Goal: Task Accomplishment & Management: Manage account settings

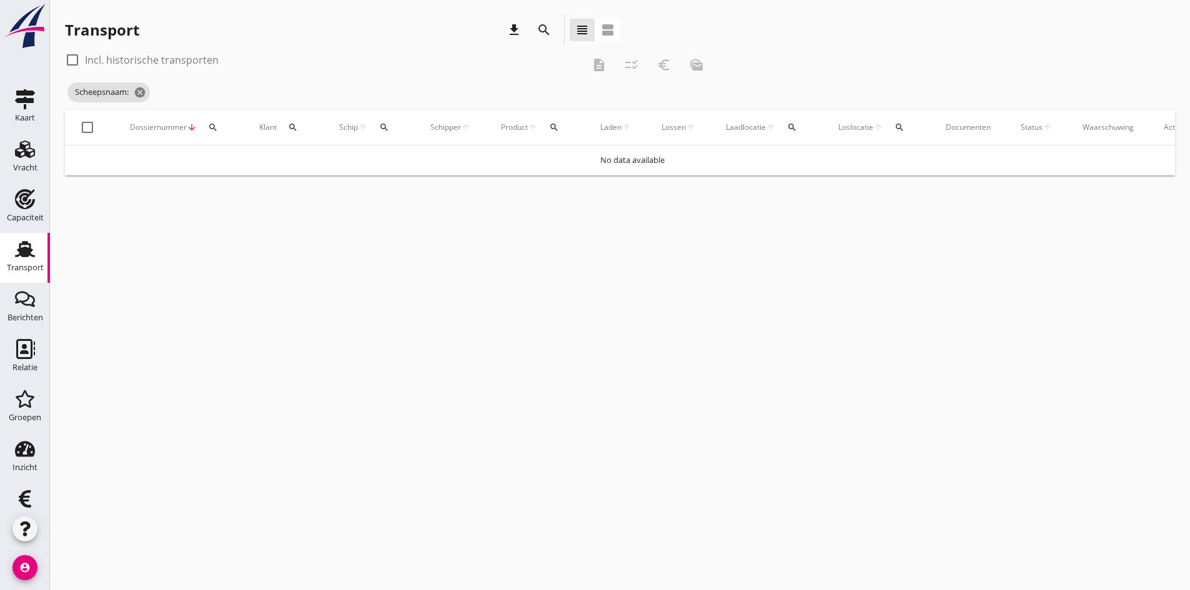
click at [384, 126] on icon "search" at bounding box center [384, 127] width 10 height 10
click at [393, 159] on input "Zoek op (scheeps)naam" at bounding box center [444, 164] width 130 height 20
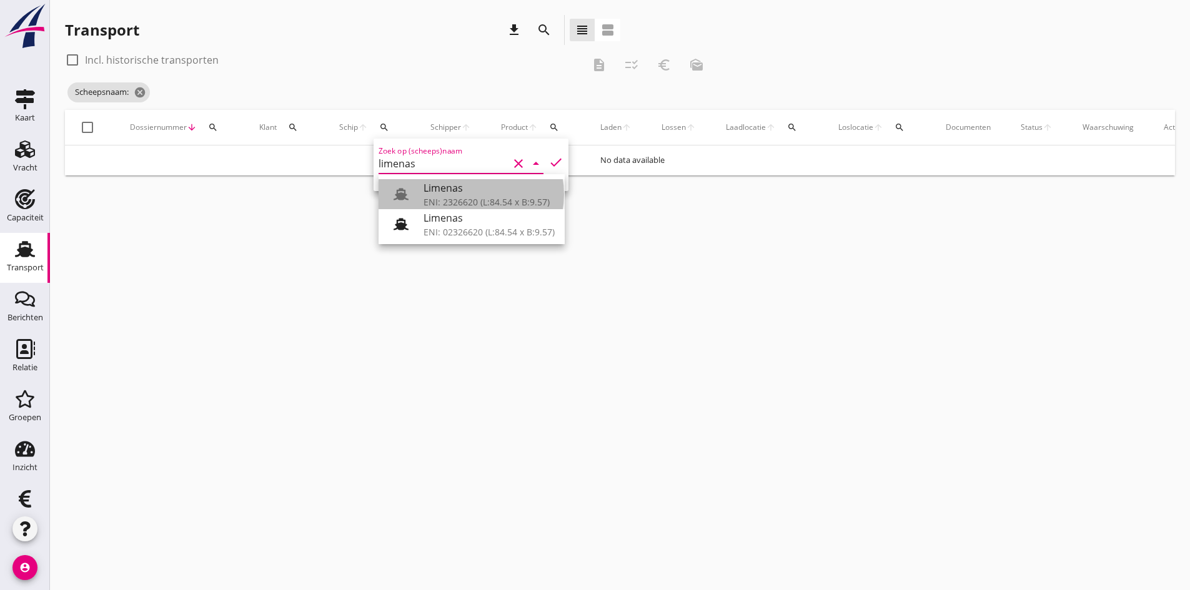
click at [430, 198] on div "ENI: 2326620 (L:84.54 x B:9.57)" at bounding box center [489, 202] width 131 height 13
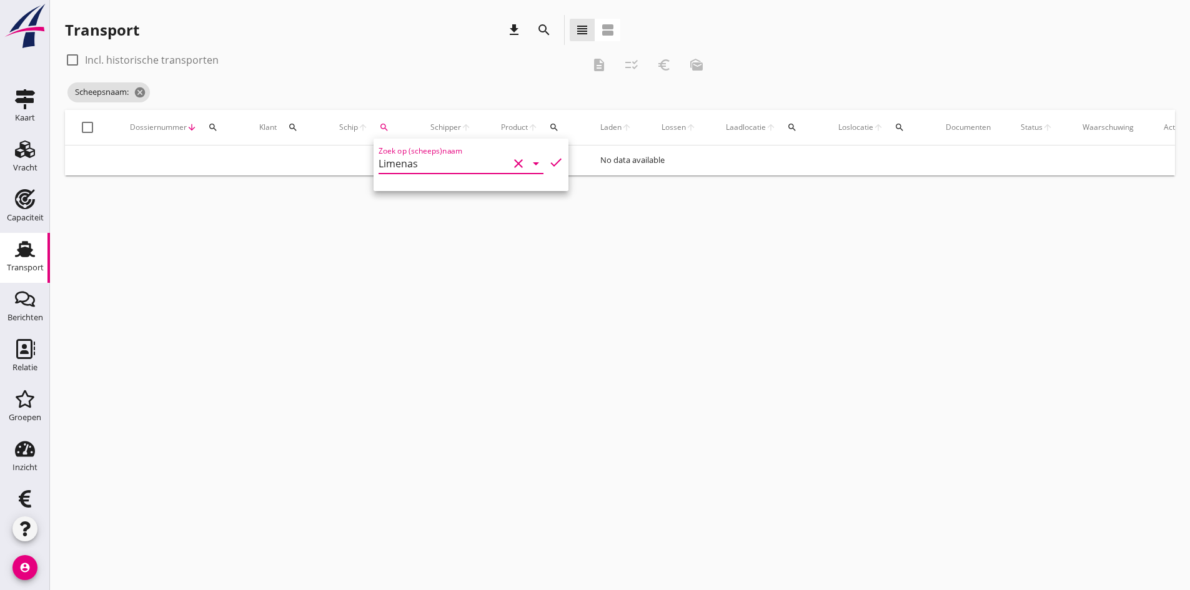
click at [549, 161] on icon "check" at bounding box center [556, 162] width 15 height 15
type input "Limenas"
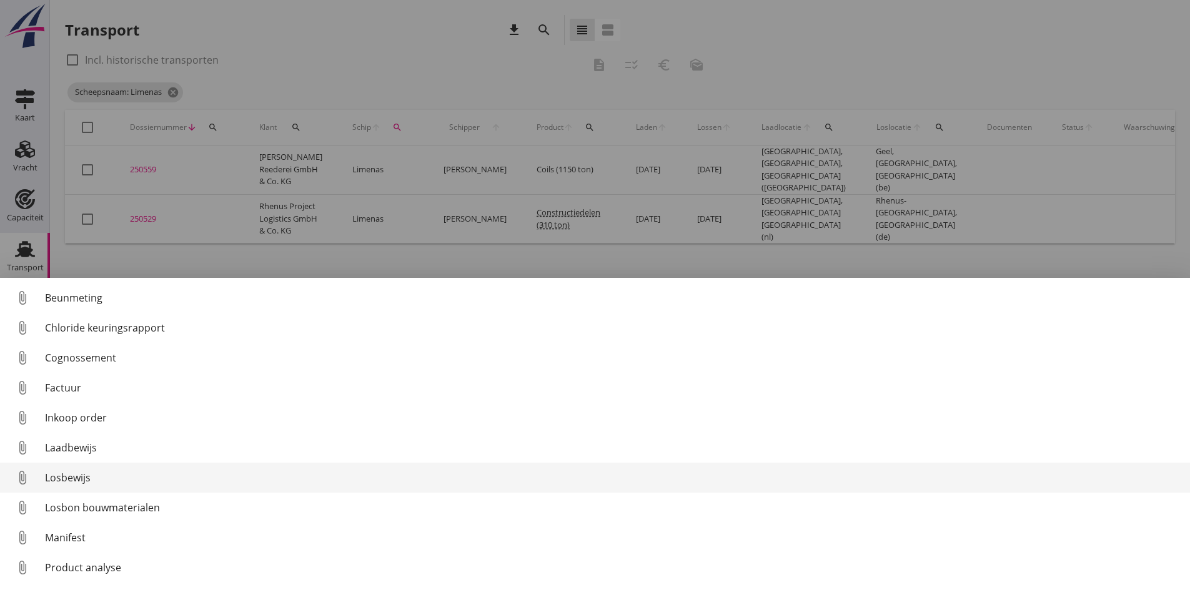
click at [59, 474] on div "Losbewijs" at bounding box center [612, 477] width 1135 height 15
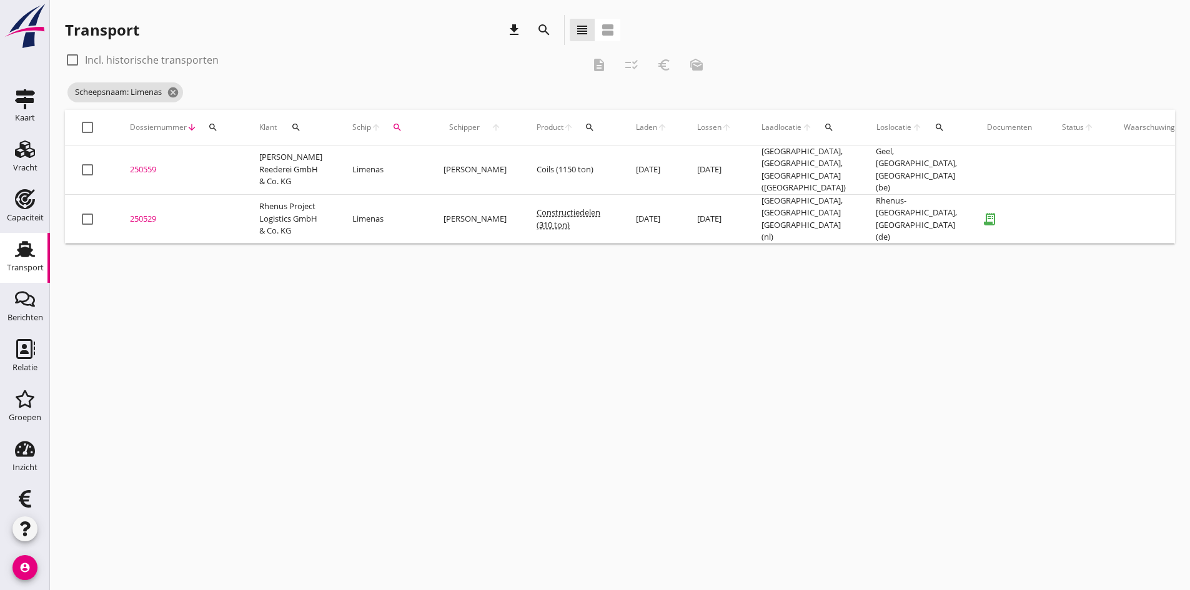
click at [148, 226] on div "250529" at bounding box center [179, 219] width 99 height 12
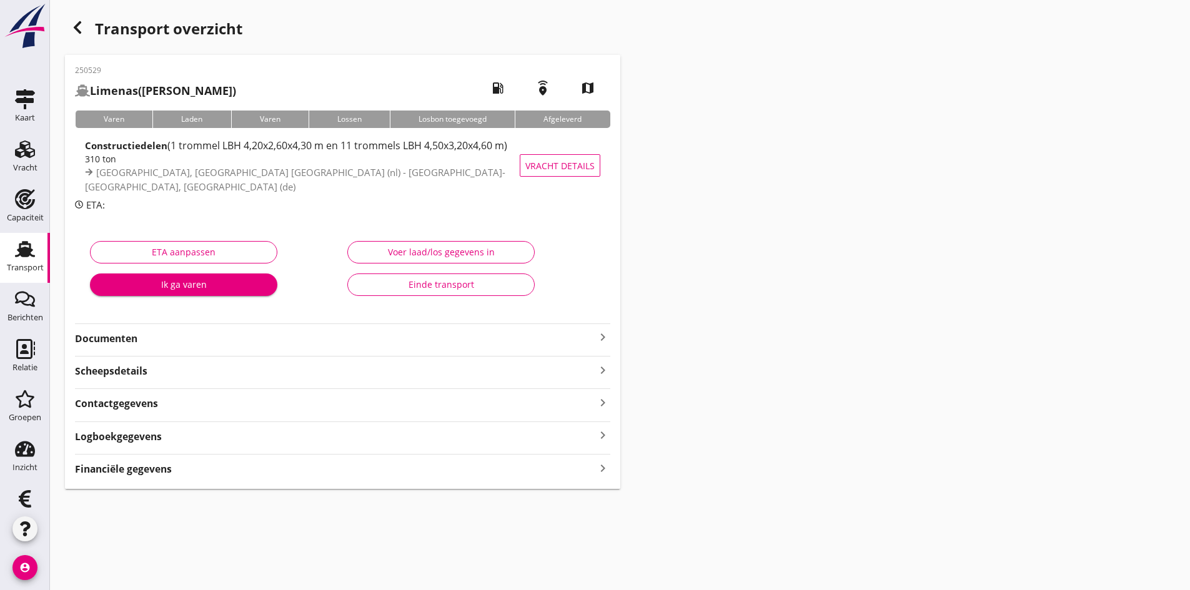
click at [116, 334] on strong "Documenten" at bounding box center [335, 339] width 520 height 14
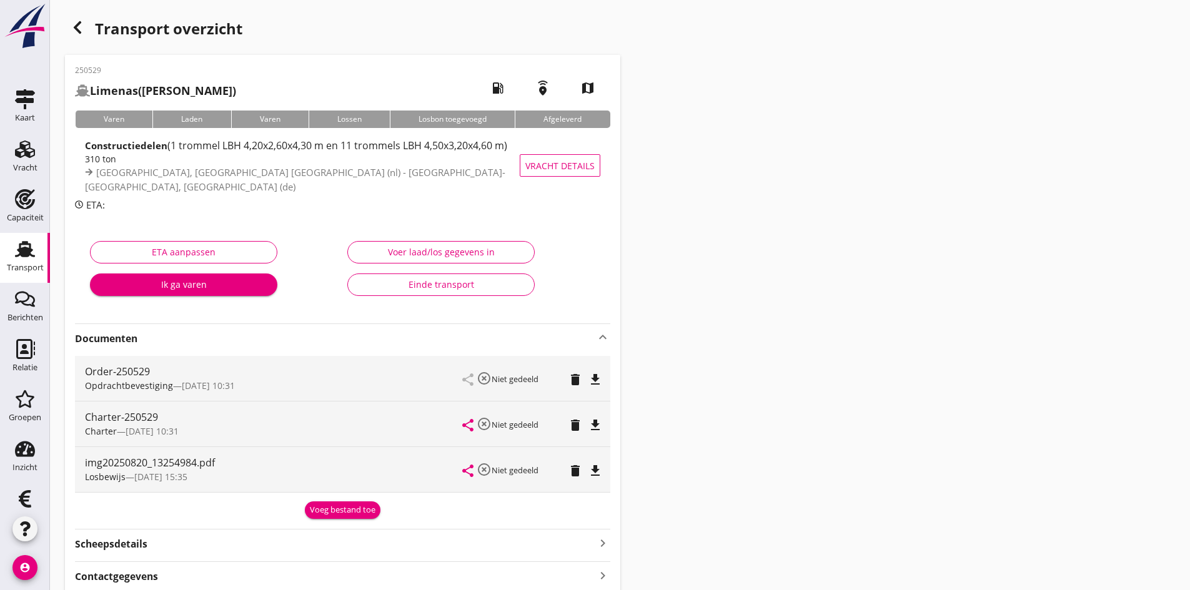
scroll to position [117, 0]
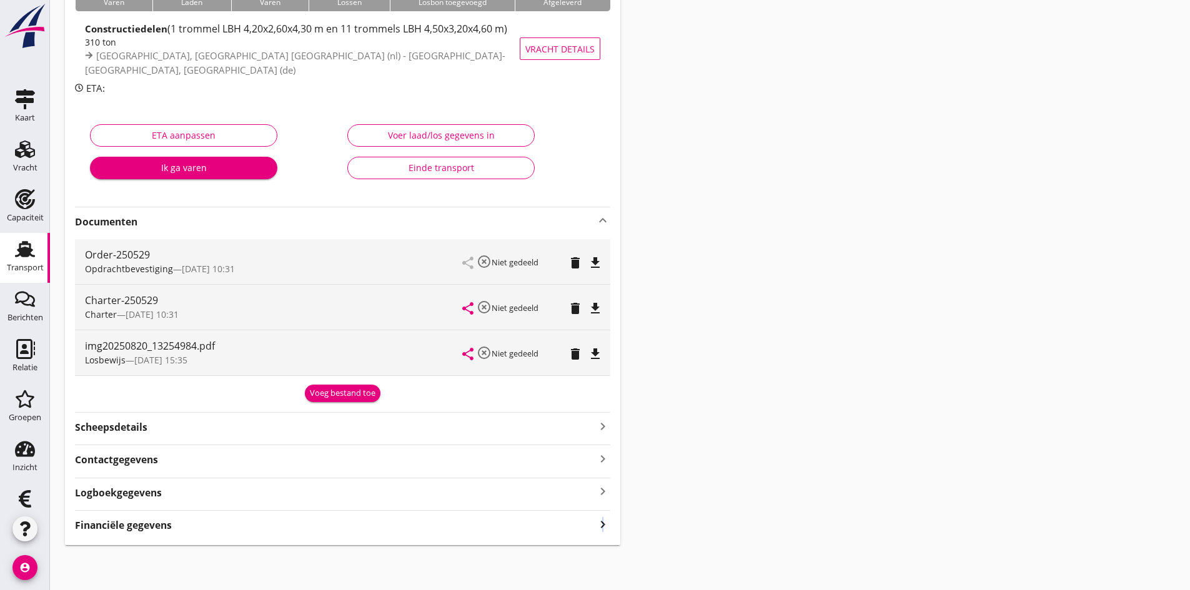
click at [604, 523] on icon "keyboard_arrow_right" at bounding box center [602, 524] width 15 height 17
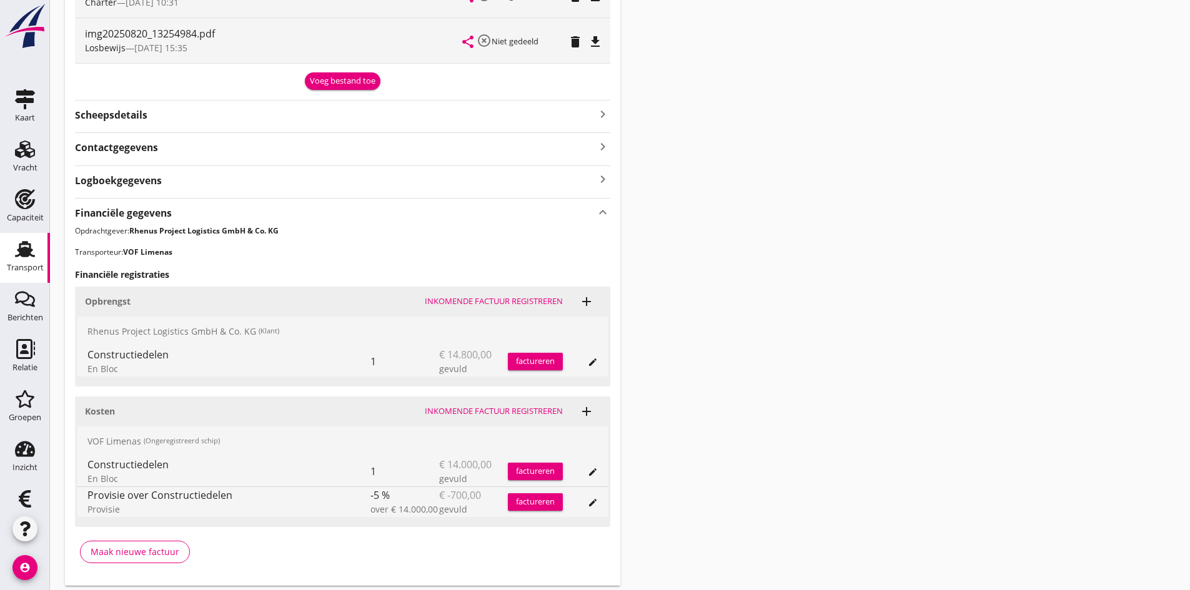
scroll to position [470, 0]
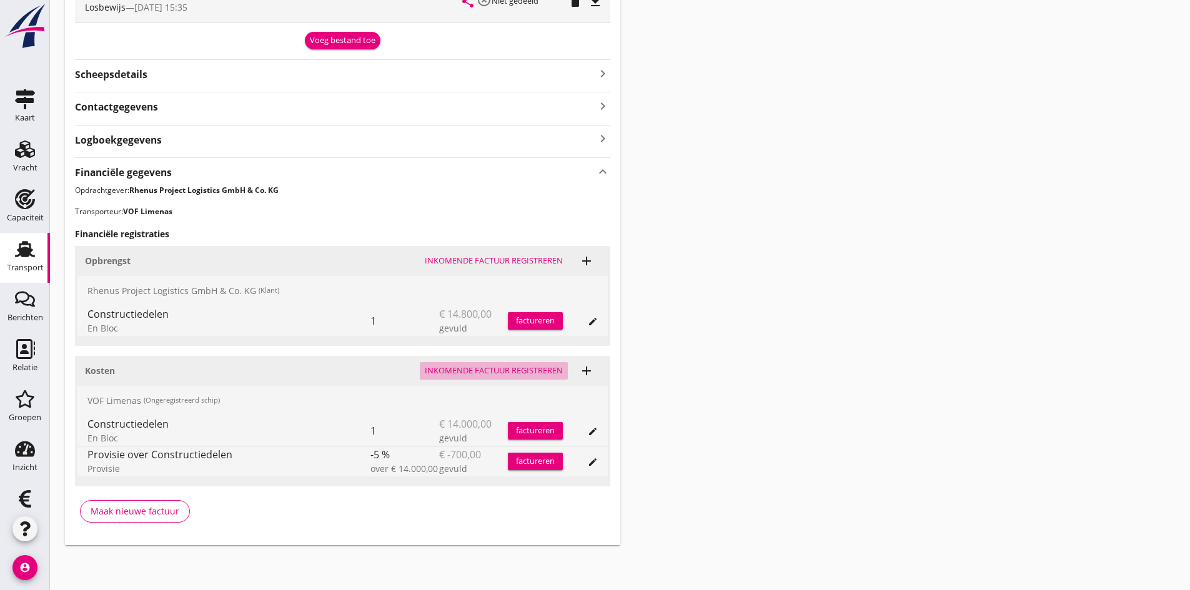
click at [462, 372] on div "Inkomende factuur registreren" at bounding box center [494, 371] width 138 height 12
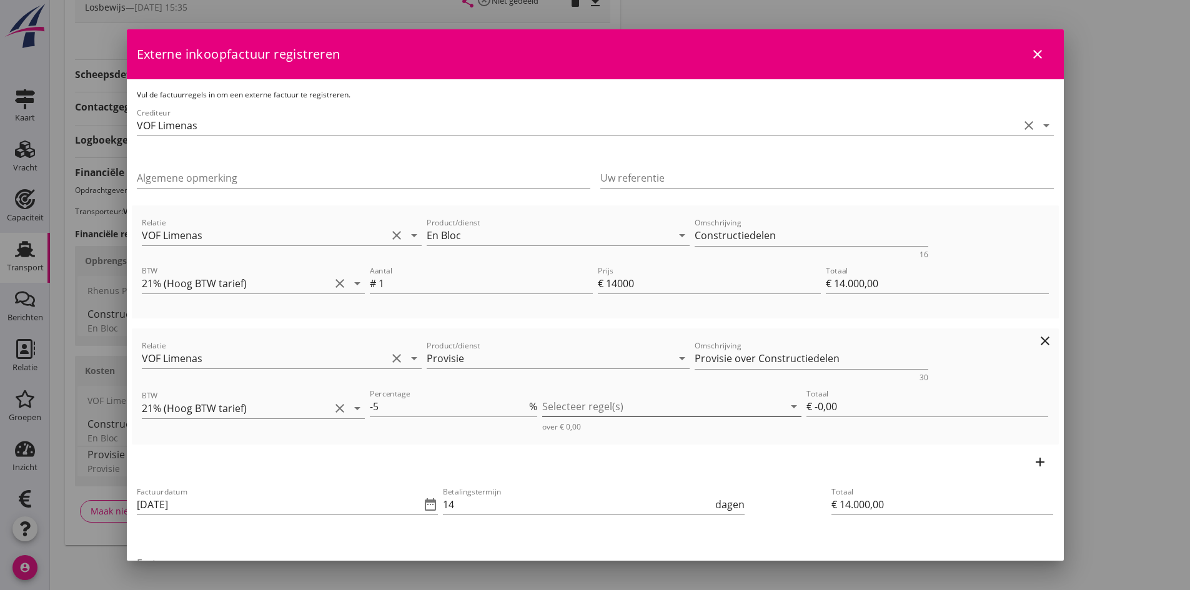
click at [721, 408] on div at bounding box center [663, 407] width 242 height 20
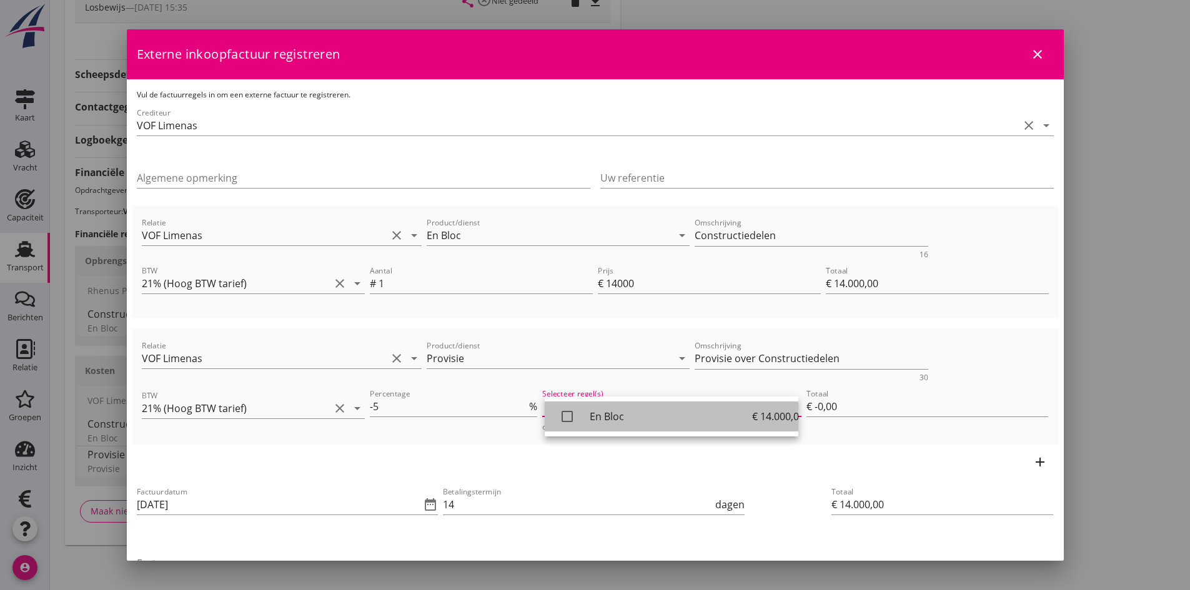
click at [562, 416] on icon "check_box_outline_blank" at bounding box center [567, 416] width 25 height 25
type input "€ -700,00"
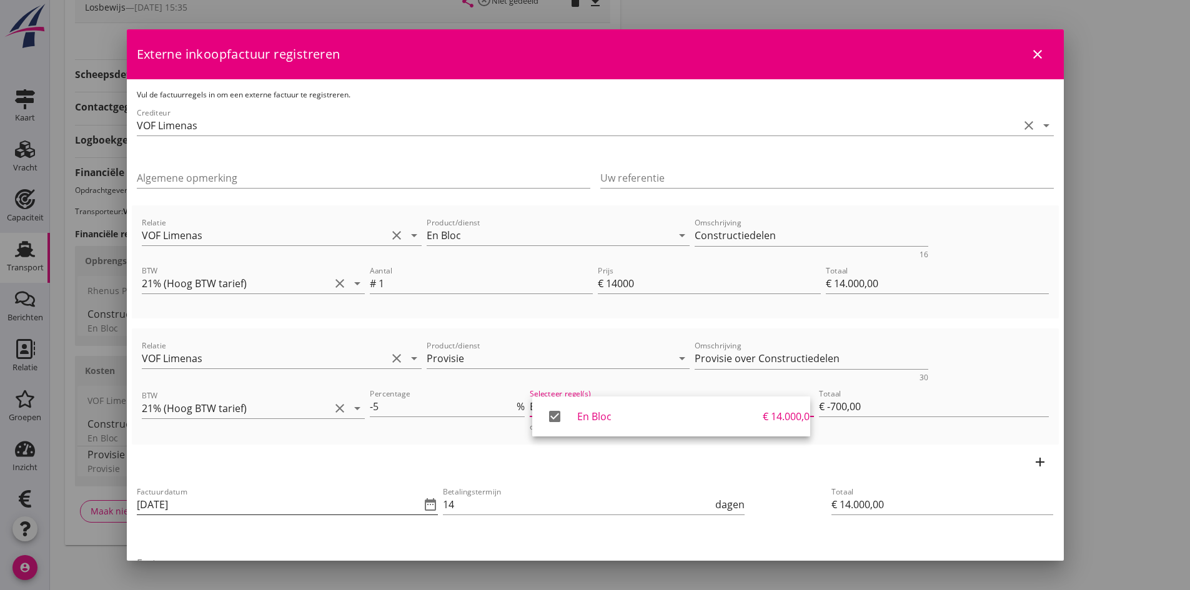
click at [298, 505] on input "[DATE]" at bounding box center [279, 505] width 284 height 20
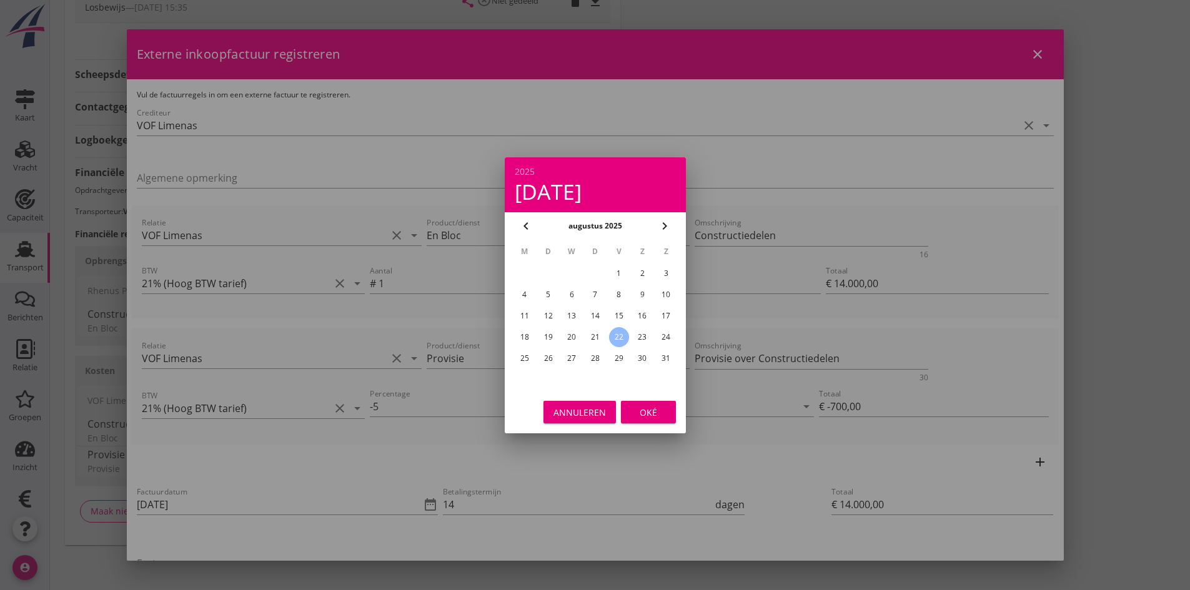
click at [551, 337] on div "19" at bounding box center [548, 337] width 20 height 20
type input "[DATE]"
click at [644, 408] on div "Oké" at bounding box center [648, 411] width 35 height 13
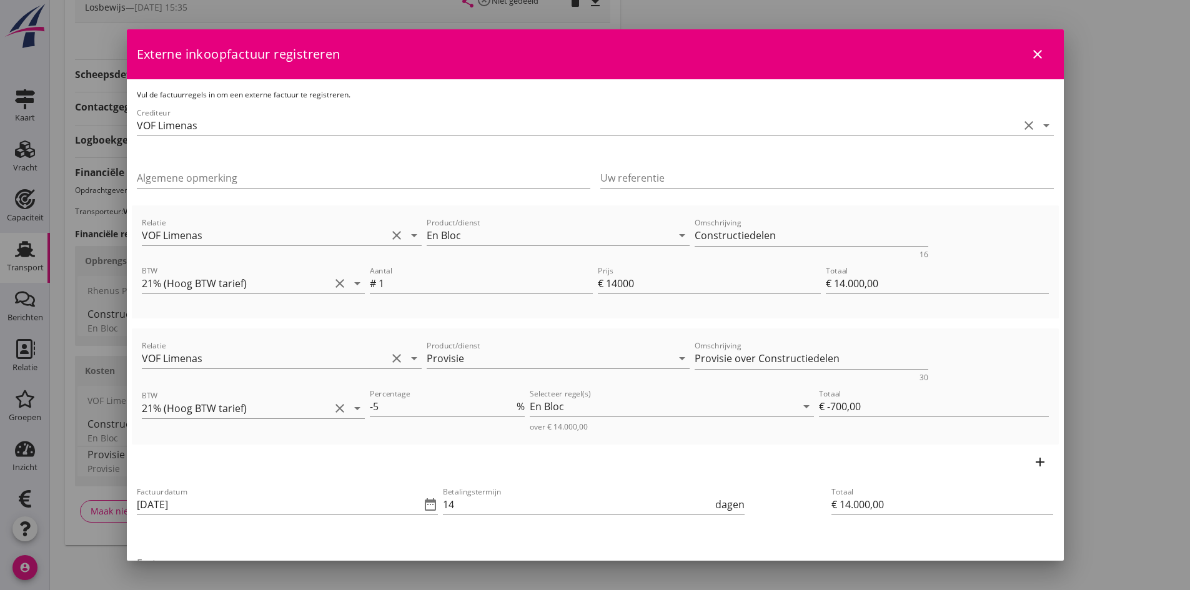
scroll to position [62, 0]
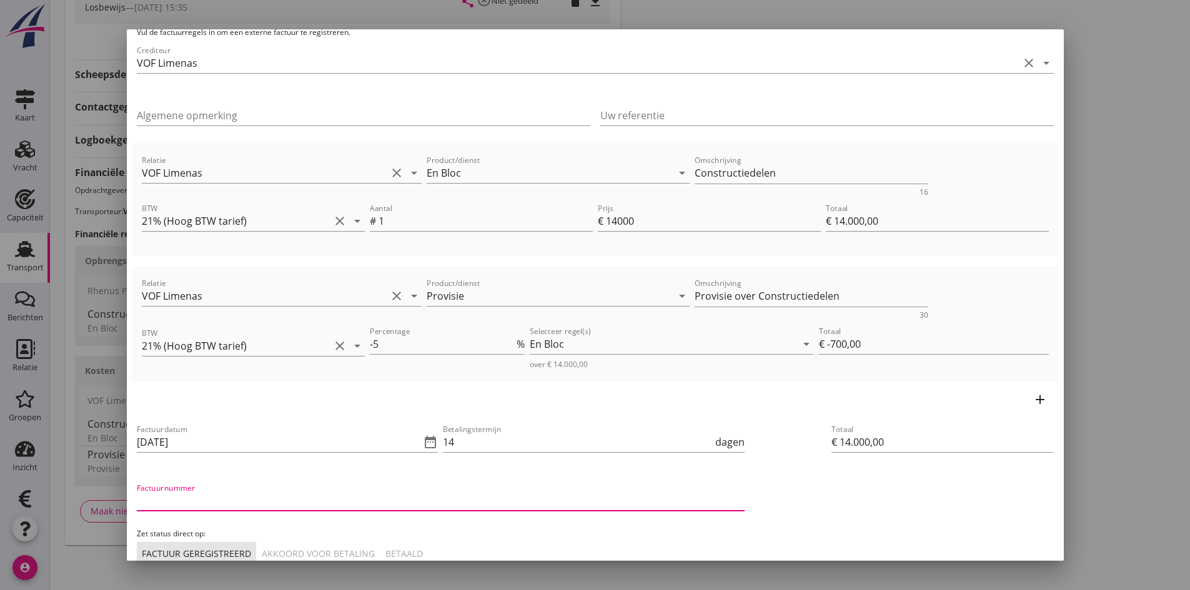
click at [276, 499] on input "Factuurnummer" at bounding box center [441, 501] width 608 height 20
type input "20250032"
click at [349, 550] on div "Akkoord voor betaling" at bounding box center [318, 553] width 113 height 13
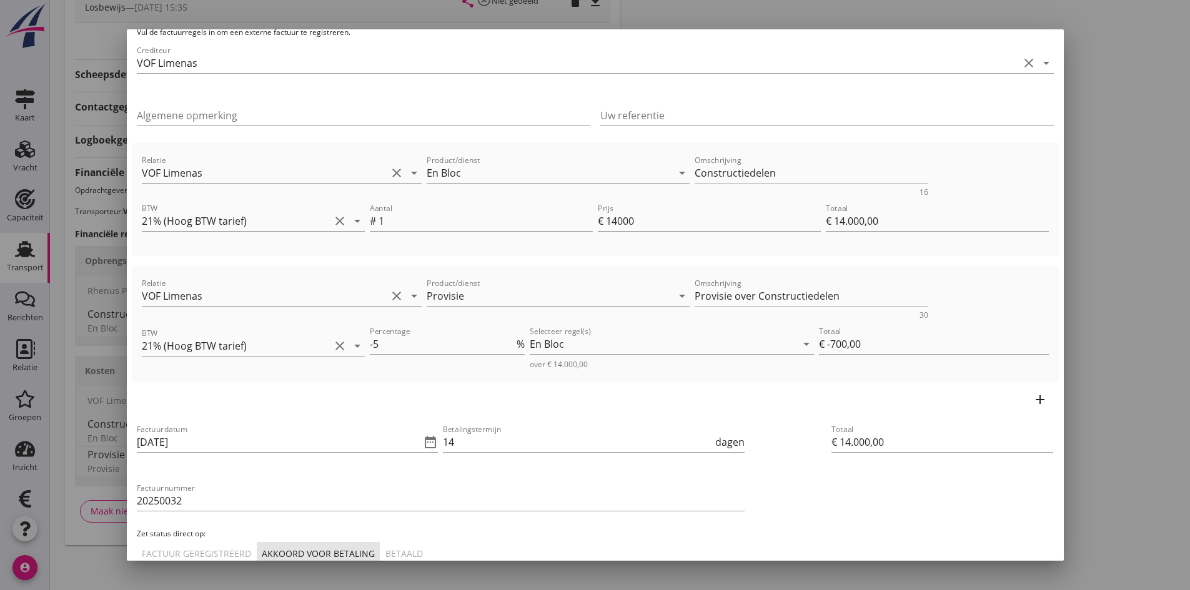
scroll to position [125, 0]
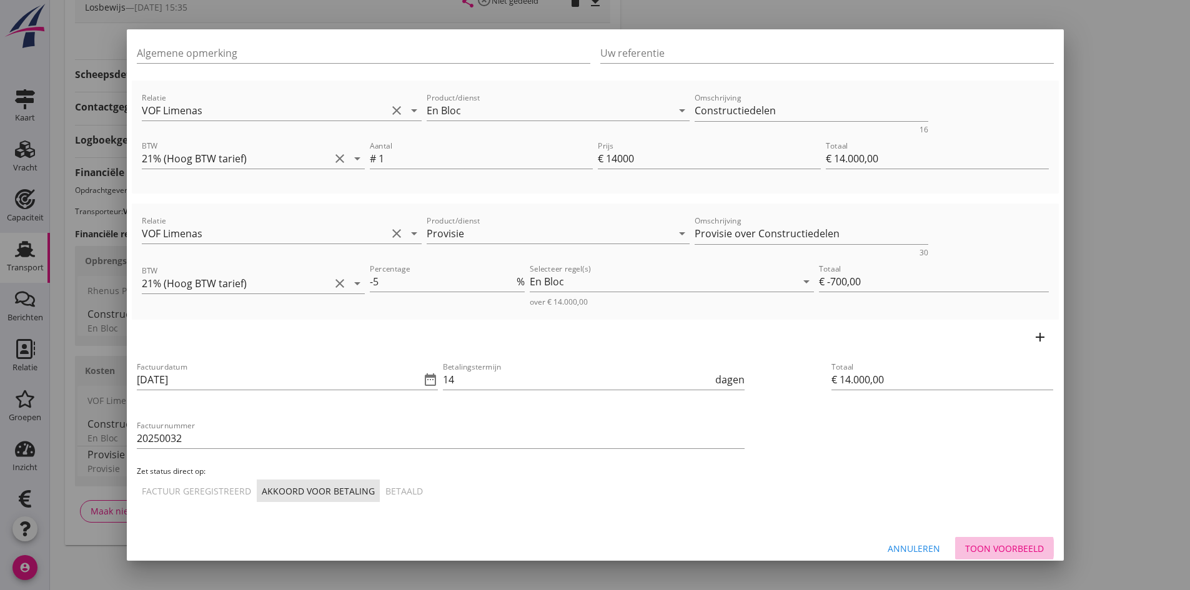
click at [990, 551] on div "Toon voorbeeld" at bounding box center [1004, 548] width 79 height 13
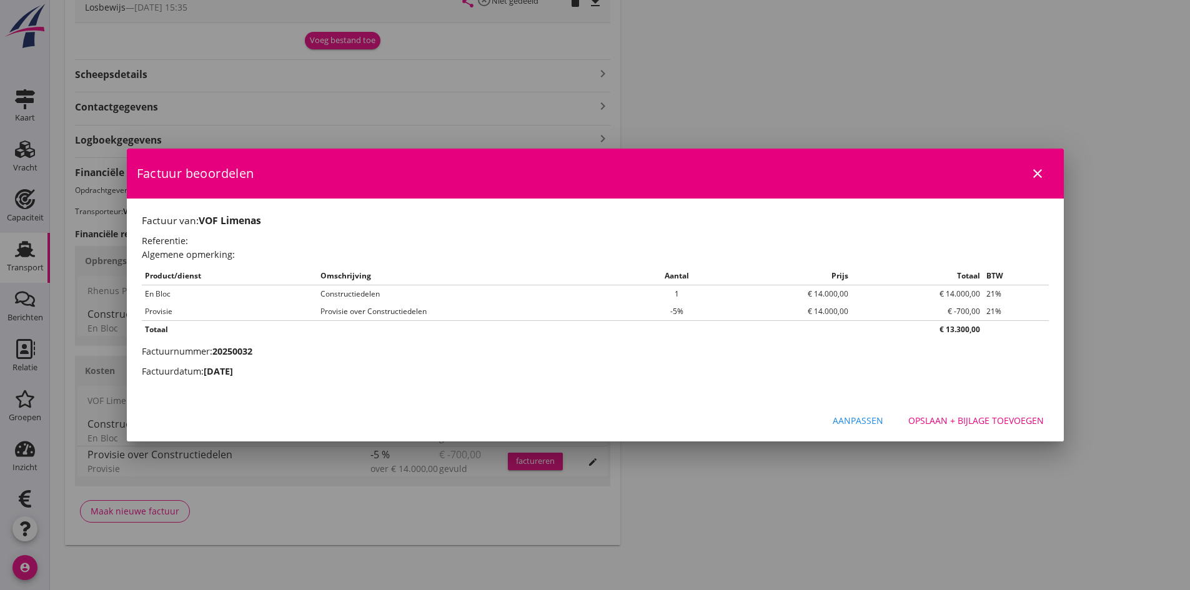
scroll to position [0, 0]
click at [928, 421] on div "Opslaan + bijlage toevoegen" at bounding box center [976, 420] width 136 height 13
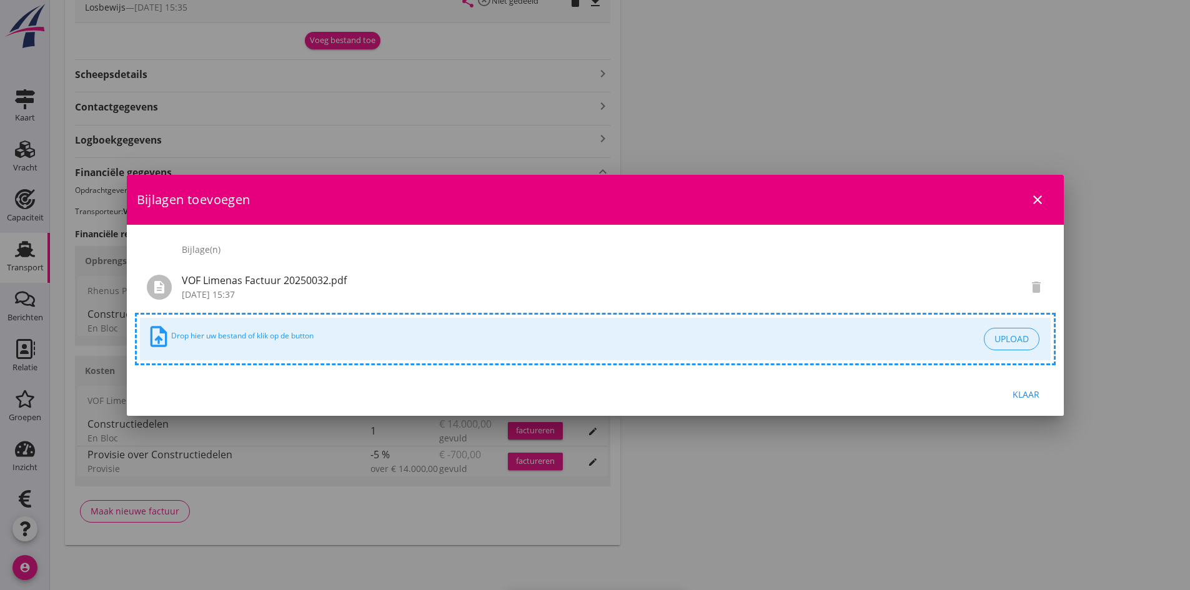
click at [1035, 394] on div "Klaar" at bounding box center [1026, 394] width 35 height 13
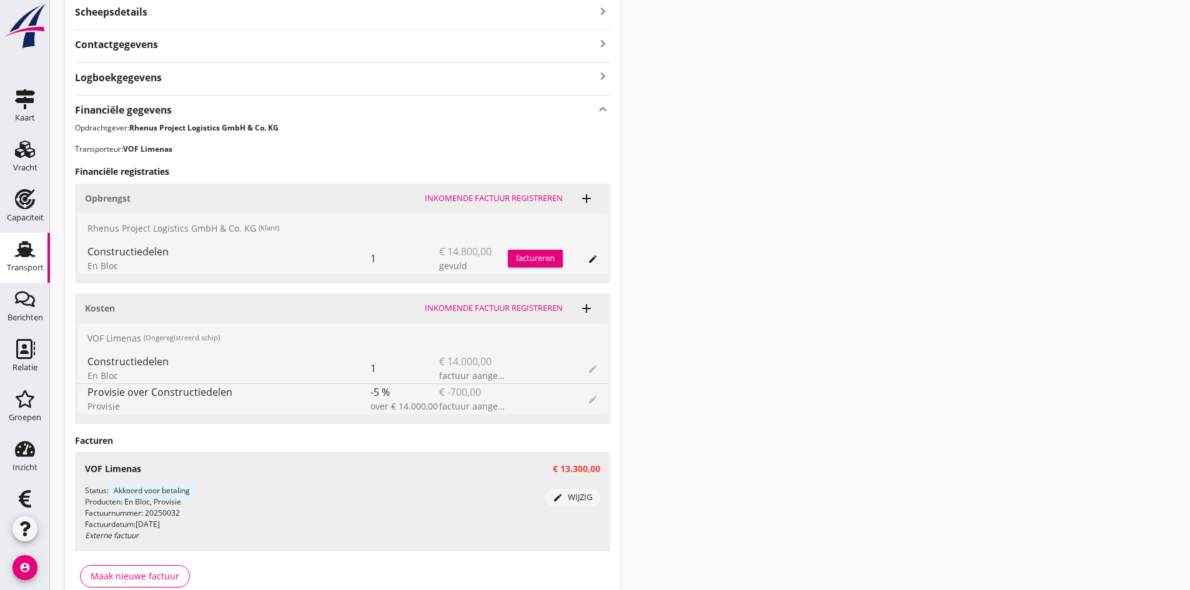
scroll to position [595, 0]
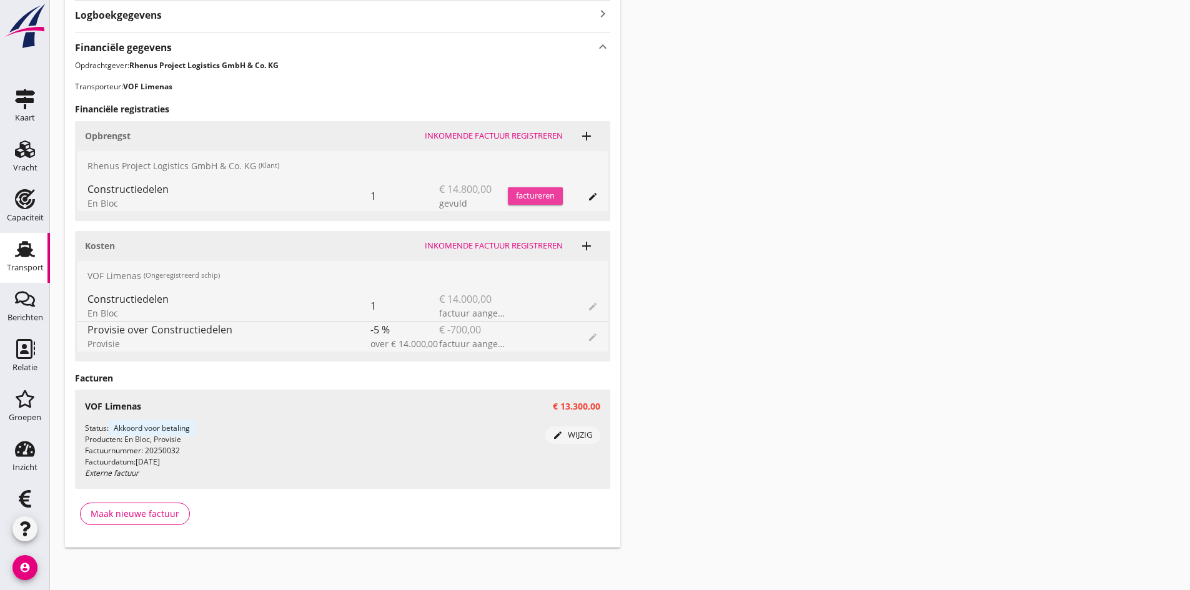
click at [529, 194] on div "factureren" at bounding box center [535, 196] width 55 height 12
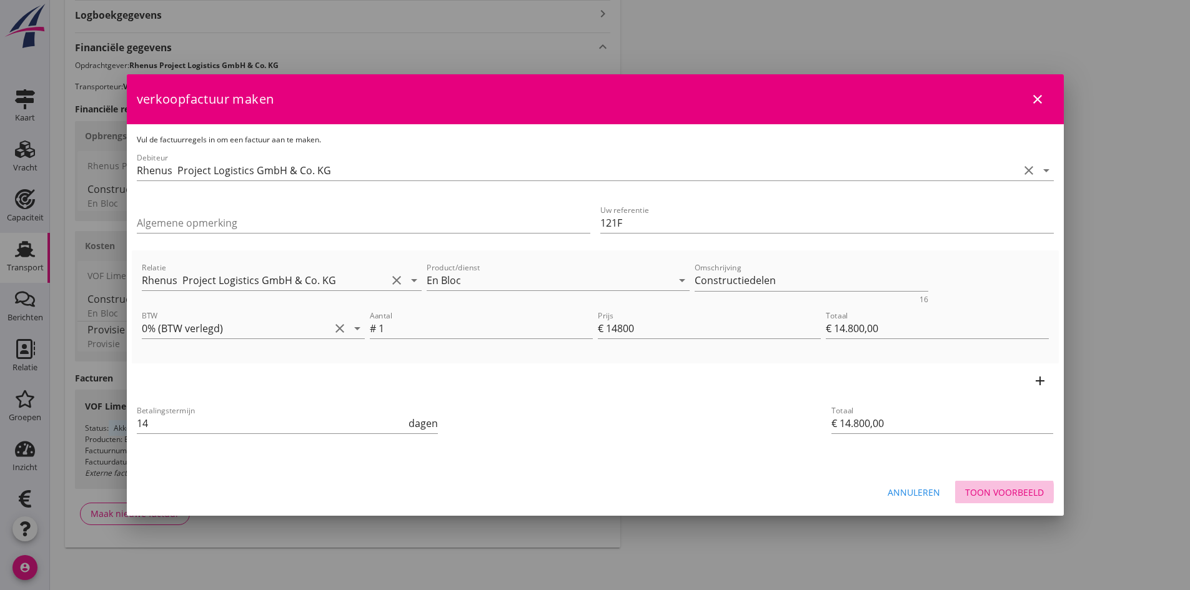
click at [1011, 490] on div "Toon voorbeeld" at bounding box center [1004, 492] width 79 height 13
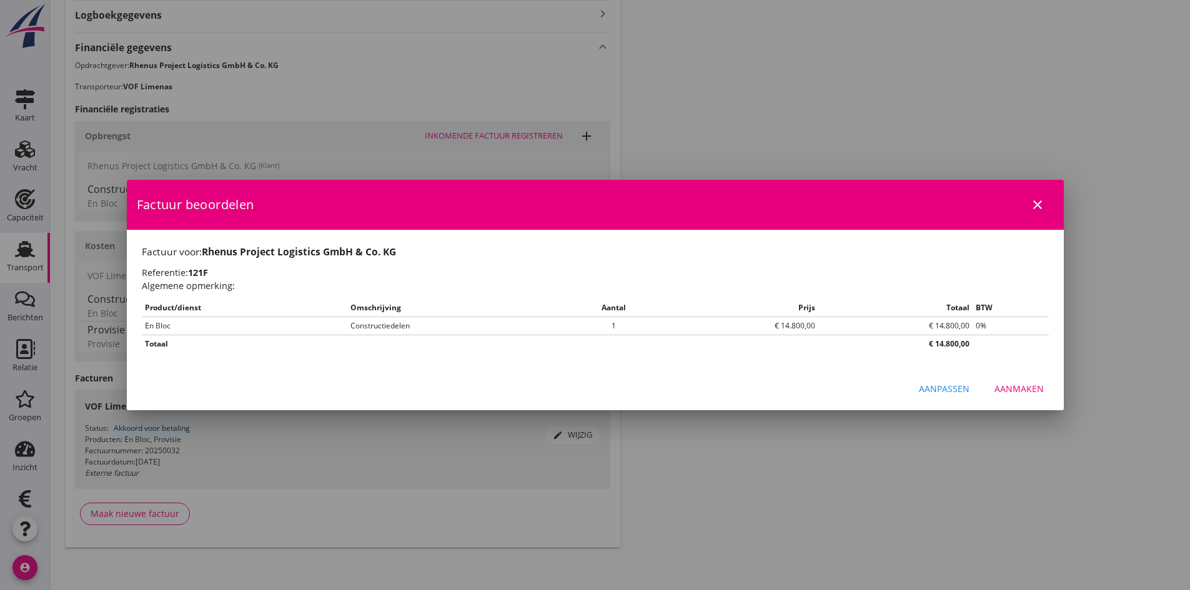
click at [1005, 387] on div "Aanmaken" at bounding box center [1019, 388] width 49 height 13
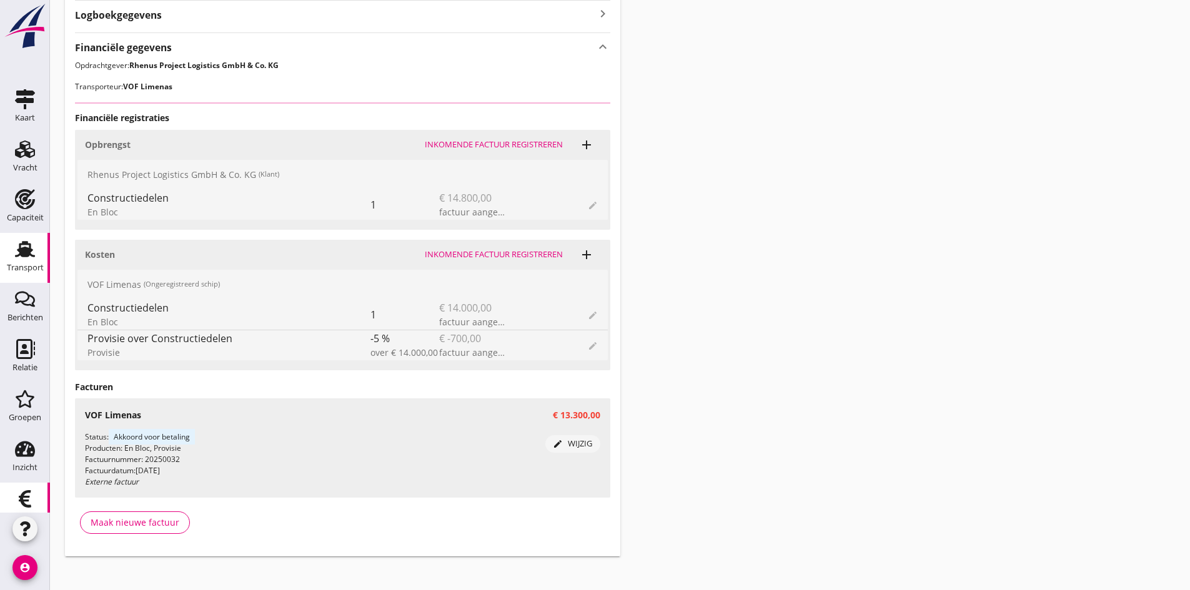
click at [19, 495] on use at bounding box center [25, 498] width 12 height 17
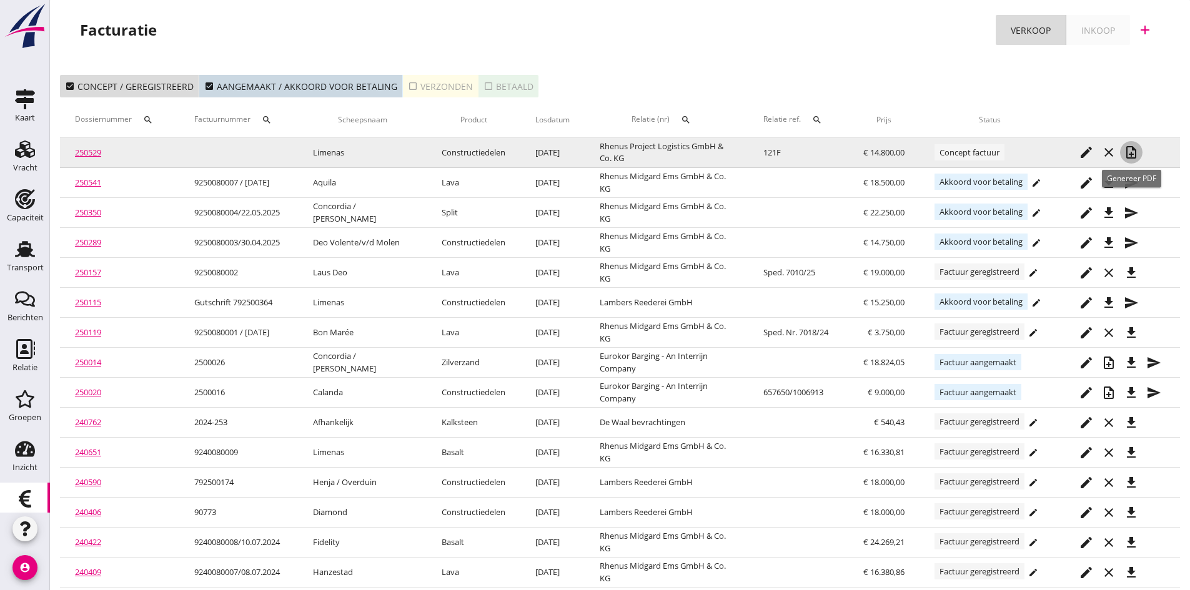
click at [1132, 151] on icon "note_add" at bounding box center [1131, 152] width 15 height 15
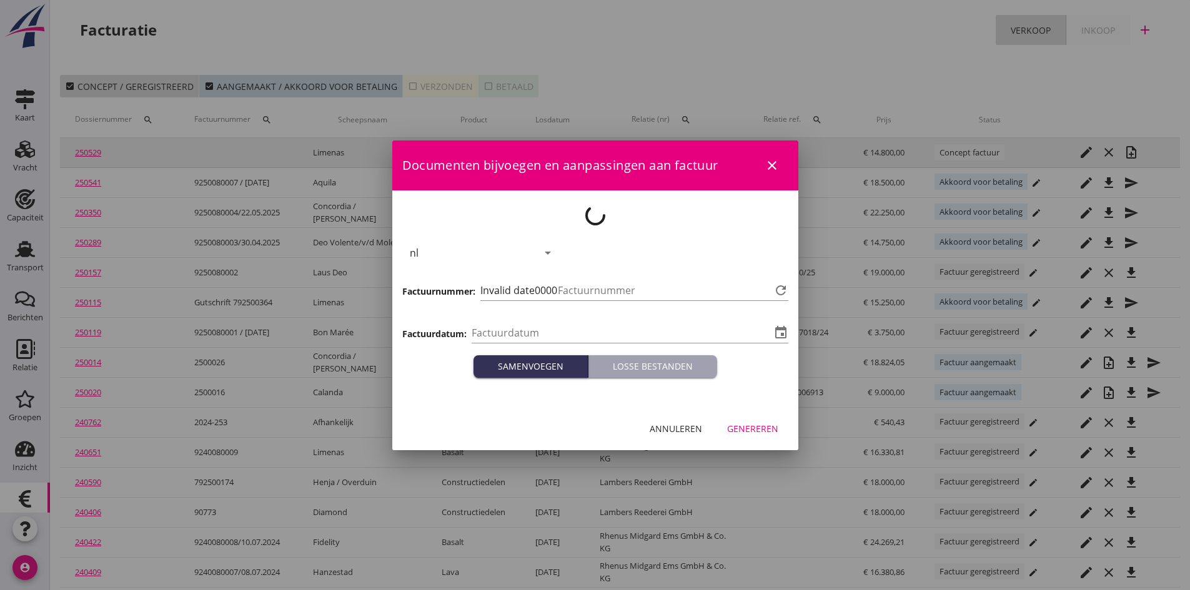
type input "[DATE]"
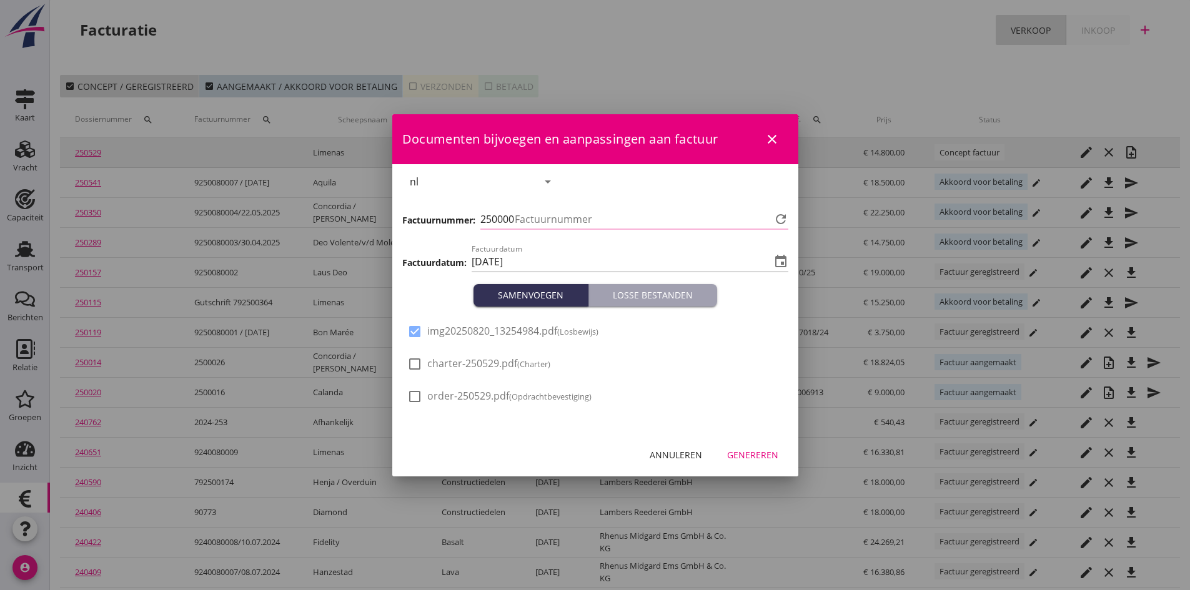
type input "703"
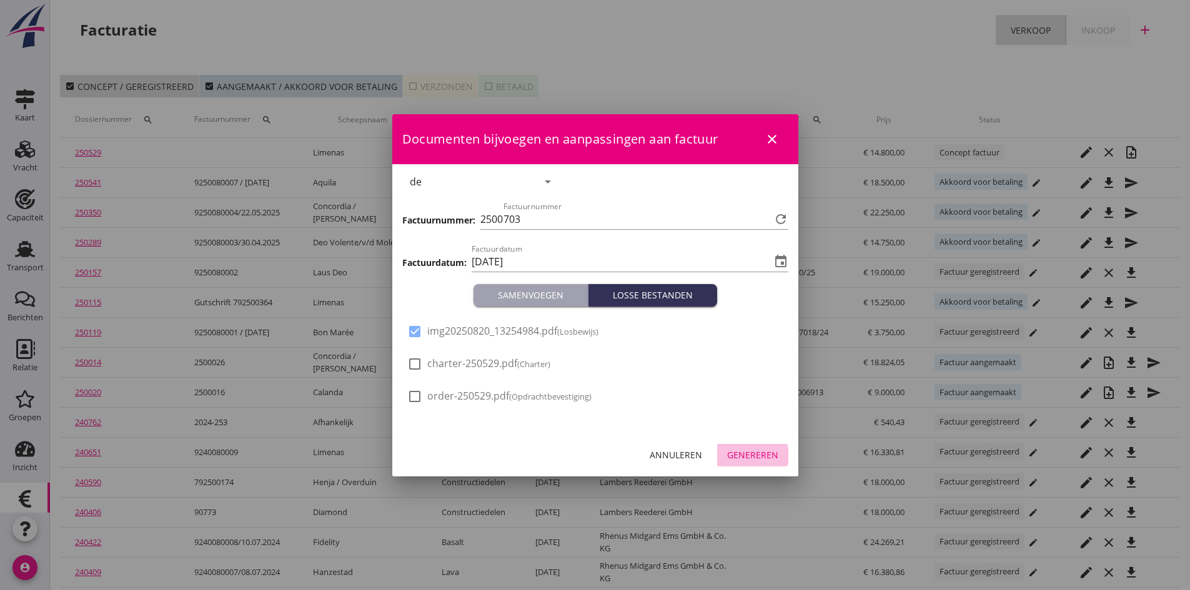
click at [745, 455] on div "Genereren" at bounding box center [752, 455] width 51 height 13
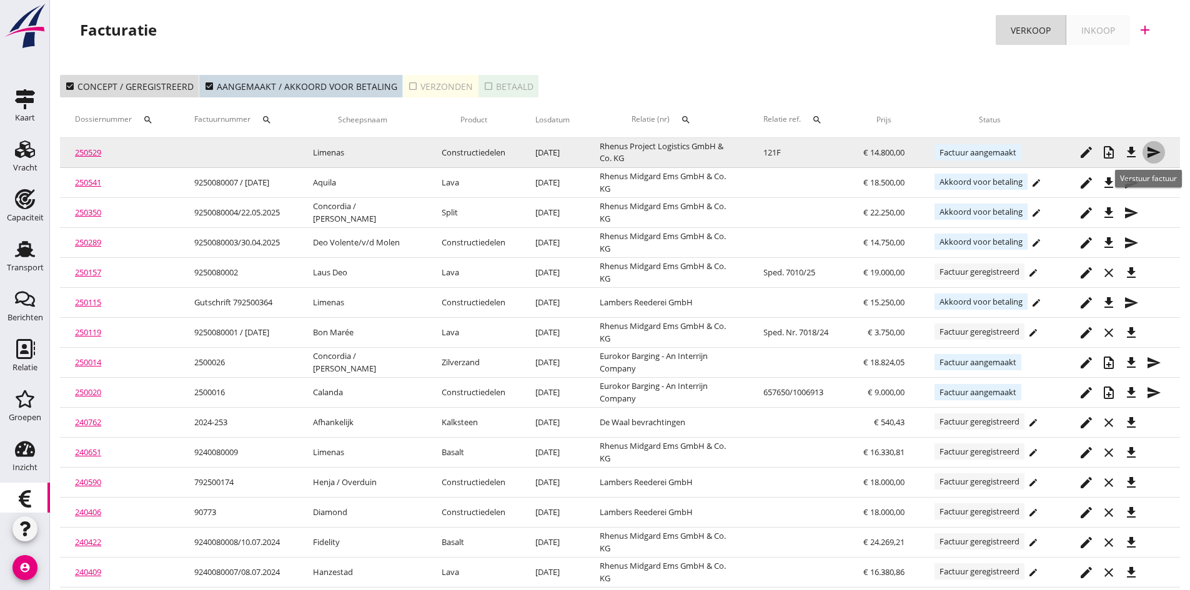
click at [1150, 151] on icon "send" at bounding box center [1153, 152] width 15 height 15
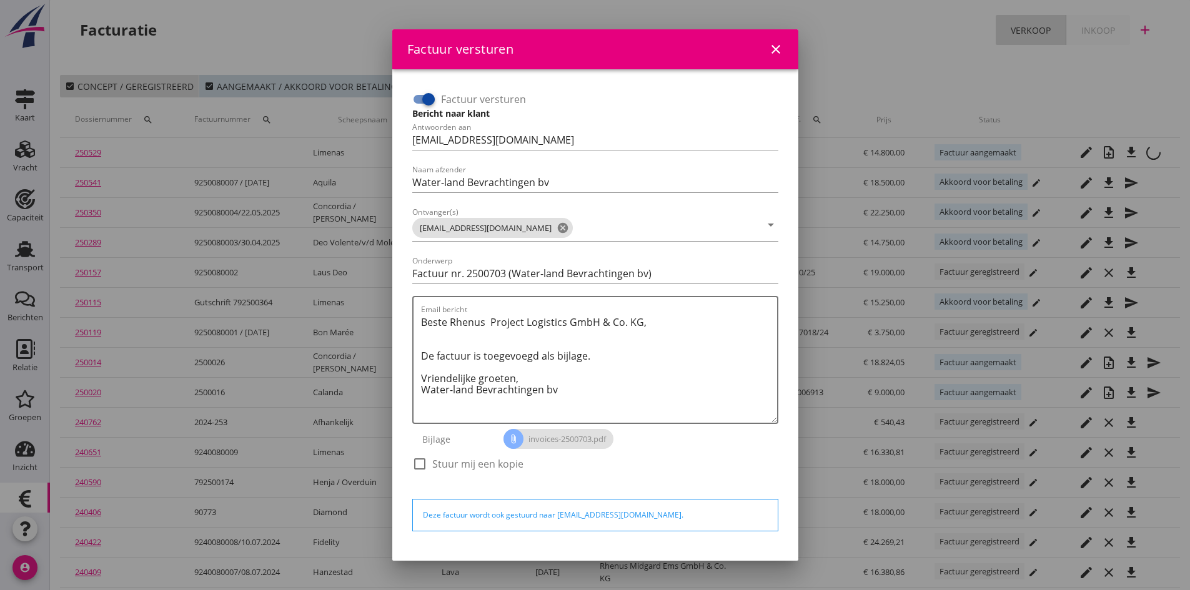
scroll to position [36, 0]
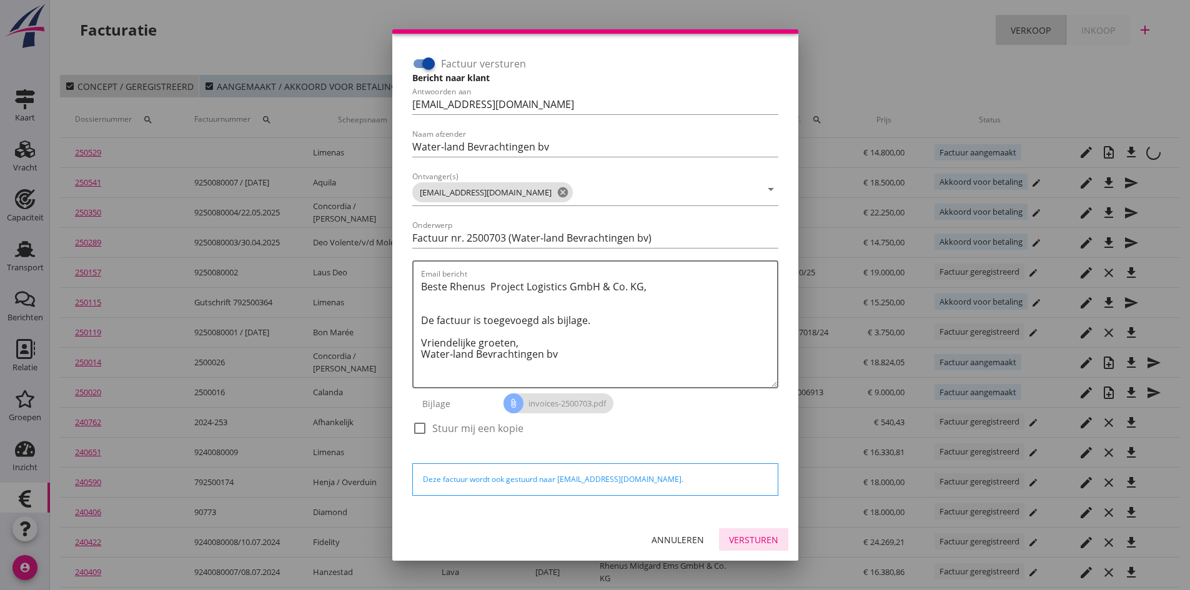
click at [730, 537] on div "Versturen" at bounding box center [753, 540] width 49 height 13
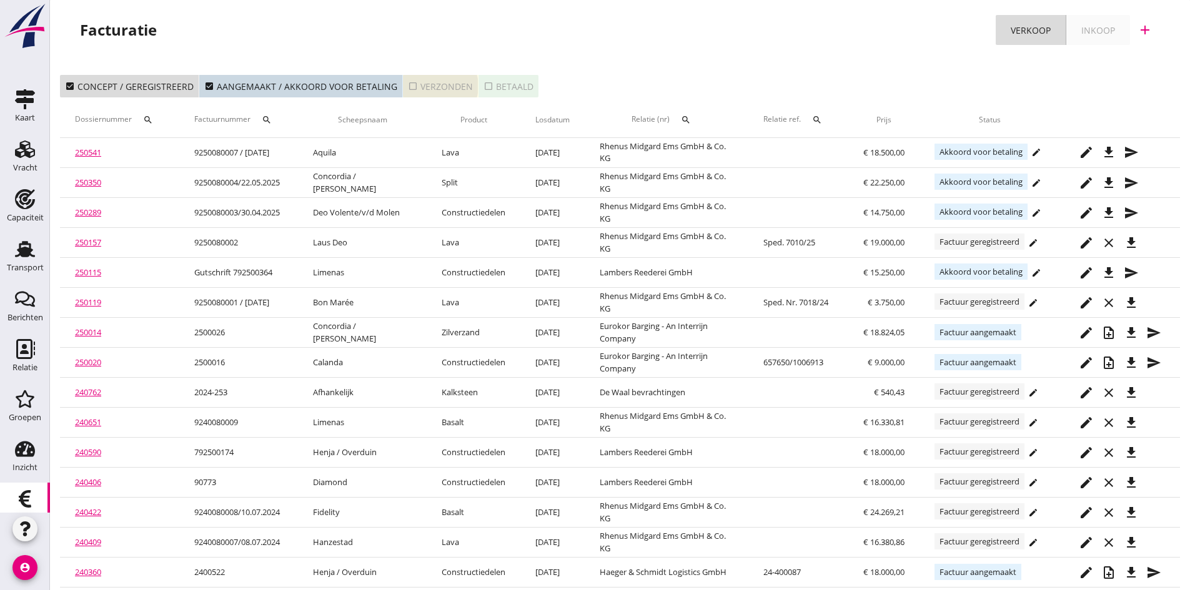
click at [449, 81] on div "check_box_outline_blank Verzonden" at bounding box center [440, 86] width 65 height 13
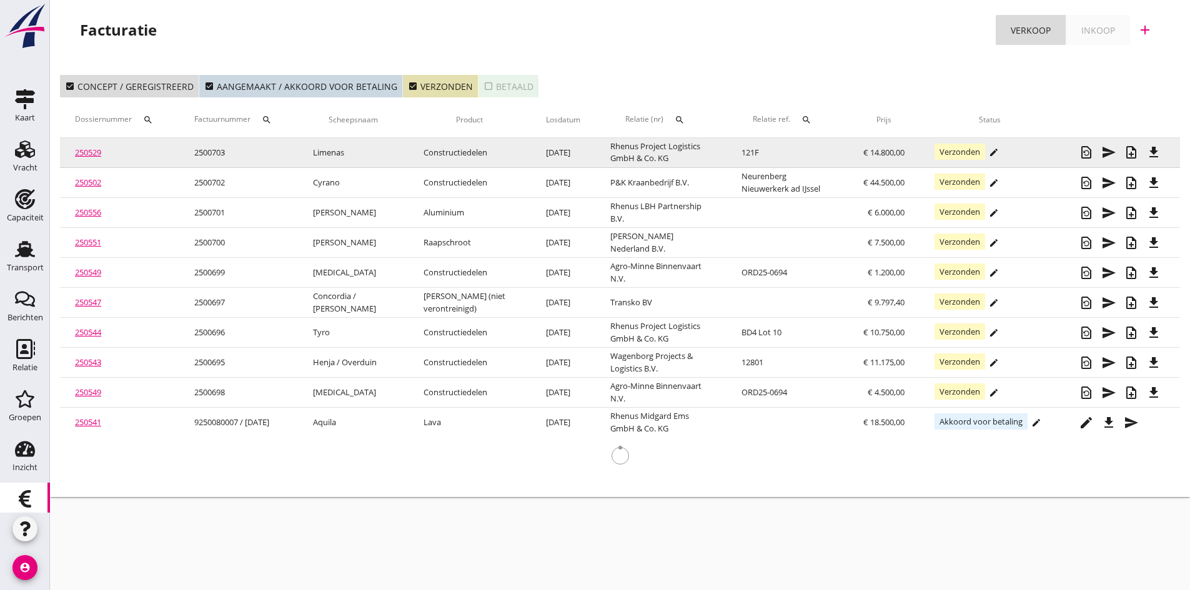
click at [91, 153] on link "250529" at bounding box center [88, 152] width 26 height 11
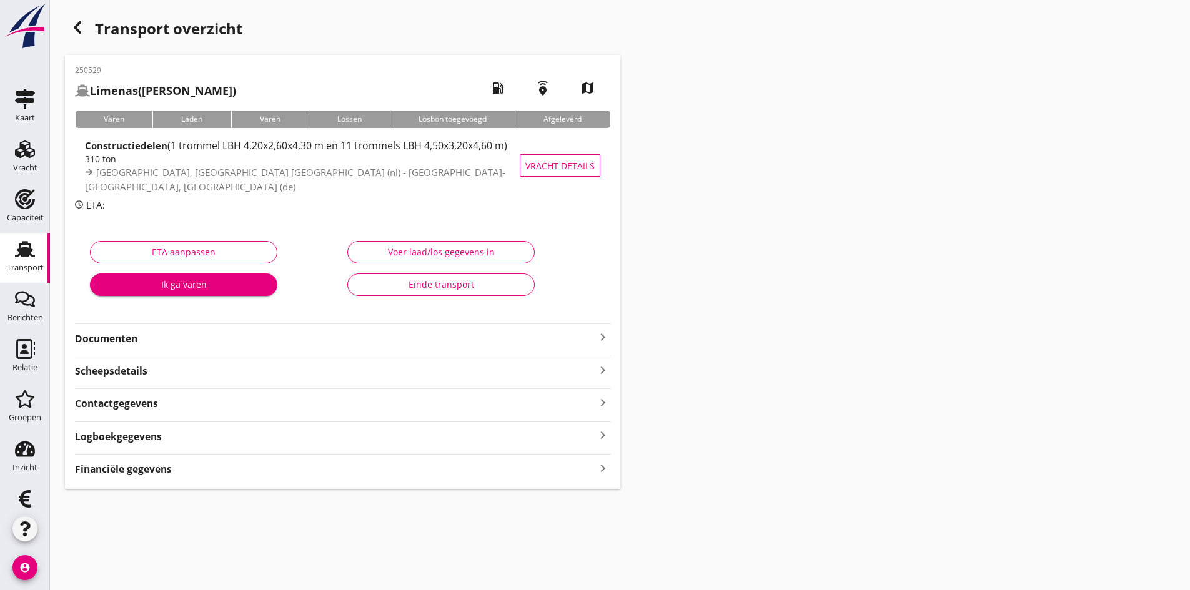
click at [105, 341] on strong "Documenten" at bounding box center [335, 339] width 520 height 14
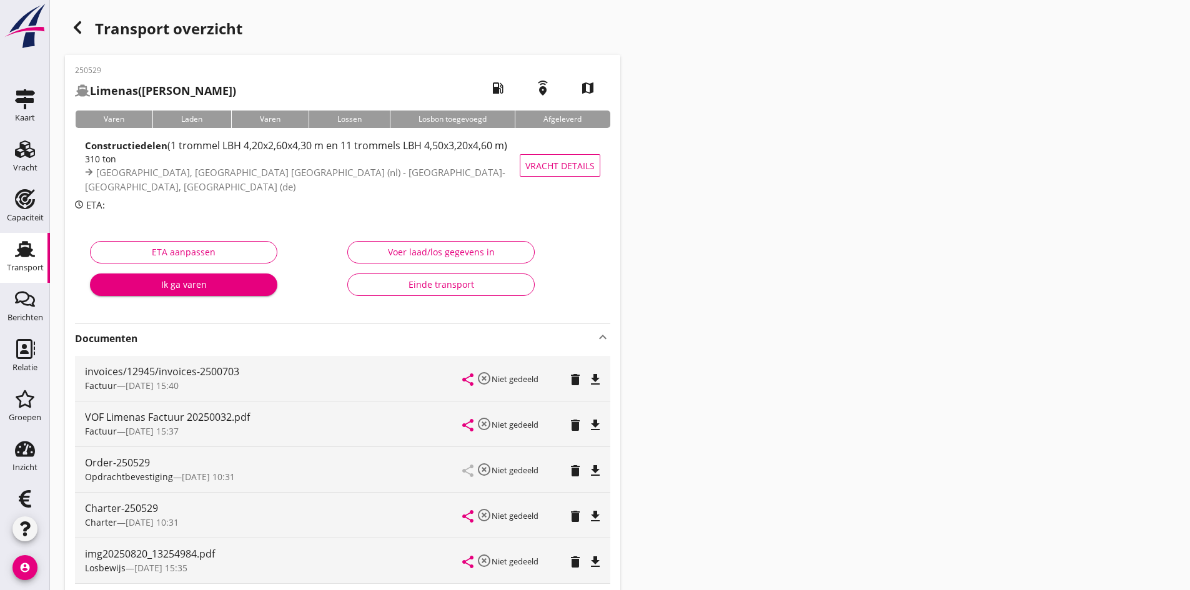
scroll to position [62, 0]
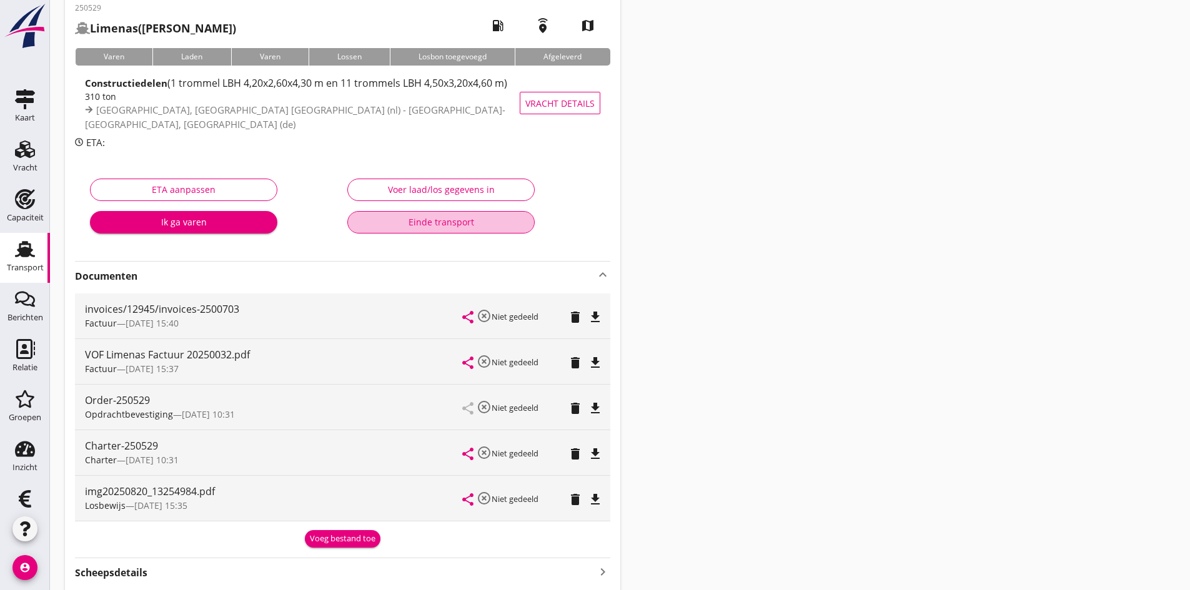
click at [451, 221] on div "Einde transport" at bounding box center [441, 222] width 166 height 13
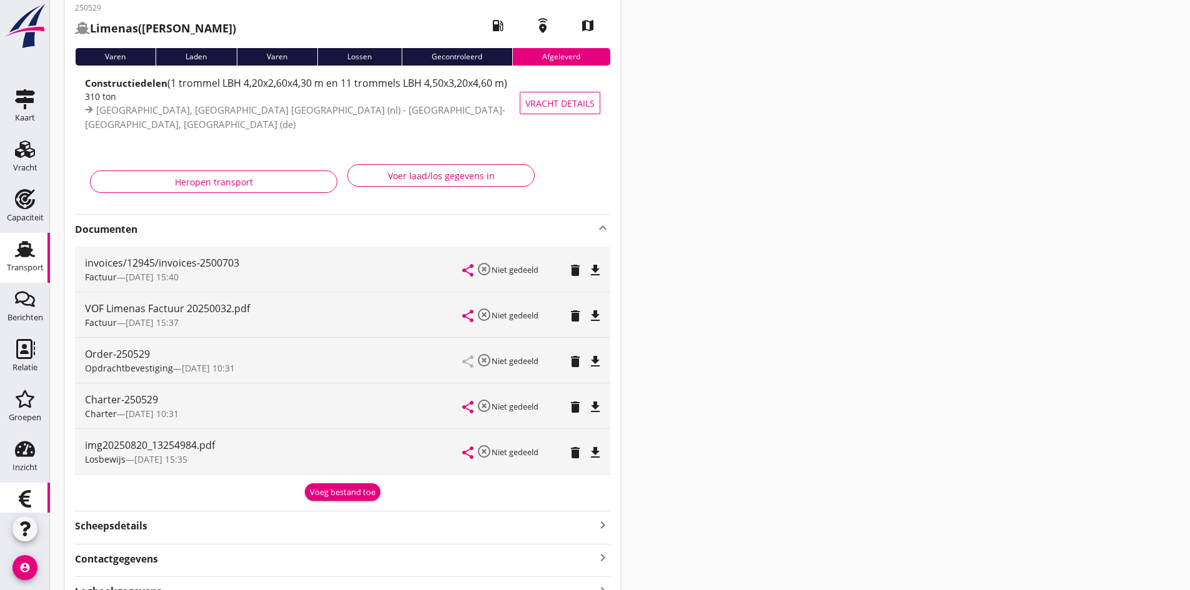
click at [21, 499] on icon "Financieel" at bounding box center [25, 499] width 20 height 20
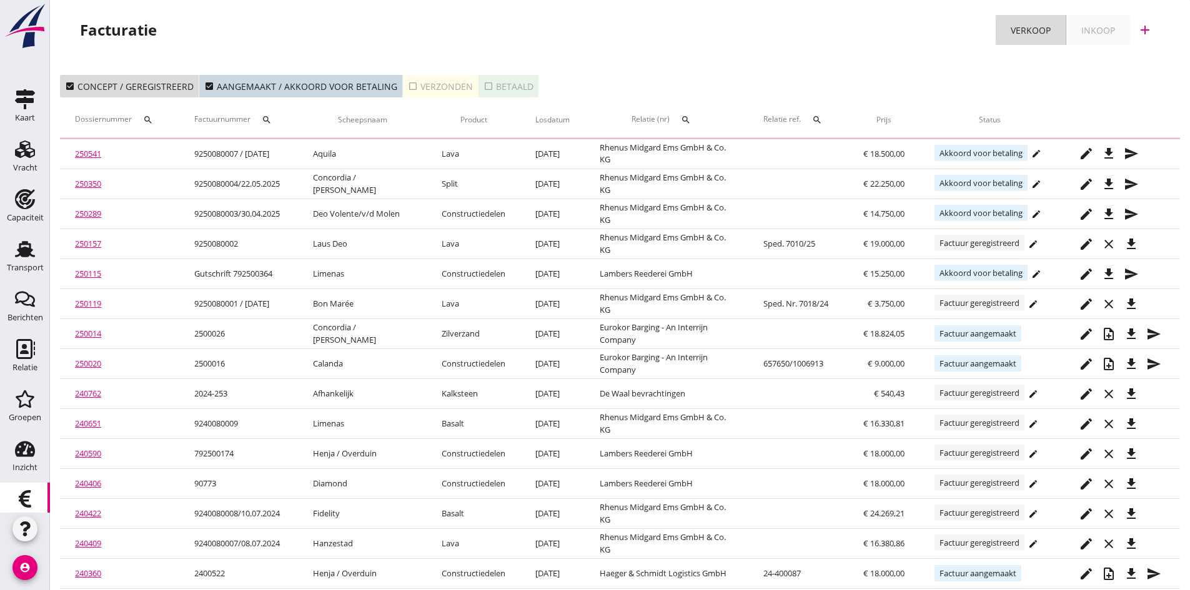
click at [429, 86] on div "check_box_outline_blank Verzonden" at bounding box center [440, 86] width 65 height 13
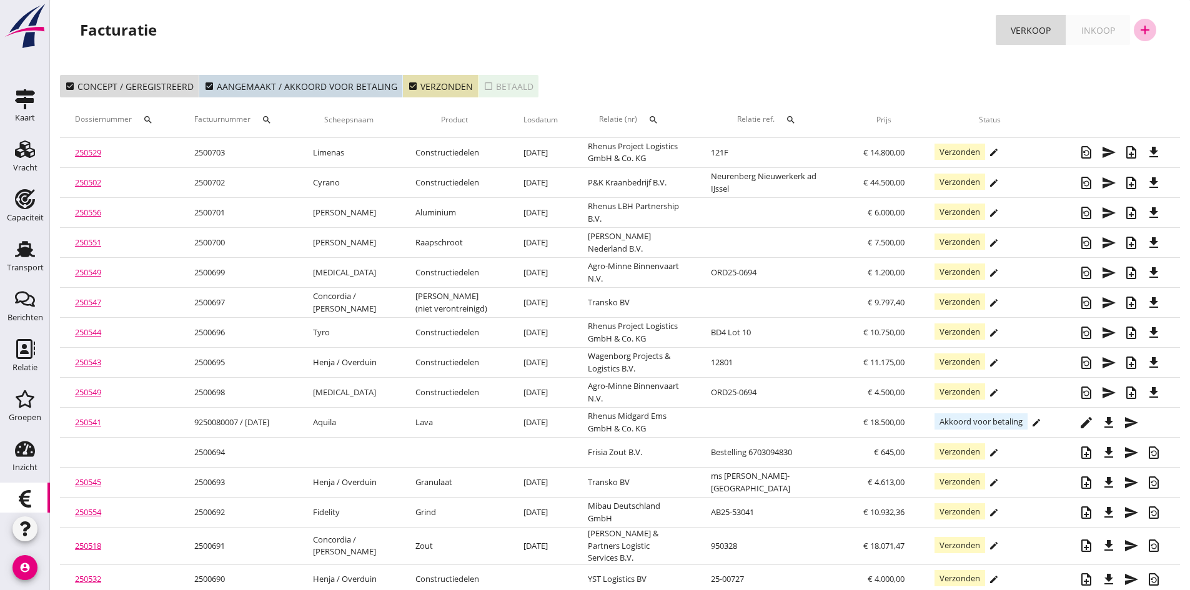
click at [1145, 28] on icon "add" at bounding box center [1145, 29] width 15 height 15
click at [1118, 62] on div "Verkoopfactuur" at bounding box center [1137, 61] width 74 height 15
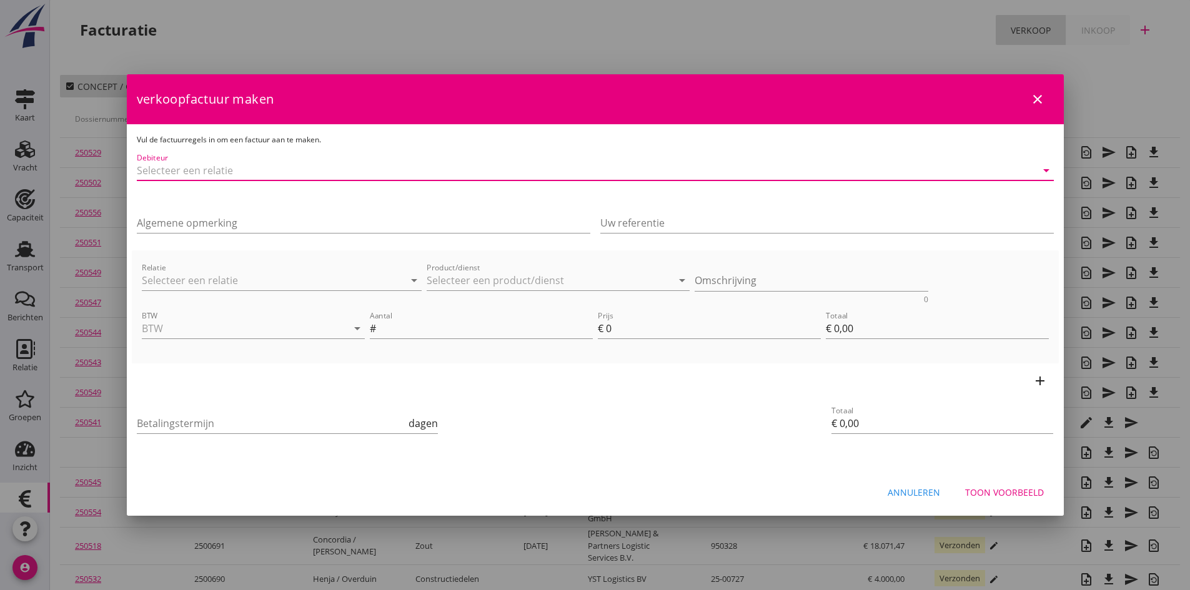
click at [191, 174] on input "Debiteur" at bounding box center [578, 171] width 882 height 20
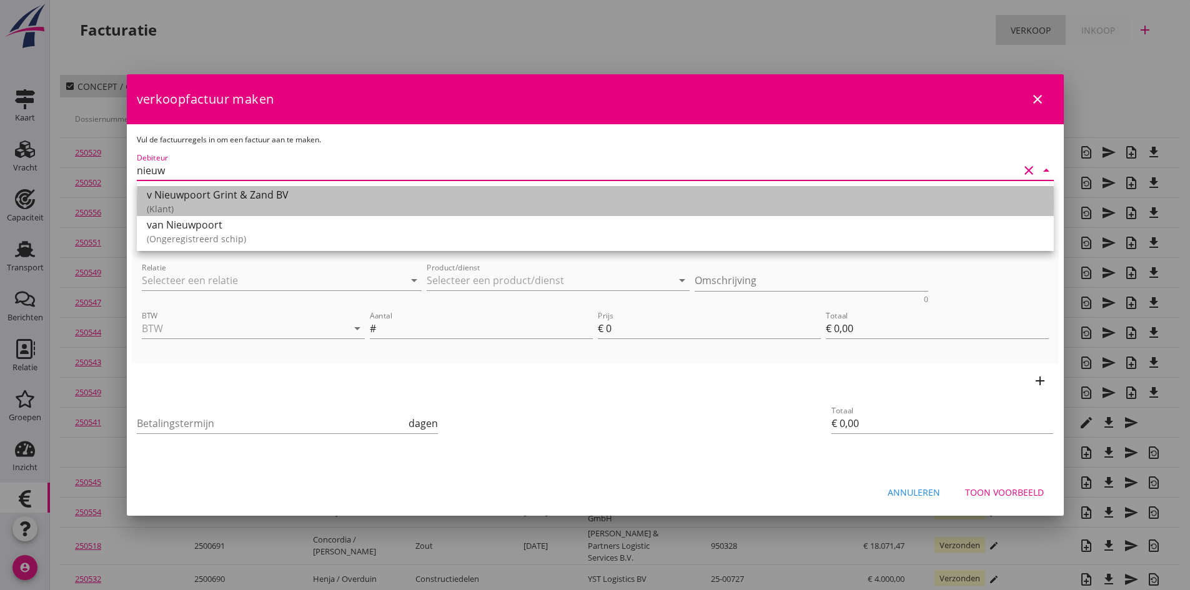
click at [187, 196] on div "v Nieuwpoort Grint & Zand BV" at bounding box center [595, 194] width 897 height 15
type input "v Nieuwpoort Grint & Zand BV"
type input "14"
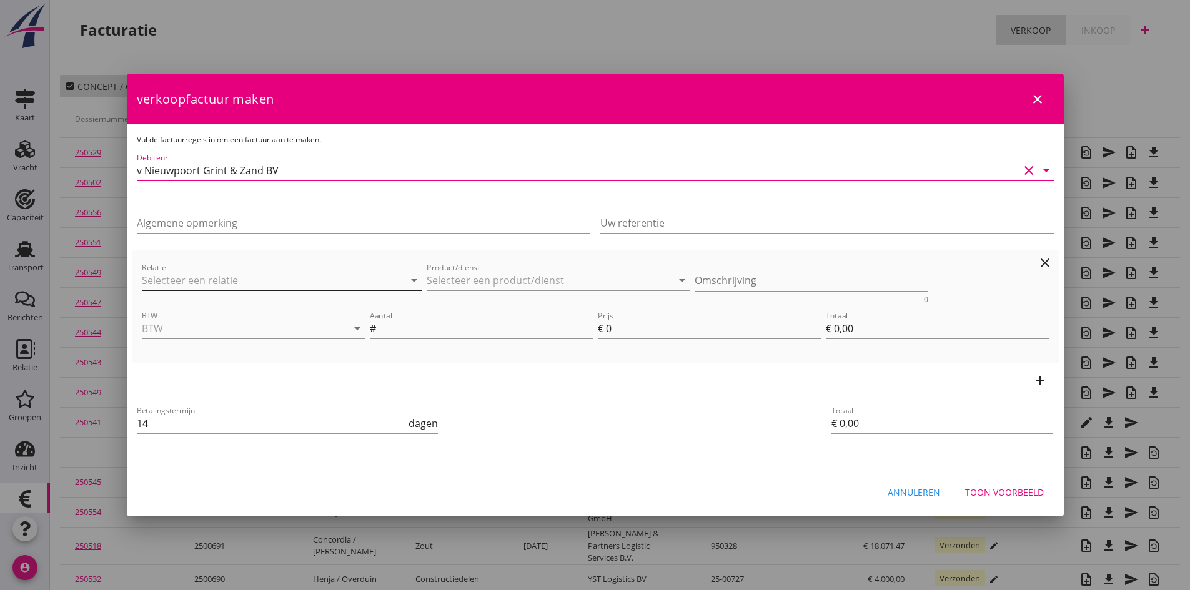
type input "v Nieuwpoort Grint & Zand BV"
click at [181, 278] on input "Relatie" at bounding box center [265, 281] width 246 height 20
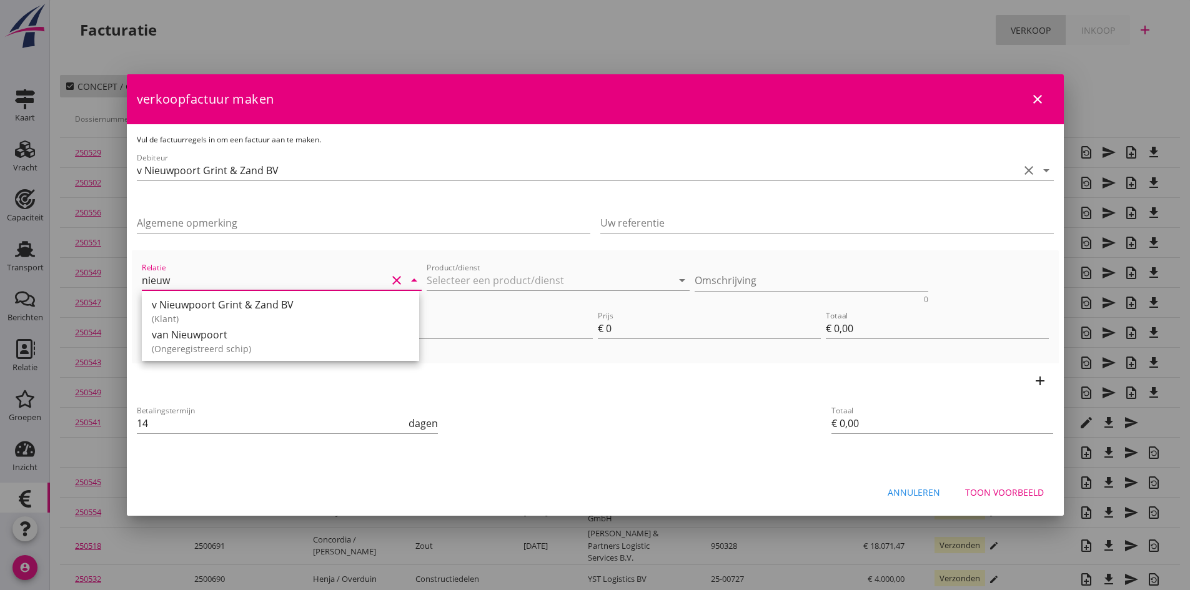
click at [192, 309] on div "v Nieuwpoort Grint & Zand BV" at bounding box center [280, 304] width 257 height 15
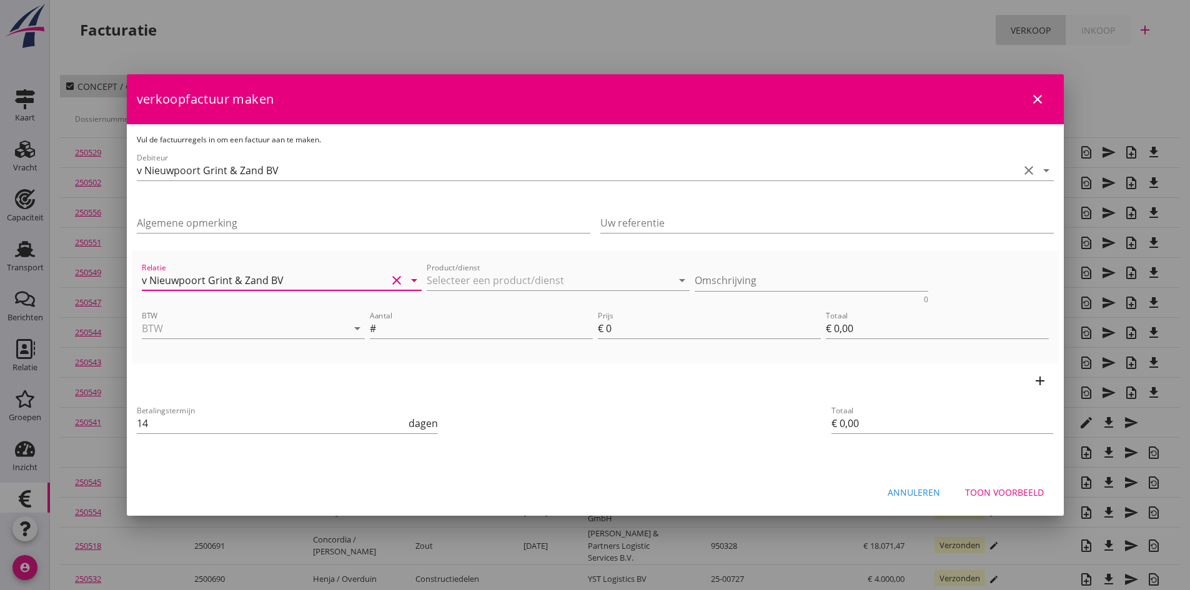
type input "v Nieuwpoort Grint & Zand BV"
click at [1037, 380] on icon "add" at bounding box center [1040, 381] width 15 height 15
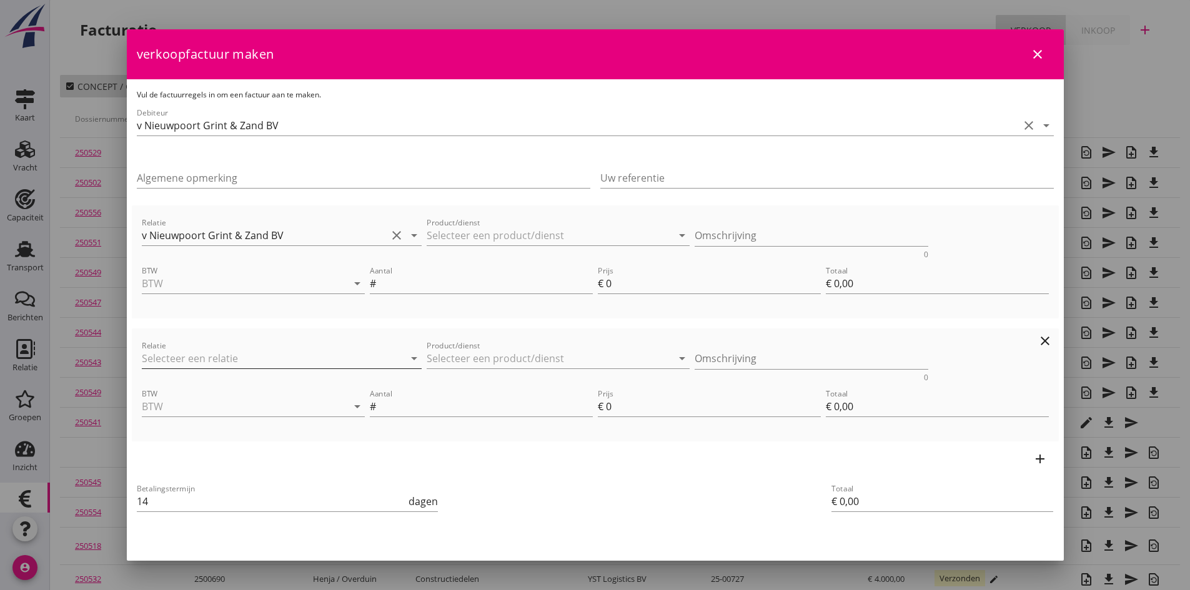
click at [233, 358] on input "Relatie" at bounding box center [265, 359] width 246 height 20
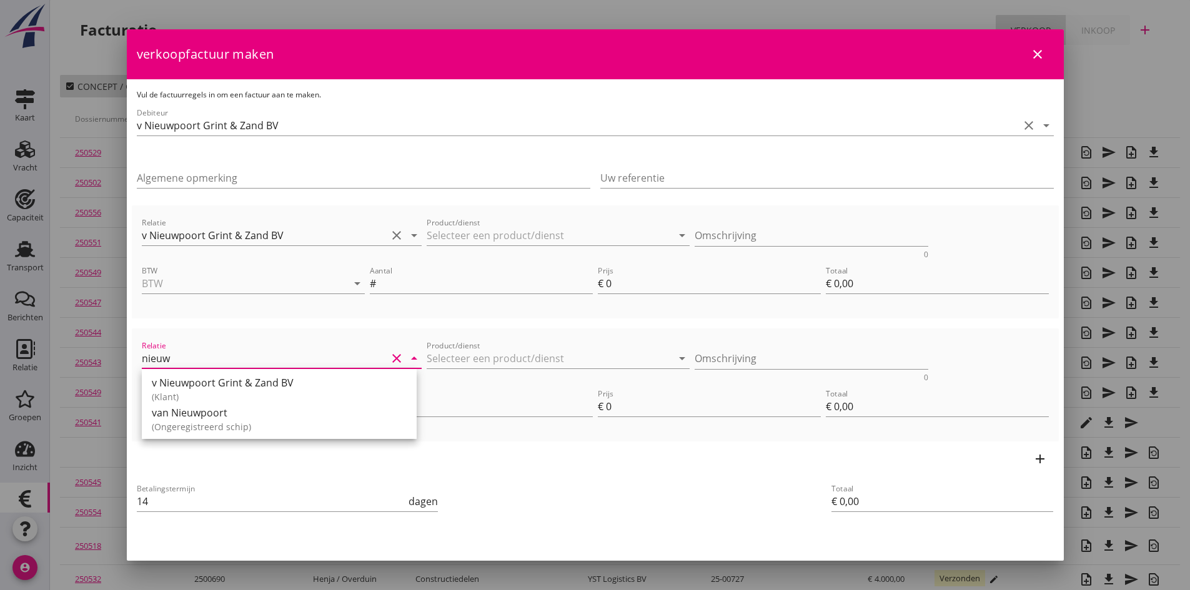
click at [218, 380] on div "v Nieuwpoort Grint & Zand BV" at bounding box center [279, 382] width 255 height 15
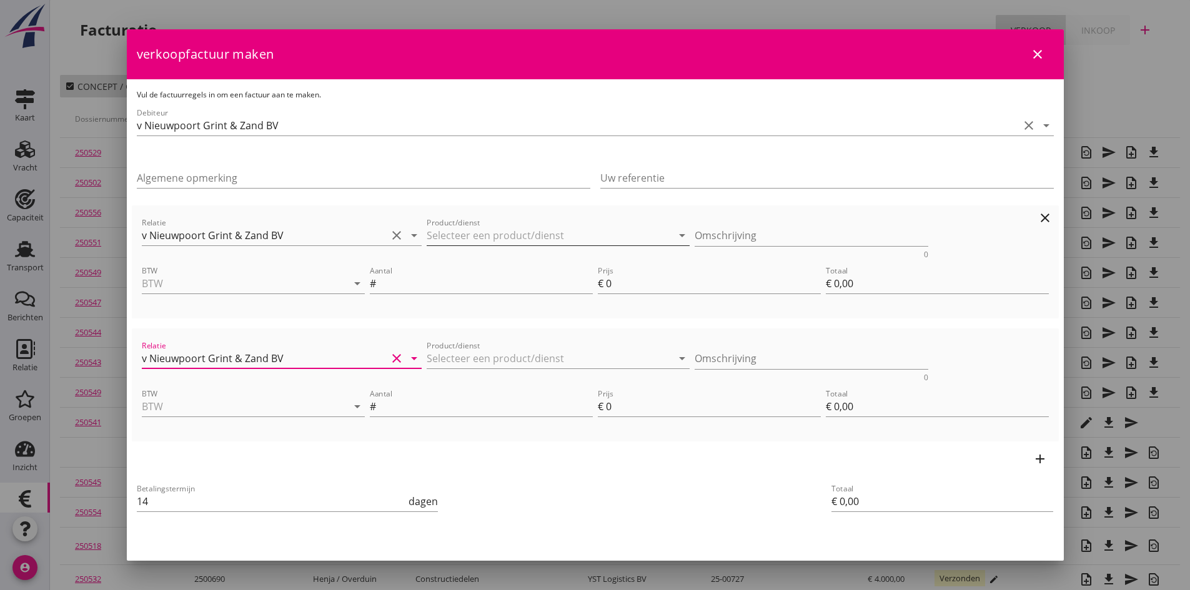
type input "v Nieuwpoort Grint & Zand BV"
click at [447, 241] on input "Product/dienst" at bounding box center [550, 236] width 246 height 20
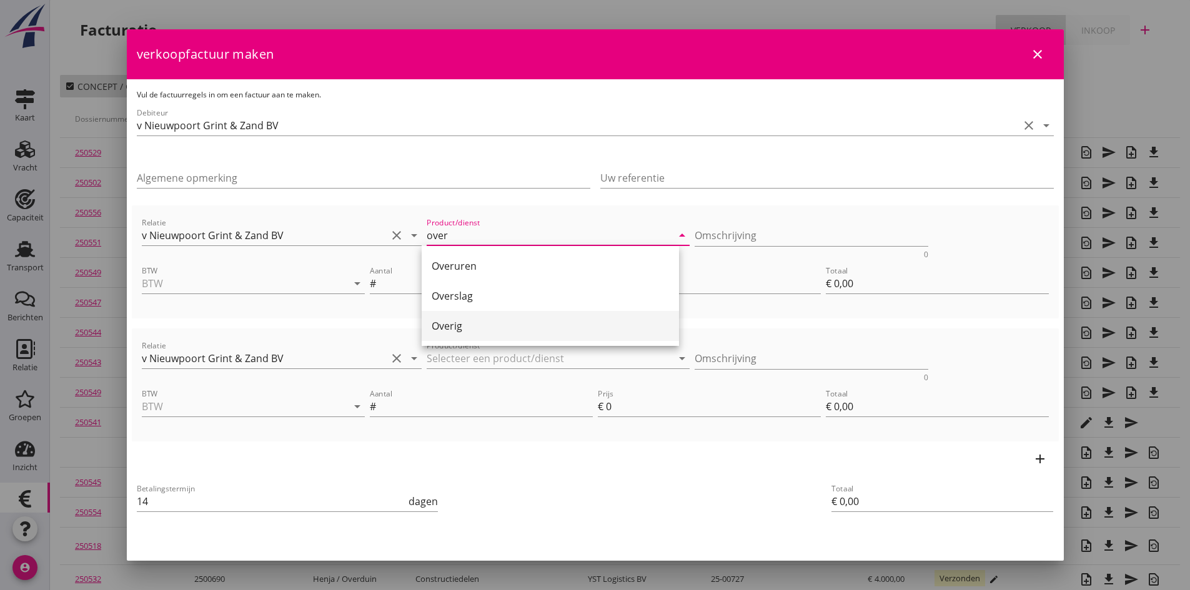
click at [449, 324] on div "Overig" at bounding box center [550, 326] width 237 height 15
type input "Overig"
click at [443, 357] on input "Product/dienst" at bounding box center [550, 359] width 246 height 20
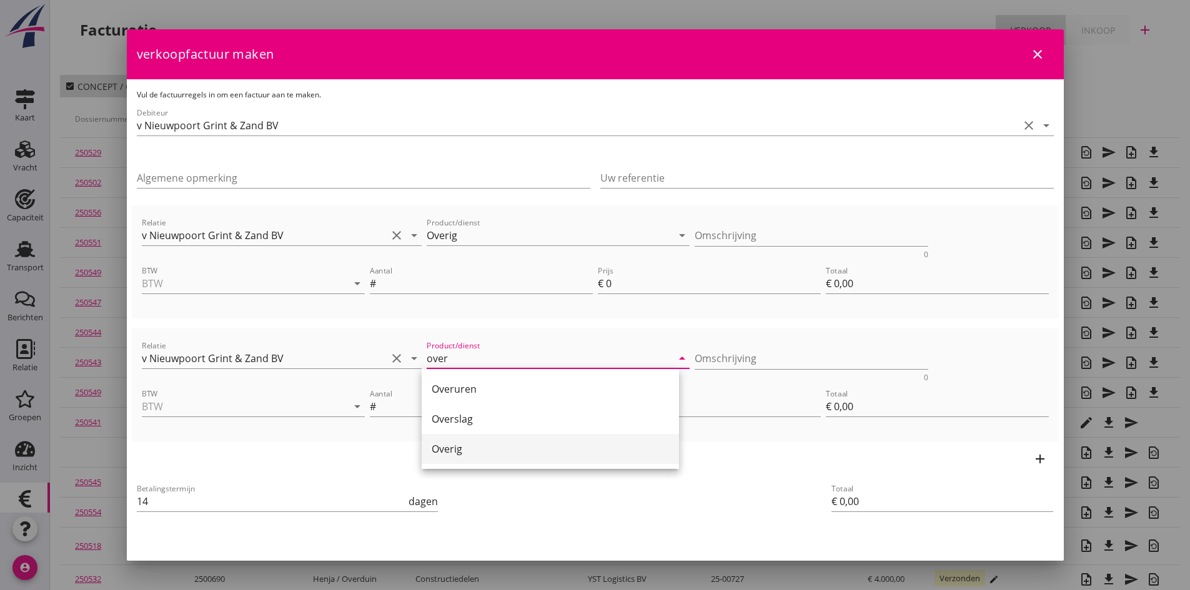
click at [445, 449] on div "Overig" at bounding box center [550, 449] width 237 height 15
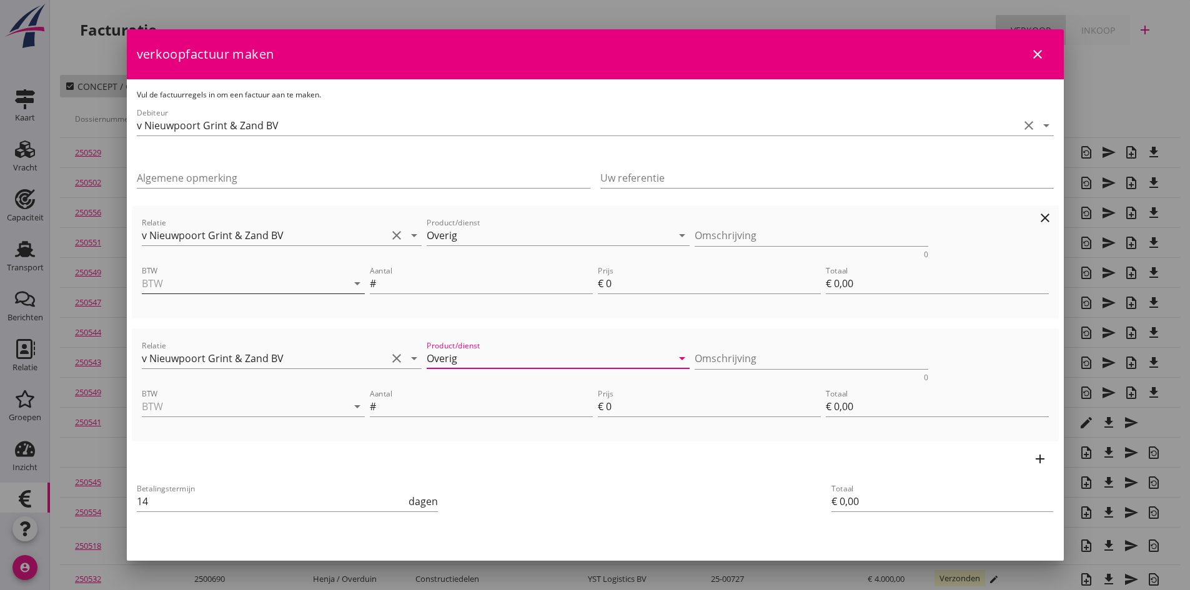
type input "Overig"
click at [352, 281] on icon "arrow_drop_down" at bounding box center [357, 283] width 15 height 15
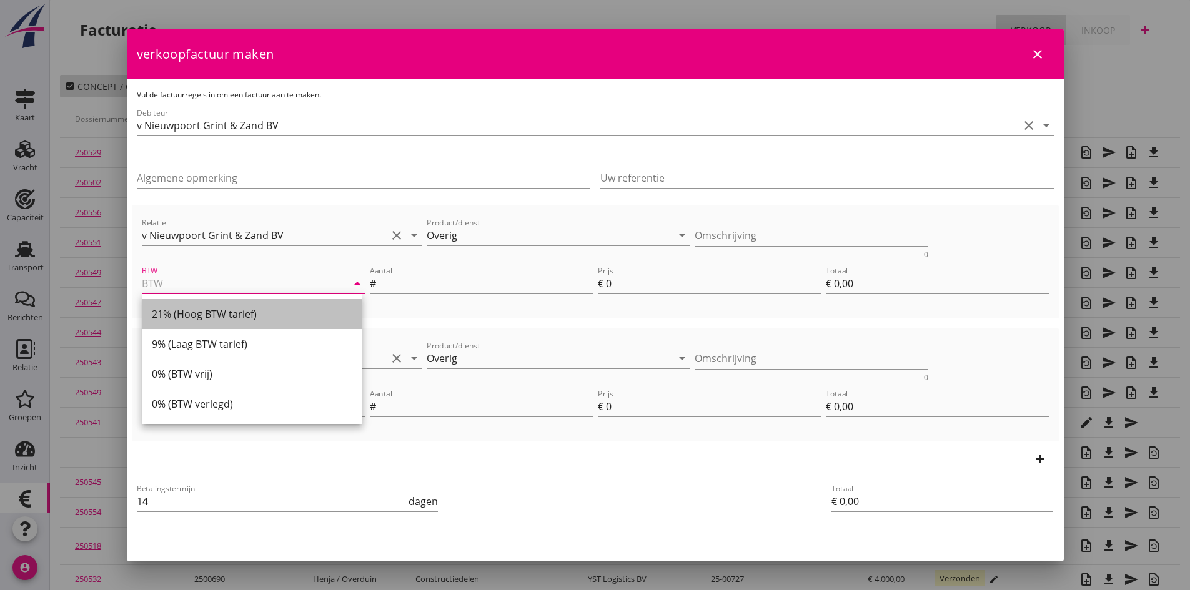
click at [277, 311] on div "21% (Hoog BTW tarief)" at bounding box center [252, 314] width 201 height 15
type input "21% (Hoog BTW tarief)"
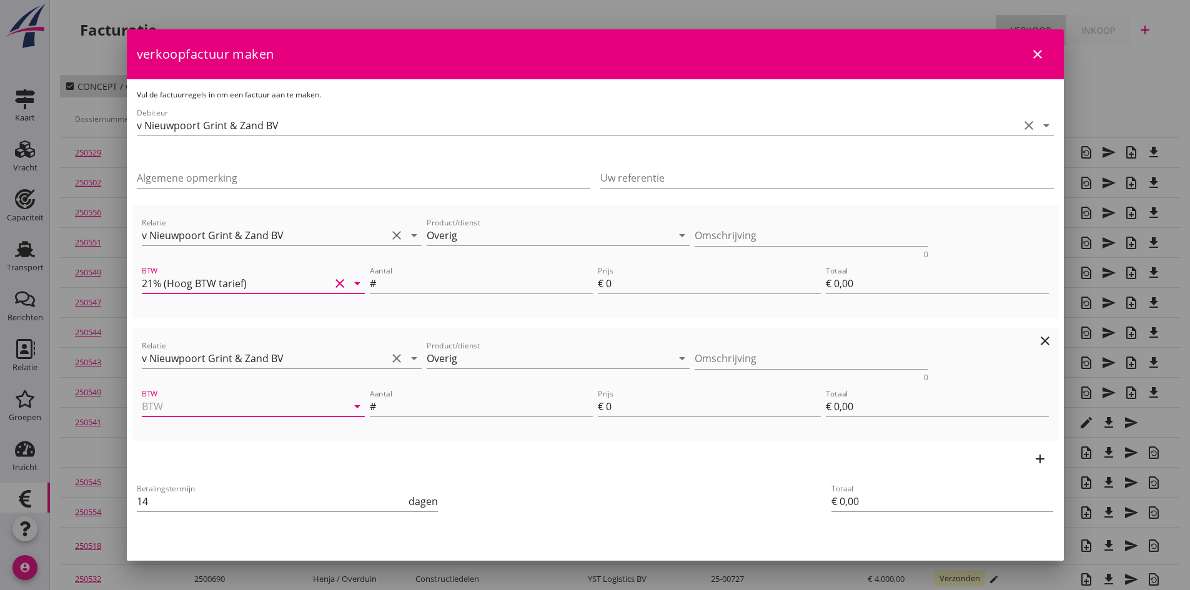
click at [281, 407] on input "BTW" at bounding box center [236, 407] width 188 height 20
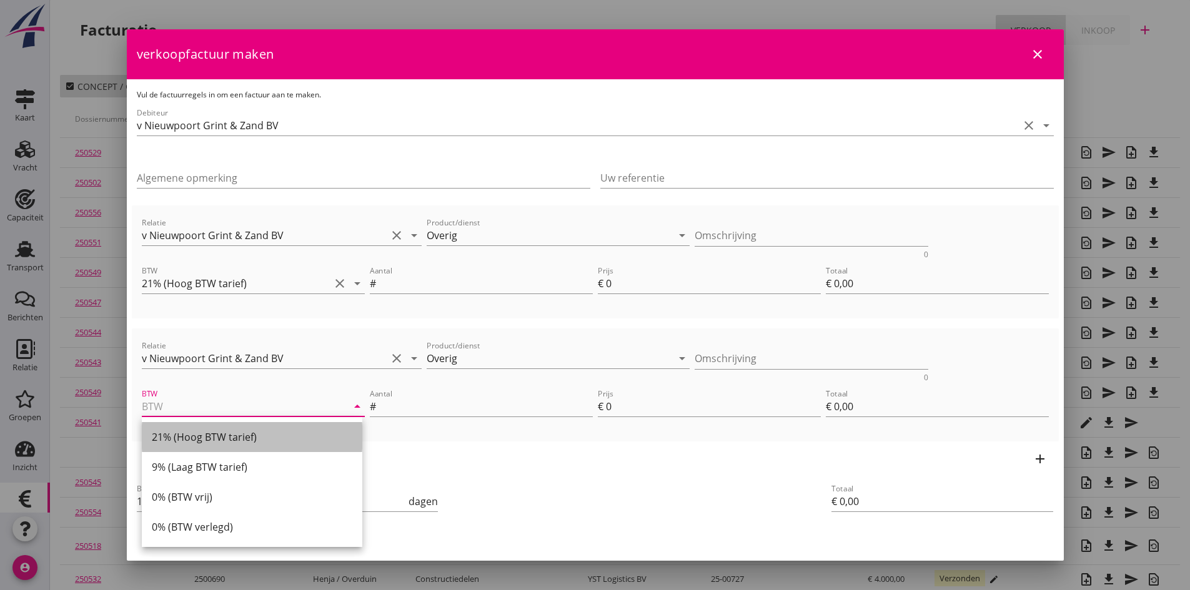
drag, startPoint x: 267, startPoint y: 431, endPoint x: 312, endPoint y: 380, distance: 67.8
click at [270, 430] on div "21% (Hoog BTW tarief)" at bounding box center [252, 437] width 201 height 15
type input "21% (Hoog BTW tarief)"
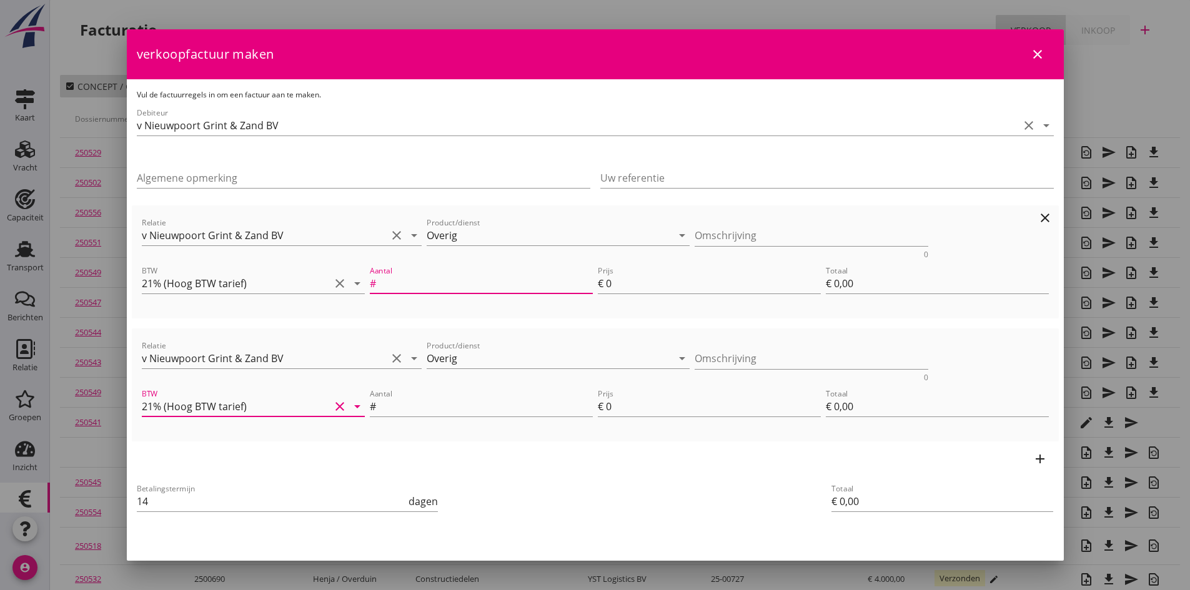
click at [405, 286] on input "Aantal" at bounding box center [486, 284] width 214 height 20
type input "1"
click at [435, 407] on input "Aantal" at bounding box center [486, 407] width 214 height 20
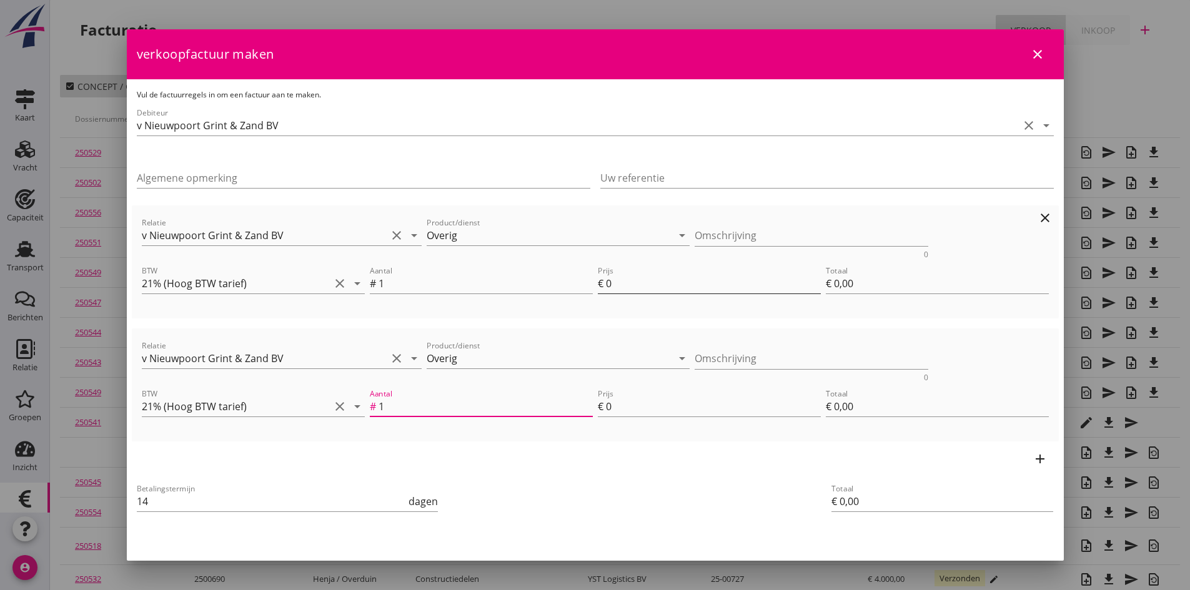
type input "1"
click at [616, 285] on input "0" at bounding box center [713, 284] width 215 height 20
type input "1"
type input "€ 1,00"
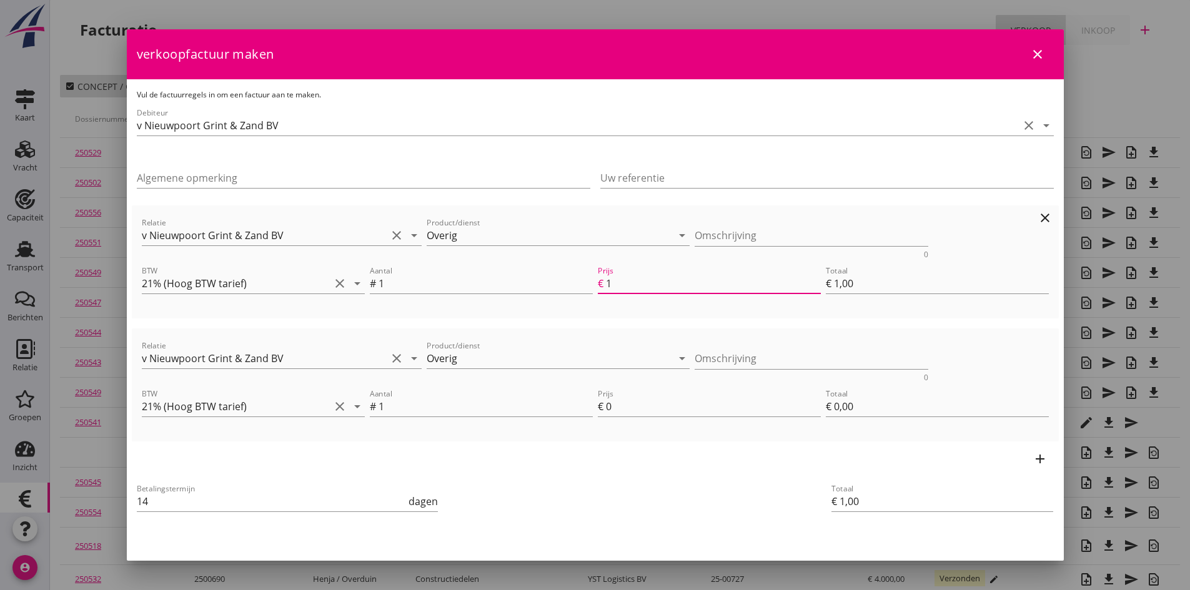
type input "19"
type input "€ 19,00"
type input "190"
type input "€ 190,00"
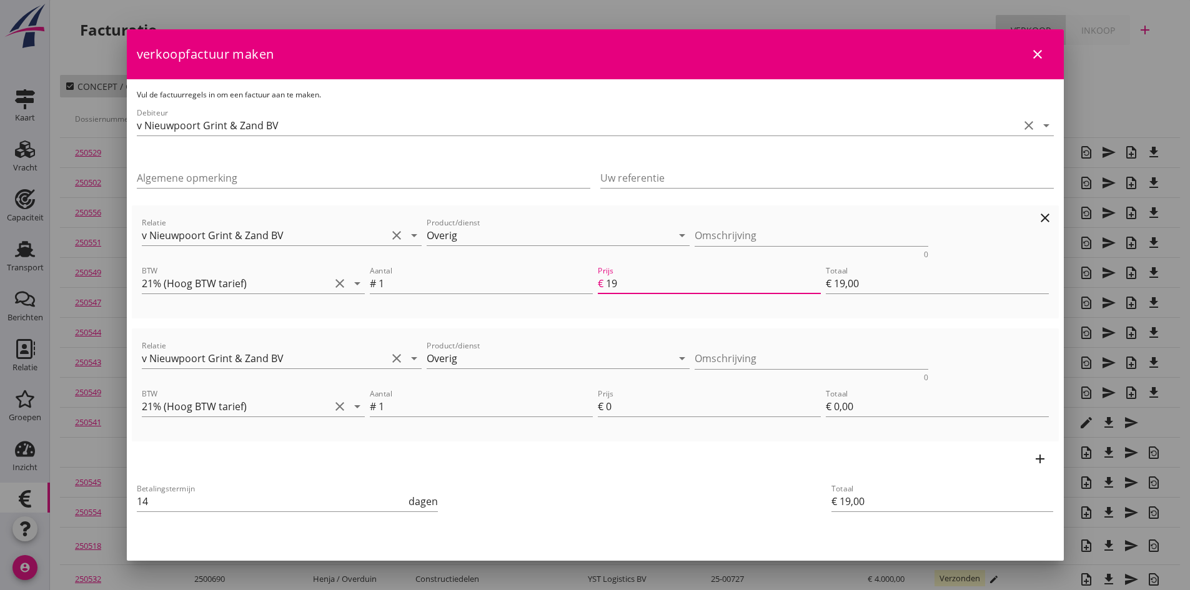
type input "€ 190,00"
type input "190"
click at [632, 407] on input "0" at bounding box center [713, 407] width 215 height 20
type input "1"
type input "€ 191,00"
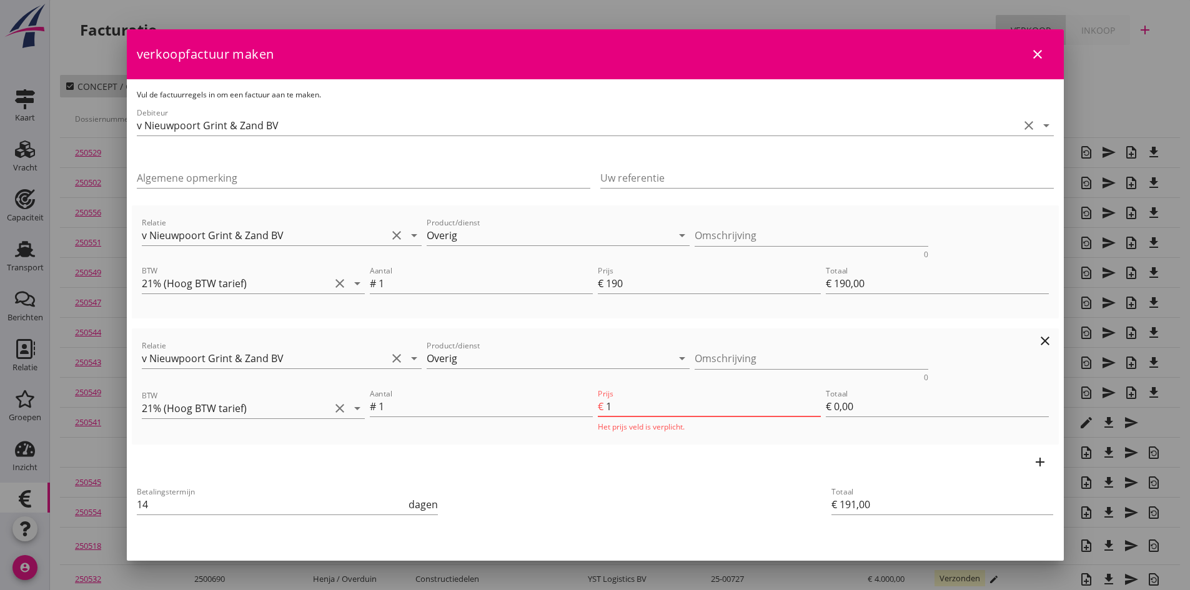
type input "€ 1,00"
type input "€ 209,00"
type input "19"
type input "€ 19,00"
type input "€ 380,00"
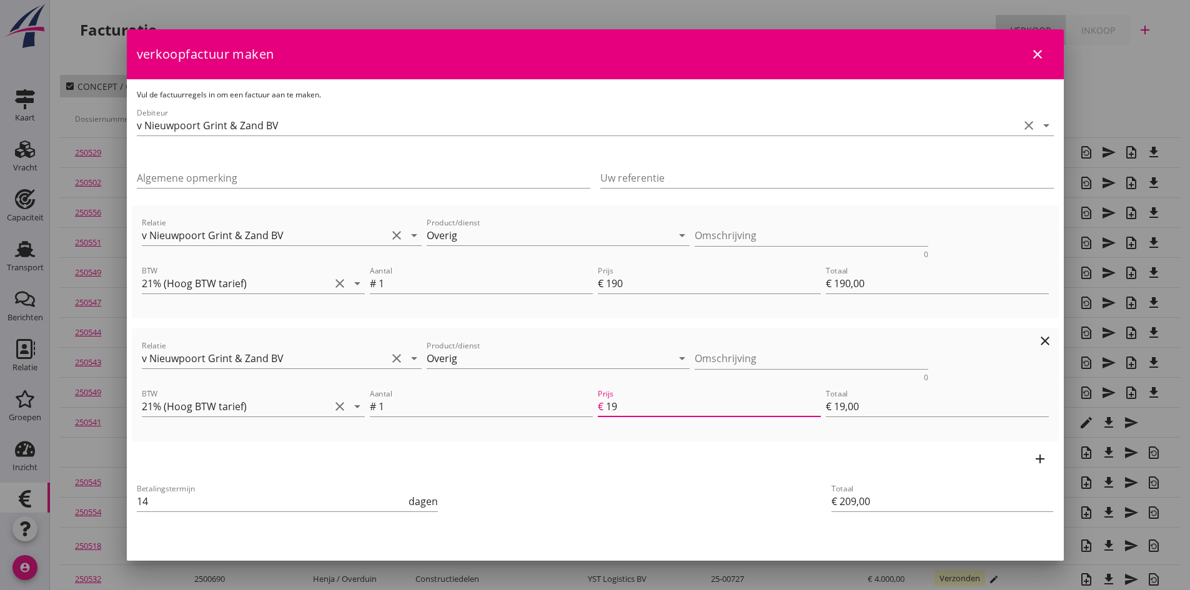
type input "190"
type input "€ 190,00"
type input "190"
click at [751, 233] on textarea "Omschrijving" at bounding box center [812, 236] width 234 height 21
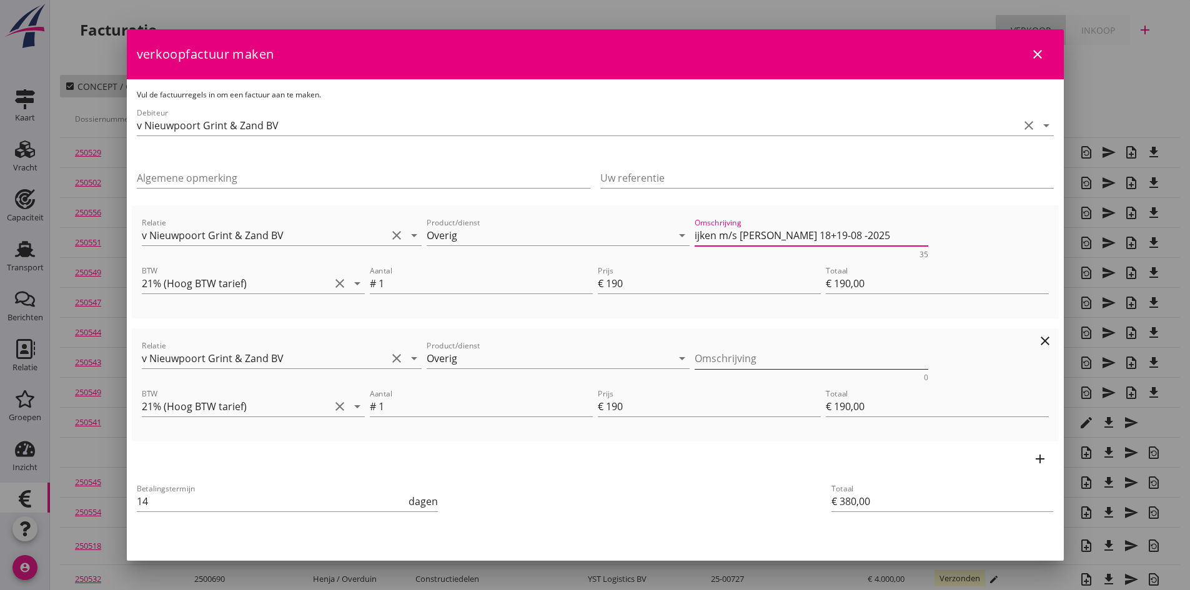
type textarea "ijken m/s [PERSON_NAME] 18+19-08 -2025"
click at [728, 359] on textarea "Omschrijving" at bounding box center [812, 359] width 234 height 21
type textarea "ijken m/s [PERSON_NAME] [DATE]"
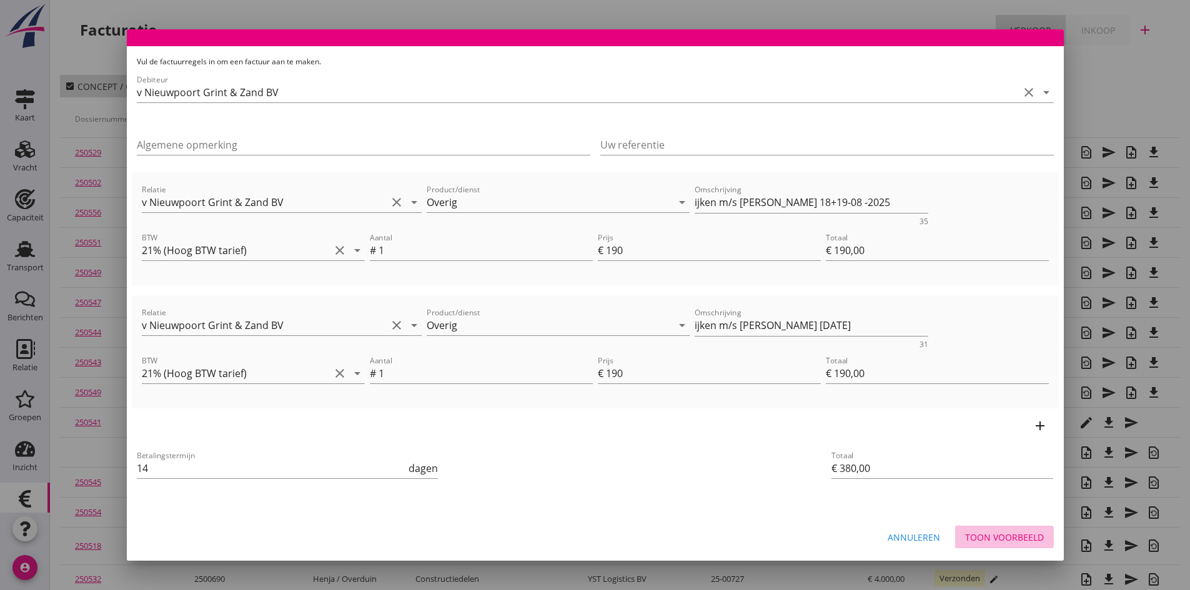
click at [972, 536] on div "Toon voorbeeld" at bounding box center [1004, 537] width 79 height 13
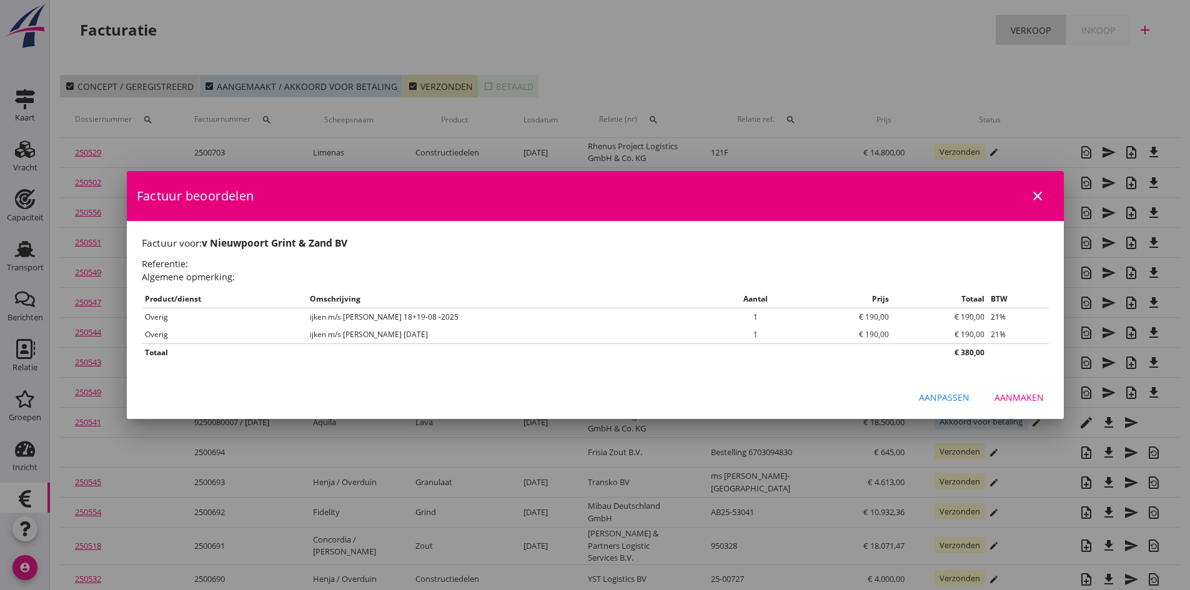
scroll to position [0, 0]
click at [1009, 394] on div "Aanmaken" at bounding box center [1019, 397] width 49 height 13
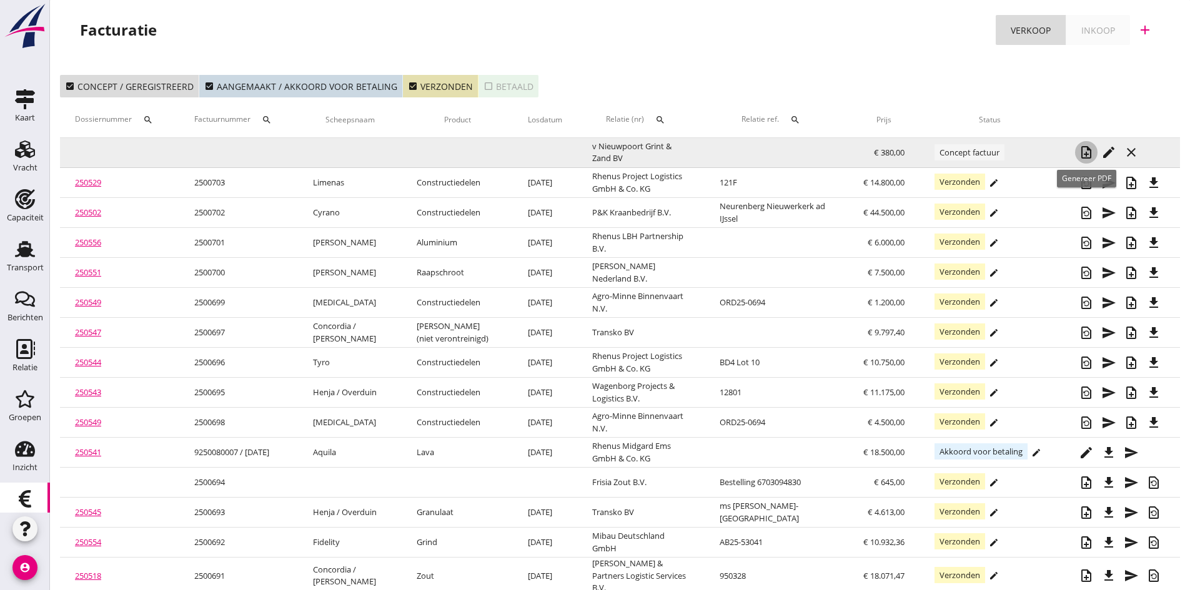
click at [1081, 150] on icon "note_add" at bounding box center [1086, 152] width 15 height 15
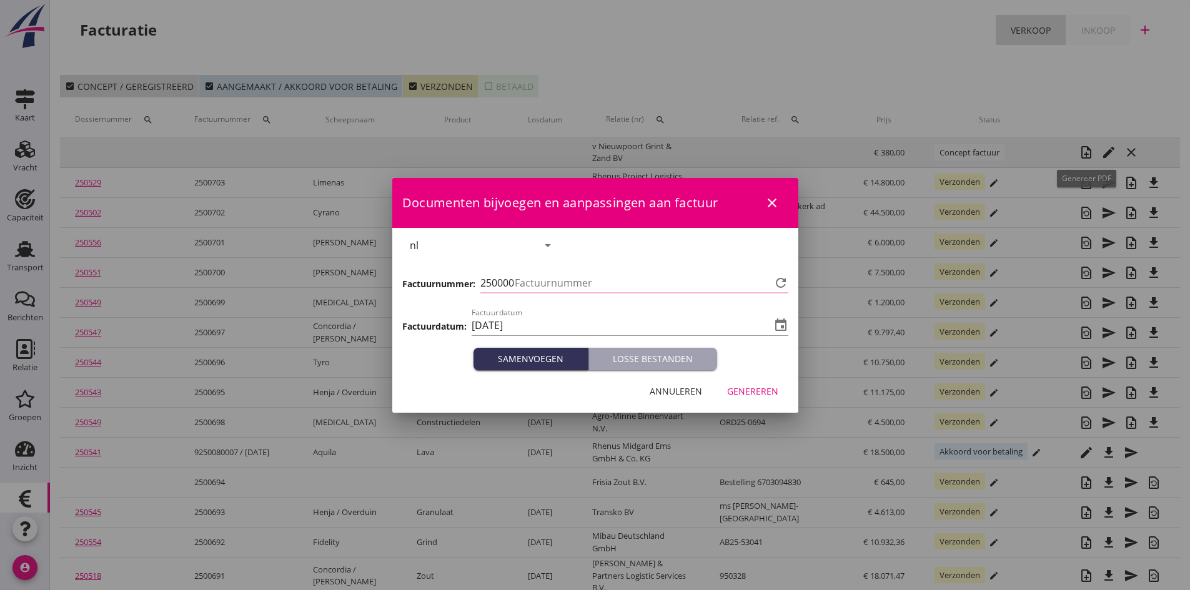
type input "704"
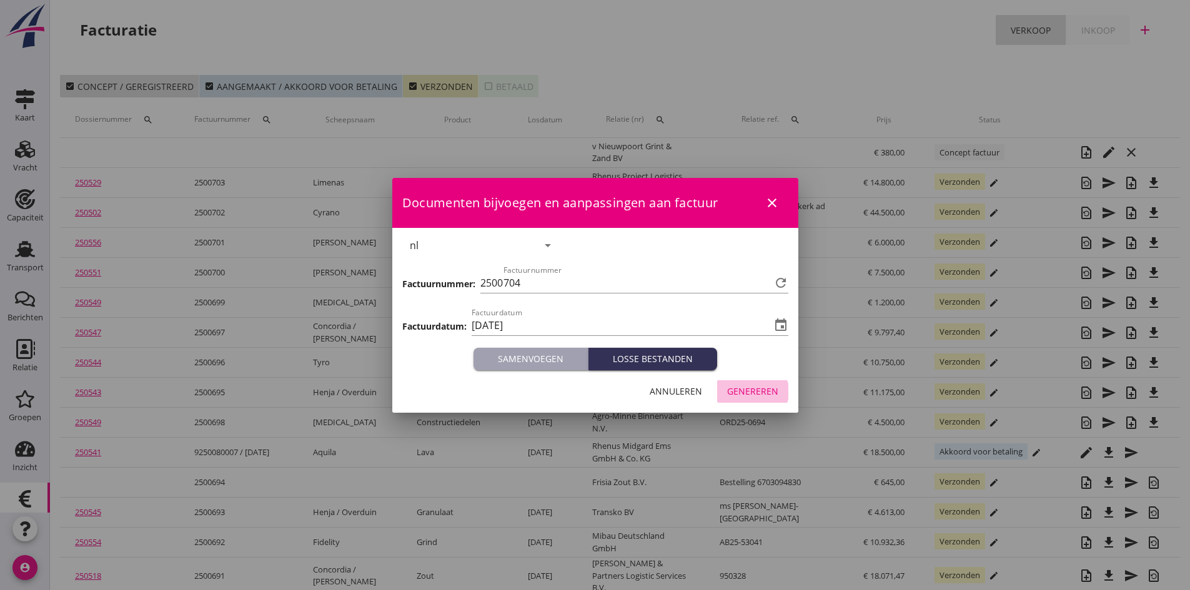
click at [758, 393] on div "Genereren" at bounding box center [752, 391] width 51 height 13
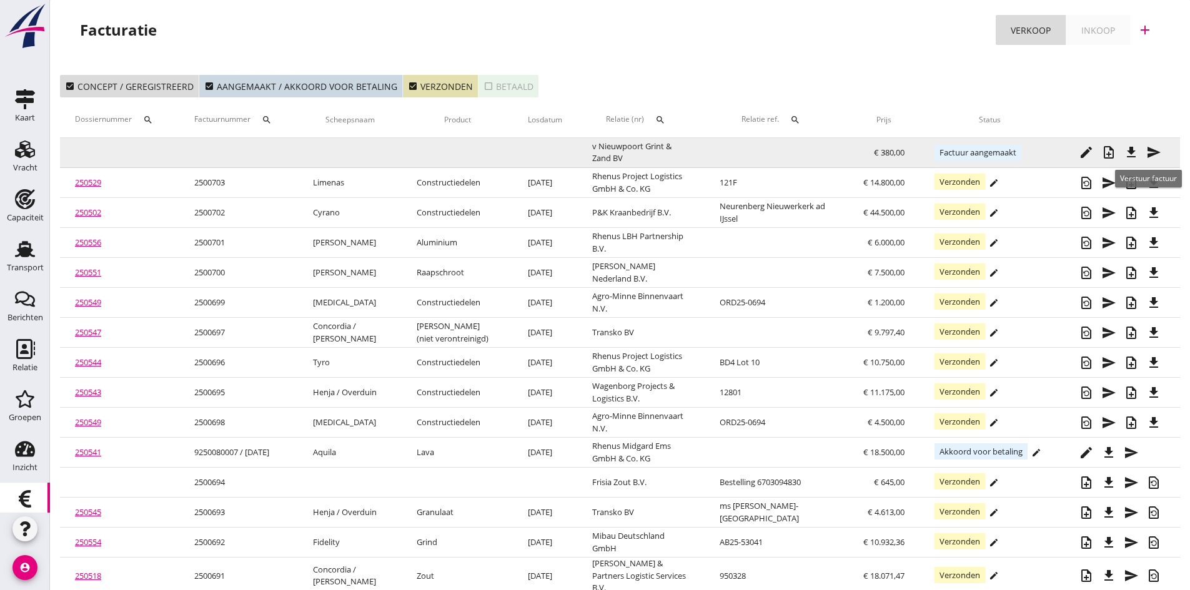
click at [1155, 151] on icon "send" at bounding box center [1153, 152] width 15 height 15
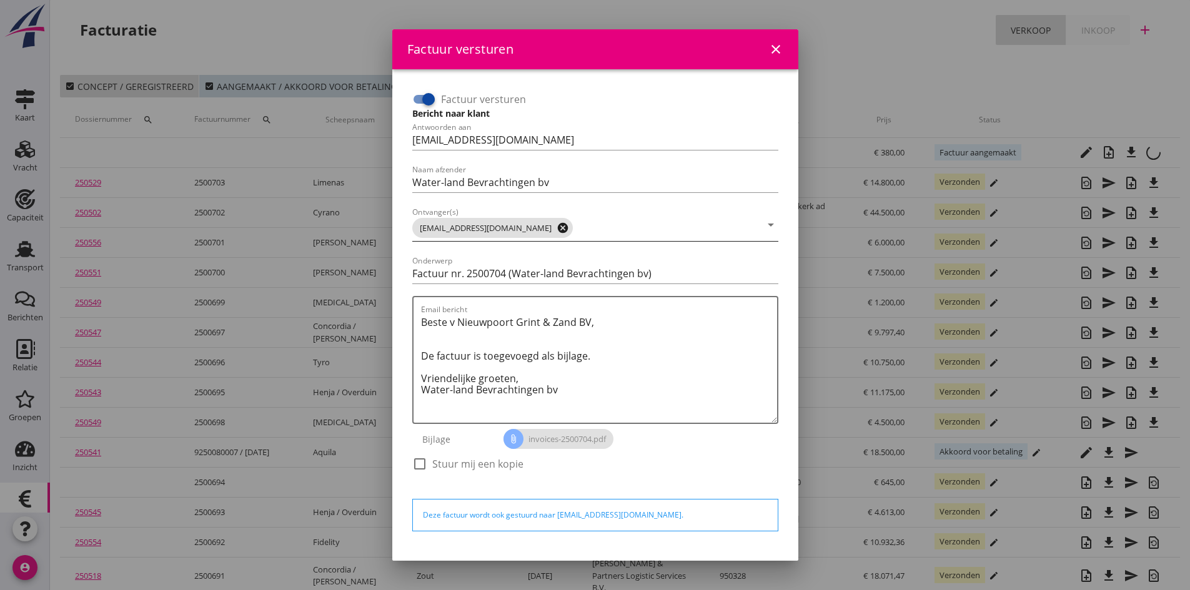
click at [569, 229] on icon "cancel" at bounding box center [563, 228] width 12 height 12
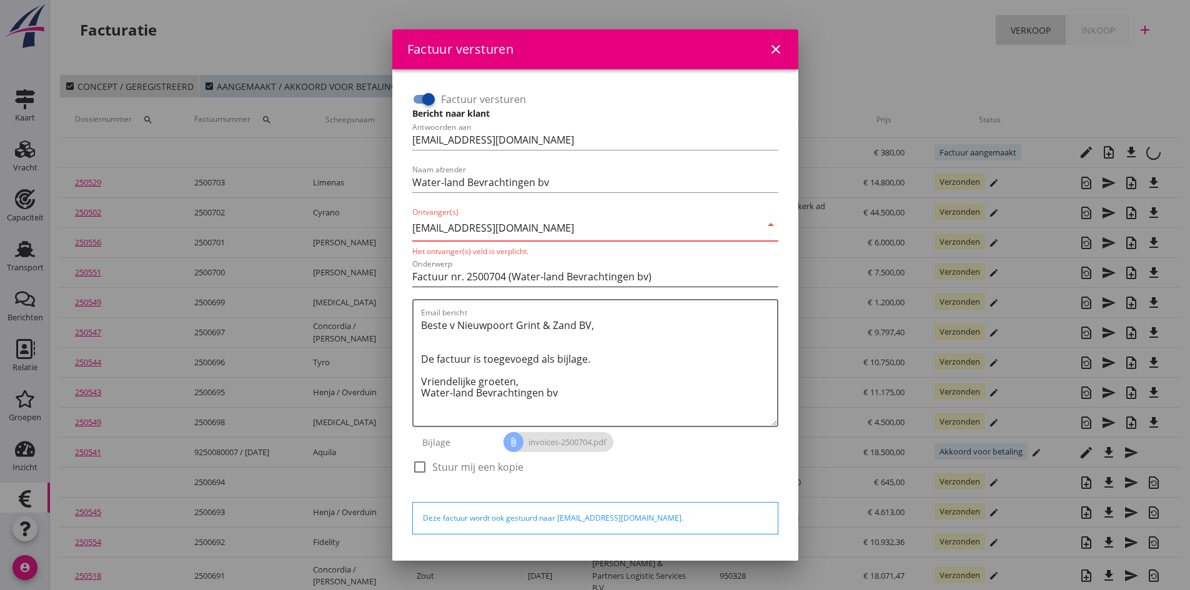
type input "[EMAIL_ADDRESS][DOMAIN_NAME]"
click at [644, 268] on input "Factuur nr. 2500704 (Water-land Bevrachtingen bv)" at bounding box center [595, 277] width 366 height 20
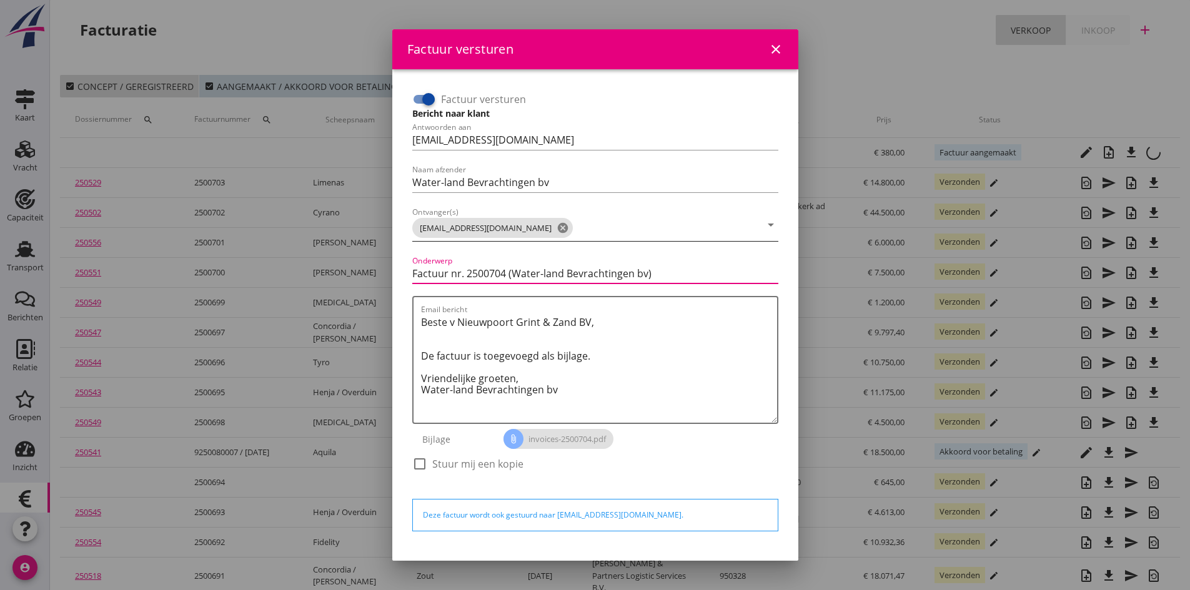
scroll to position [36, 0]
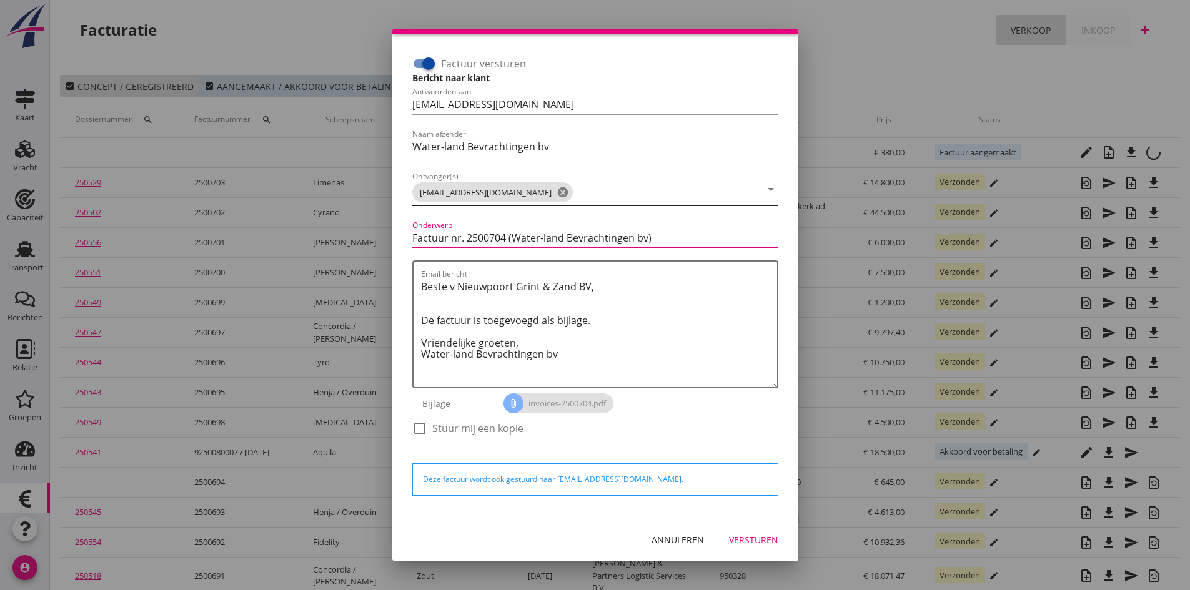
click at [745, 540] on div "Versturen" at bounding box center [753, 540] width 49 height 13
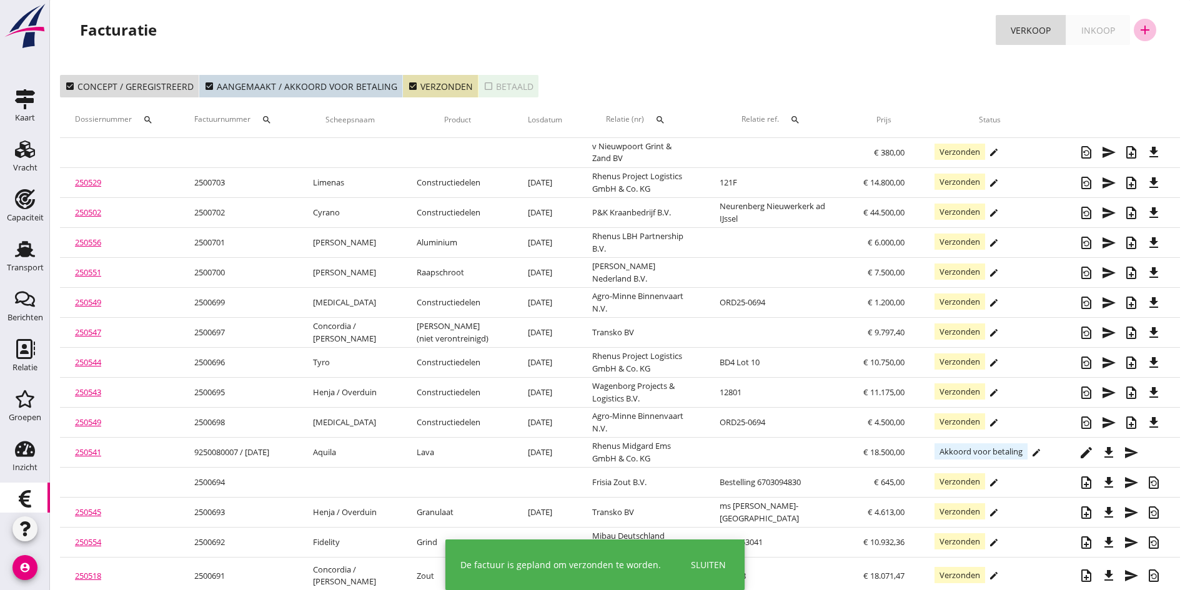
click at [1144, 26] on icon "add" at bounding box center [1145, 29] width 15 height 15
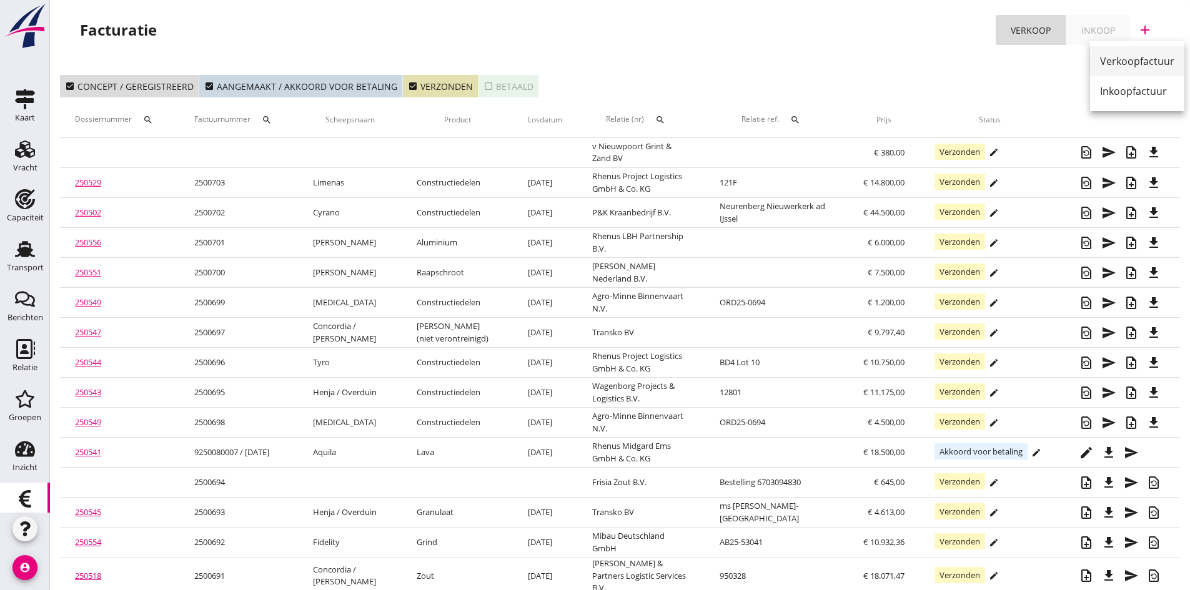
click at [1132, 58] on div "Verkoopfactuur" at bounding box center [1137, 61] width 74 height 15
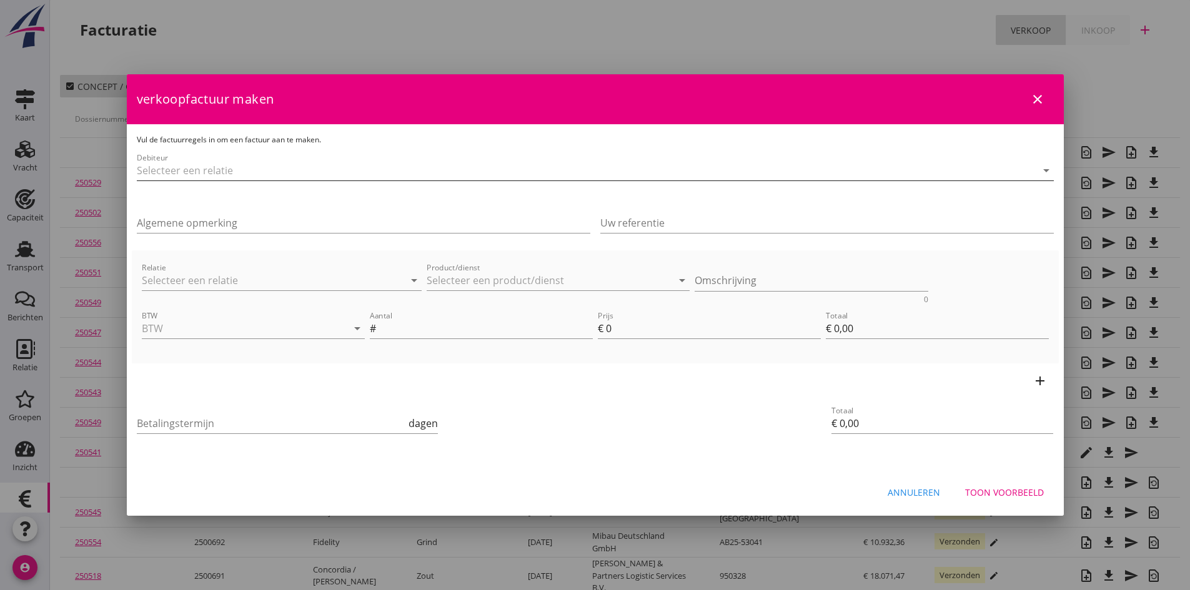
click at [243, 176] on input "Debiteur" at bounding box center [578, 171] width 882 height 20
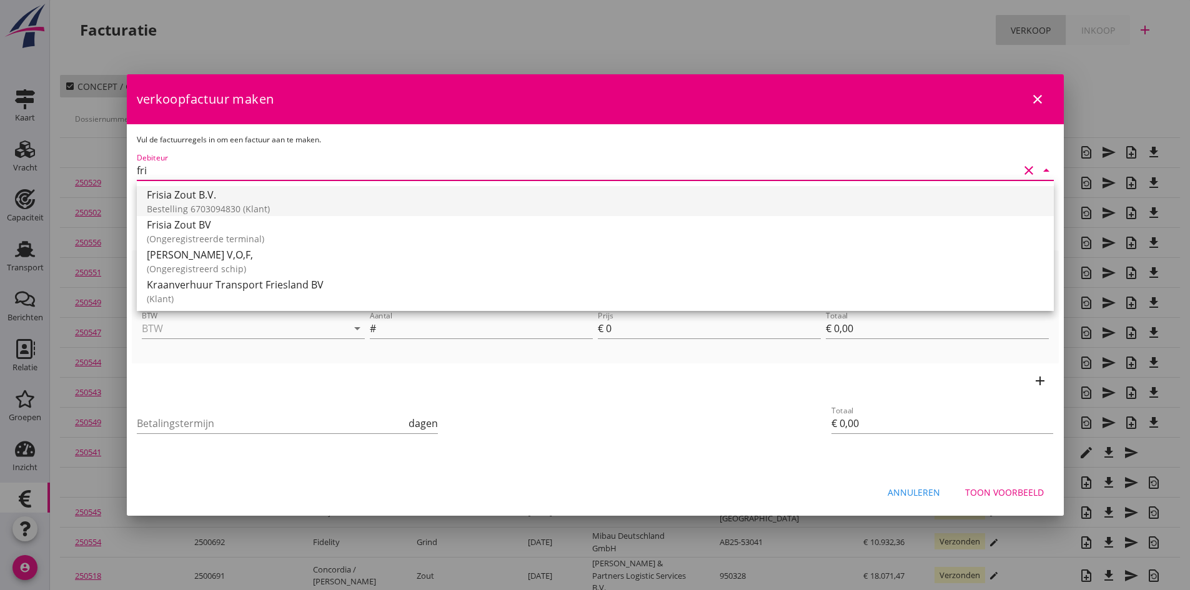
click at [205, 196] on div "Frisia Zout B.V." at bounding box center [595, 194] width 897 height 15
type input "Frisia Zout B.V. (Bestelling 6703094830)"
type input "14"
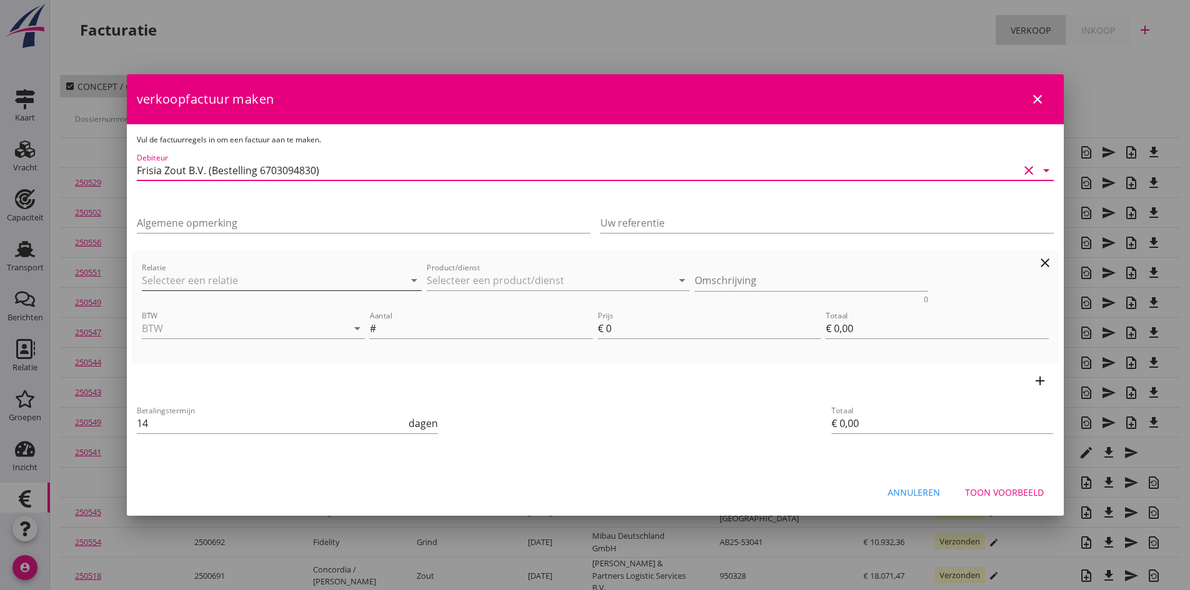
type input "Frisia Zout B.V. (Bestelling 6703094830)"
click at [194, 275] on input "Relatie" at bounding box center [265, 281] width 246 height 20
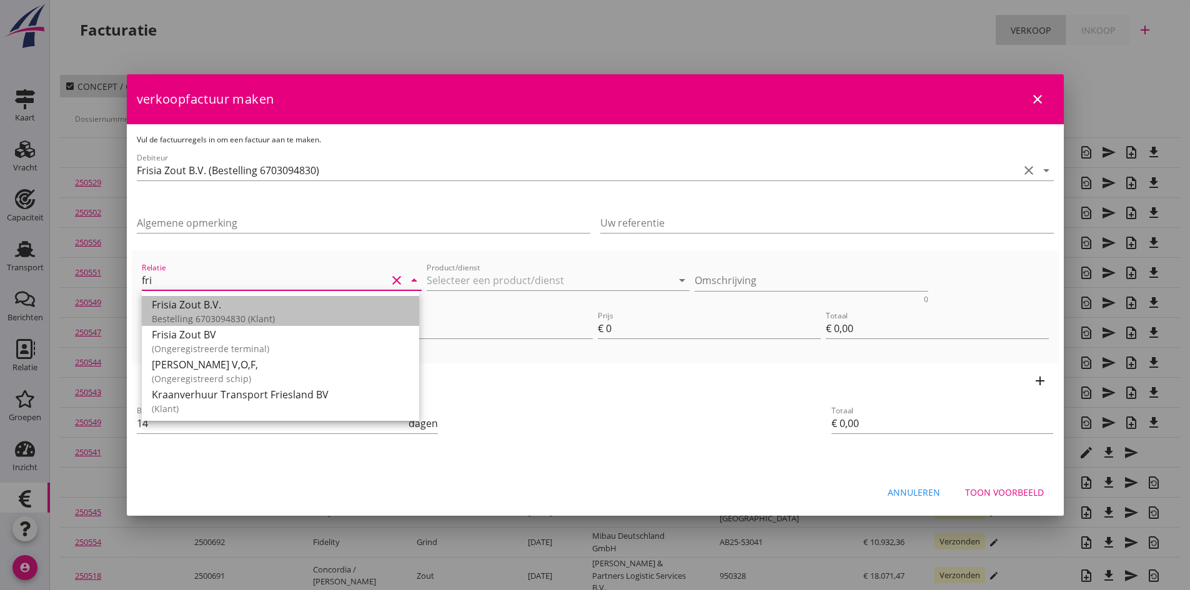
click at [193, 307] on div "Frisia Zout B.V." at bounding box center [280, 304] width 257 height 15
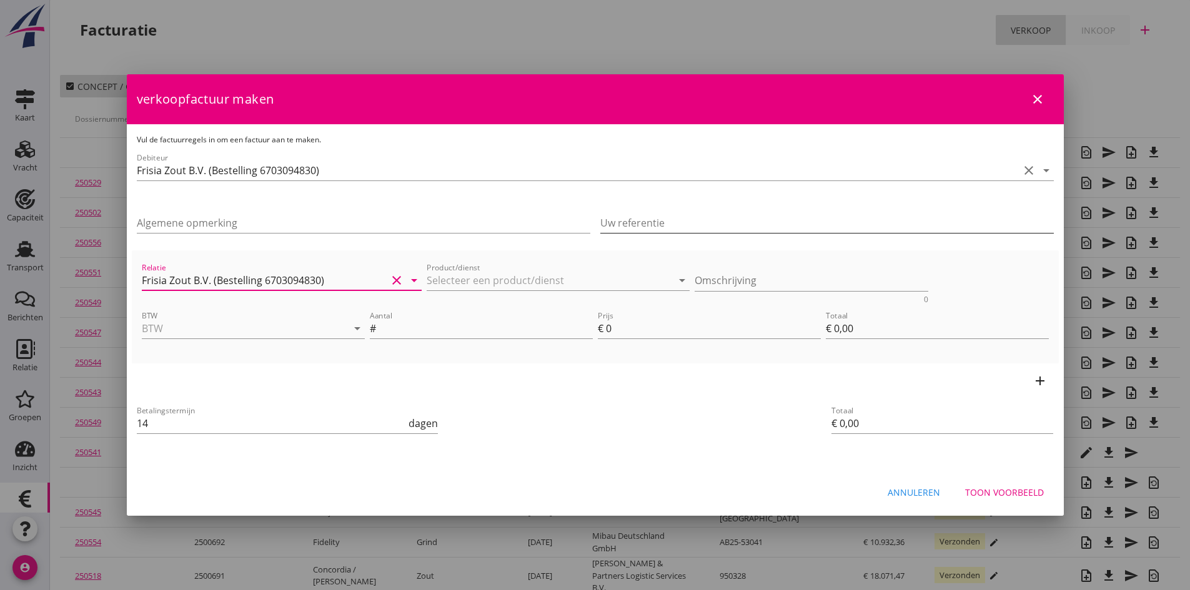
type input "Frisia Zout B.V. (Bestelling 6703094830)"
click at [624, 226] on input "Uw referentie" at bounding box center [827, 223] width 454 height 20
type input "Bestelling 6703094830"
click at [271, 319] on input "BTW" at bounding box center [236, 329] width 188 height 20
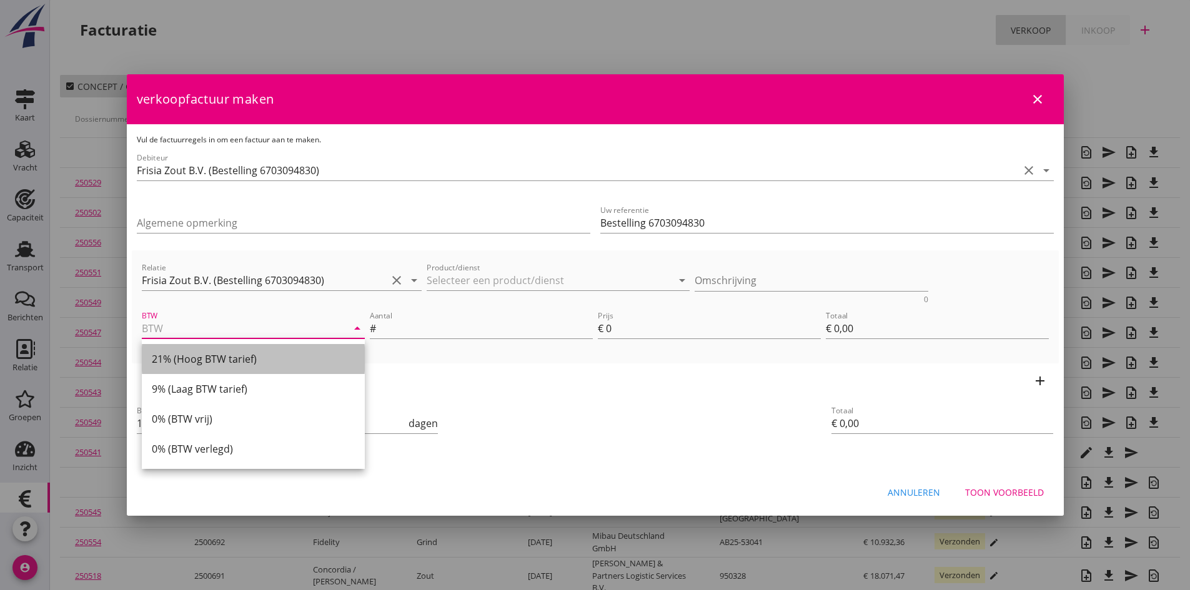
click at [234, 361] on div "21% (Hoog BTW tarief)" at bounding box center [253, 359] width 203 height 15
type input "21% (Hoog BTW tarief)"
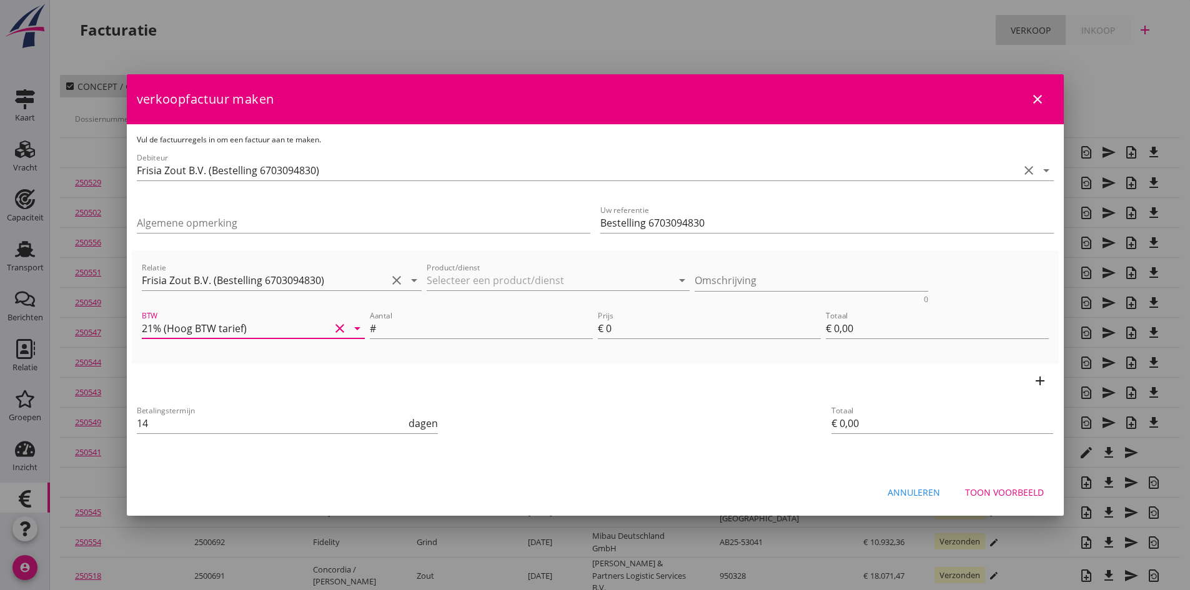
click at [1038, 377] on icon "add" at bounding box center [1040, 381] width 15 height 15
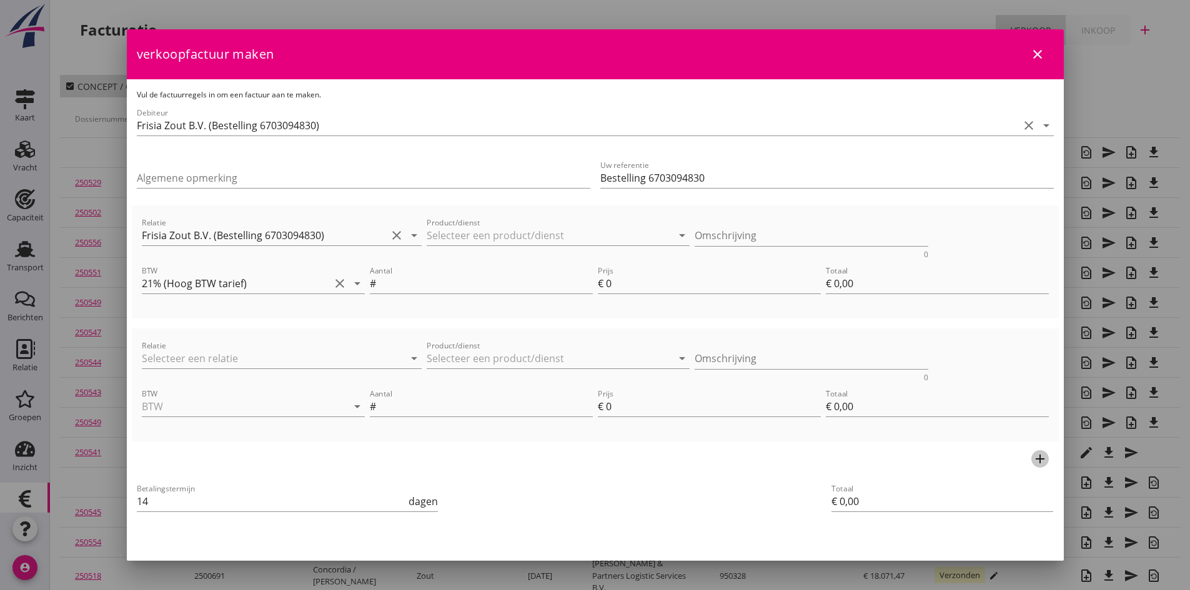
drag, startPoint x: 1030, startPoint y: 458, endPoint x: 1001, endPoint y: 446, distance: 31.1
click at [1033, 457] on icon "add" at bounding box center [1040, 459] width 15 height 15
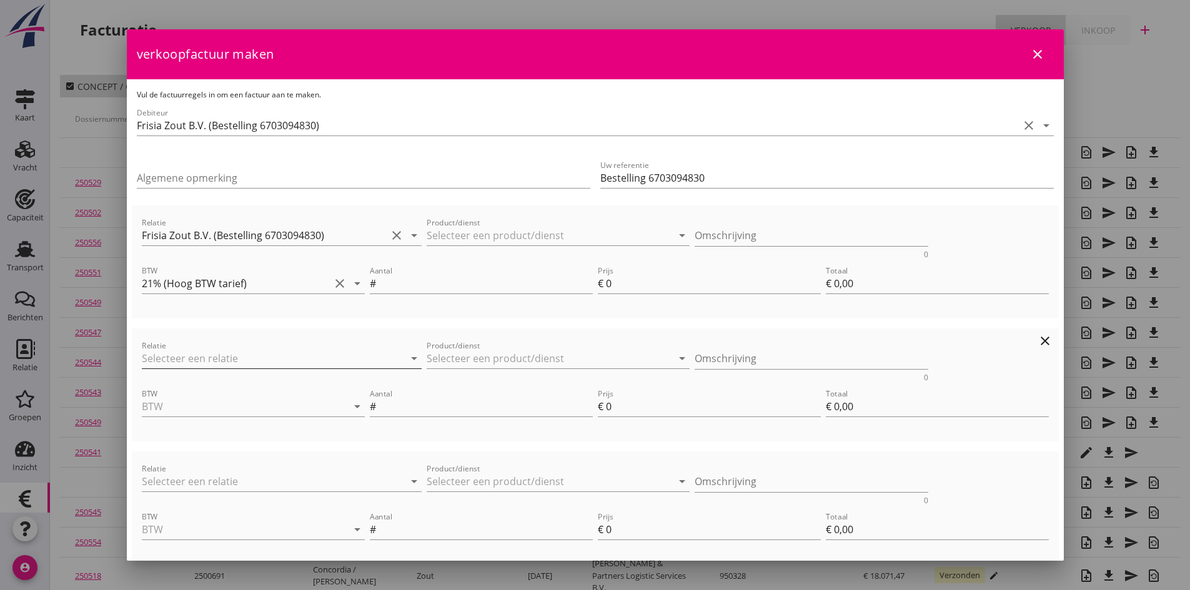
click at [176, 360] on input "Relatie" at bounding box center [265, 359] width 246 height 20
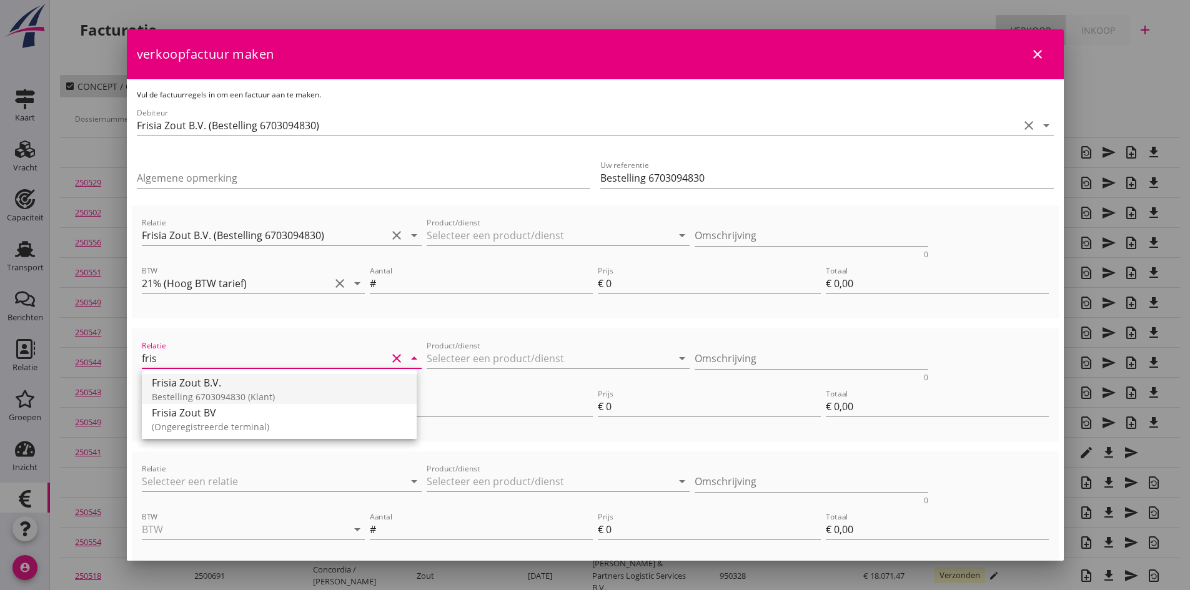
click at [185, 394] on div "Bestelling 6703094830 (Klant)" at bounding box center [279, 396] width 255 height 13
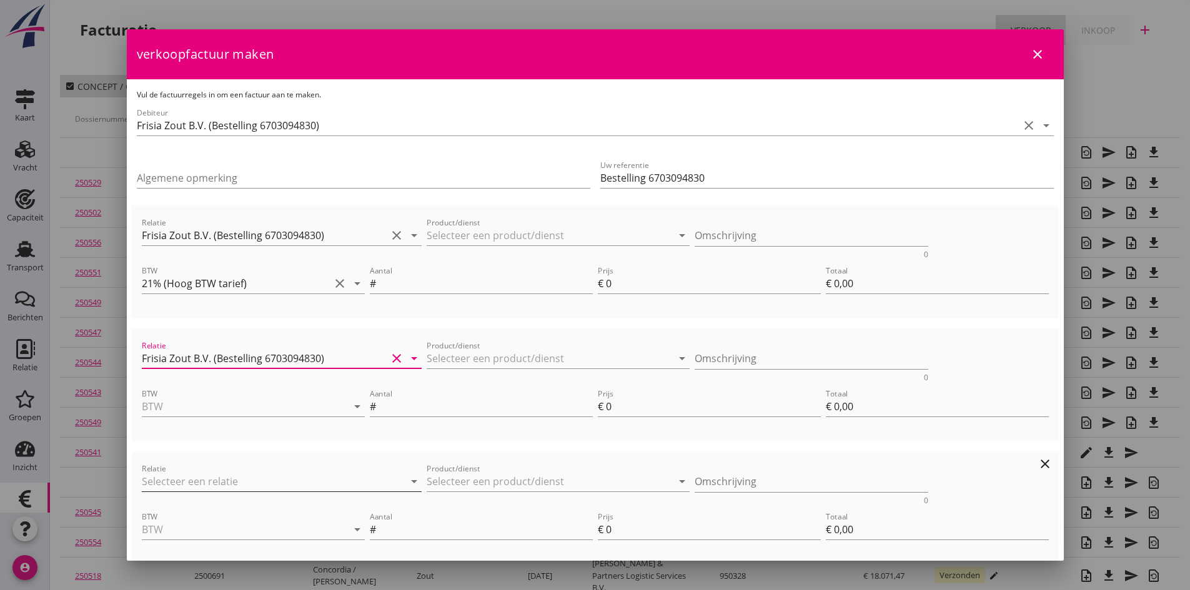
type input "Frisia Zout B.V. (Bestelling 6703094830)"
click at [196, 479] on input "Relatie" at bounding box center [265, 482] width 246 height 20
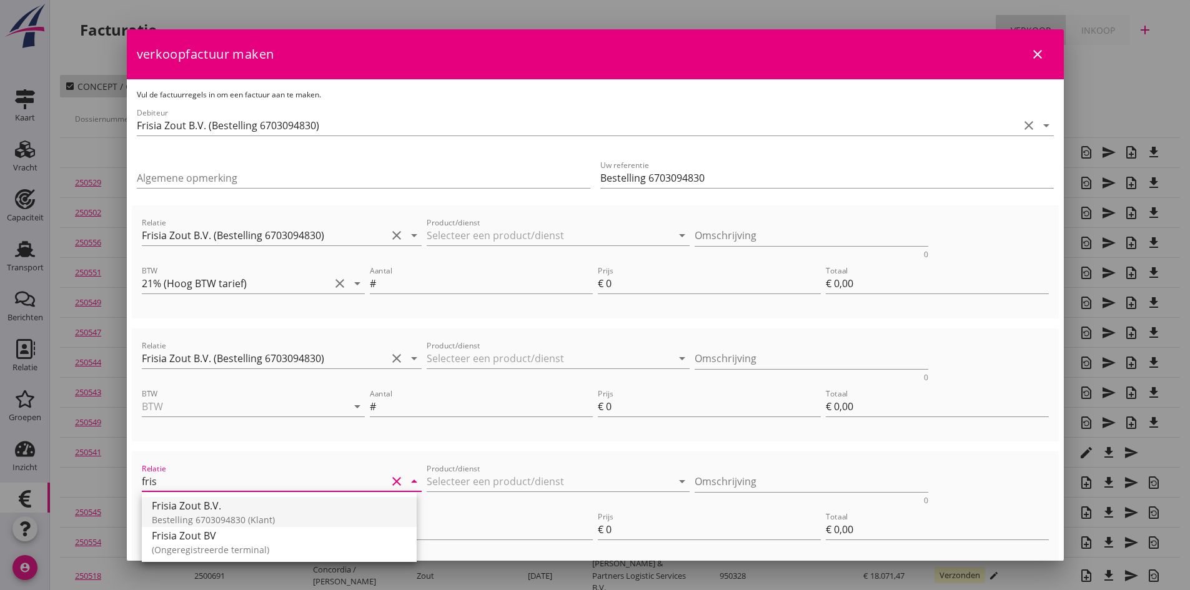
click at [198, 506] on div "Frisia Zout B.V." at bounding box center [279, 506] width 255 height 15
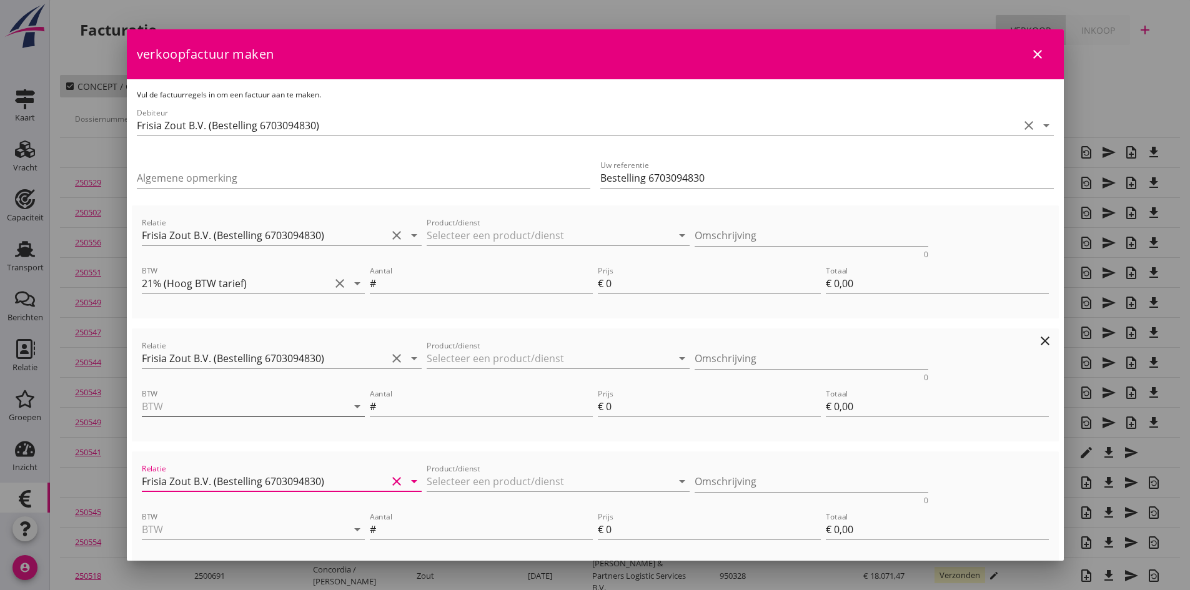
type input "Frisia Zout B.V. (Bestelling 6703094830)"
click at [190, 409] on input "BTW" at bounding box center [236, 407] width 188 height 20
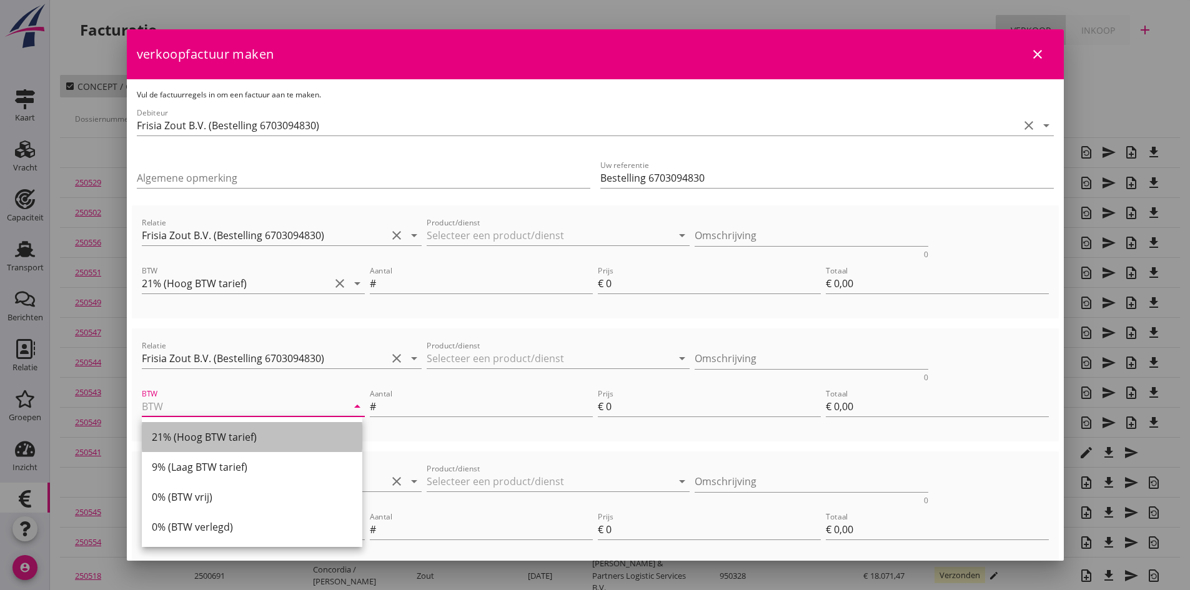
click at [192, 438] on div "21% (Hoog BTW tarief)" at bounding box center [252, 437] width 201 height 15
type input "21% (Hoog BTW tarief)"
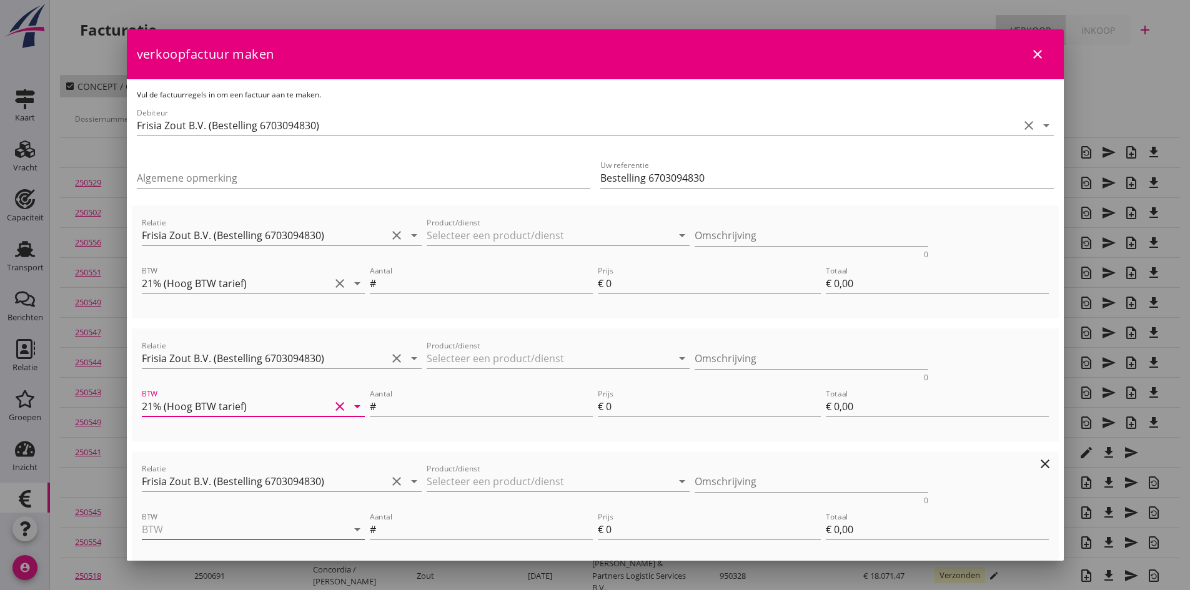
click at [213, 526] on input "BTW" at bounding box center [236, 530] width 188 height 20
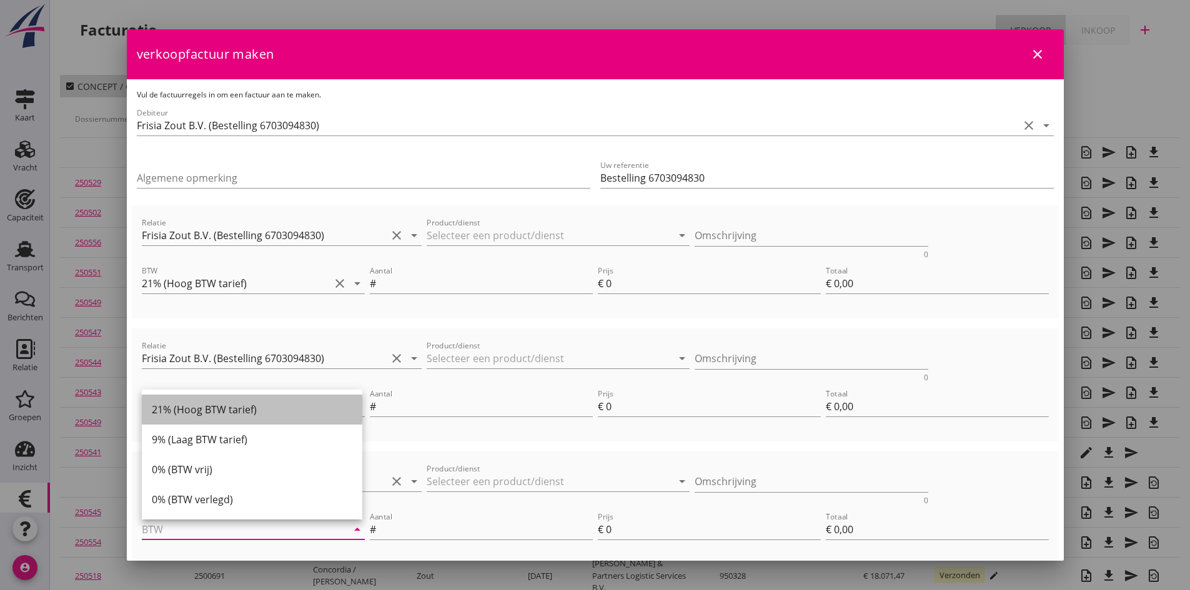
click at [191, 411] on div "21% (Hoog BTW tarief)" at bounding box center [252, 409] width 201 height 15
type input "21% (Hoog BTW tarief)"
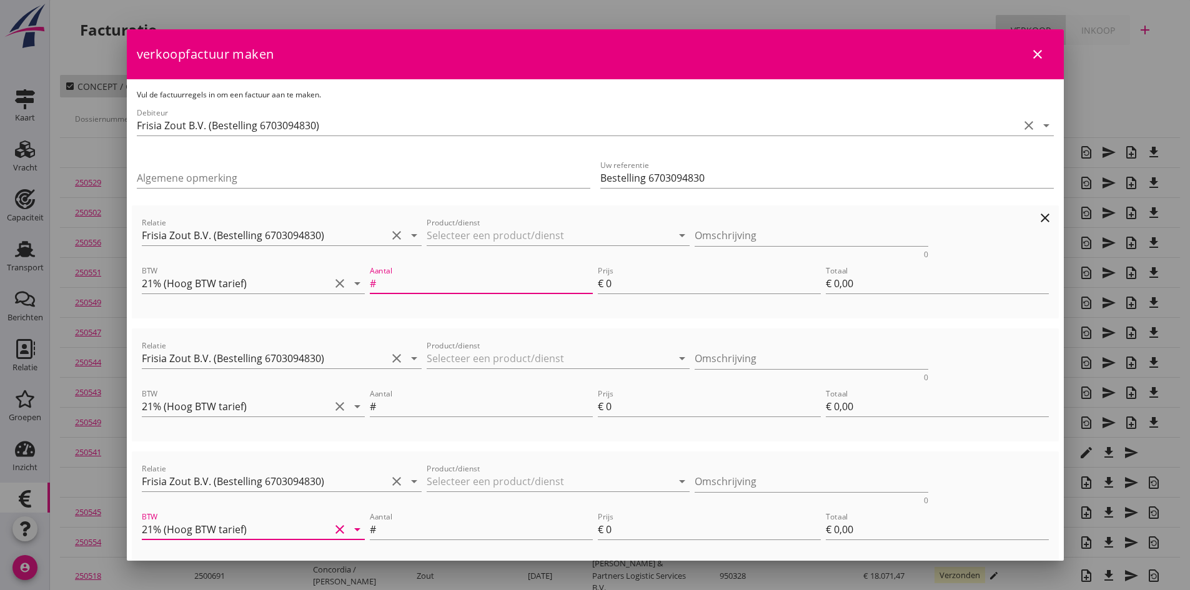
click at [395, 289] on input "Aantal" at bounding box center [486, 284] width 214 height 20
type input "1"
click at [433, 404] on input "Aantal" at bounding box center [486, 407] width 214 height 20
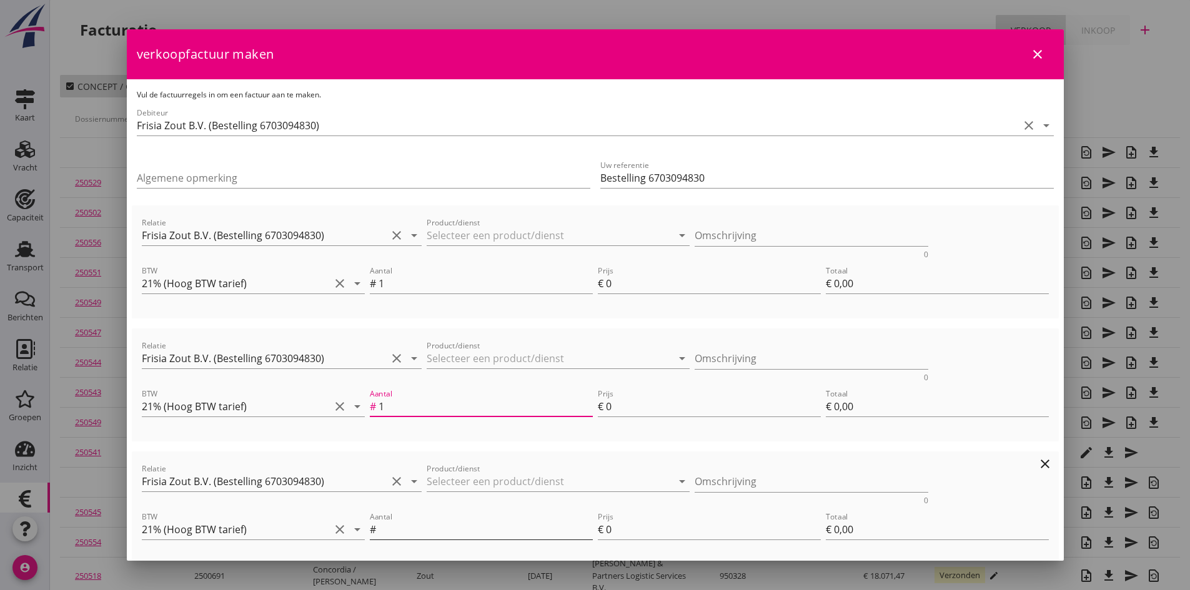
type input "1"
click at [417, 525] on input "Aantal" at bounding box center [486, 530] width 214 height 20
type input "1"
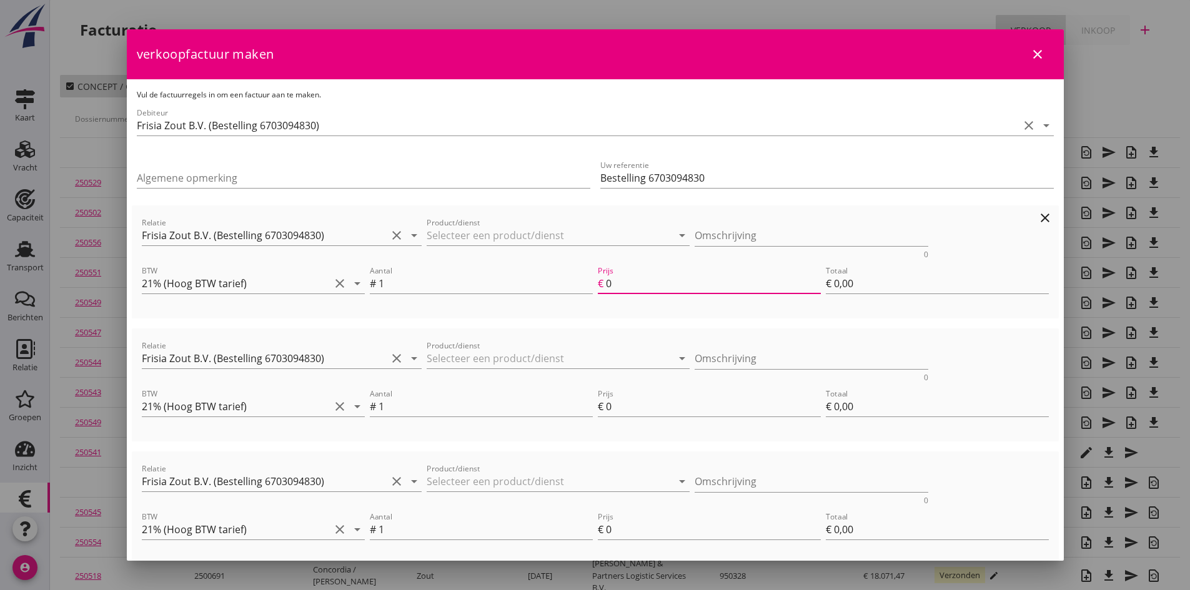
click at [640, 285] on input "0" at bounding box center [713, 284] width 215 height 20
type input "2"
type input "€ 2,00"
type input "21"
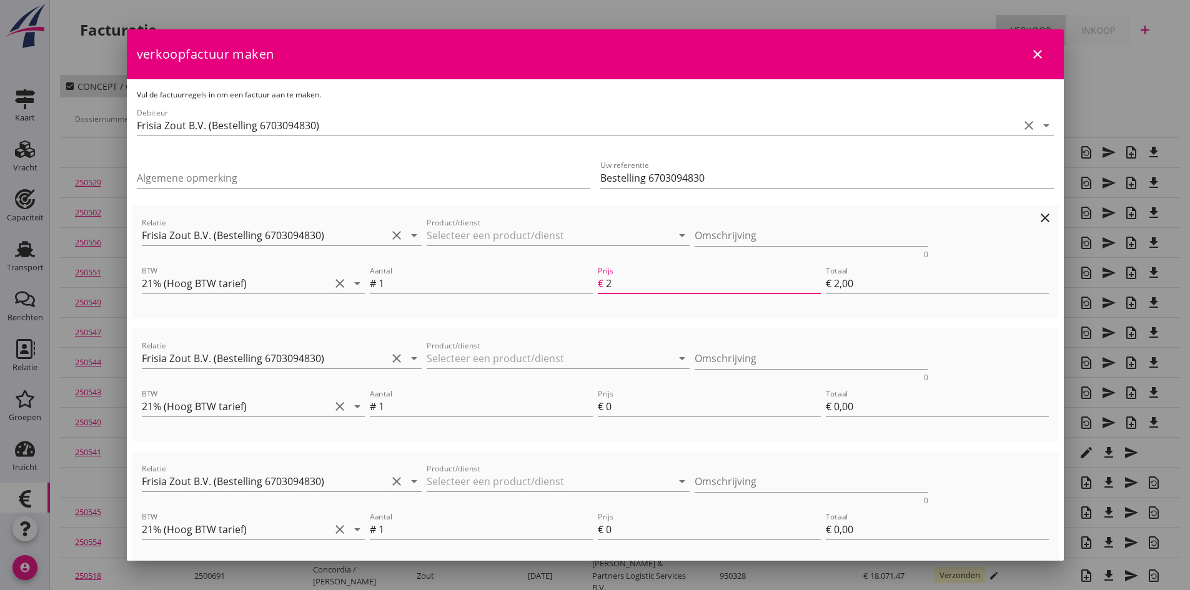
type input "€ 21,00"
type input "215"
type input "€ 215,00"
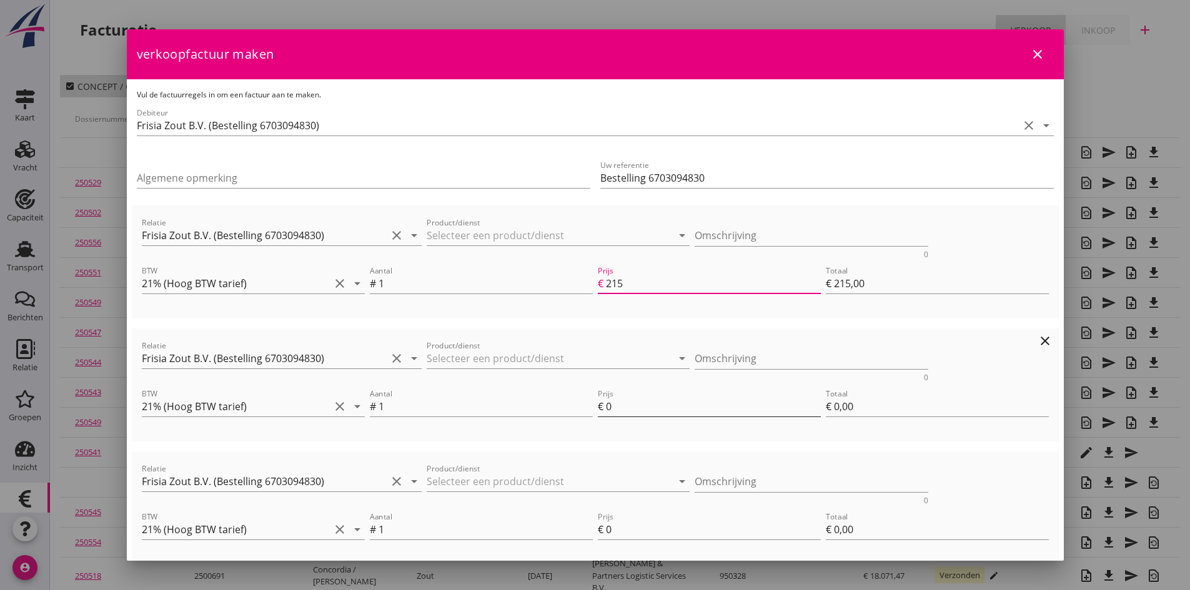
type input "215"
click at [647, 408] on input "0" at bounding box center [713, 407] width 215 height 20
type input "2"
type input "€ 217,00"
type input "€ 2,00"
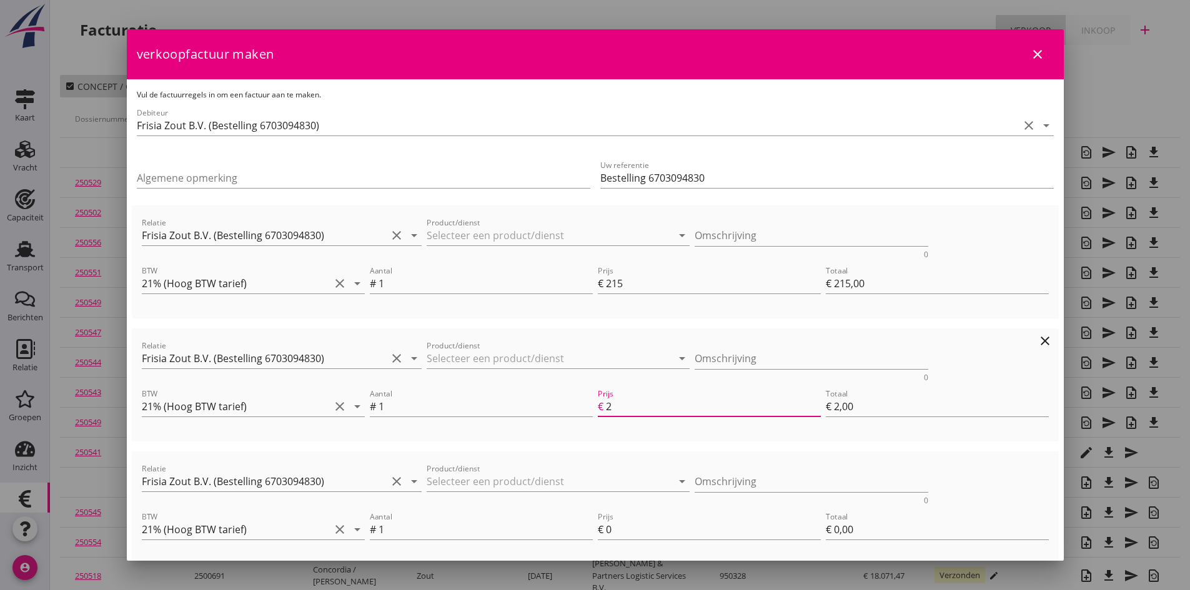
type input "€ 236,00"
type input "21"
type input "€ 21,00"
type input "€ 430,00"
type input "215"
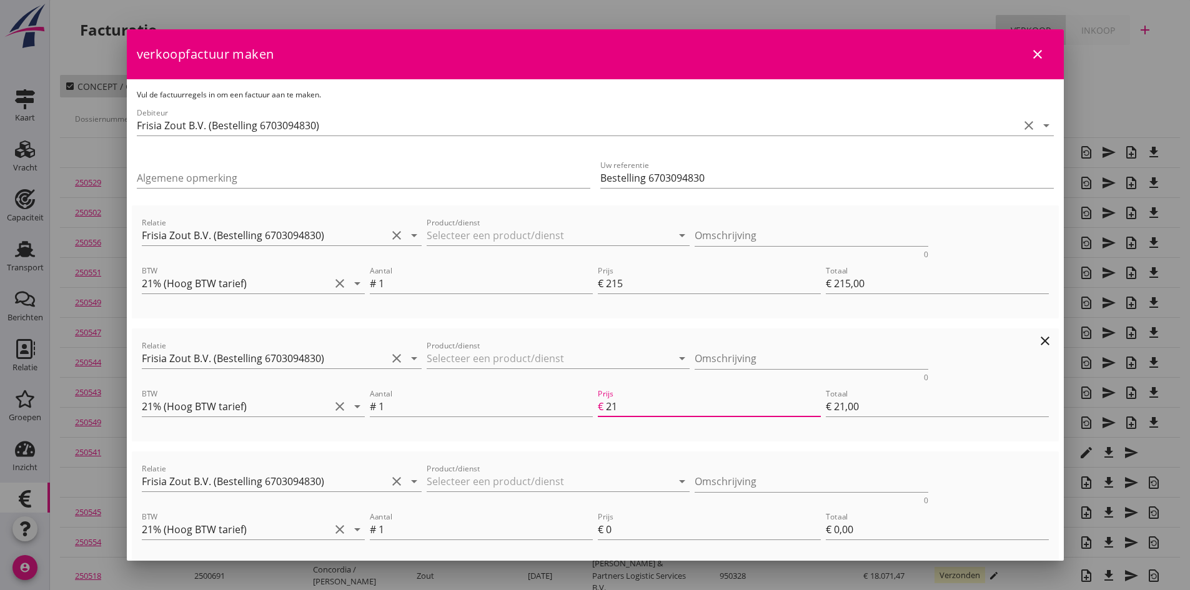
type input "€ 215,00"
type input "215"
click at [622, 532] on input "0" at bounding box center [713, 530] width 215 height 20
type input "2"
type input "€ 432,00"
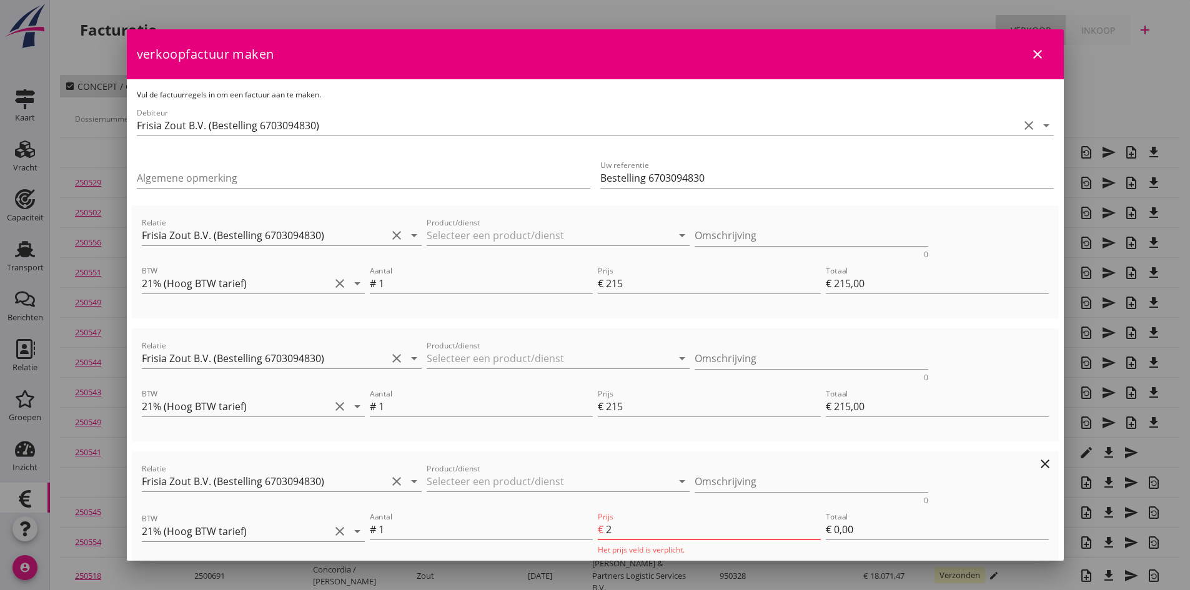
type input "€ 2,00"
type input "€ 451,00"
type input "21"
type input "€ 21,00"
type input "215"
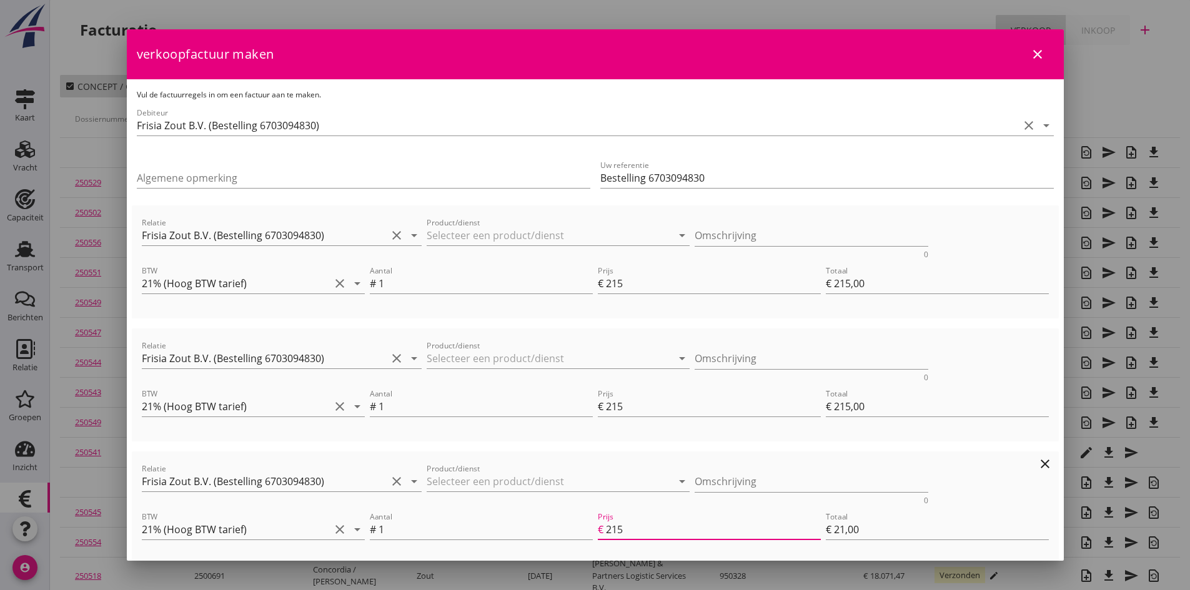
type input "€ 645,00"
type input "€ 215,00"
type input "215"
click at [449, 232] on input "Product/dienst" at bounding box center [550, 236] width 246 height 20
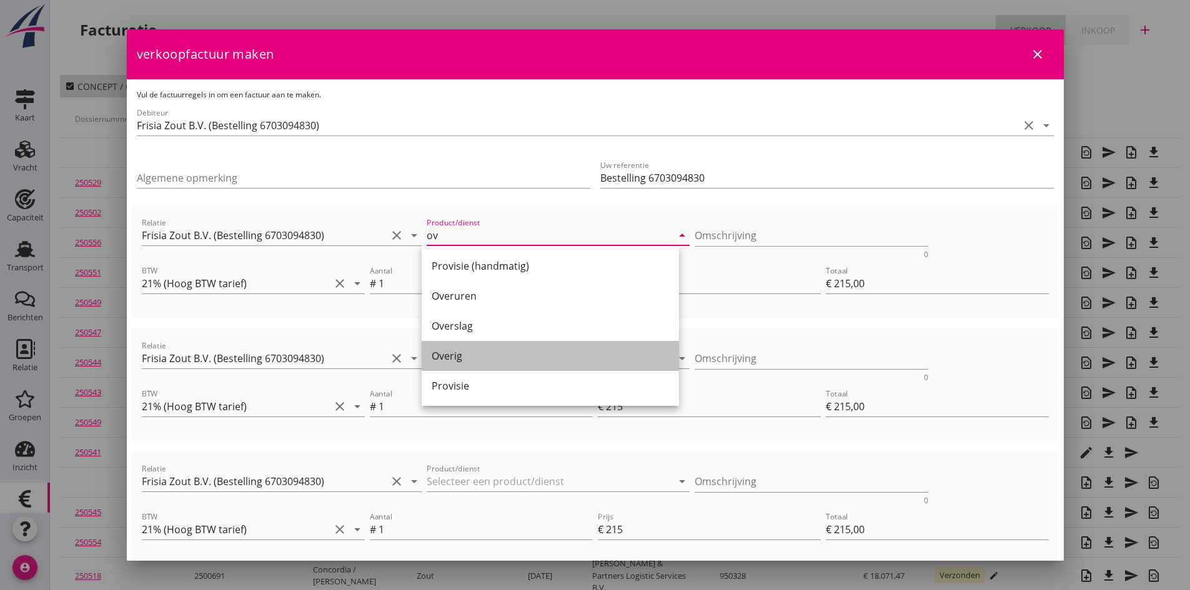
click at [444, 350] on div "Overig" at bounding box center [550, 356] width 237 height 15
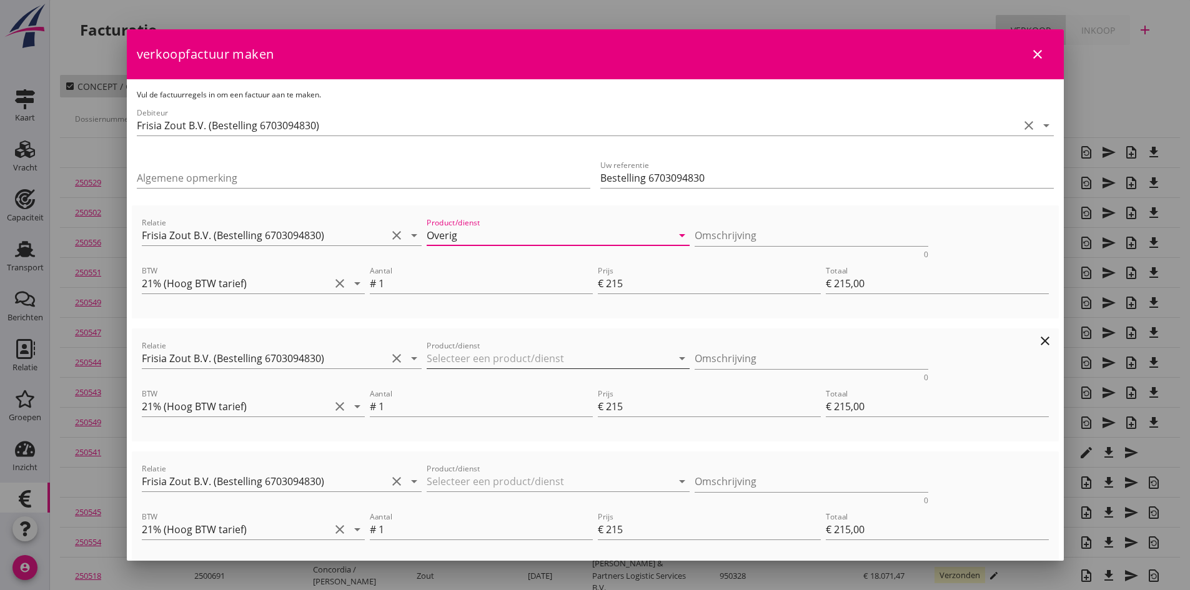
type input "Overig"
click at [445, 359] on input "Product/dienst" at bounding box center [550, 359] width 246 height 20
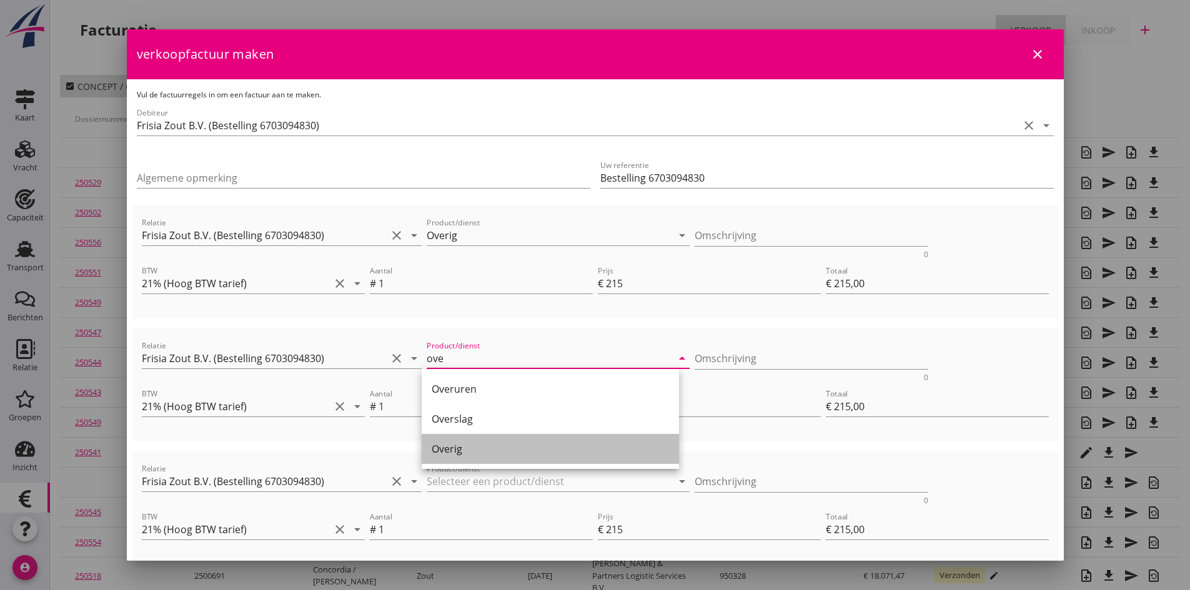
click at [450, 452] on div "Overig" at bounding box center [550, 449] width 237 height 15
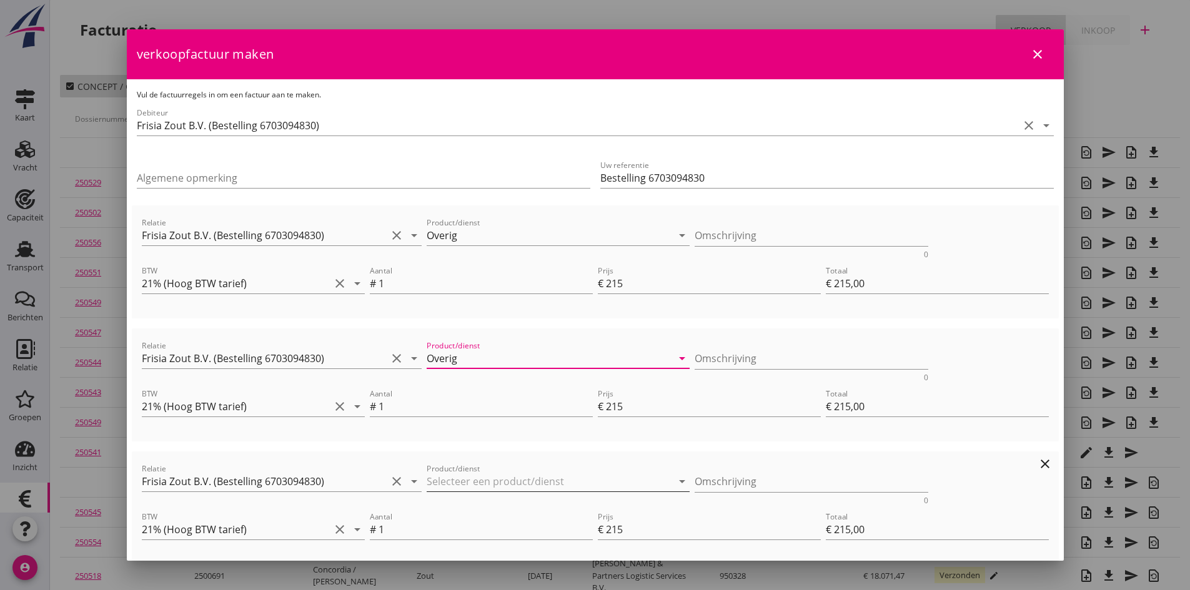
type input "Overig"
click at [454, 483] on input "Product/dienst" at bounding box center [550, 482] width 246 height 20
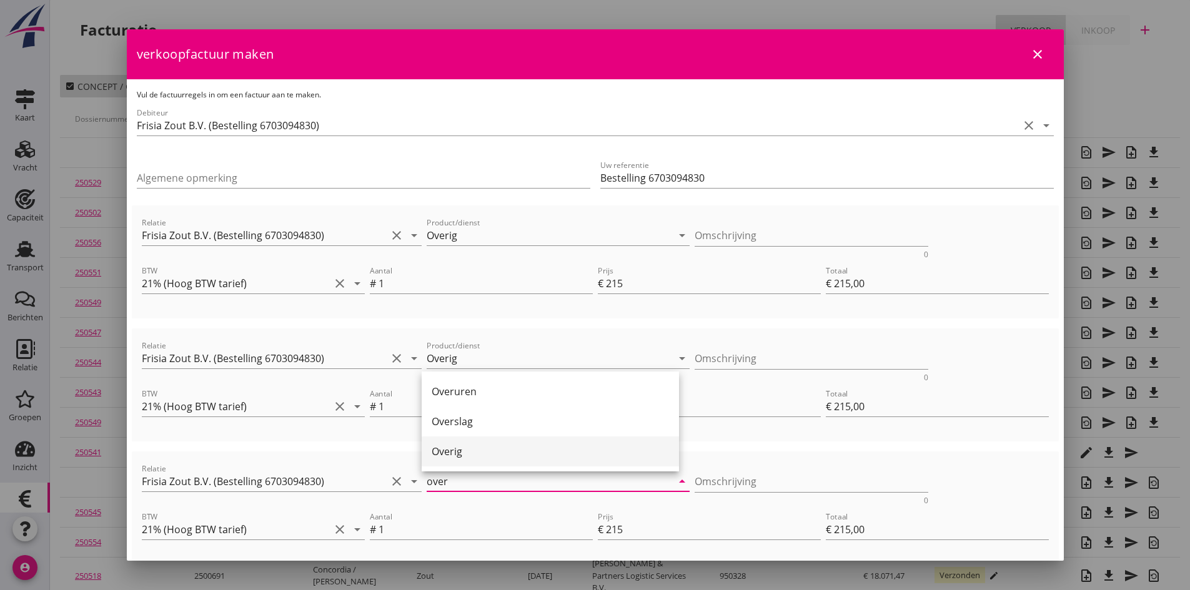
click at [459, 447] on div "Overig" at bounding box center [550, 451] width 237 height 15
type input "Overig"
click at [702, 240] on textarea "Omschrijving" at bounding box center [812, 236] width 234 height 21
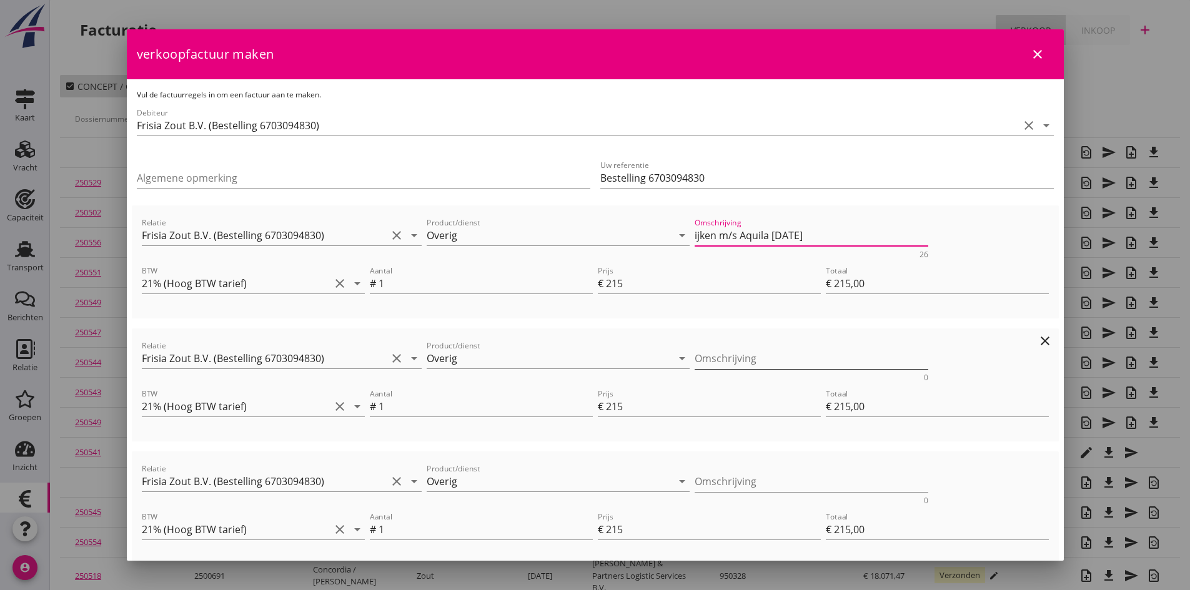
type textarea "ijken m/s Aquila [DATE]"
click at [695, 367] on textarea "Omschrijving" at bounding box center [812, 359] width 234 height 21
type textarea "ijken m/s Nomadis [DATE]"
click at [698, 483] on textarea "Omschrijving" at bounding box center [812, 482] width 234 height 21
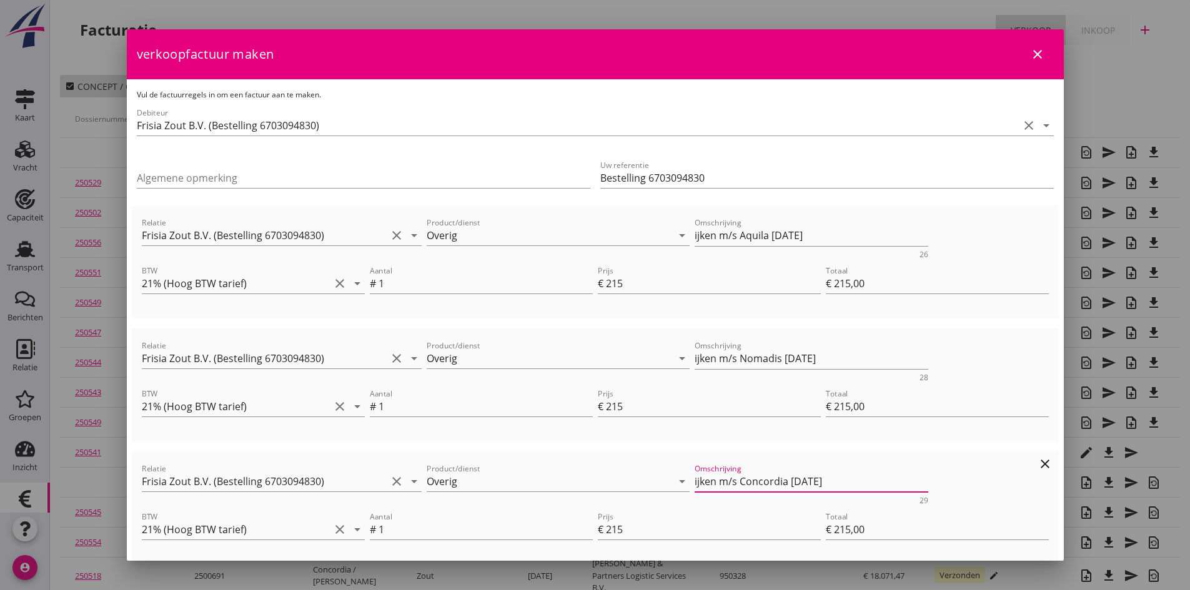
click at [794, 480] on textarea "ijken m/s Concordia [DATE]" at bounding box center [812, 482] width 234 height 21
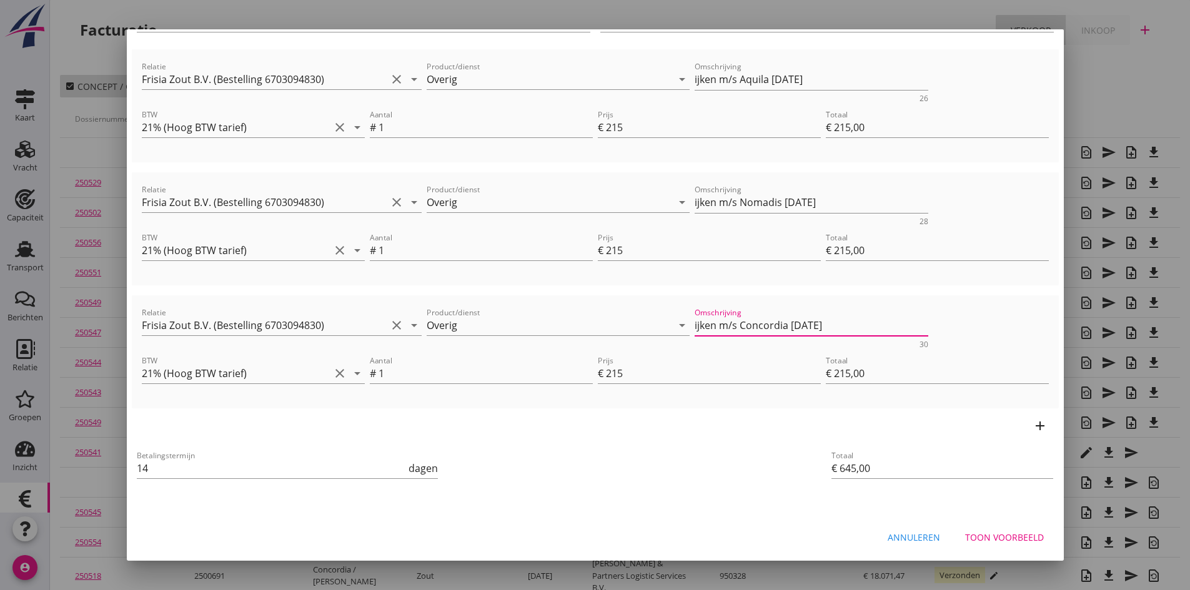
type textarea "ijken m/s Concordia [DATE]"
click at [1033, 425] on icon "add" at bounding box center [1040, 426] width 15 height 15
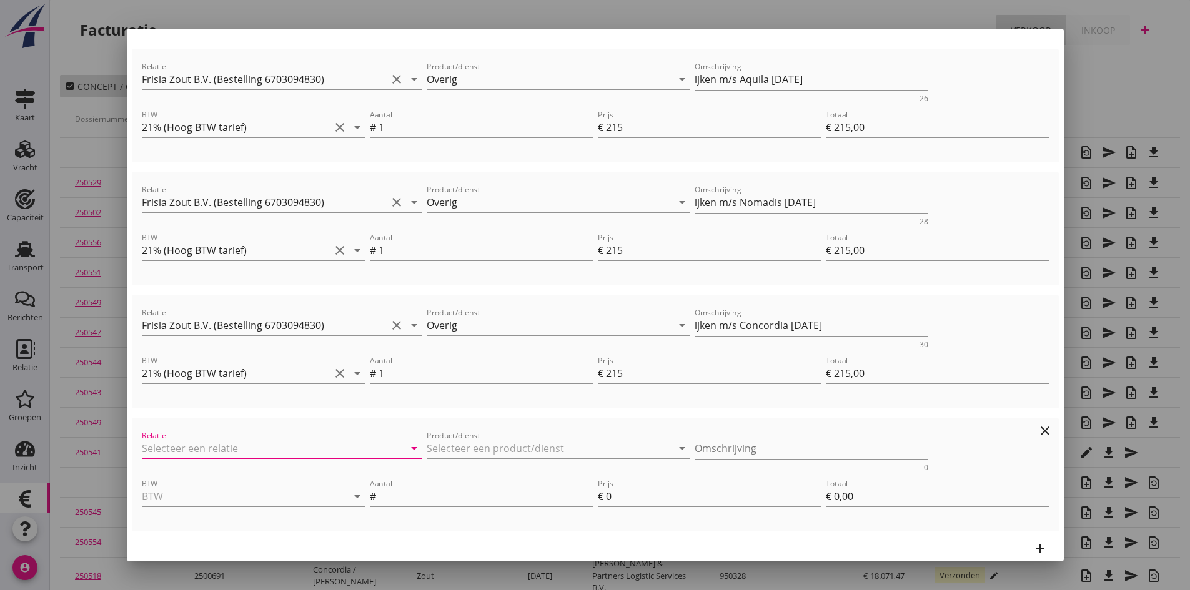
click at [234, 452] on input "Relatie" at bounding box center [265, 449] width 246 height 20
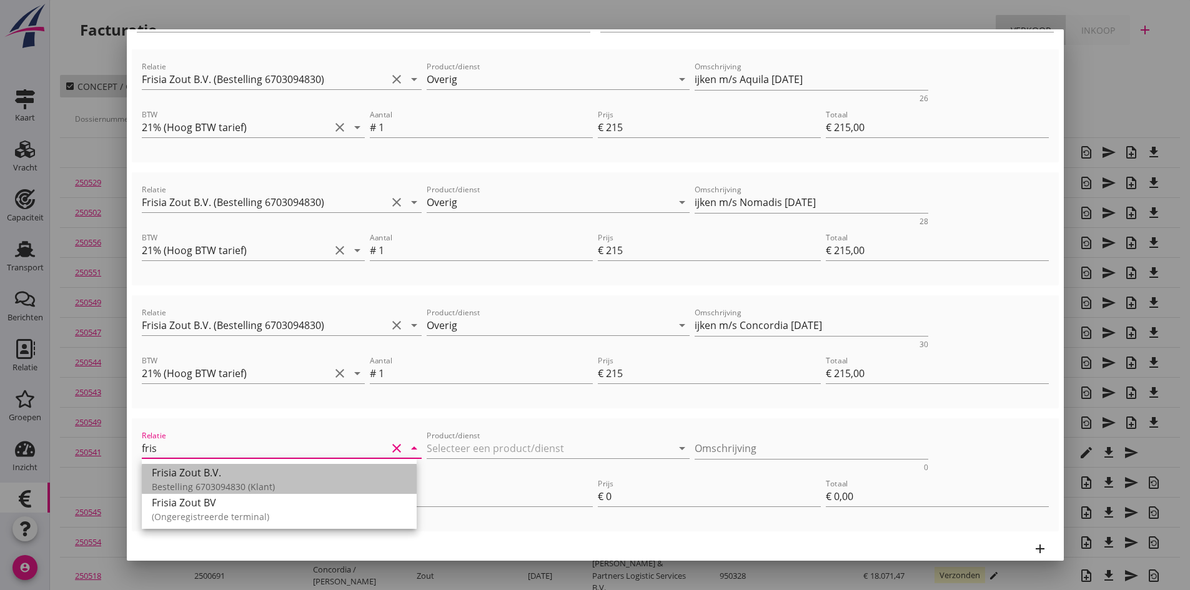
click at [215, 473] on div "Frisia Zout B.V." at bounding box center [279, 472] width 255 height 15
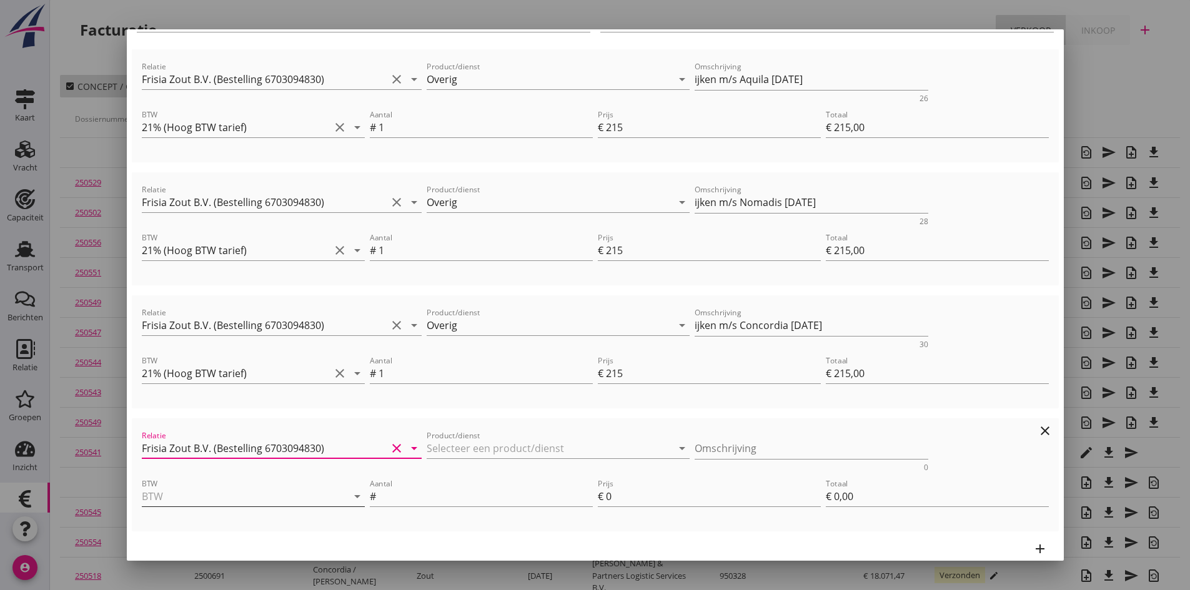
type input "Frisia Zout B.V. (Bestelling 6703094830)"
click at [202, 501] on input "BTW" at bounding box center [236, 497] width 188 height 20
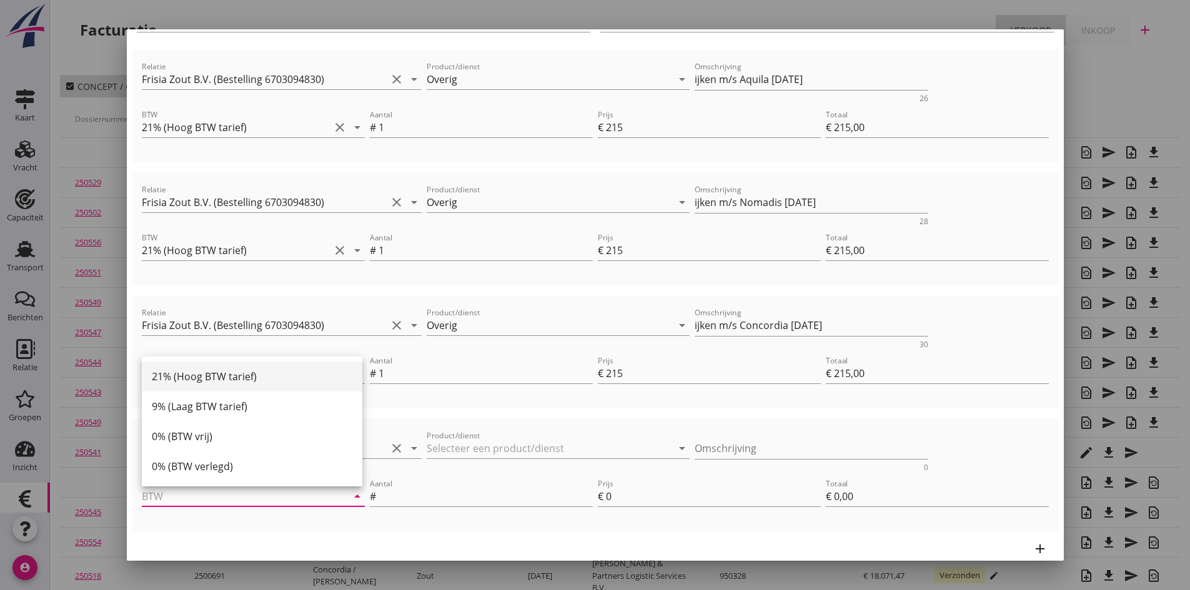
click at [209, 377] on div "21% (Hoog BTW tarief)" at bounding box center [252, 376] width 201 height 15
type input "21% (Hoog BTW tarief)"
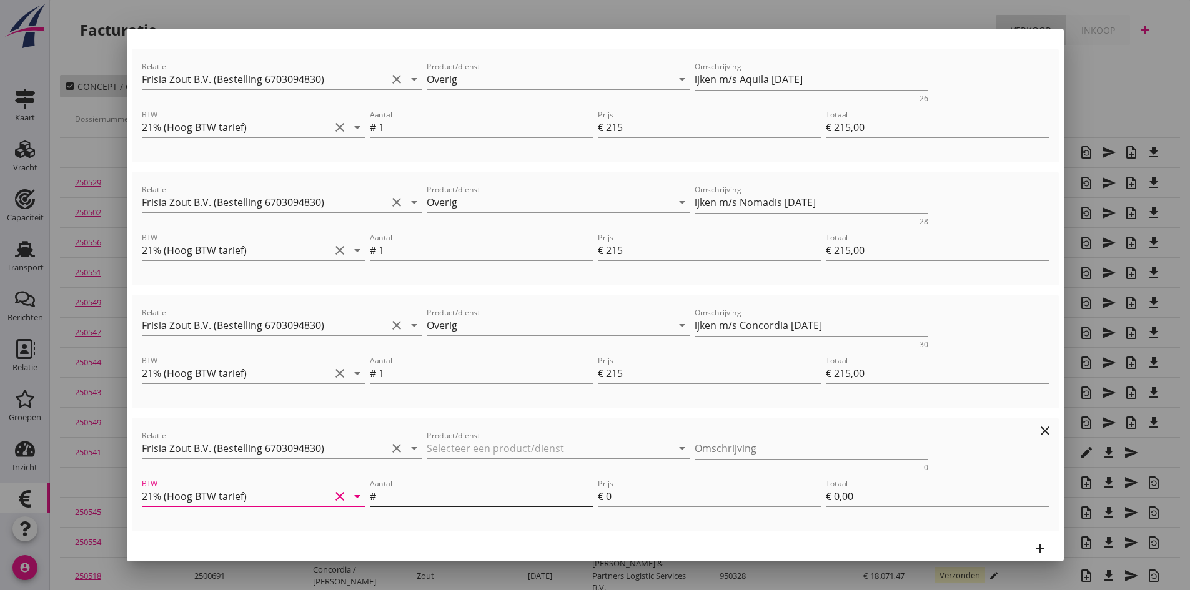
click at [388, 497] on input "Aantal" at bounding box center [486, 497] width 214 height 20
type input "1"
click at [436, 450] on input "Product/dienst" at bounding box center [550, 449] width 246 height 20
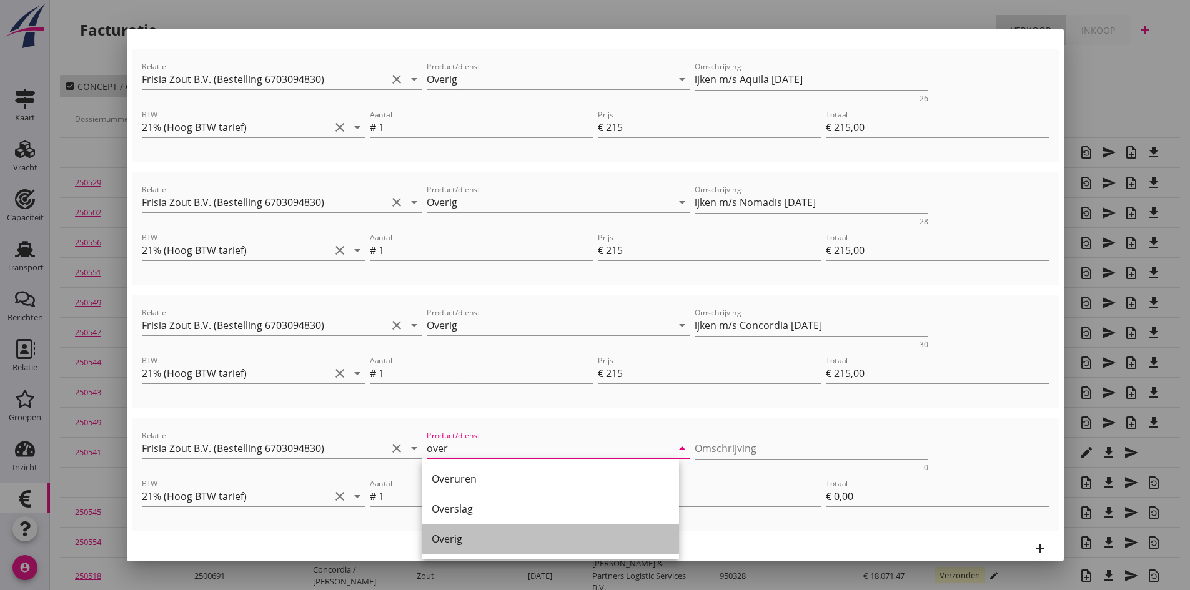
click at [448, 540] on div "Overig" at bounding box center [550, 539] width 237 height 15
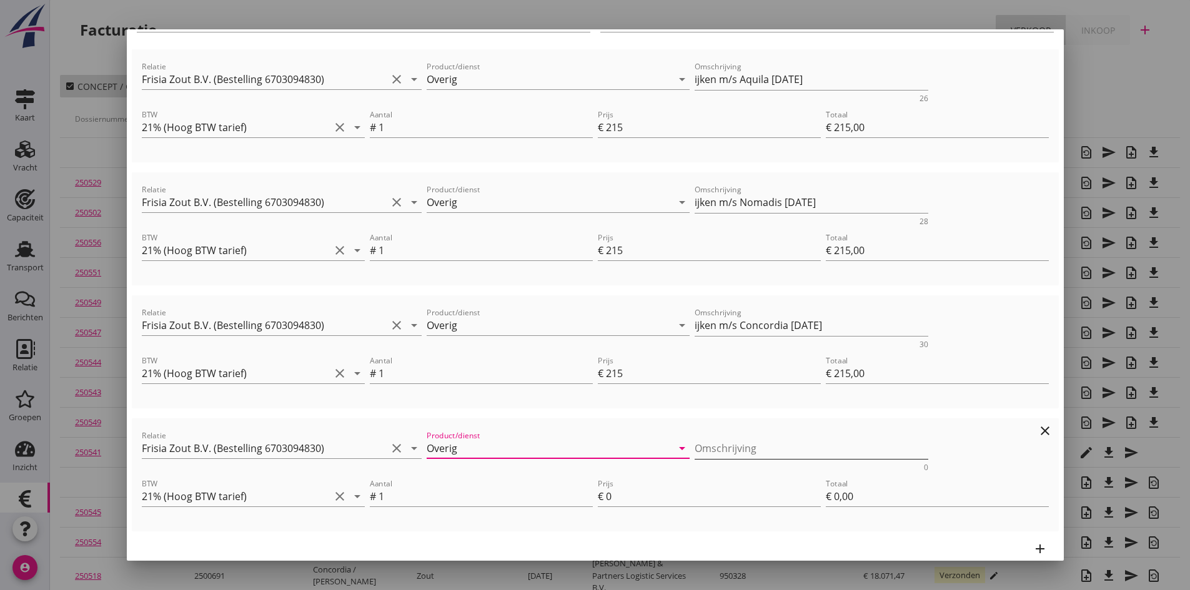
type input "Overig"
click at [695, 452] on textarea "Omschrijving" at bounding box center [812, 449] width 234 height 21
type textarea "ijken m/s Andamento [DATE]"
click at [617, 494] on input "0" at bounding box center [713, 497] width 215 height 20
type input "2"
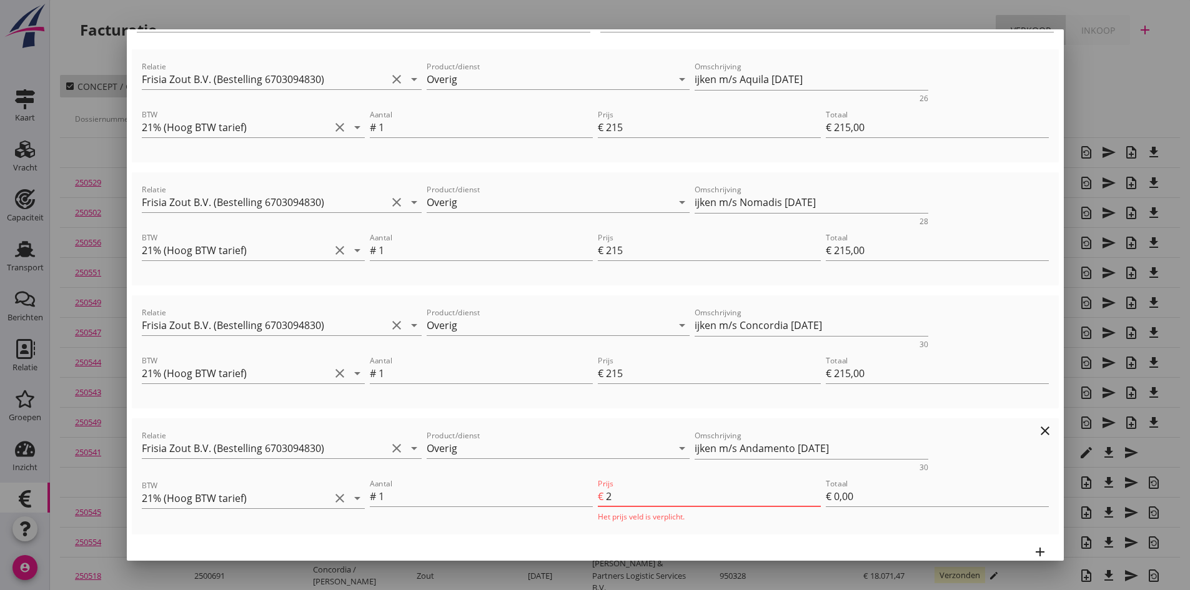
type input "€ 647,00"
type input "€ 2,00"
type input "21"
type input "€ 666,00"
type input "€ 21,00"
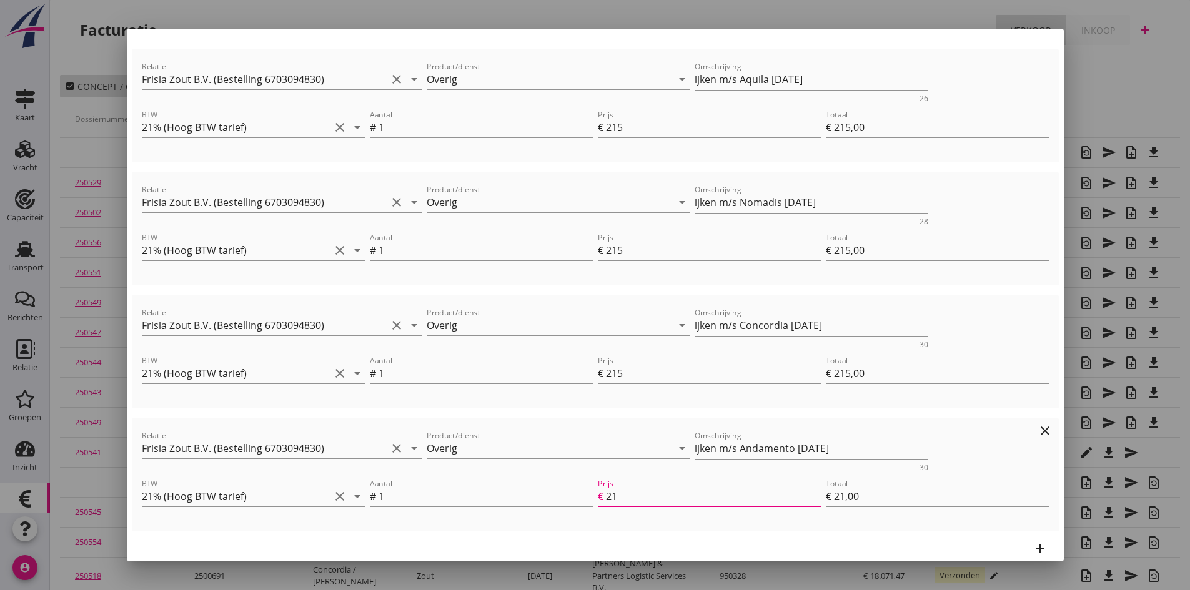
type input "€ 860,00"
type input "215"
type input "€ 215,00"
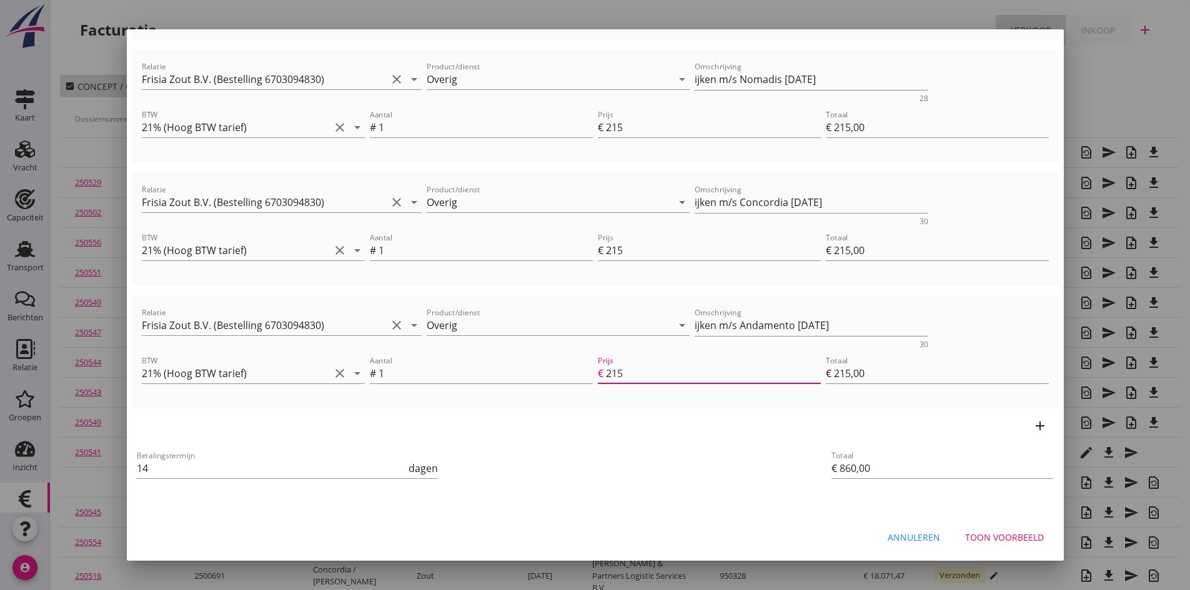
type input "215"
click at [979, 534] on div "Toon voorbeeld" at bounding box center [1004, 537] width 79 height 13
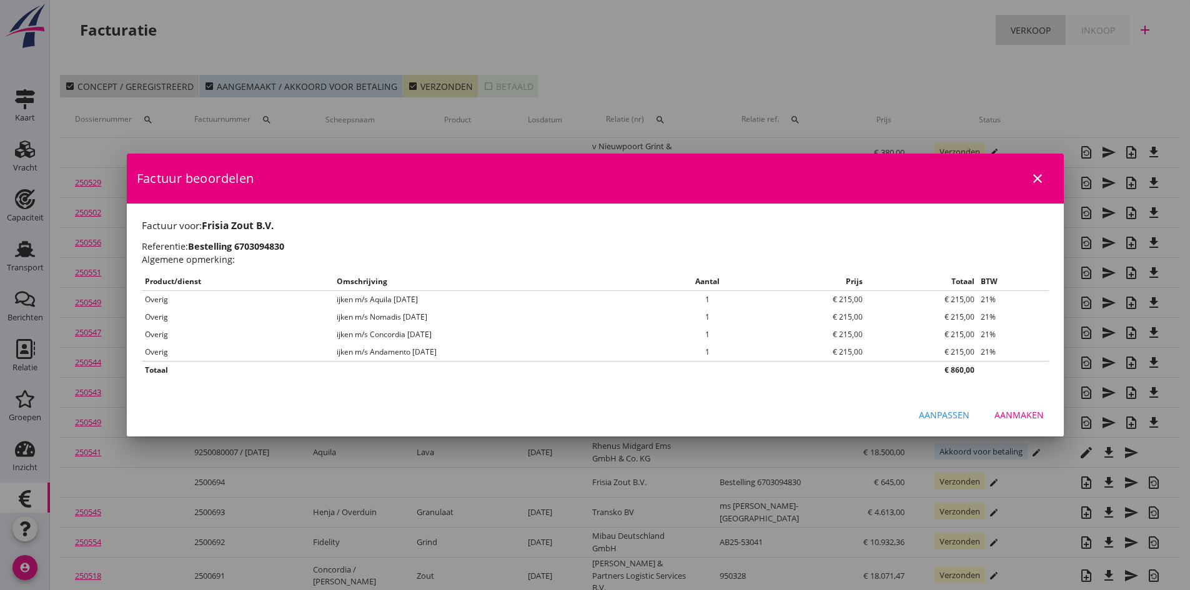
scroll to position [0, 0]
click at [1025, 417] on div "Aanmaken" at bounding box center [1019, 415] width 49 height 13
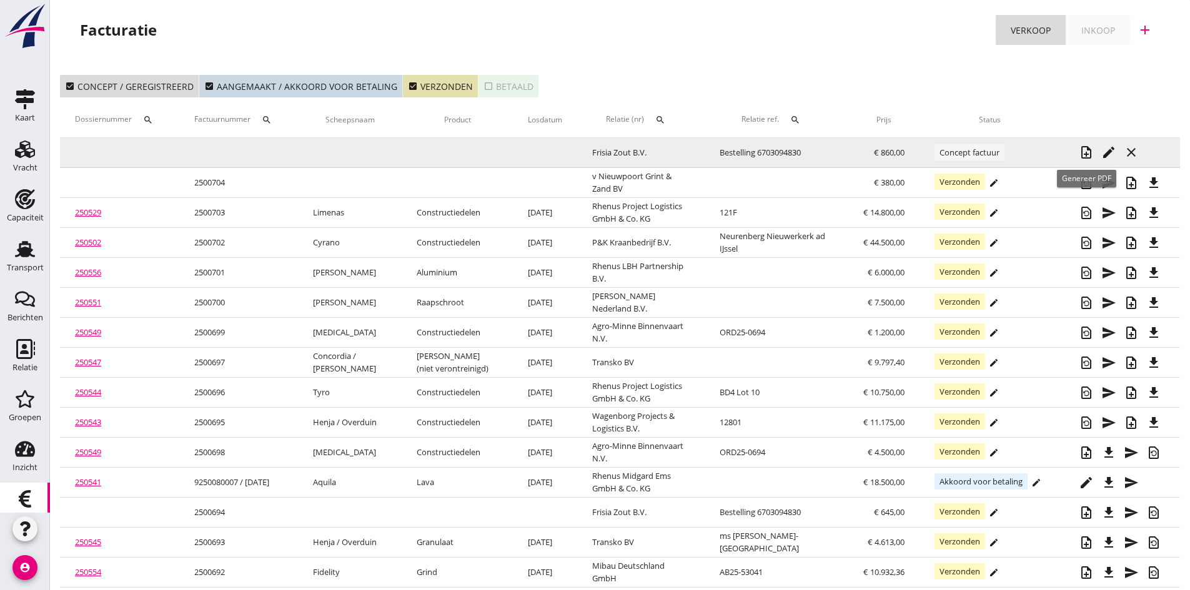
click at [1083, 149] on icon "note_add" at bounding box center [1086, 152] width 15 height 15
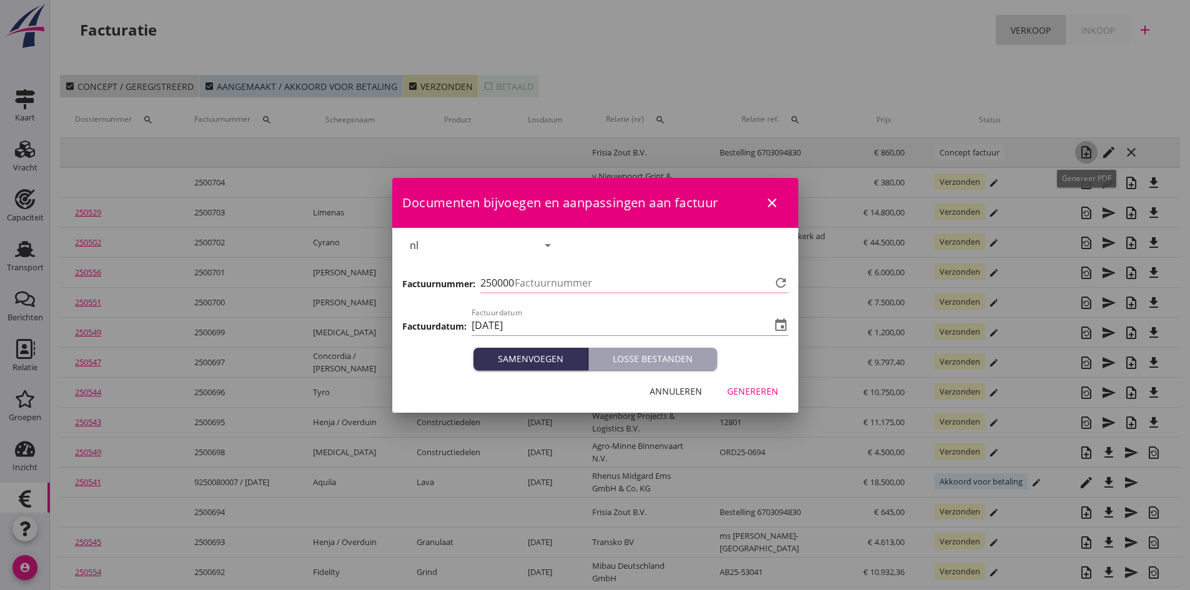
type input "705"
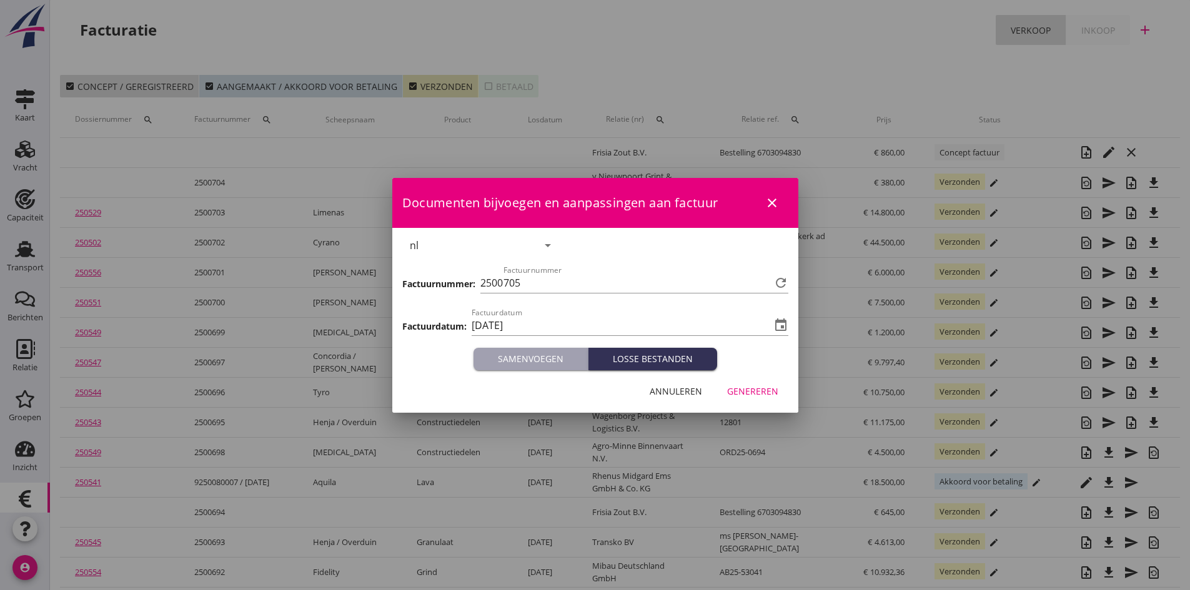
click at [739, 390] on div "Genereren" at bounding box center [752, 391] width 51 height 13
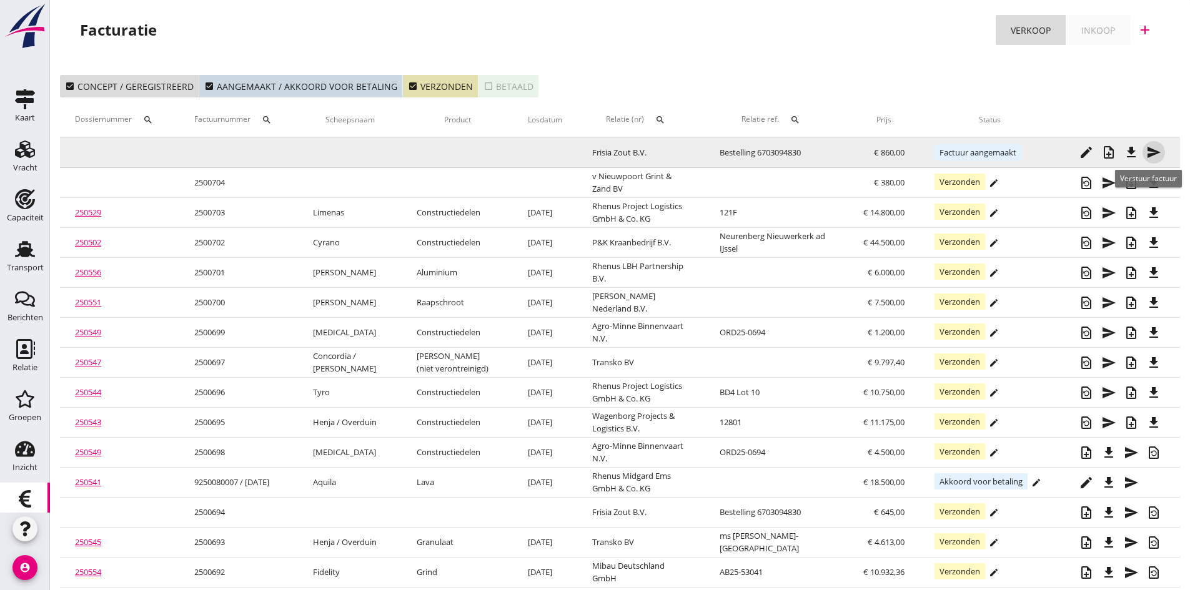
click at [1151, 152] on icon "send" at bounding box center [1153, 152] width 15 height 15
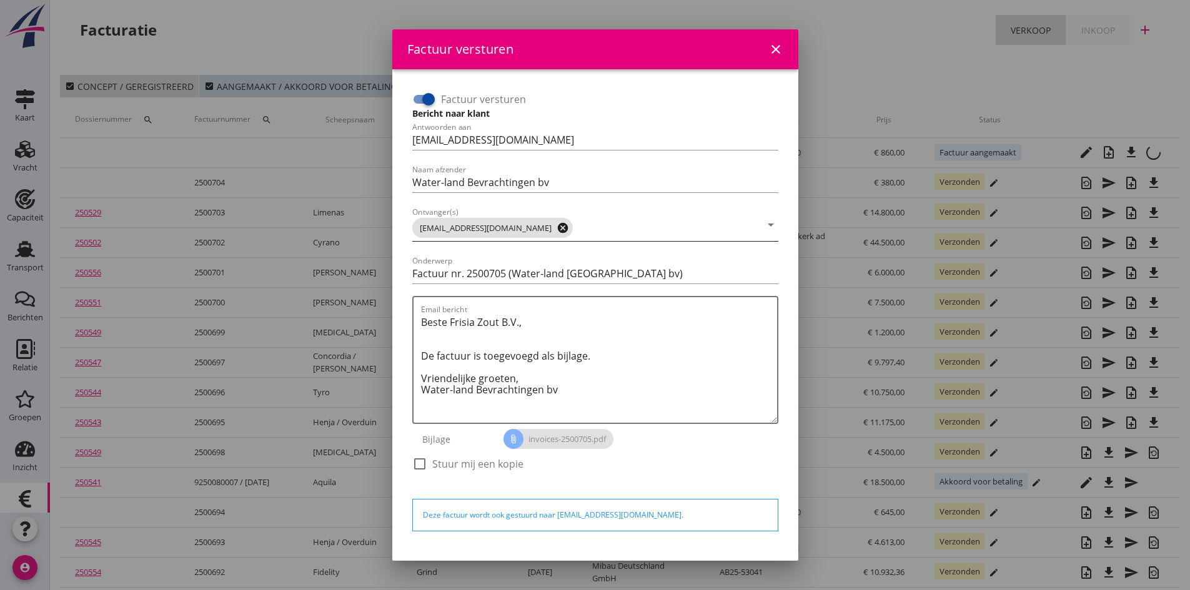
click at [557, 228] on icon "cancel" at bounding box center [563, 228] width 12 height 12
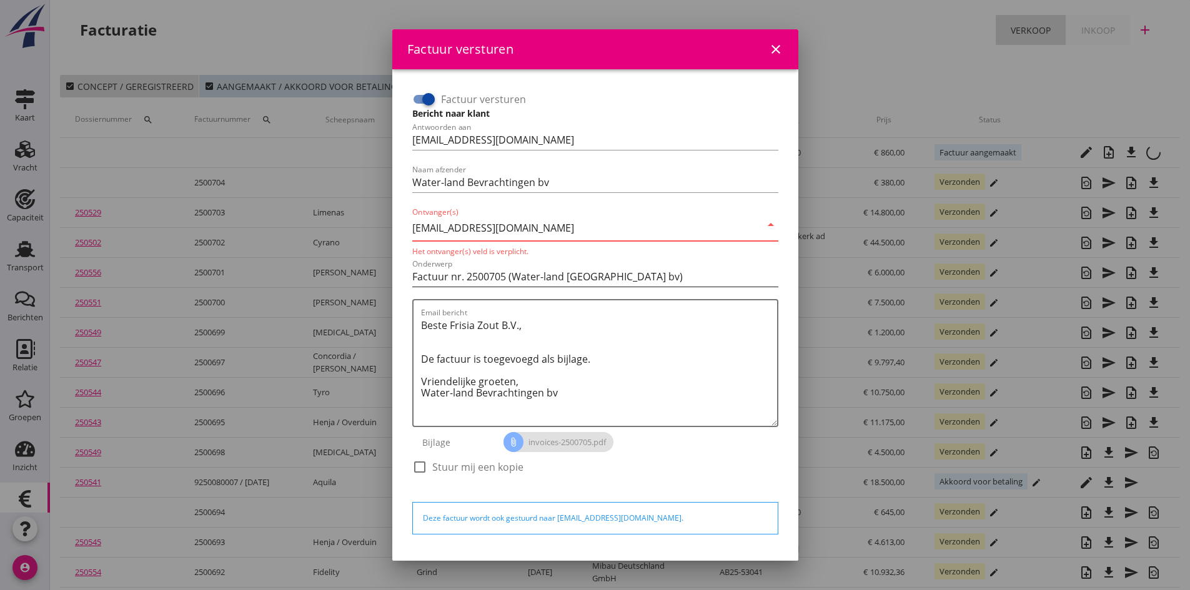
type input "[EMAIL_ADDRESS][DOMAIN_NAME]"
click at [725, 267] on input "Factuur nr. 2500705 (Water-land [GEOGRAPHIC_DATA] bv)" at bounding box center [595, 277] width 366 height 20
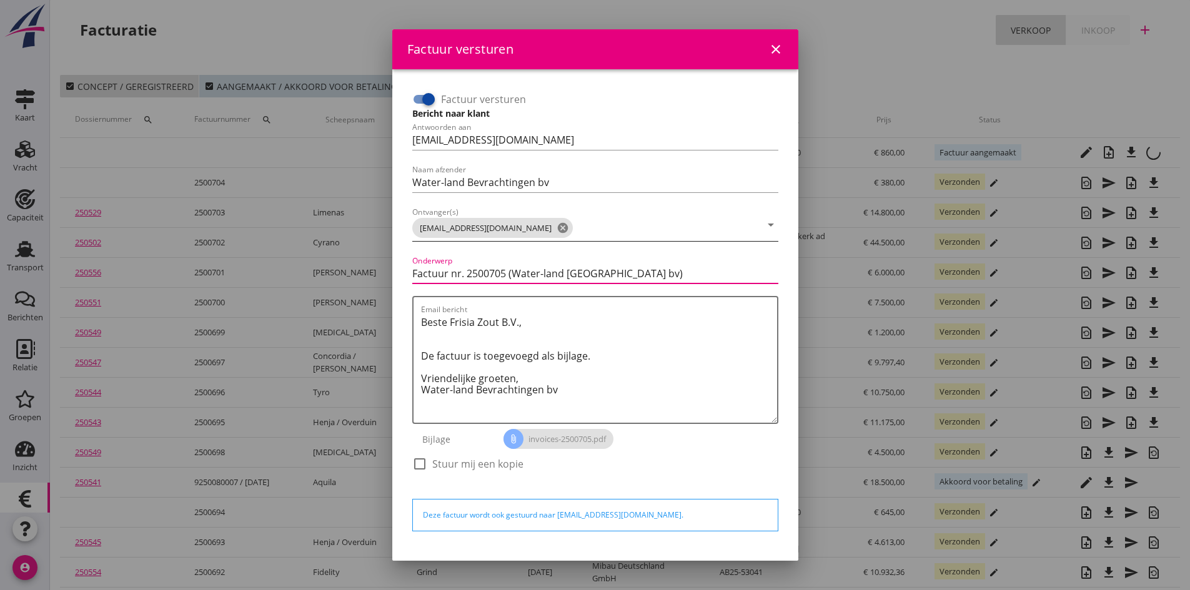
scroll to position [36, 0]
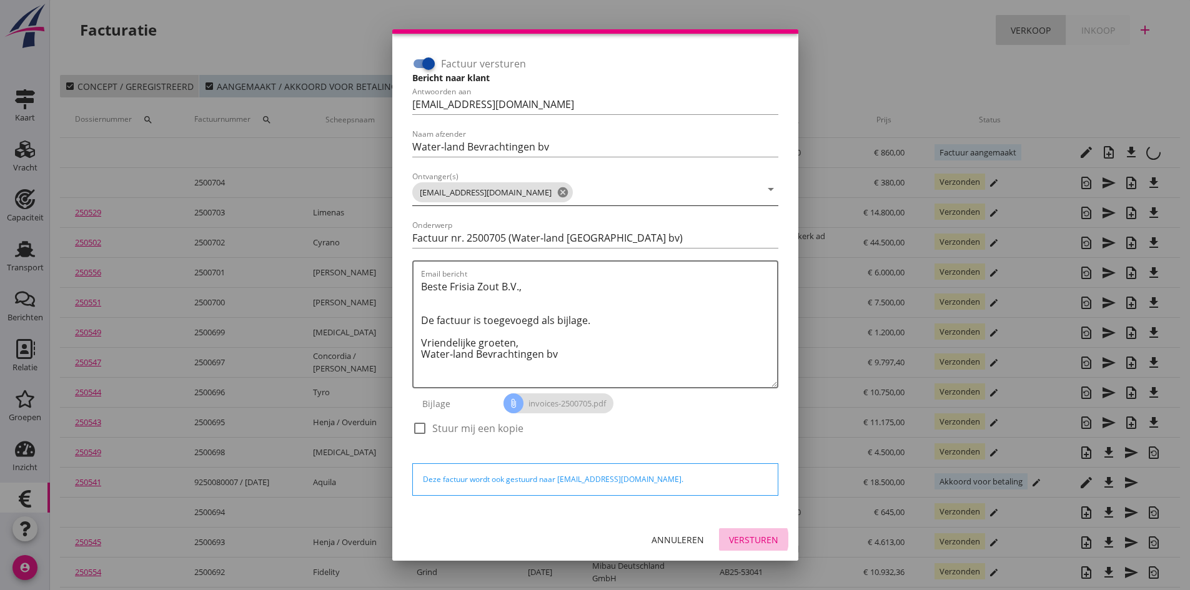
click at [729, 534] on div "Versturen" at bounding box center [753, 540] width 49 height 13
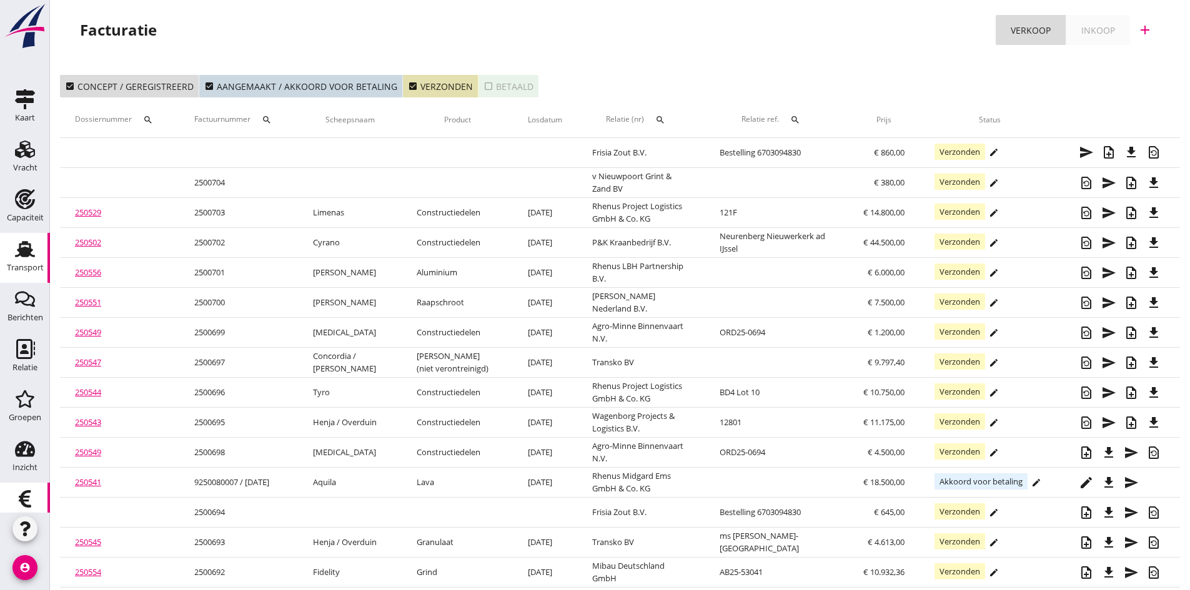
click at [24, 250] on use at bounding box center [25, 249] width 20 height 16
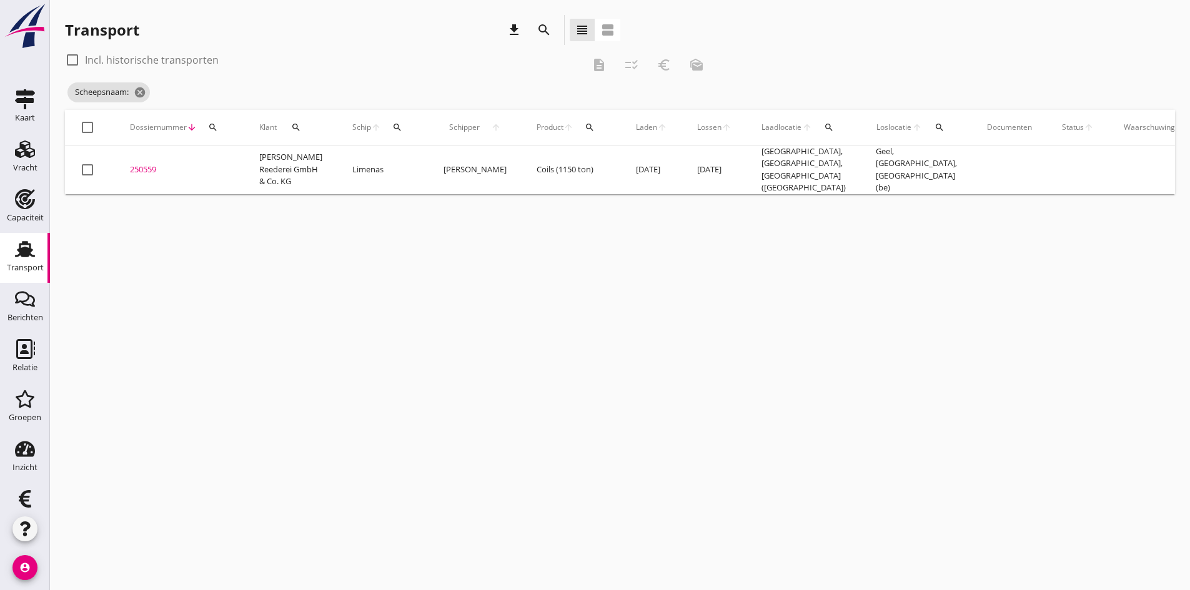
click at [392, 123] on icon "search" at bounding box center [397, 127] width 10 height 10
click at [390, 161] on input "Zoek op (scheeps)naam" at bounding box center [444, 164] width 130 height 20
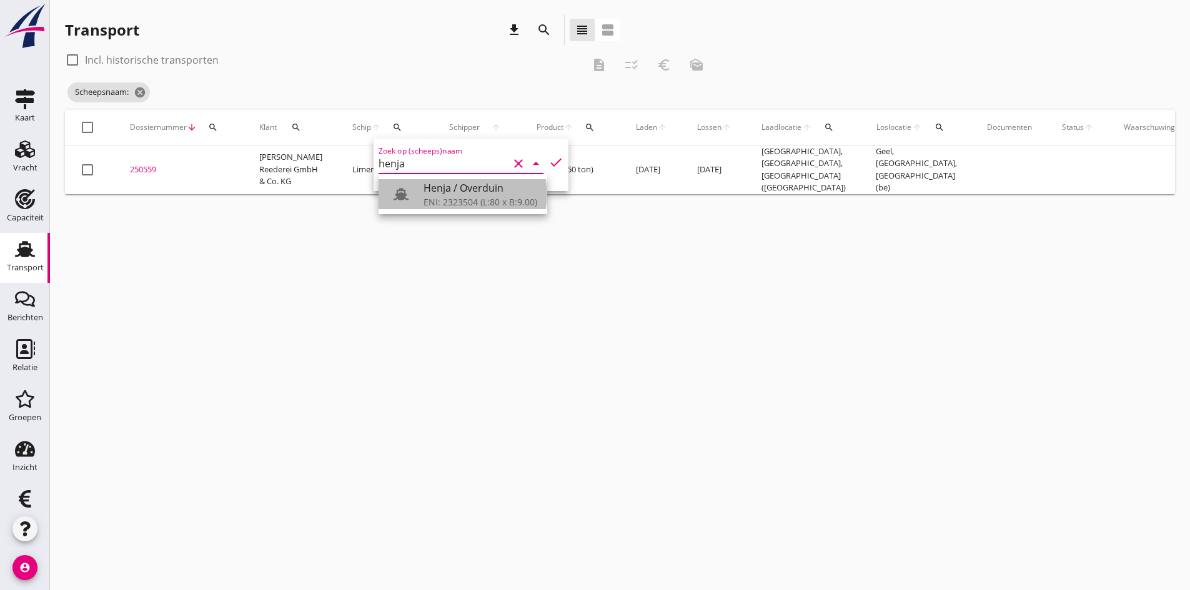
click at [463, 183] on div "Henja / Overduin" at bounding box center [481, 188] width 114 height 15
click at [549, 161] on icon "check" at bounding box center [556, 162] width 15 height 15
type input "Henja / Overduin"
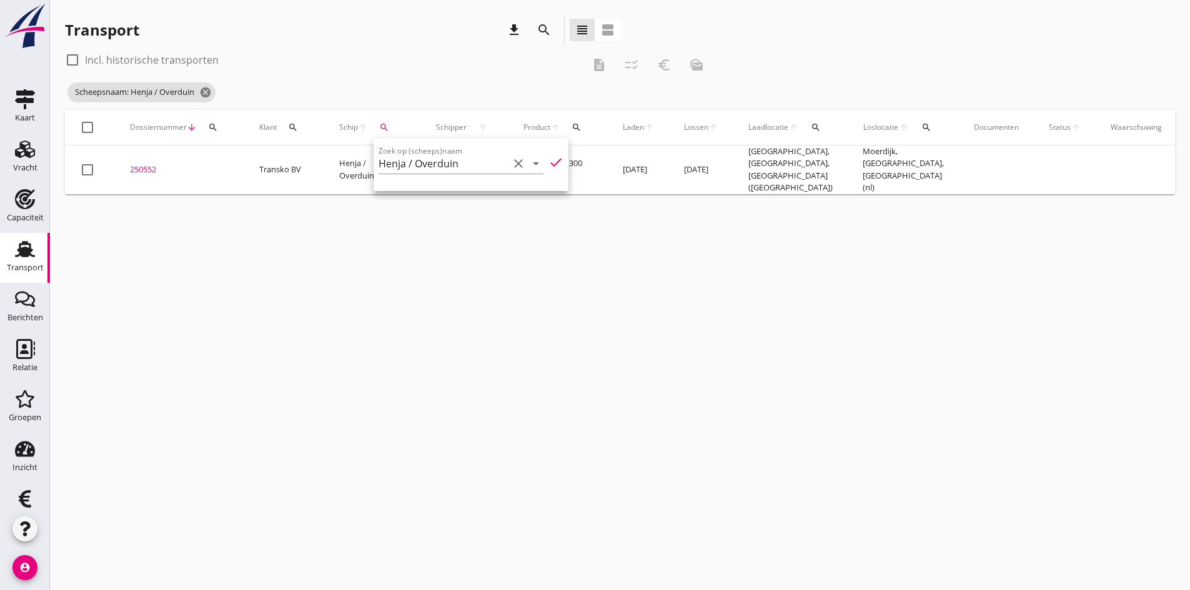
click at [330, 459] on div "cancel You are impersonating another user. Transport download search view_headl…" at bounding box center [620, 295] width 1140 height 590
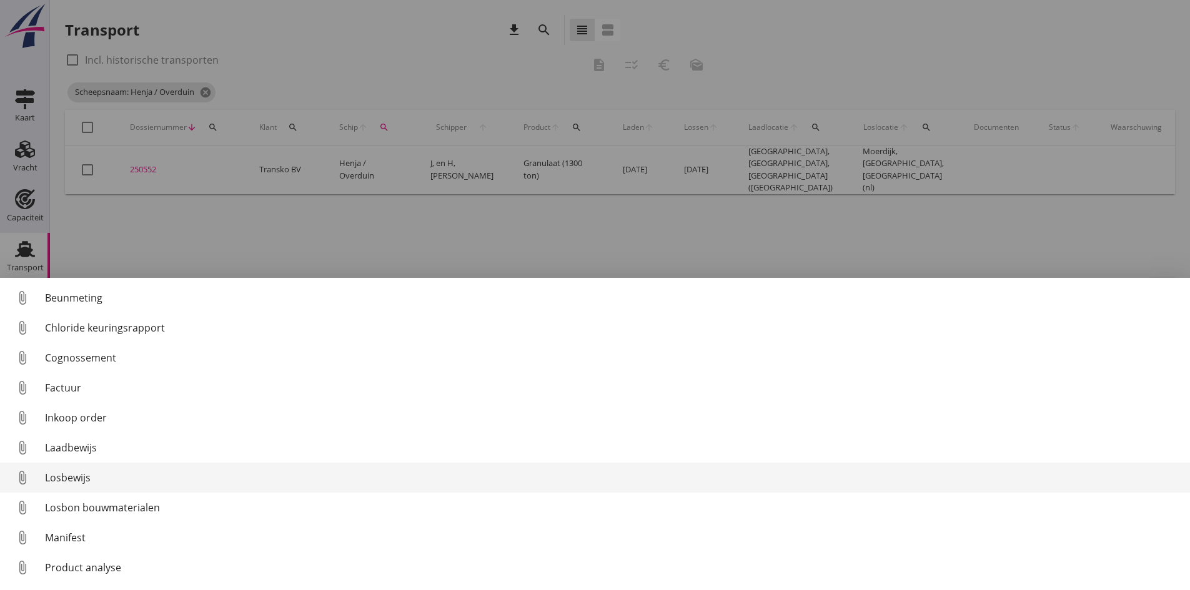
click at [72, 477] on div "Losbewijs" at bounding box center [612, 477] width 1135 height 15
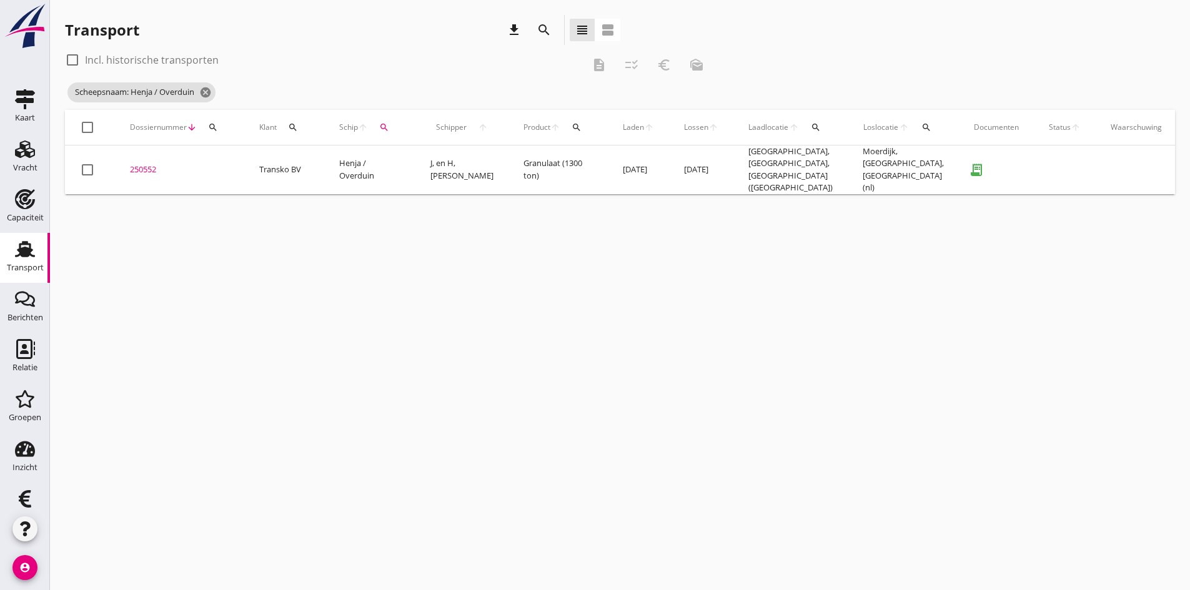
drag, startPoint x: 141, startPoint y: 163, endPoint x: 100, endPoint y: 166, distance: 41.3
click at [141, 164] on div "250552" at bounding box center [179, 170] width 99 height 12
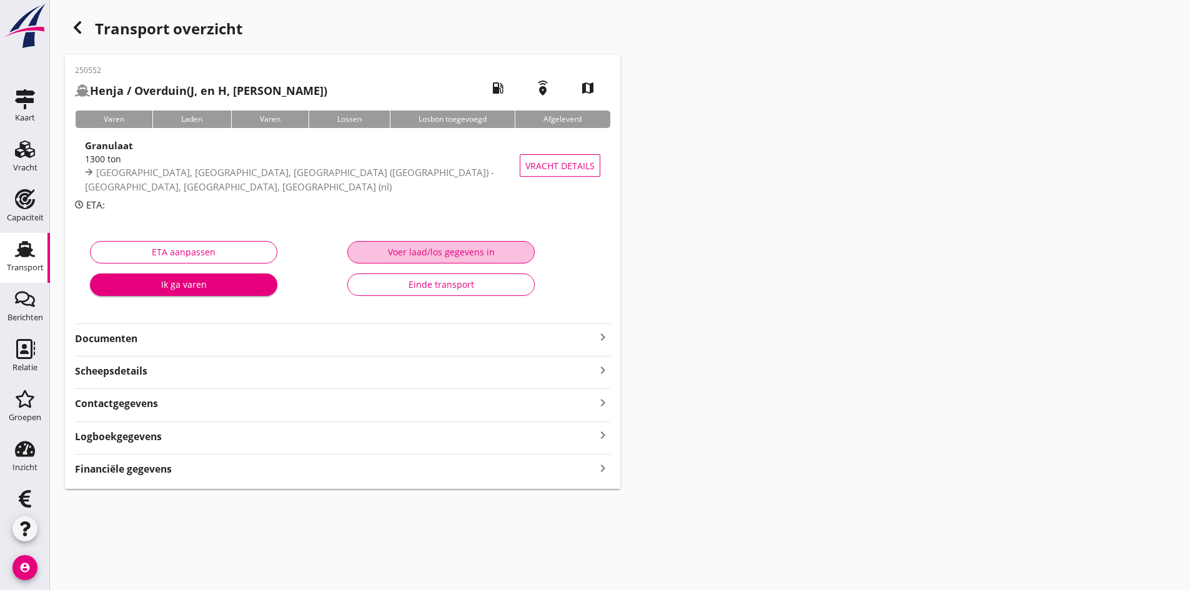
click at [399, 256] on div "Voer laad/los gegevens in" at bounding box center [441, 252] width 166 height 13
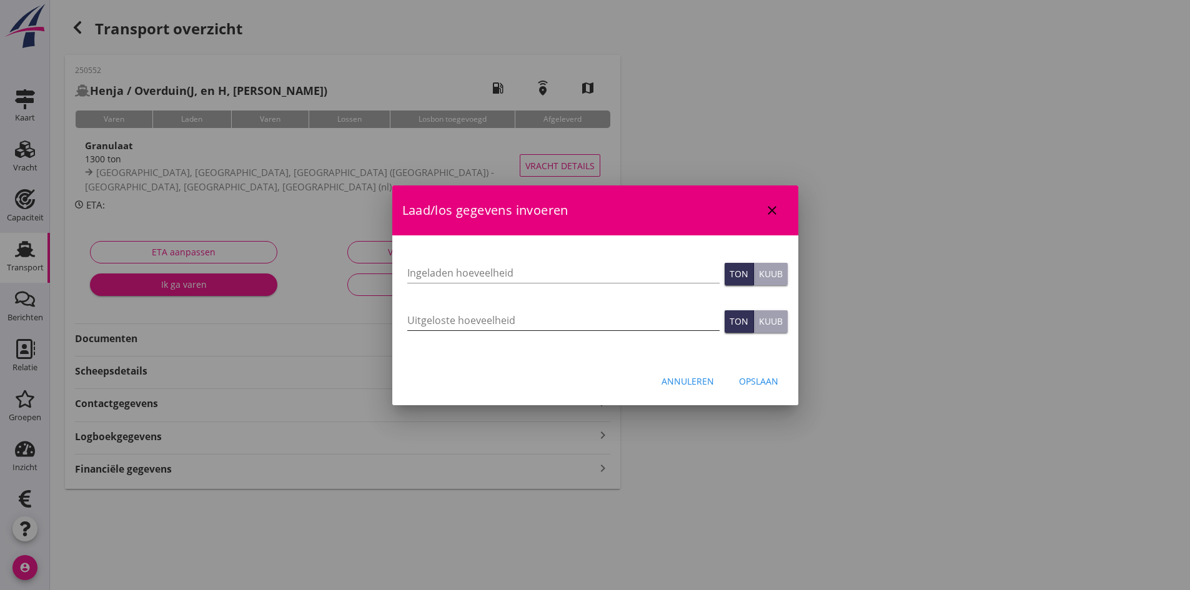
click at [425, 319] on input "Uitgeloste hoeveelheid" at bounding box center [563, 321] width 312 height 20
type input "1330"
click at [767, 383] on div "Opslaan" at bounding box center [758, 381] width 39 height 13
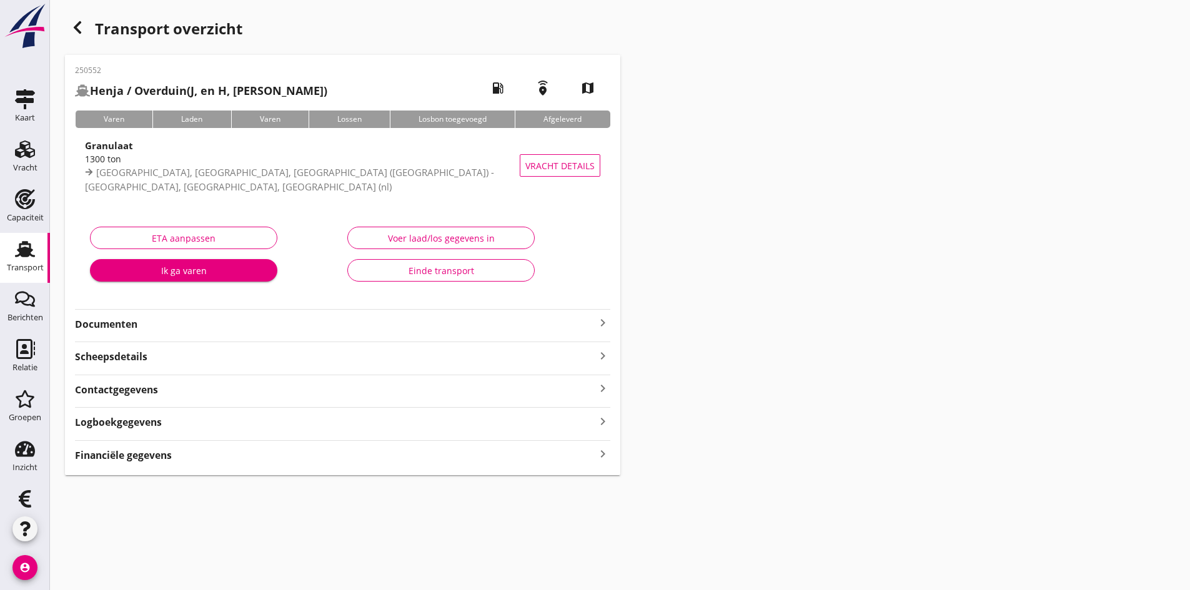
click at [129, 337] on div "250552 Henja / Overduin (J, en H, Overduin) local_gas_station emergency_share m…" at bounding box center [342, 265] width 555 height 420
click at [87, 327] on strong "Documenten" at bounding box center [335, 324] width 520 height 14
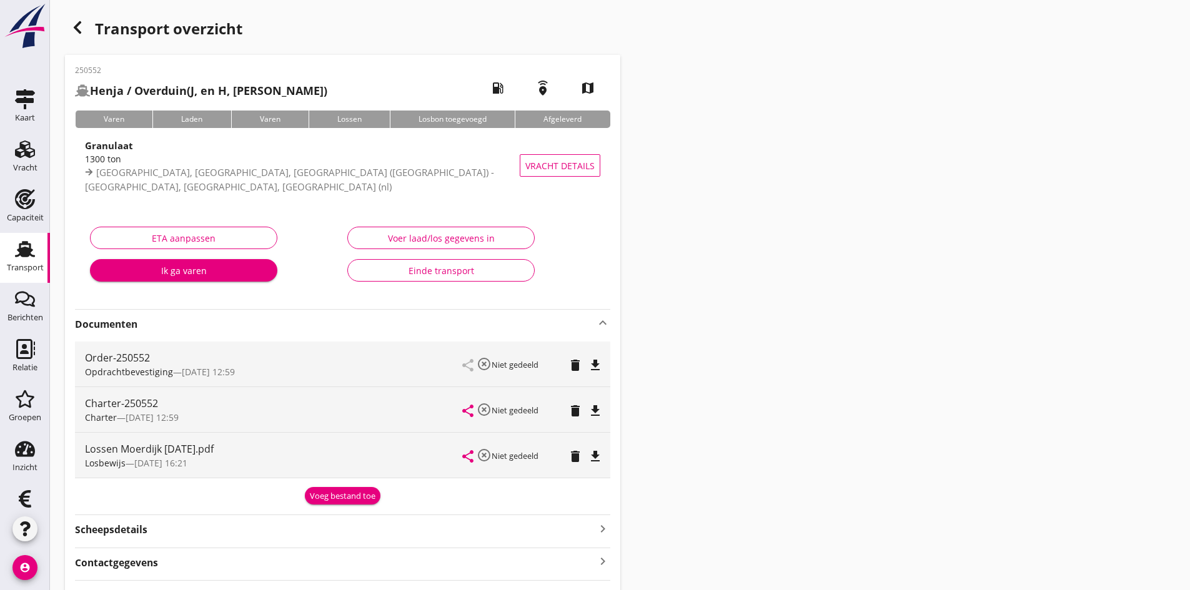
scroll to position [103, 0]
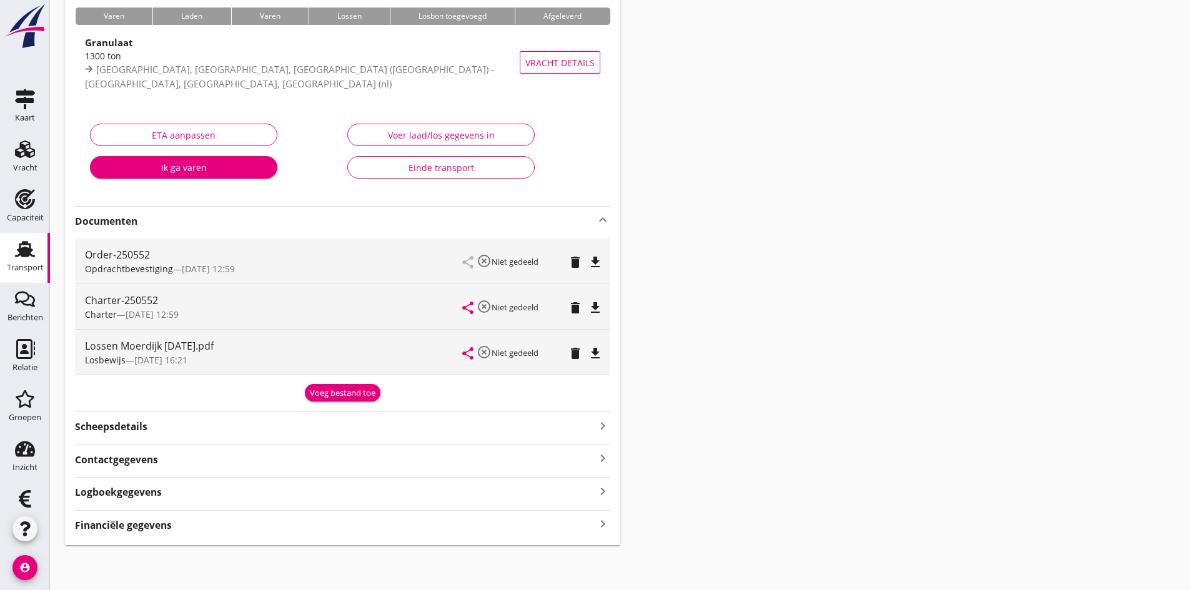
drag, startPoint x: 599, startPoint y: 529, endPoint x: 567, endPoint y: 516, distance: 33.9
click at [597, 528] on icon "keyboard_arrow_right" at bounding box center [602, 524] width 15 height 17
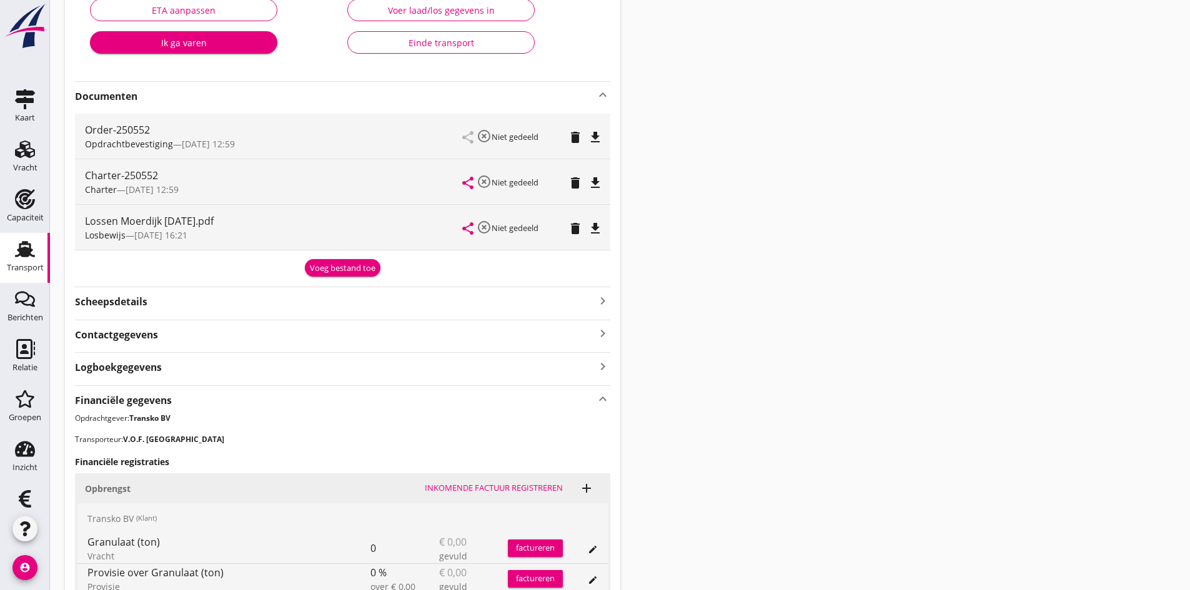
scroll to position [415, 0]
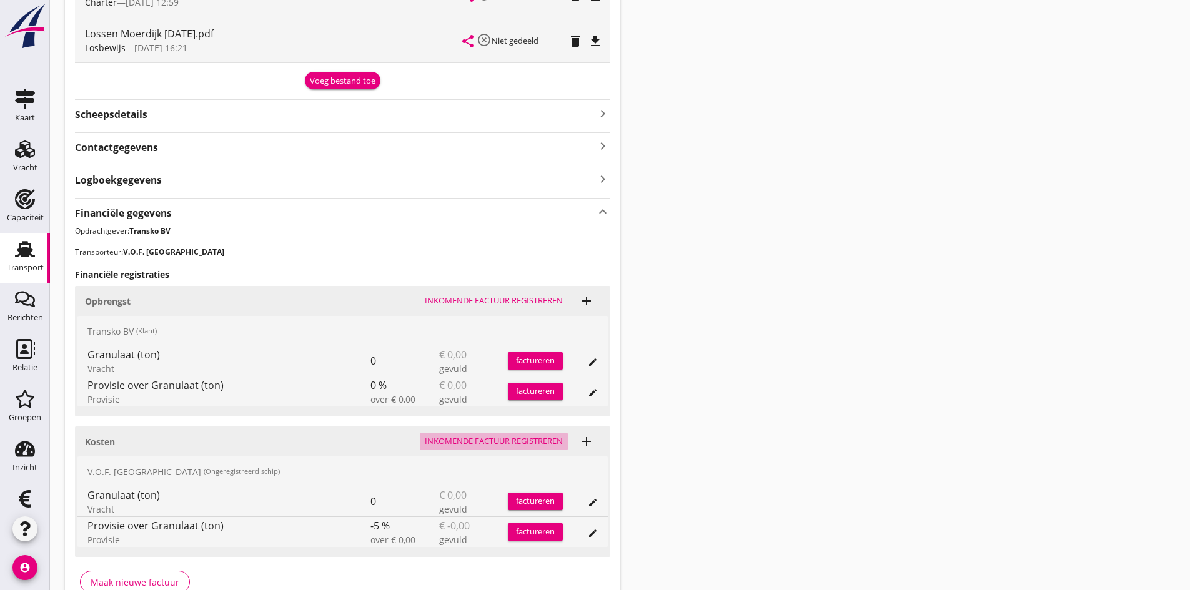
click at [481, 441] on div "Inkomende factuur registreren" at bounding box center [494, 441] width 138 height 12
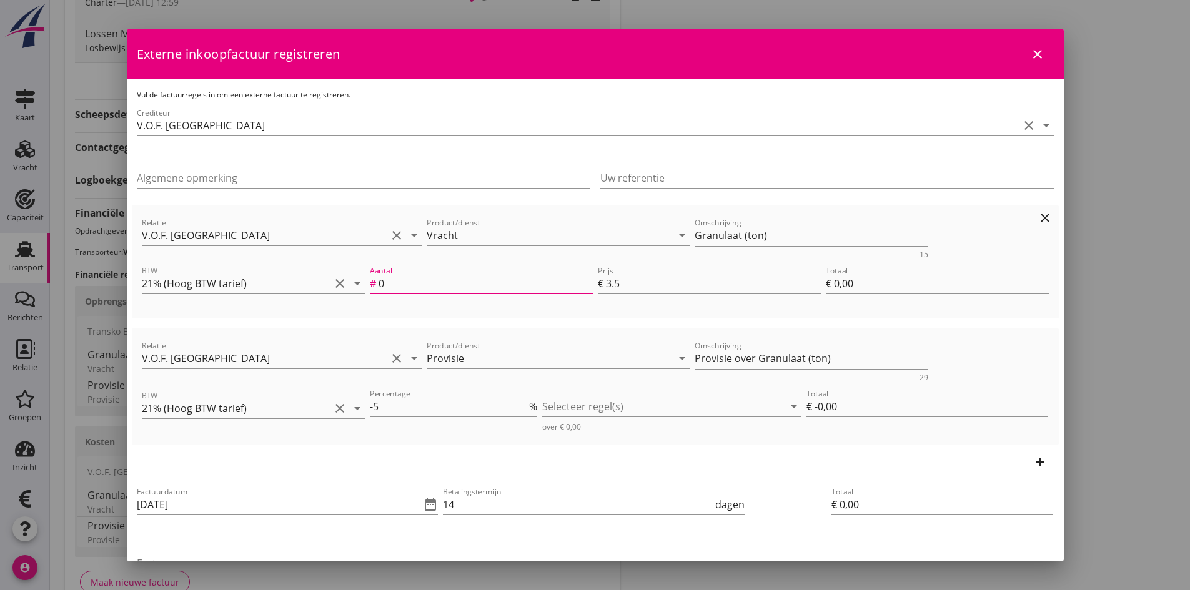
click at [394, 284] on input "0" at bounding box center [486, 284] width 214 height 20
type input "1"
type input "€ 3,50"
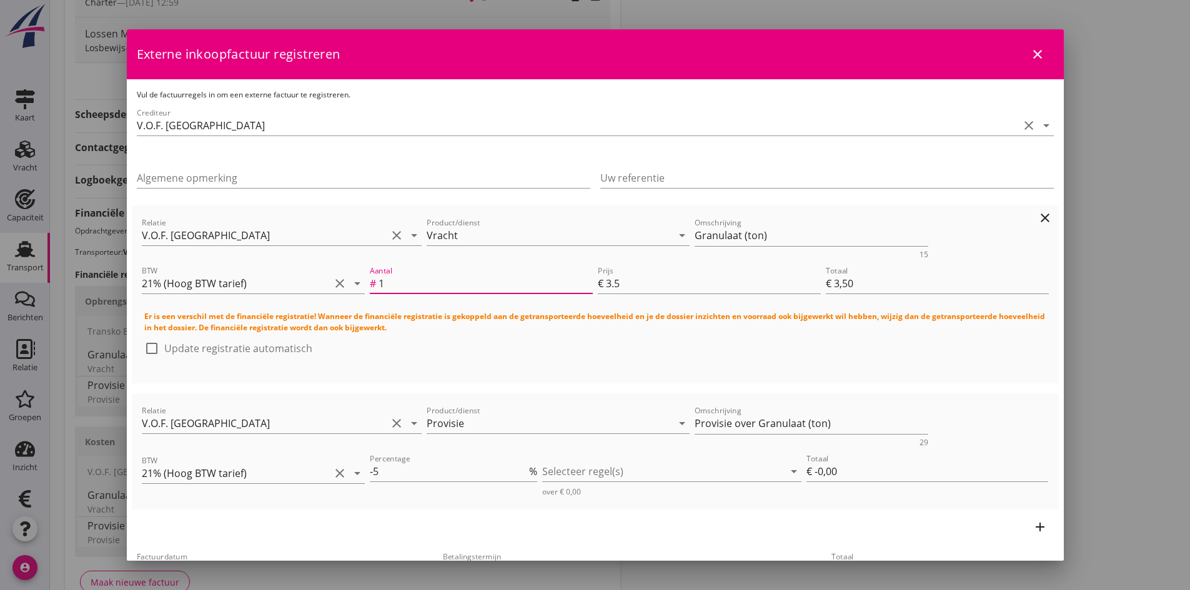
type input "13"
type input "€ 45,50"
type input "133"
type input "€ 465,50"
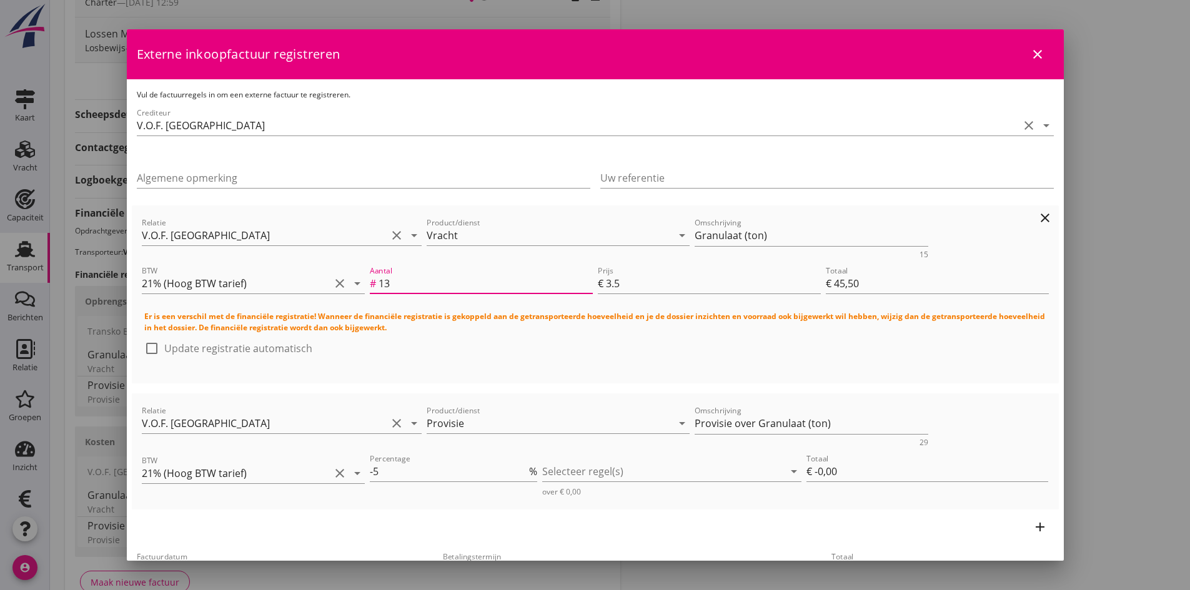
type input "€ 465,50"
type input "1330"
type input "€ 4.655,00"
type input "1330"
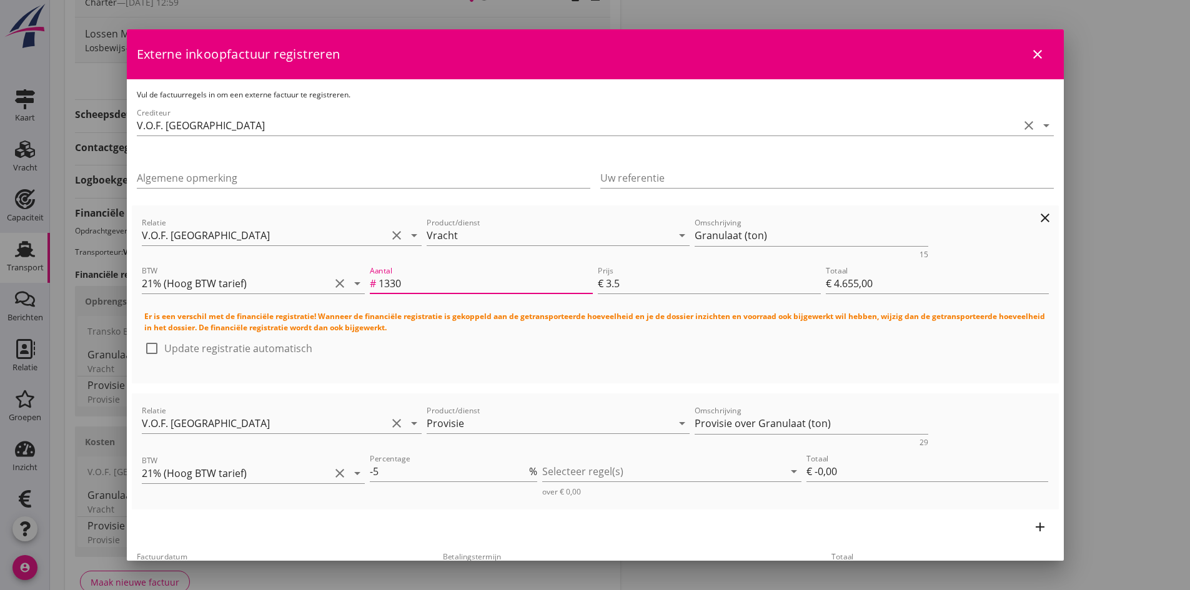
click at [156, 347] on div at bounding box center [151, 348] width 21 height 21
checkbox input "true"
click at [690, 477] on div at bounding box center [663, 472] width 242 height 20
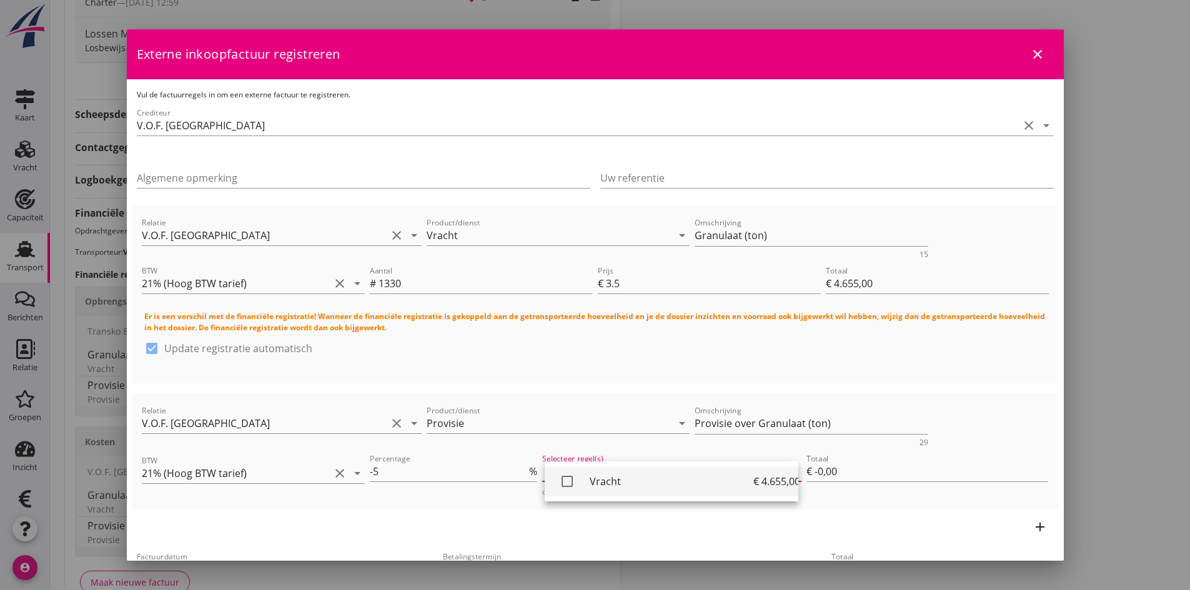
click at [572, 479] on icon "check_box_outline_blank" at bounding box center [567, 481] width 25 height 25
type input "€ -232,75"
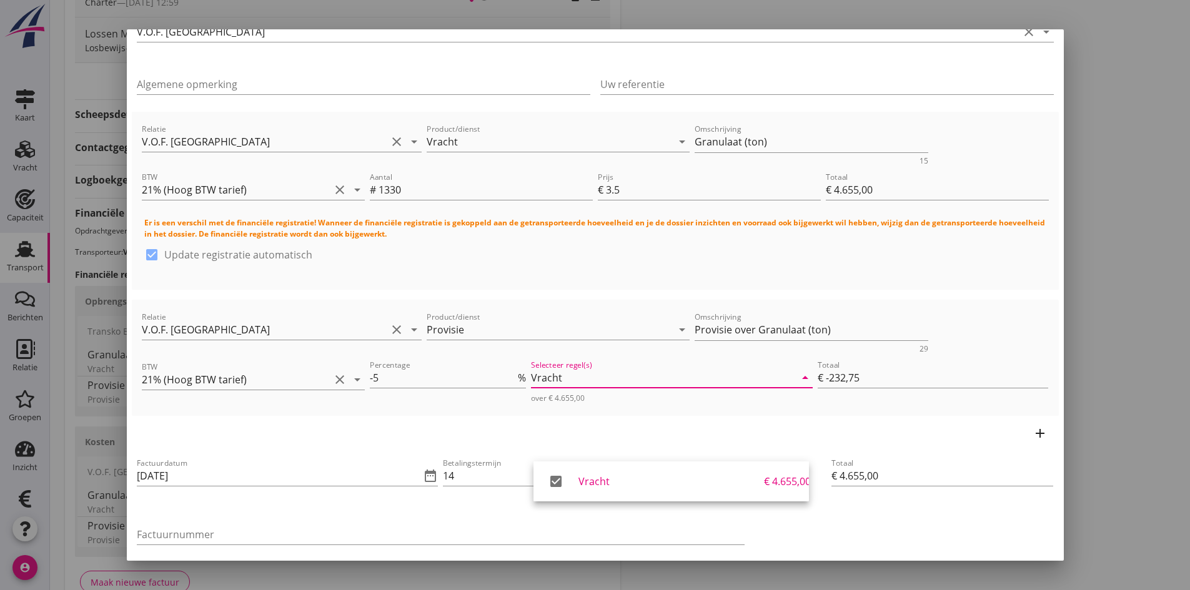
scroll to position [109, 0]
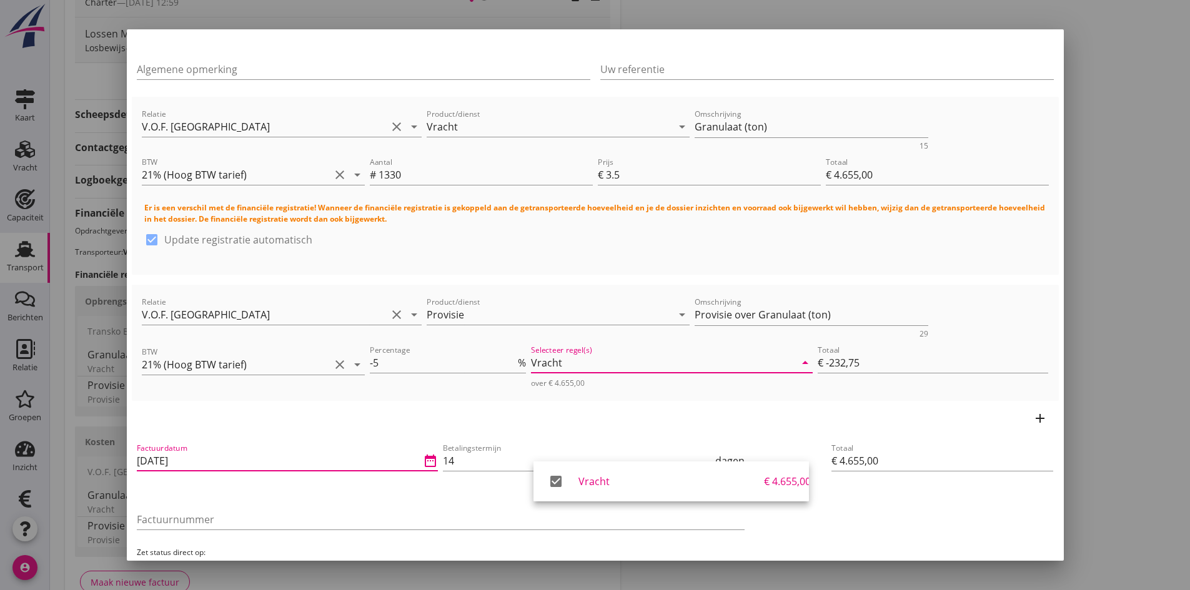
click at [245, 461] on input "[DATE]" at bounding box center [279, 461] width 284 height 20
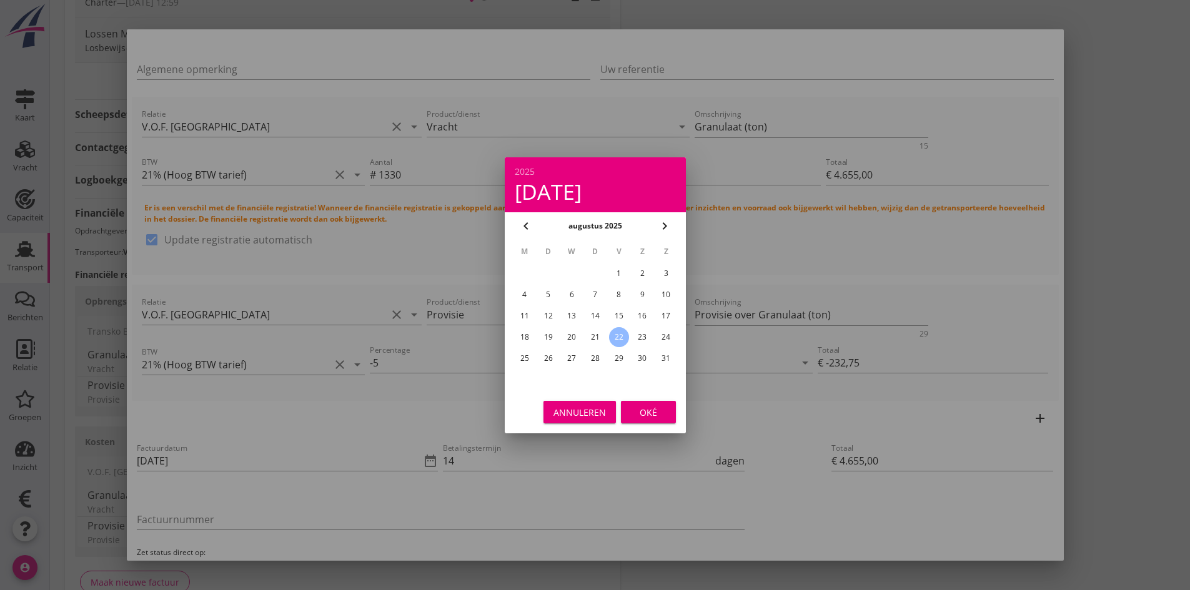
click at [590, 335] on div "21" at bounding box center [595, 337] width 20 height 20
type input "[DATE]"
click at [643, 415] on div "Oké" at bounding box center [648, 411] width 35 height 13
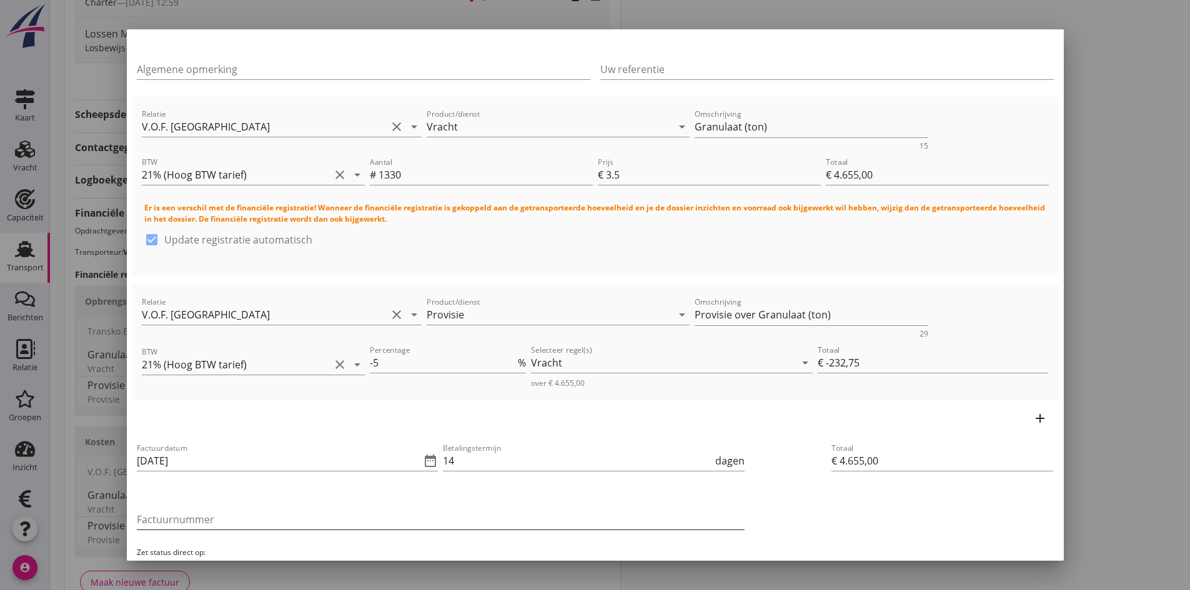
click at [225, 519] on input "Factuurnummer" at bounding box center [441, 520] width 608 height 20
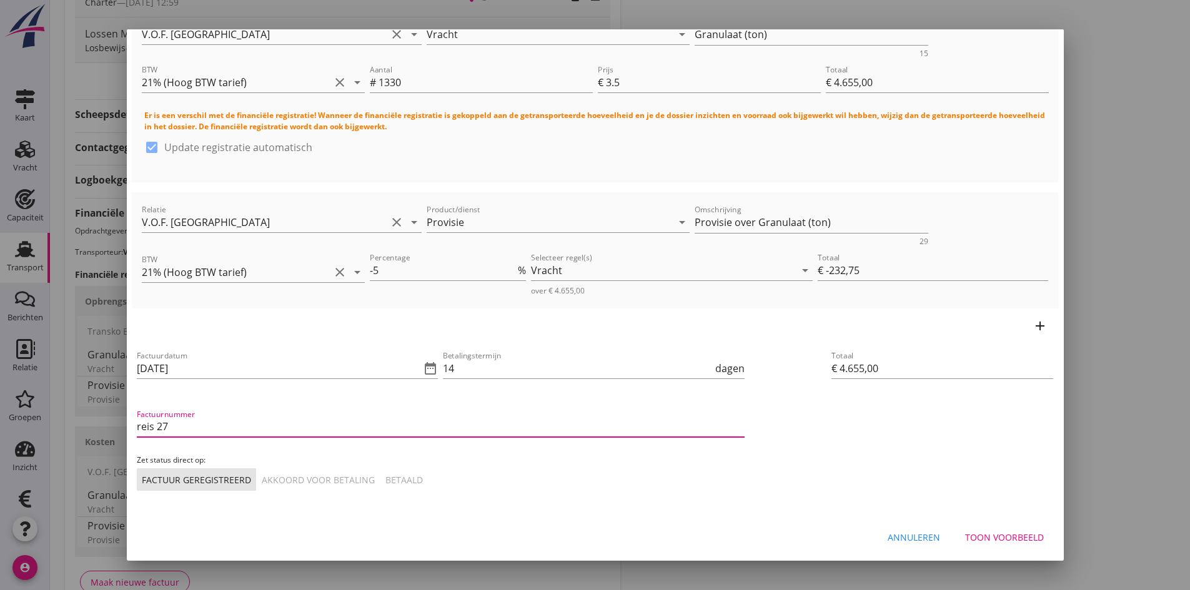
type input "reis 27"
click at [310, 479] on div "Akkoord voor betaling" at bounding box center [318, 480] width 113 height 13
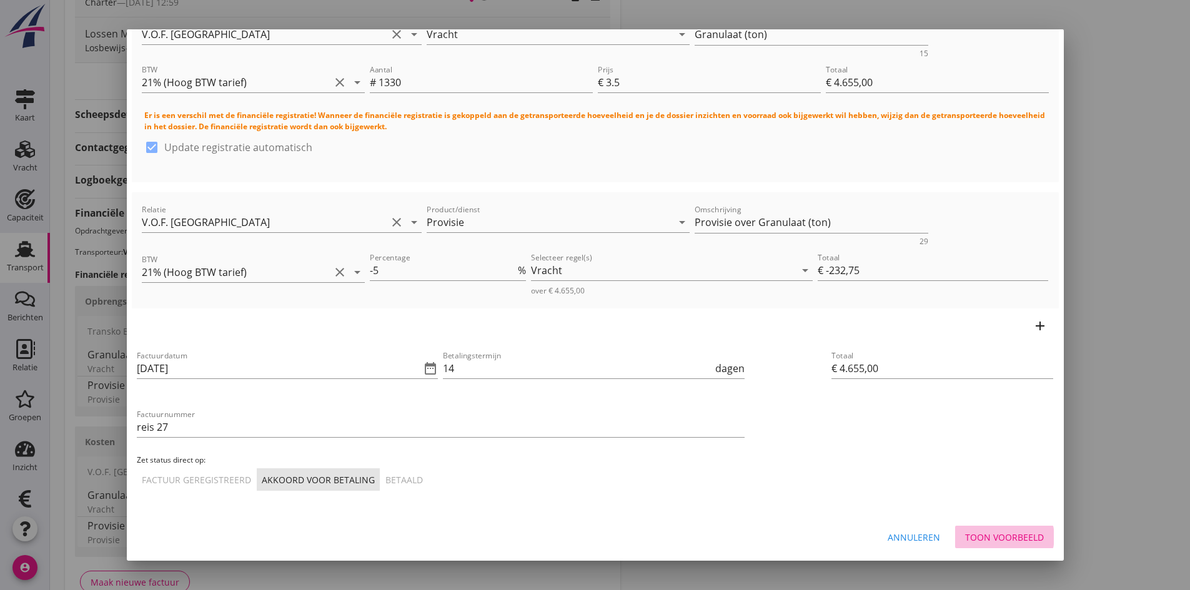
click at [973, 534] on div "Toon voorbeeld" at bounding box center [1004, 537] width 79 height 13
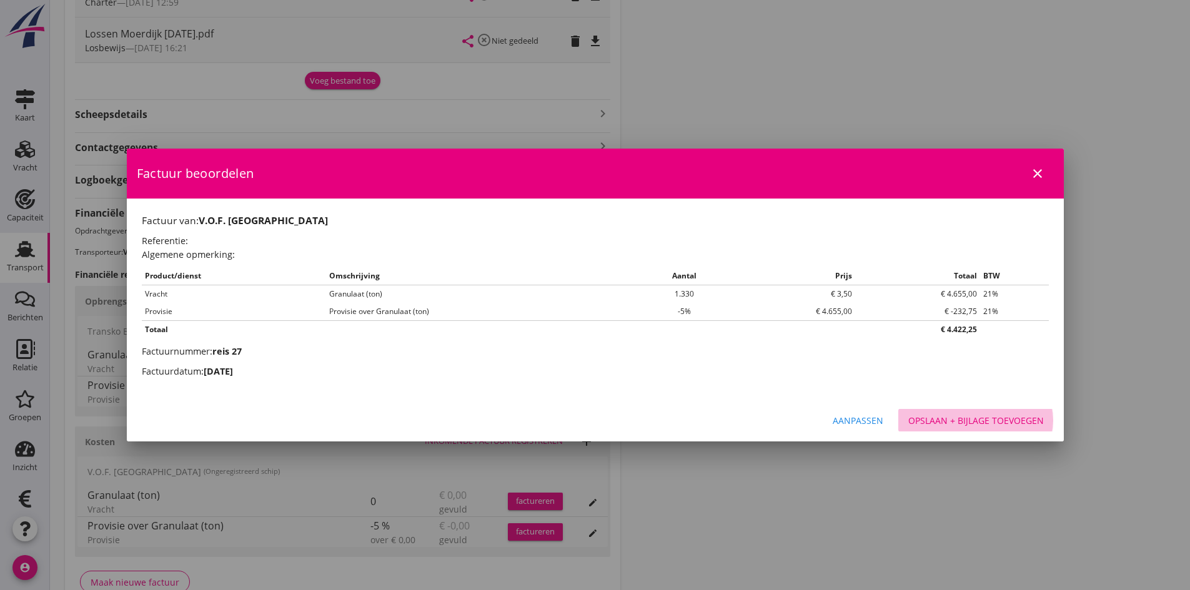
click at [946, 419] on div "Opslaan + bijlage toevoegen" at bounding box center [976, 420] width 136 height 13
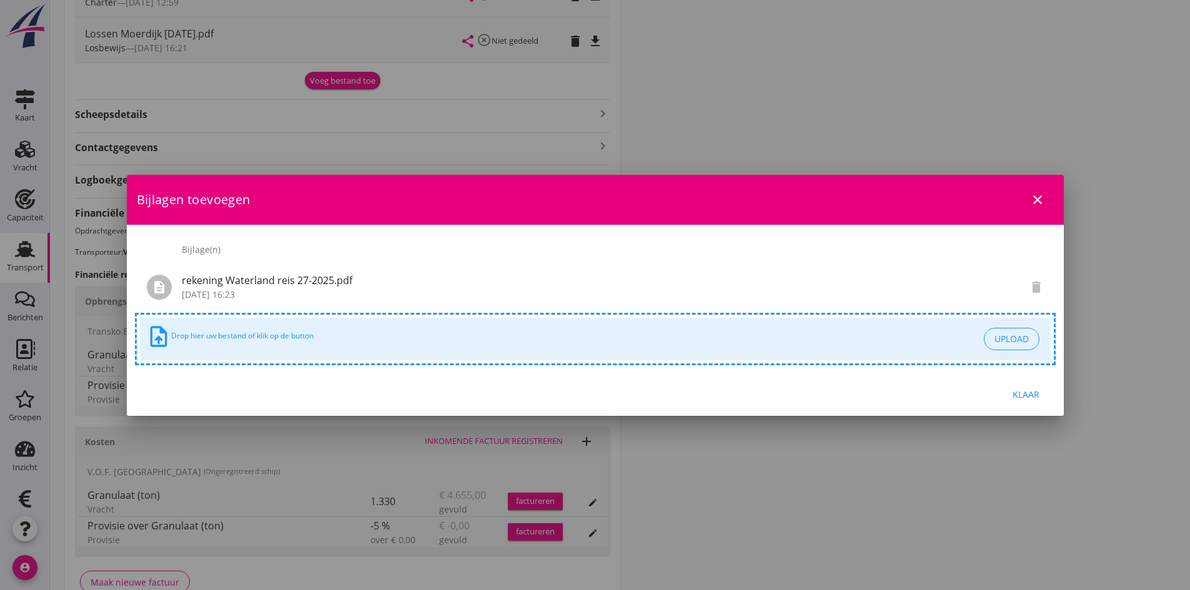
click at [1028, 395] on div "Klaar" at bounding box center [1026, 394] width 35 height 13
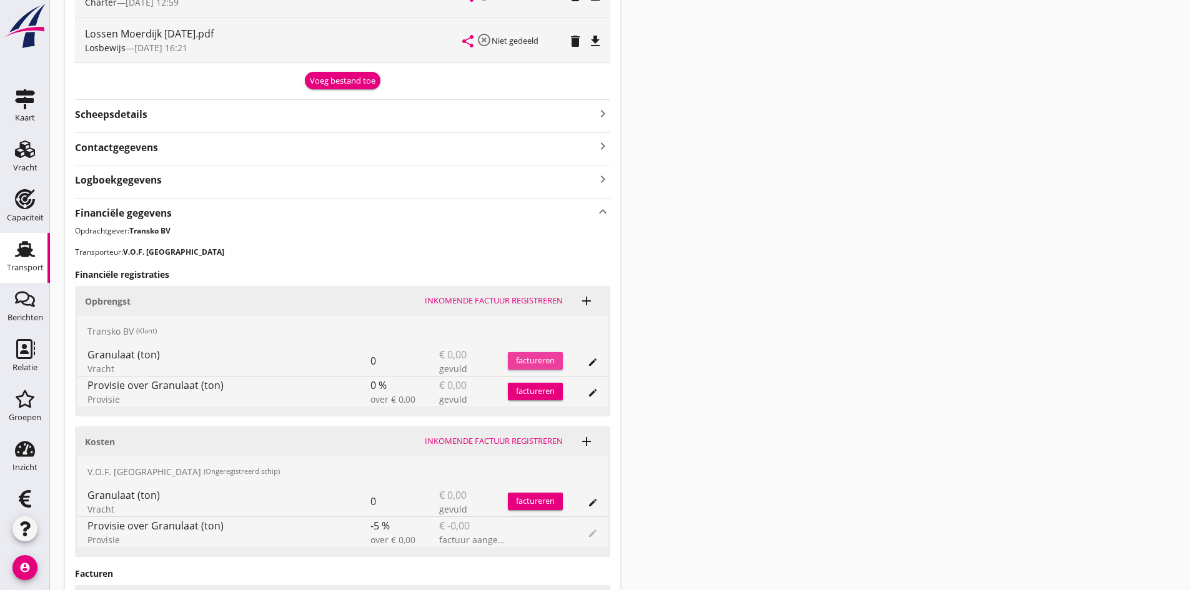
click at [526, 359] on div "factureren" at bounding box center [535, 361] width 55 height 12
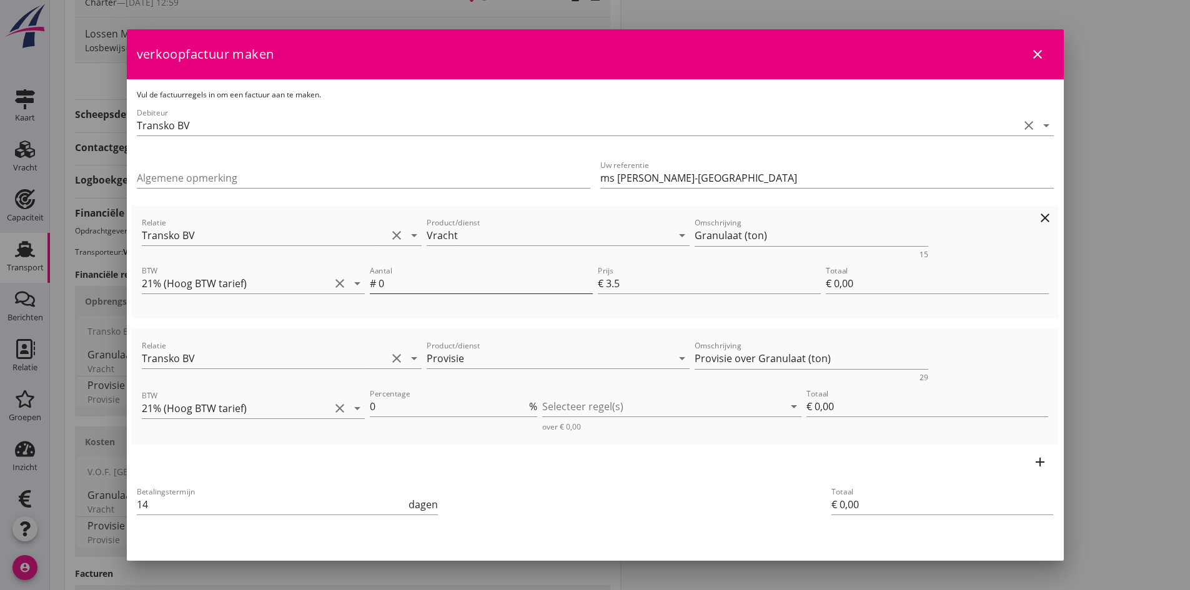
click at [411, 290] on input "0" at bounding box center [486, 284] width 214 height 20
type input "1"
type input "€ 3,50"
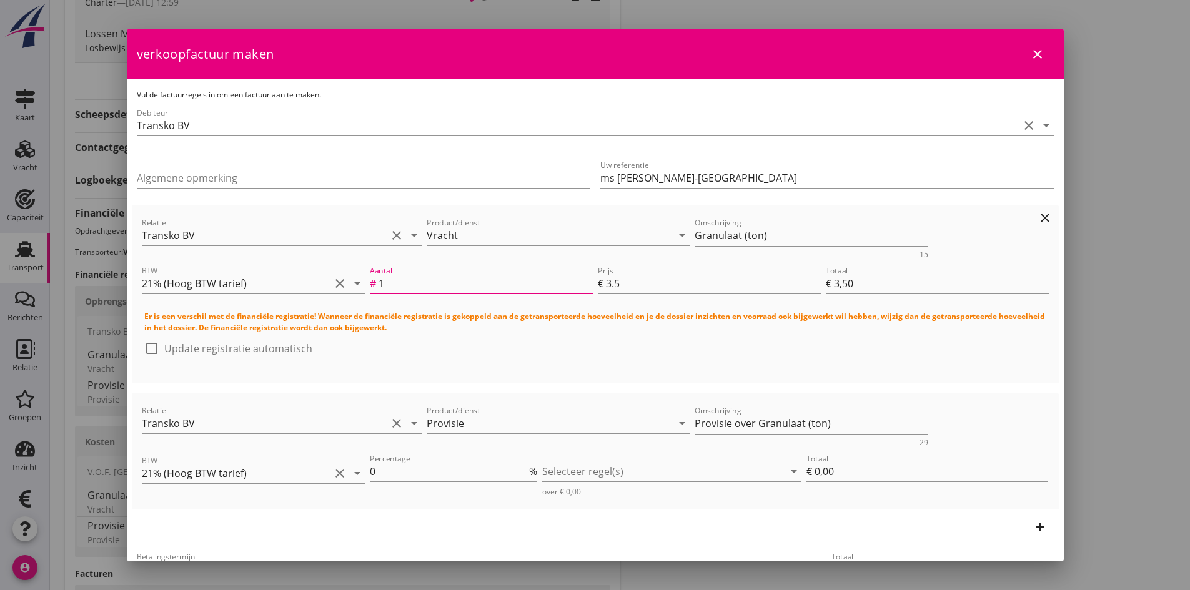
type input "13"
type input "€ 45,50"
type input "133"
type input "€ 465,50"
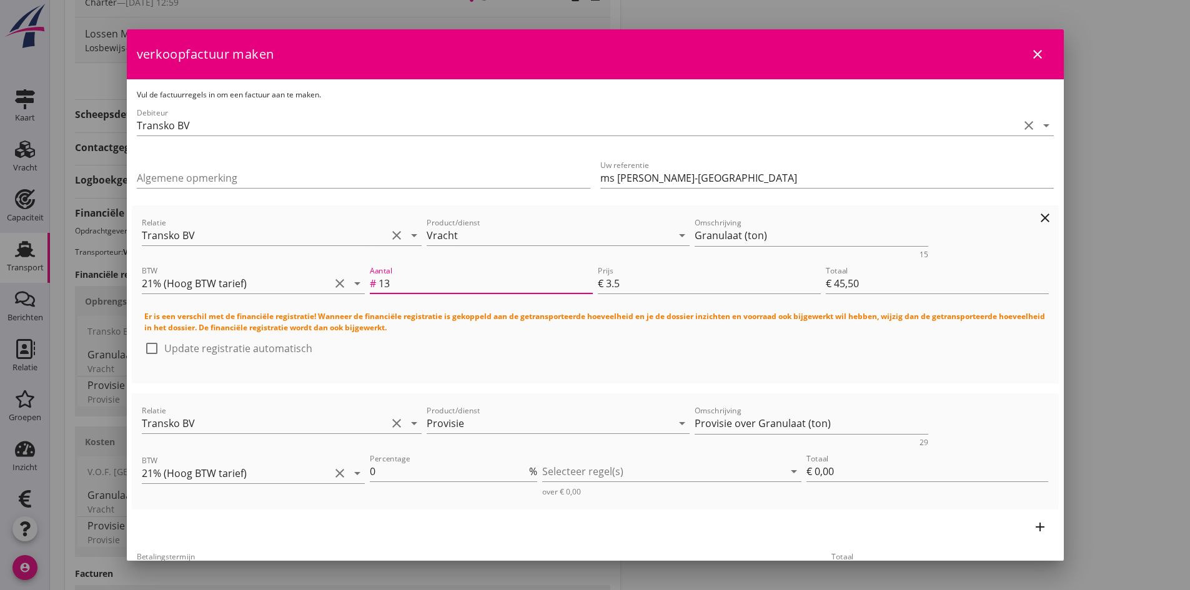
type input "€ 465,50"
type input "1330"
type input "€ 4.655,00"
type input "1330"
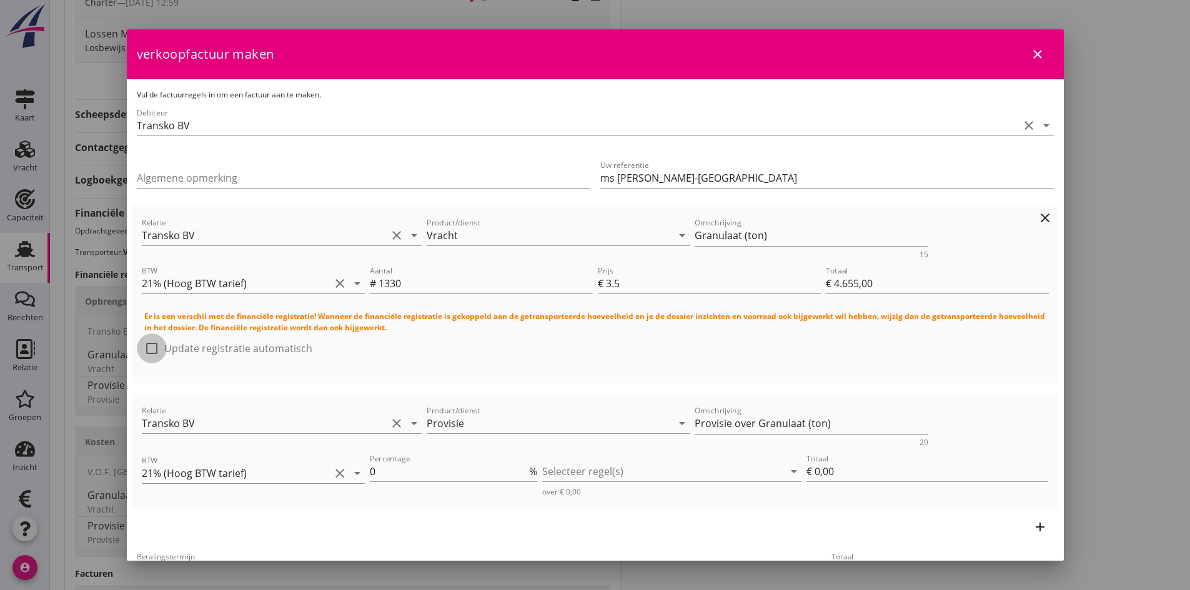
click at [151, 346] on div at bounding box center [151, 348] width 21 height 21
checkbox input "true"
click at [1038, 404] on icon "clear" at bounding box center [1045, 406] width 15 height 15
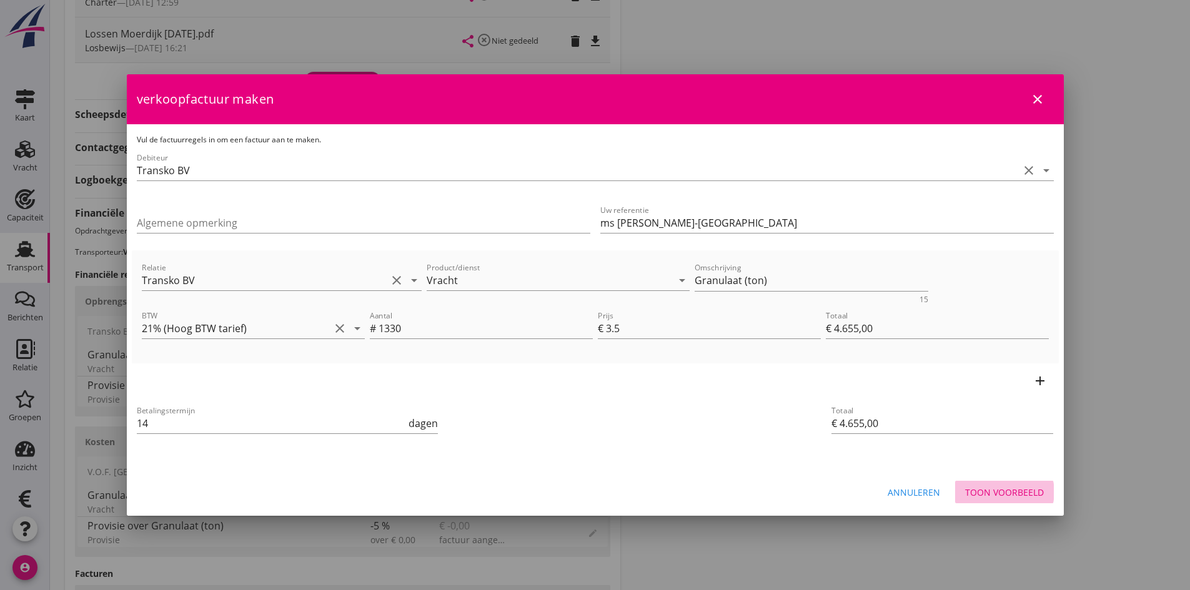
click at [983, 490] on div "Toon voorbeeld" at bounding box center [1004, 492] width 79 height 13
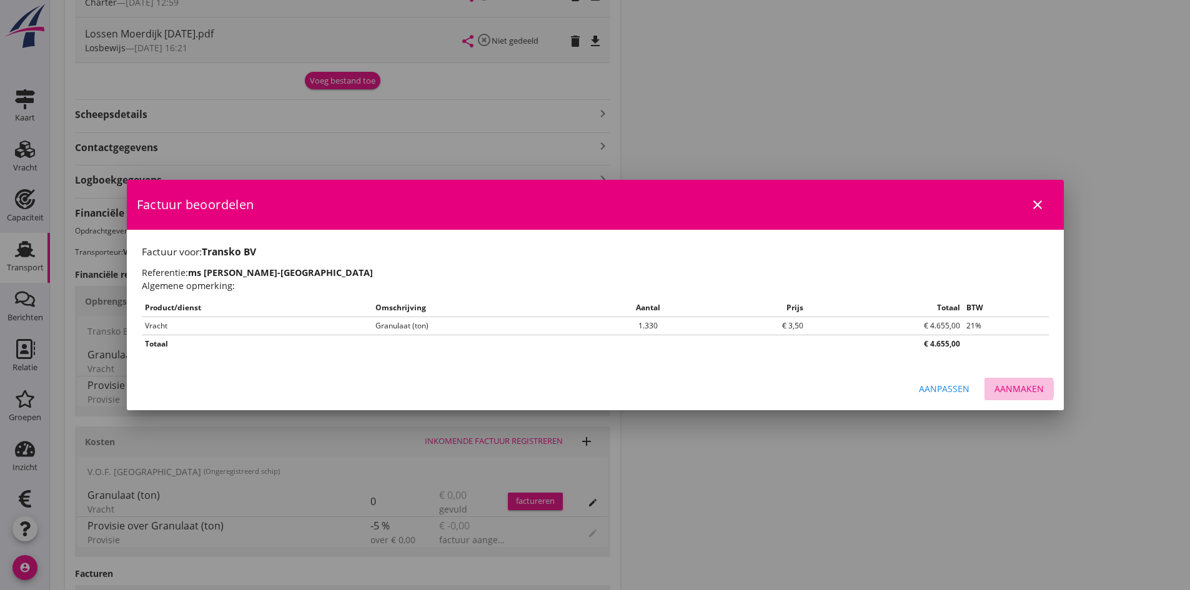
click at [1011, 391] on div "Aanmaken" at bounding box center [1019, 388] width 49 height 13
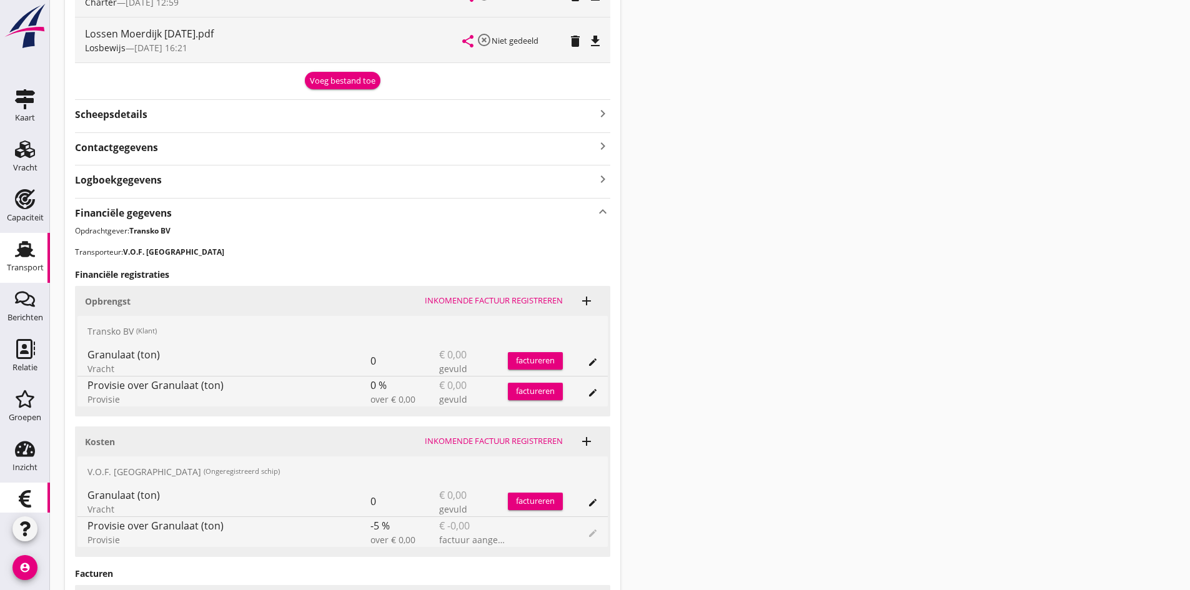
click at [22, 496] on icon "Financieel" at bounding box center [25, 499] width 20 height 20
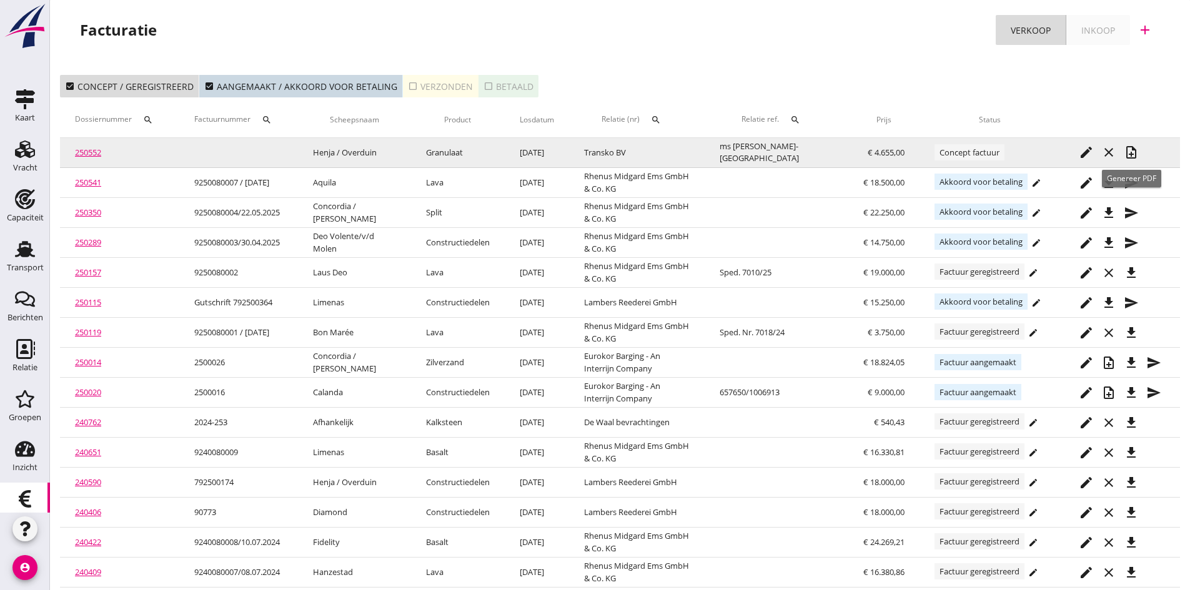
click at [1132, 150] on icon "note_add" at bounding box center [1131, 152] width 15 height 15
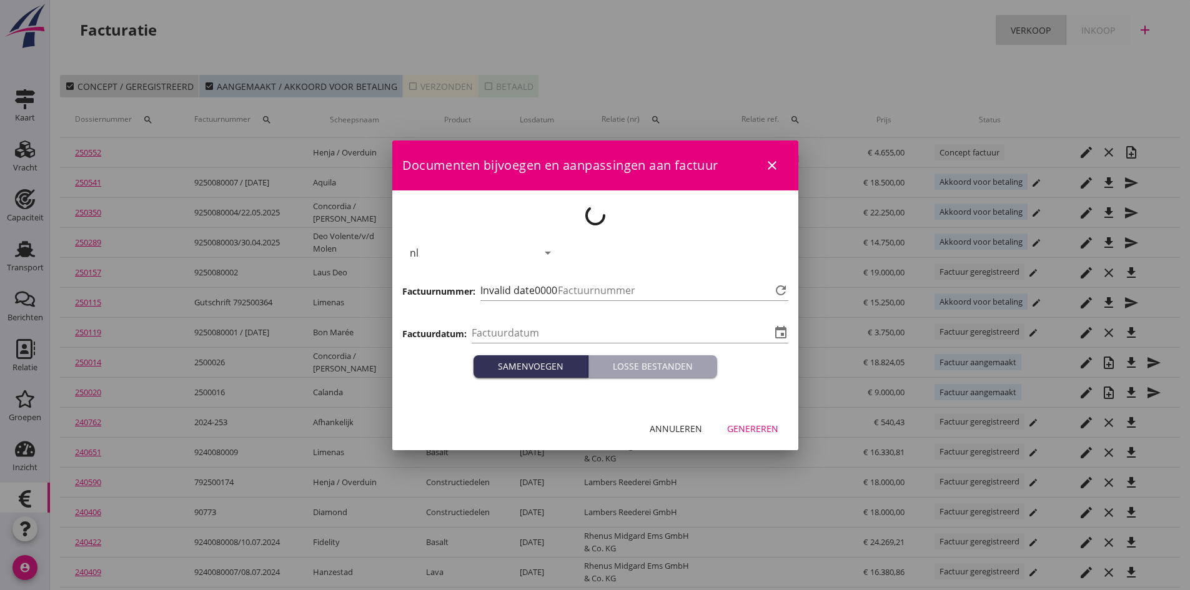
type input "[DATE]"
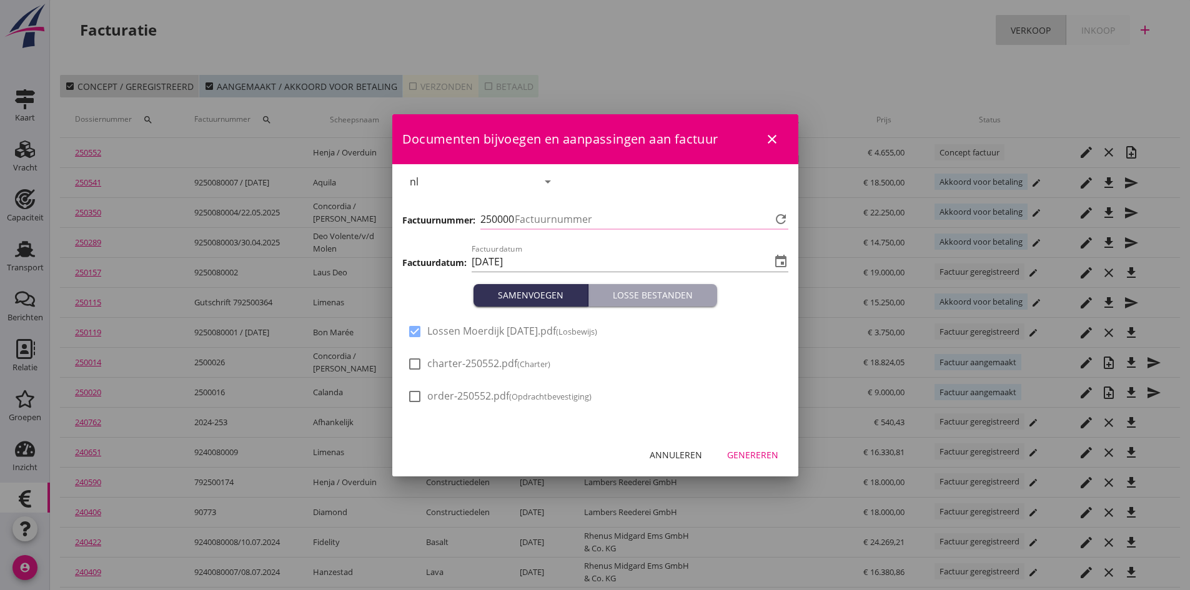
type input "706"
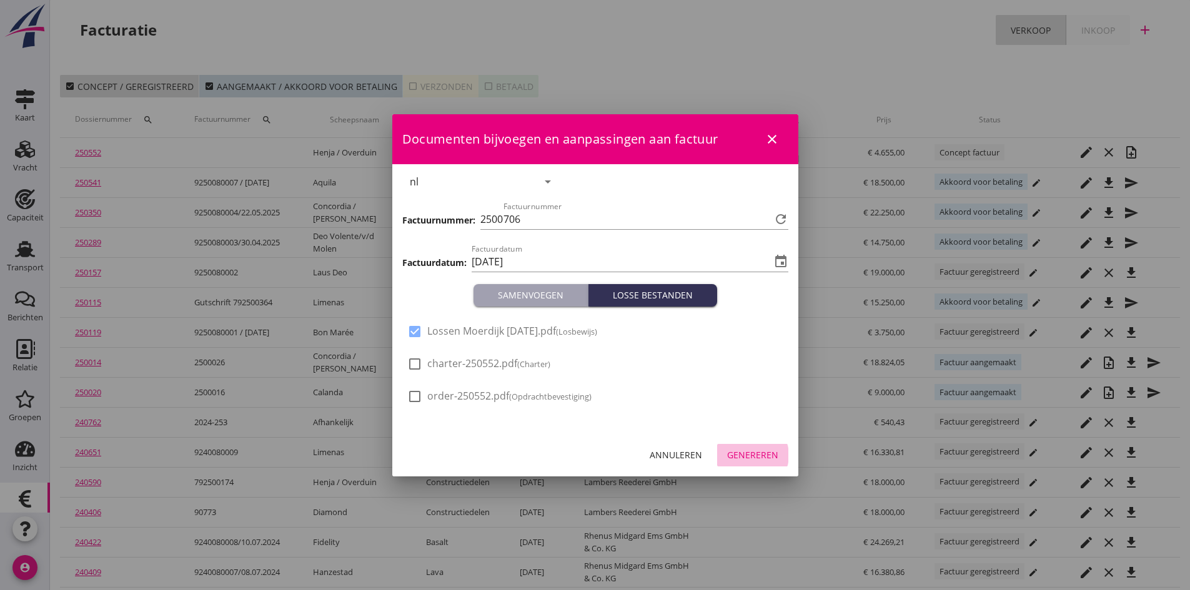
click at [758, 454] on div "Genereren" at bounding box center [752, 455] width 51 height 13
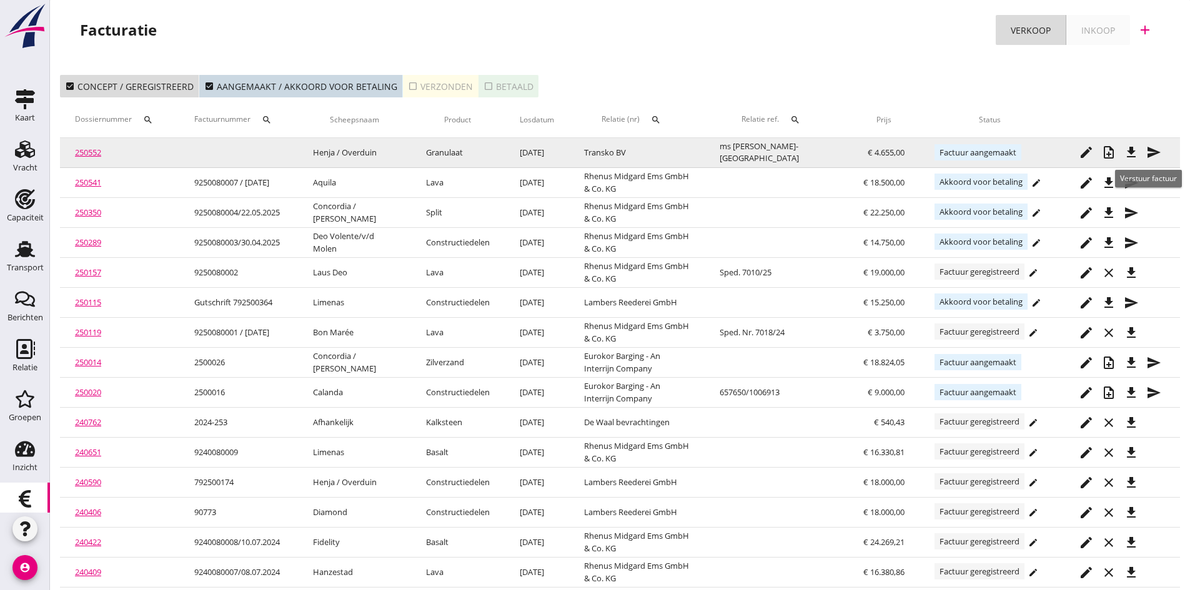
click at [1150, 151] on icon "send" at bounding box center [1153, 152] width 15 height 15
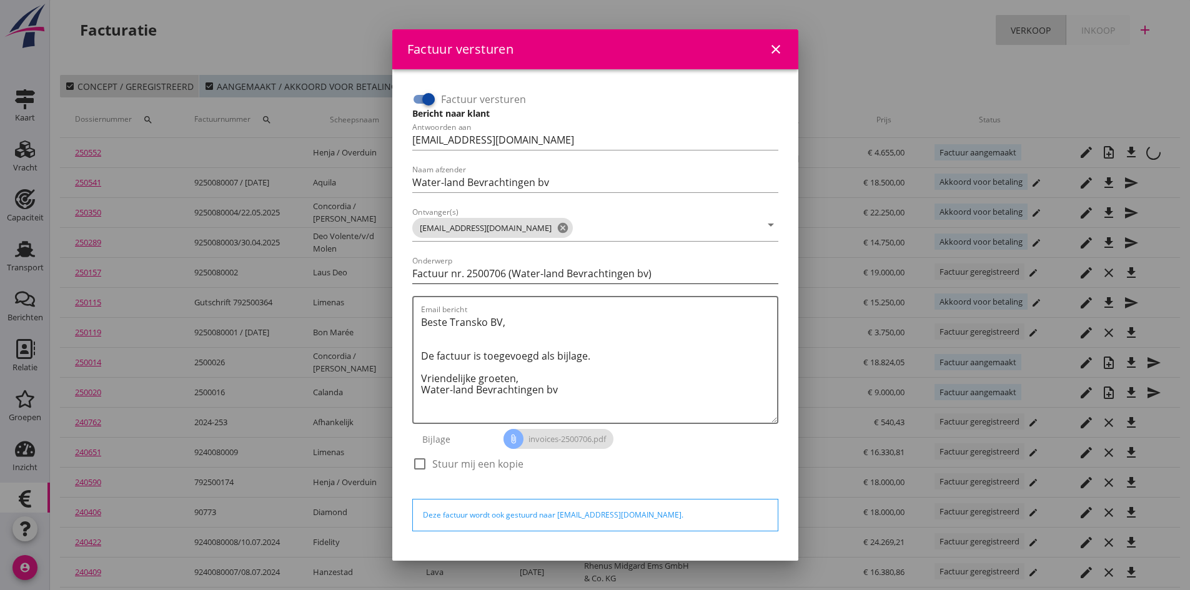
scroll to position [36, 0]
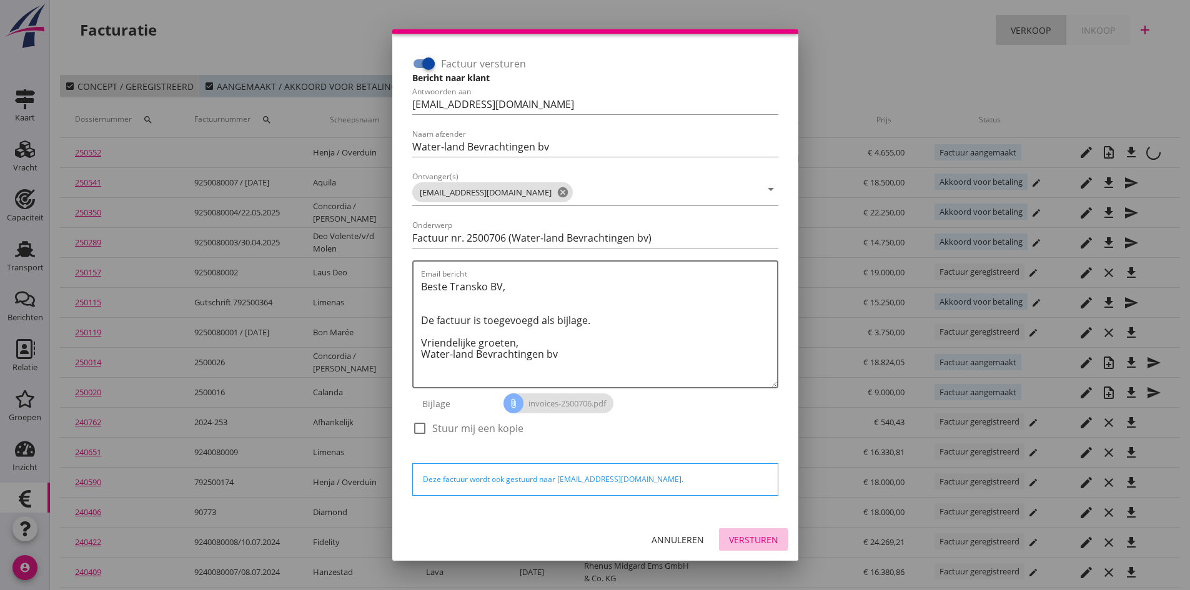
click at [730, 541] on div "Versturen" at bounding box center [753, 540] width 49 height 13
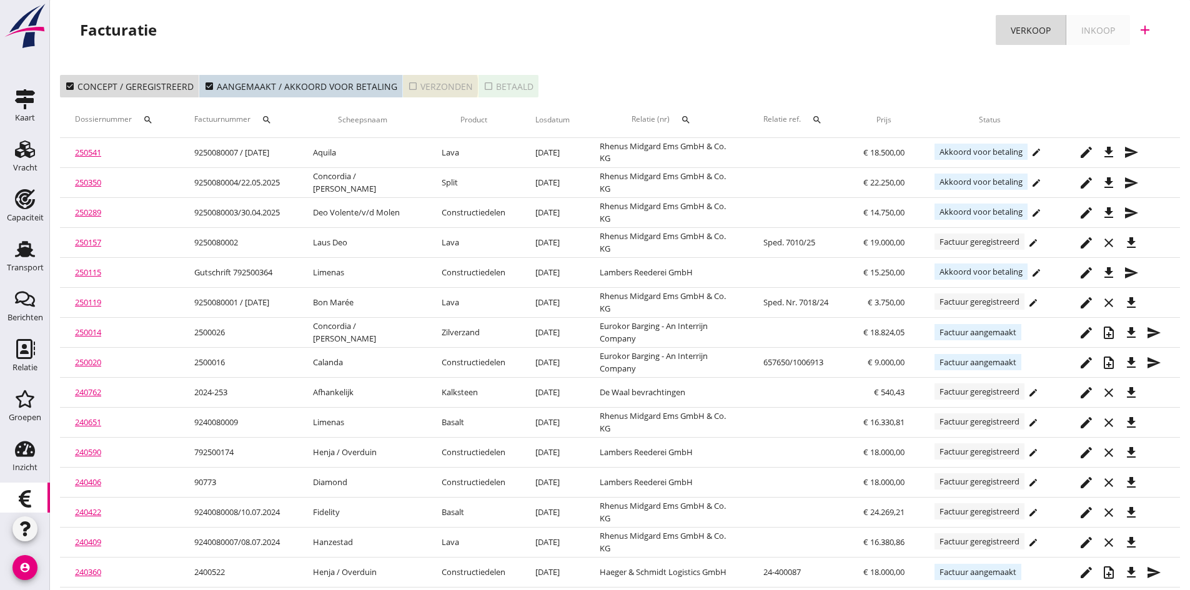
click at [434, 88] on div "check_box_outline_blank Verzonden" at bounding box center [440, 86] width 65 height 13
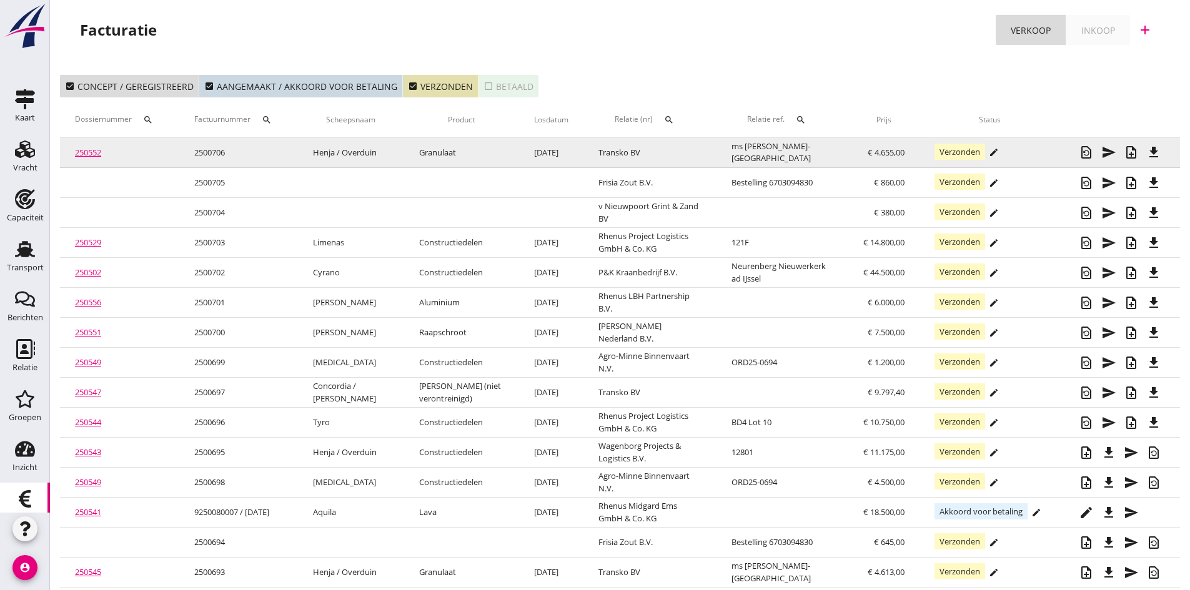
click at [86, 153] on link "250552" at bounding box center [88, 152] width 26 height 11
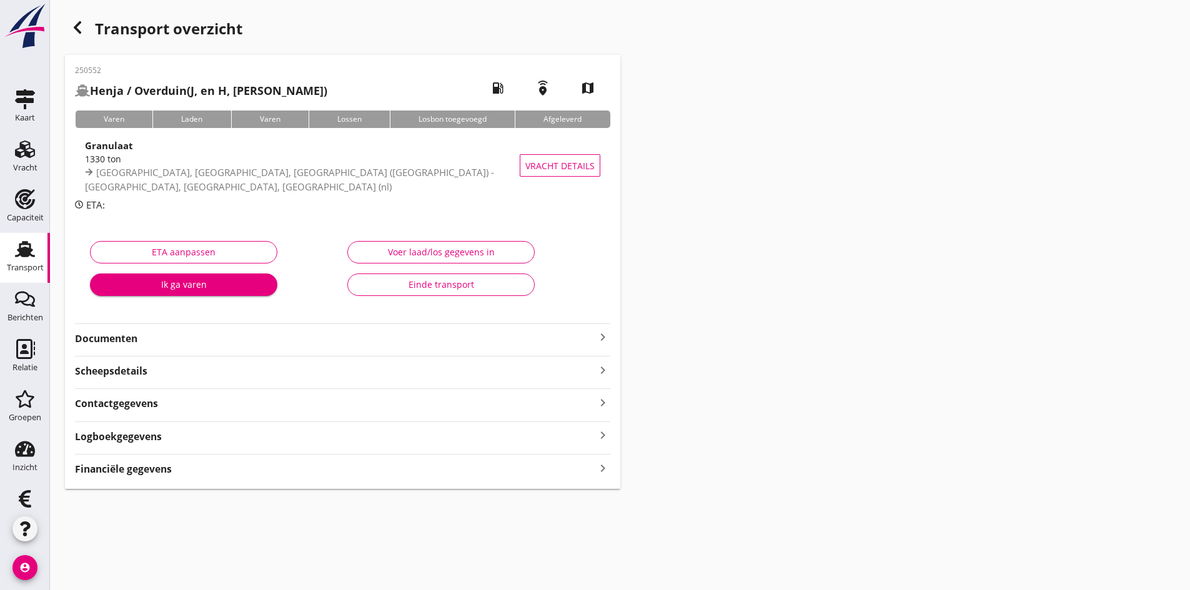
click at [311, 339] on strong "Documenten" at bounding box center [335, 339] width 520 height 14
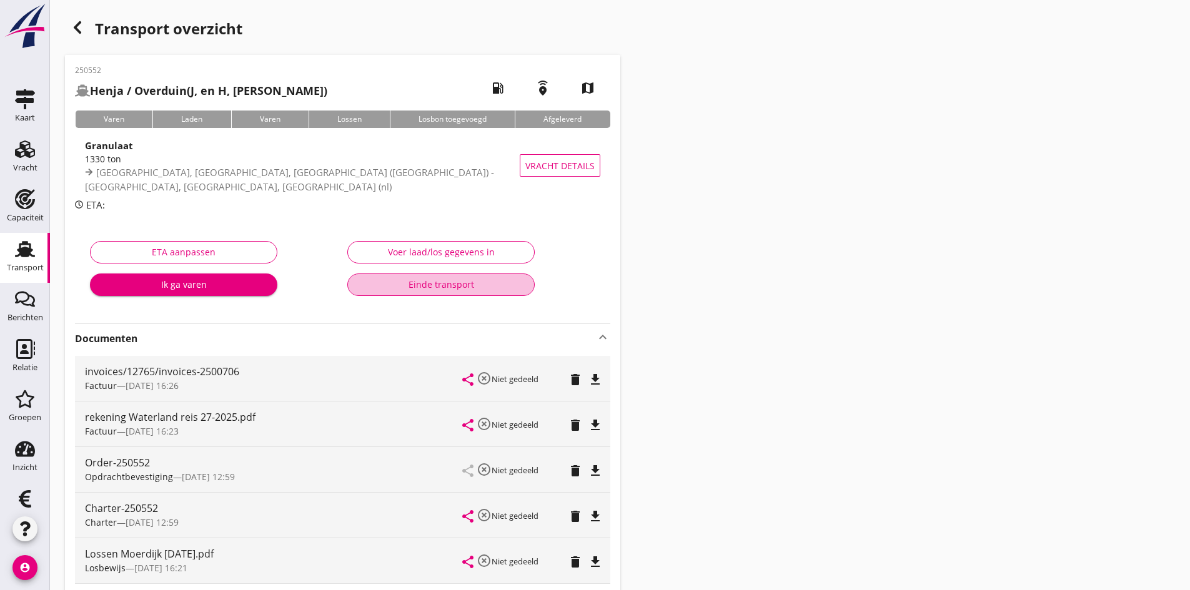
click at [420, 286] on div "Einde transport" at bounding box center [441, 284] width 166 height 13
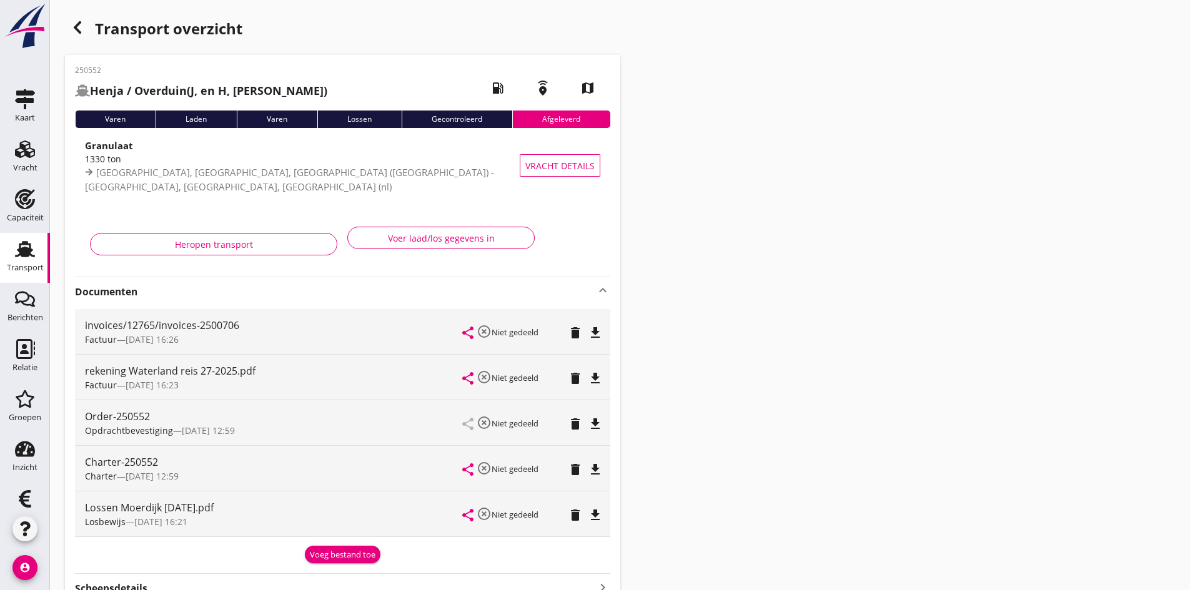
click at [21, 247] on icon "Transport" at bounding box center [25, 249] width 20 height 20
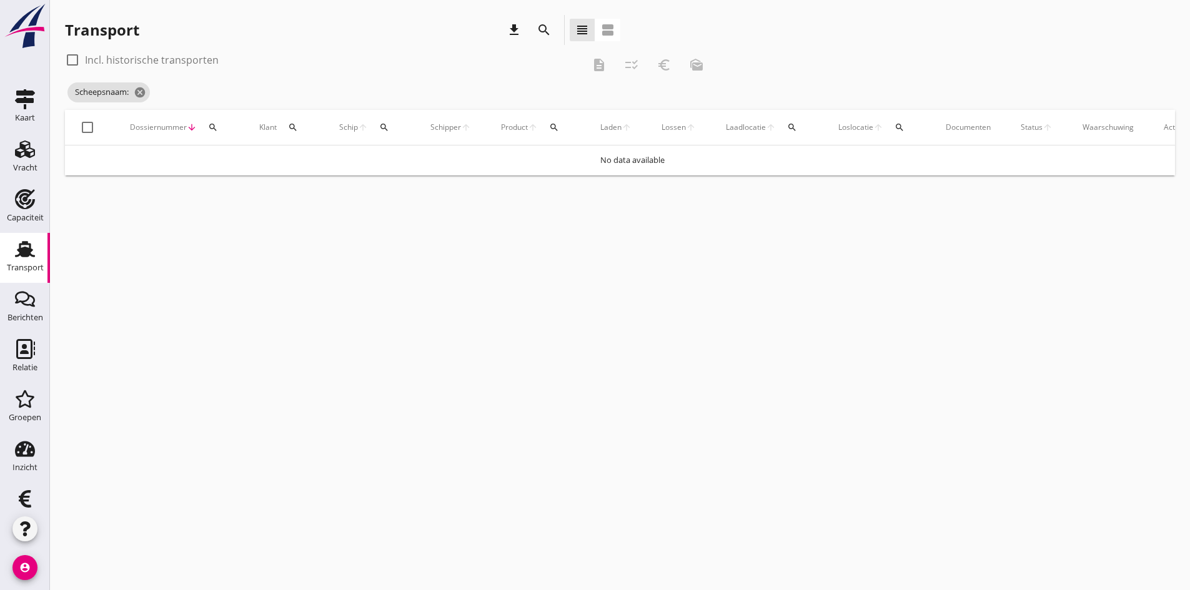
click at [385, 127] on icon "search" at bounding box center [384, 127] width 10 height 10
click at [380, 126] on icon "search" at bounding box center [384, 127] width 10 height 10
click at [388, 160] on input "Zoek op (scheeps)naam" at bounding box center [444, 164] width 130 height 20
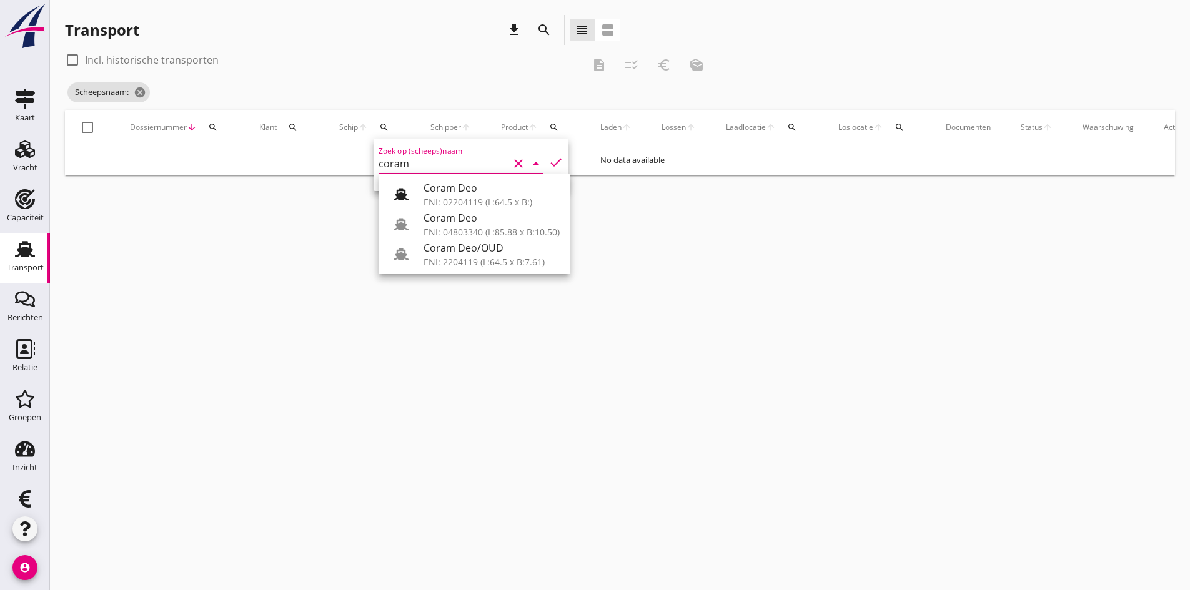
click at [449, 219] on div "Coram Deo" at bounding box center [492, 218] width 136 height 15
click at [549, 162] on icon "check" at bounding box center [556, 162] width 15 height 15
type input "Coram Deo"
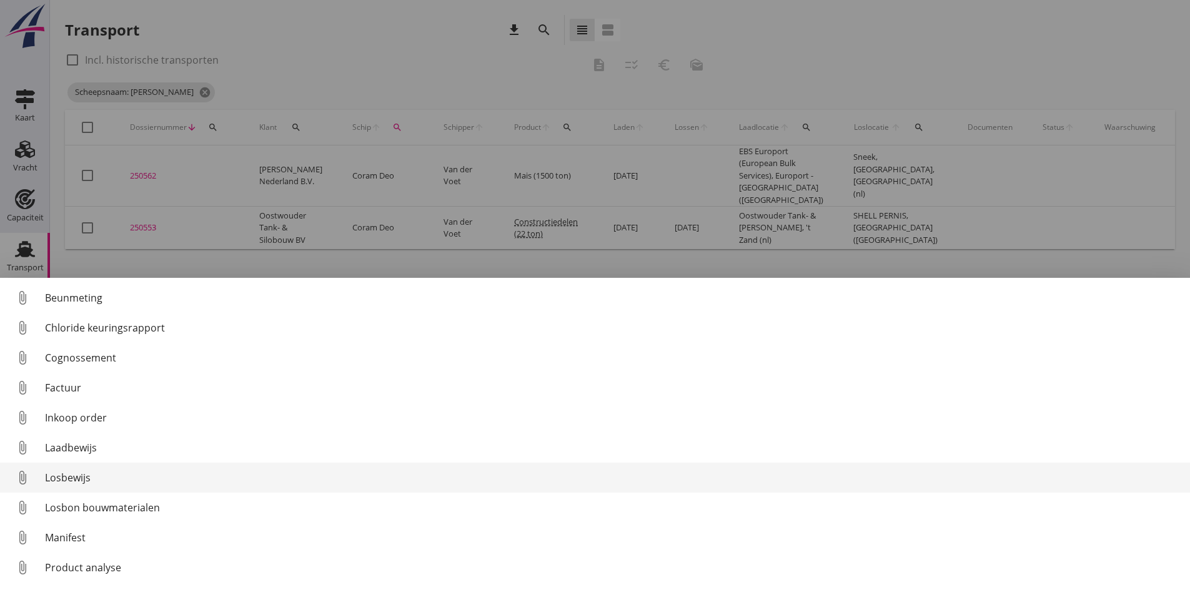
click at [69, 477] on div "Losbewijs" at bounding box center [612, 477] width 1135 height 15
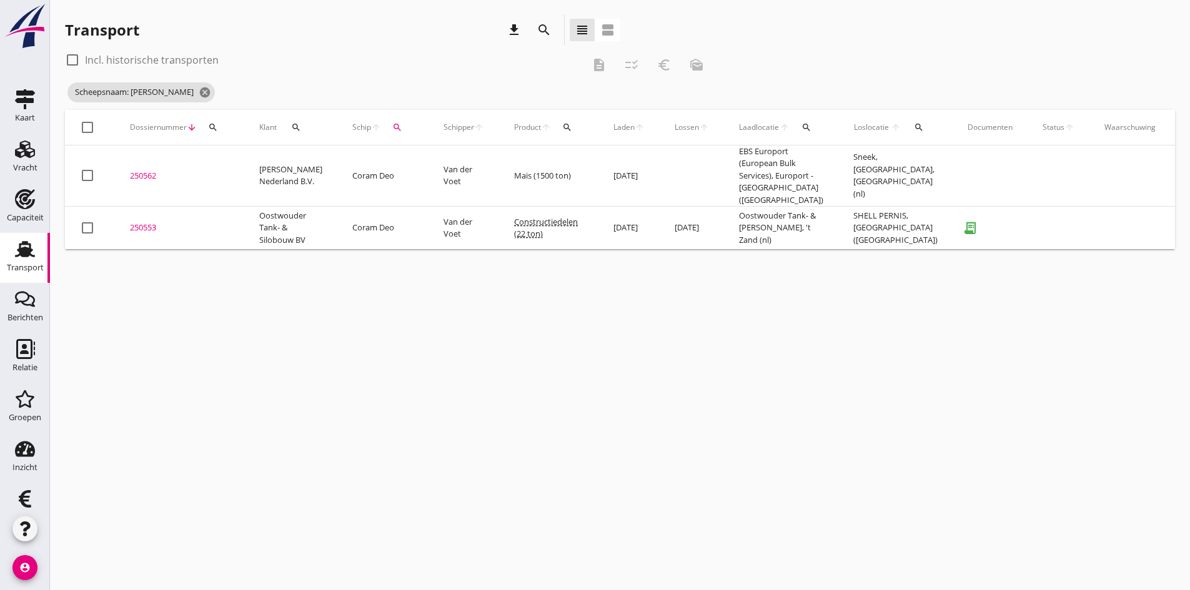
click at [142, 222] on div "250553" at bounding box center [179, 228] width 99 height 12
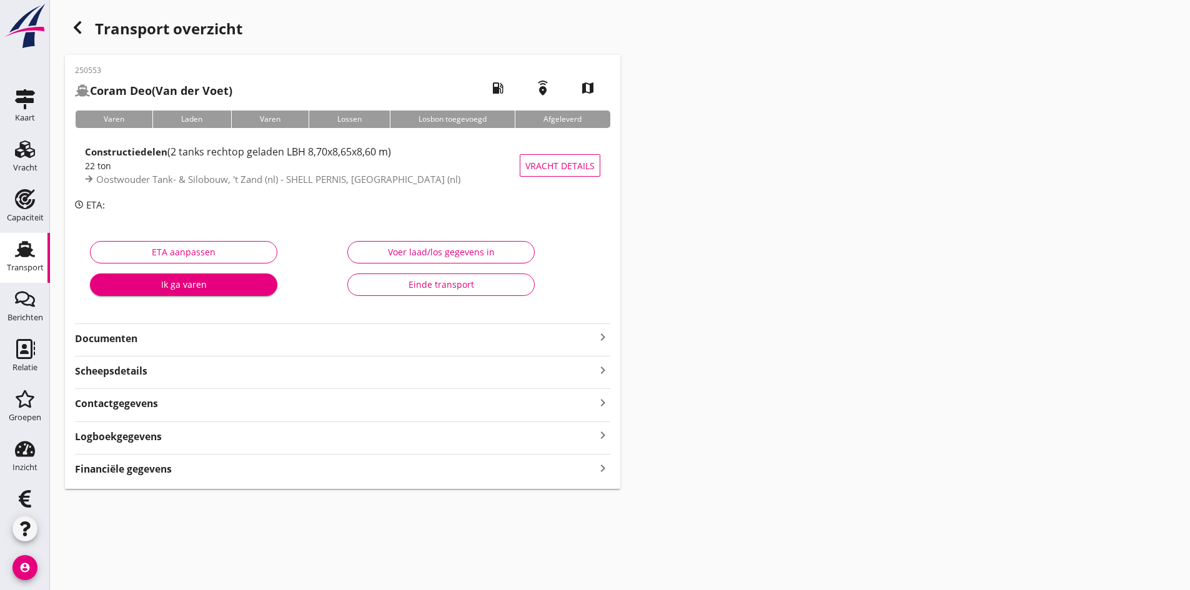
drag, startPoint x: 580, startPoint y: 470, endPoint x: 568, endPoint y: 469, distance: 12.6
click at [575, 470] on div "Financiële gegevens keyboard_arrow_right" at bounding box center [342, 468] width 535 height 17
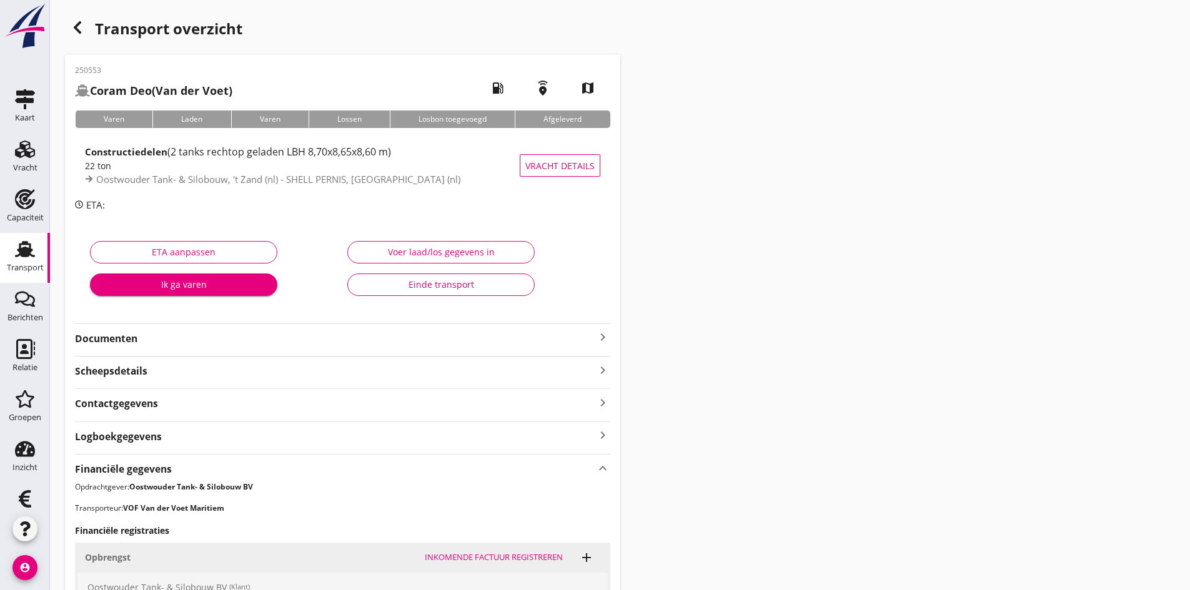
scroll to position [297, 0]
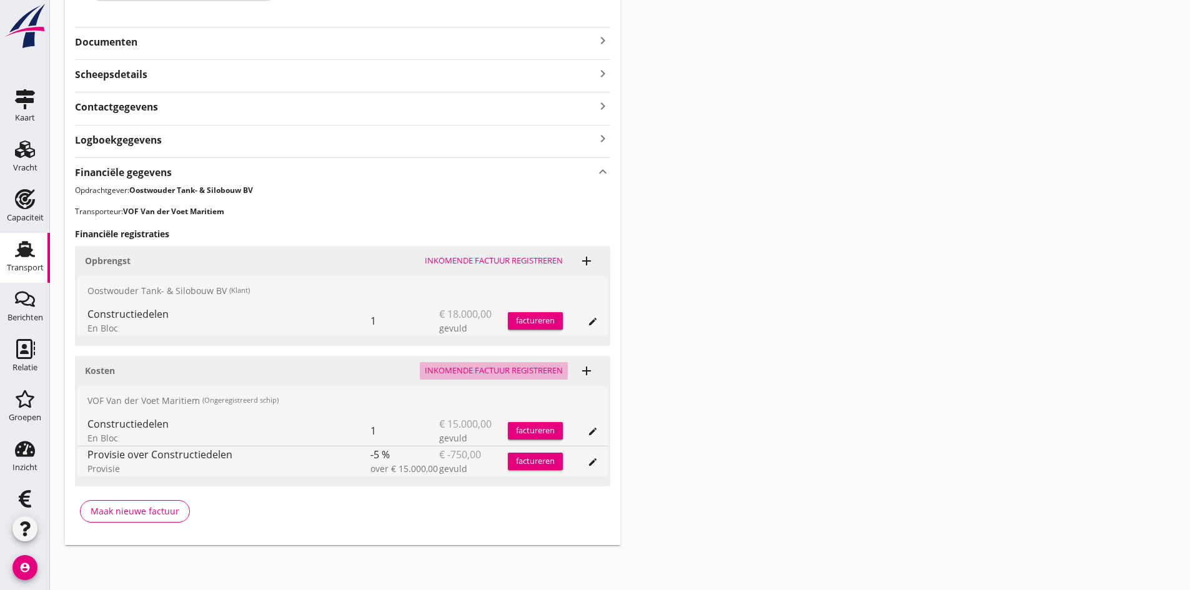
click at [494, 368] on div "Inkomende factuur registreren" at bounding box center [494, 371] width 138 height 12
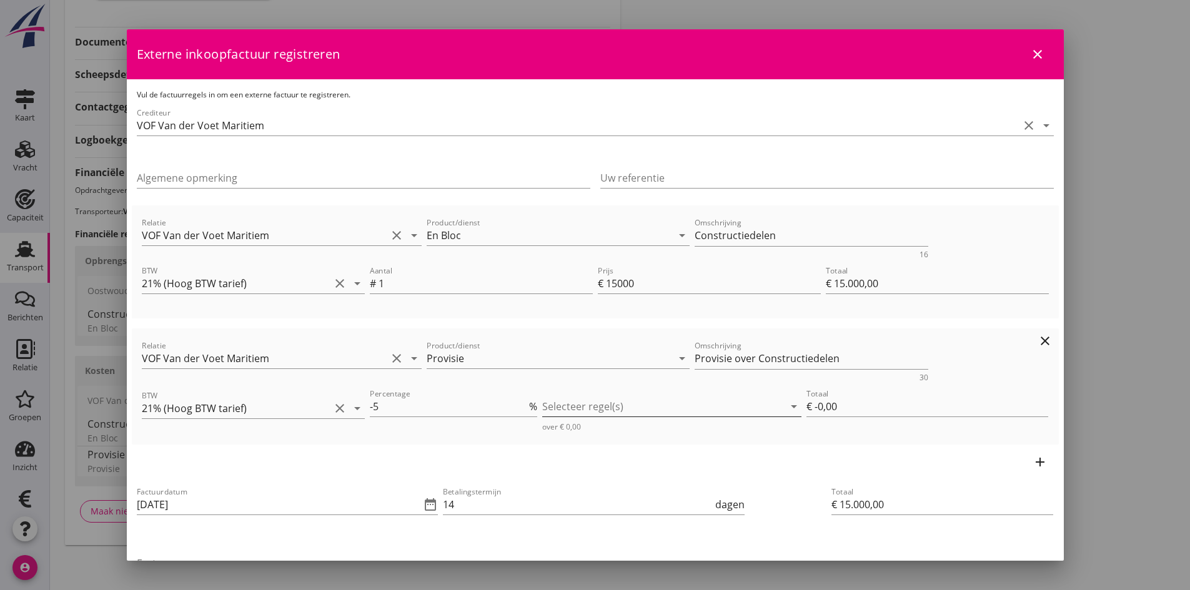
click at [679, 408] on div at bounding box center [663, 407] width 242 height 20
click at [568, 415] on icon "check_box_outline_blank" at bounding box center [567, 416] width 25 height 25
type input "€ -750,00"
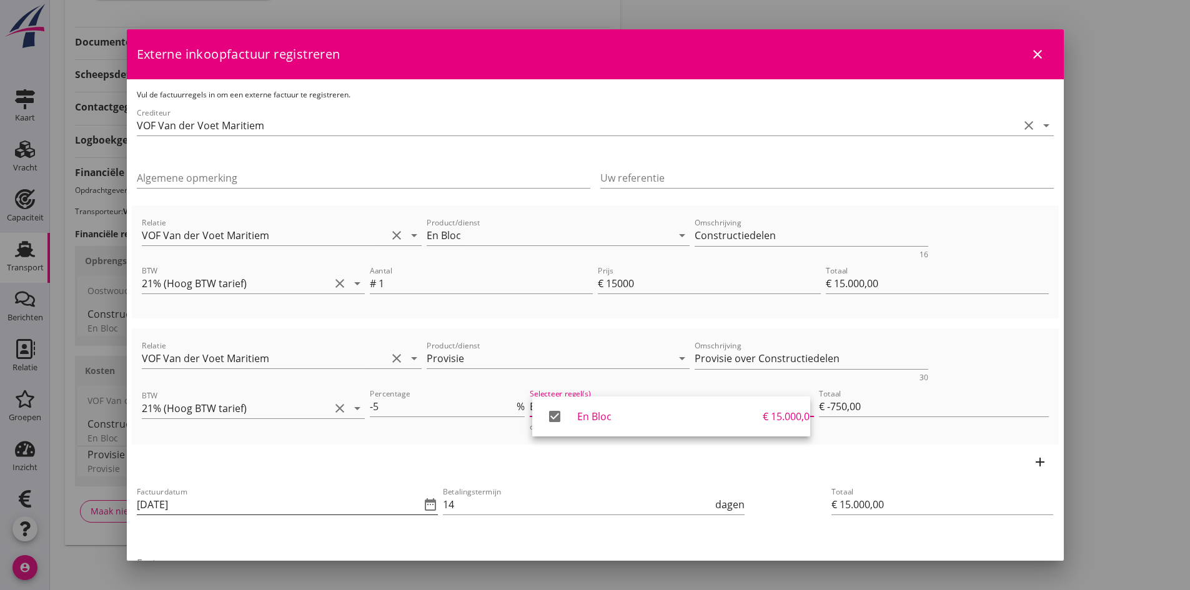
click at [214, 509] on input "[DATE]" at bounding box center [279, 505] width 284 height 20
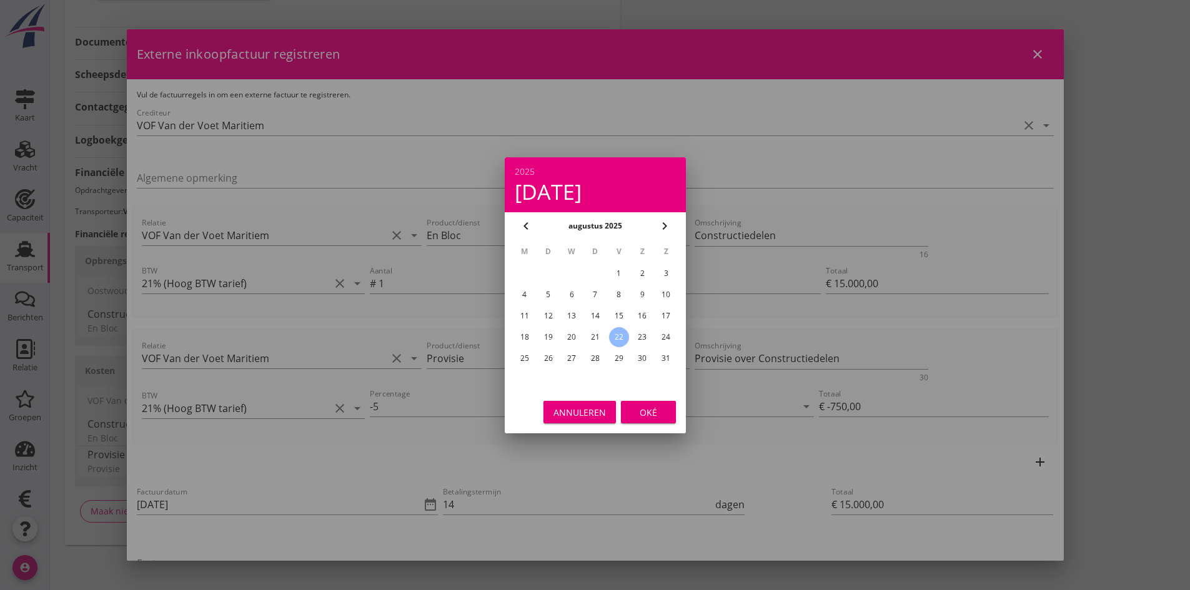
click at [569, 335] on div "20" at bounding box center [572, 337] width 20 height 20
type input "[DATE]"
click at [634, 407] on div "Oké" at bounding box center [648, 411] width 35 height 13
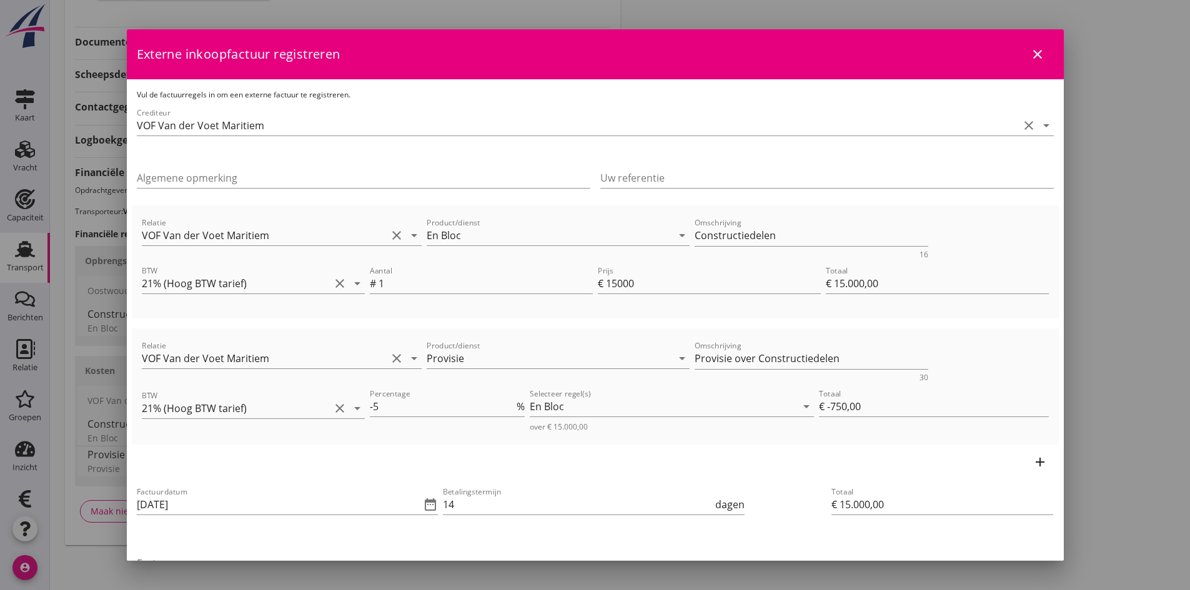
scroll to position [62, 0]
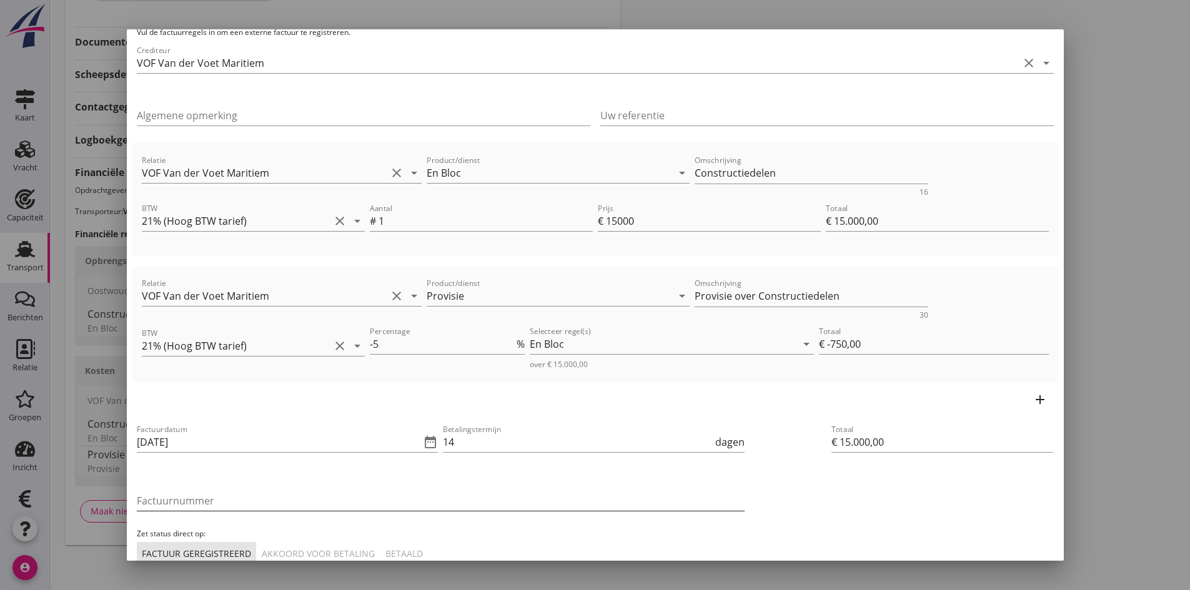
click at [224, 502] on input "Factuurnummer" at bounding box center [441, 501] width 608 height 20
type input "2025050"
click at [309, 554] on div "Akkoord voor betaling" at bounding box center [318, 553] width 113 height 13
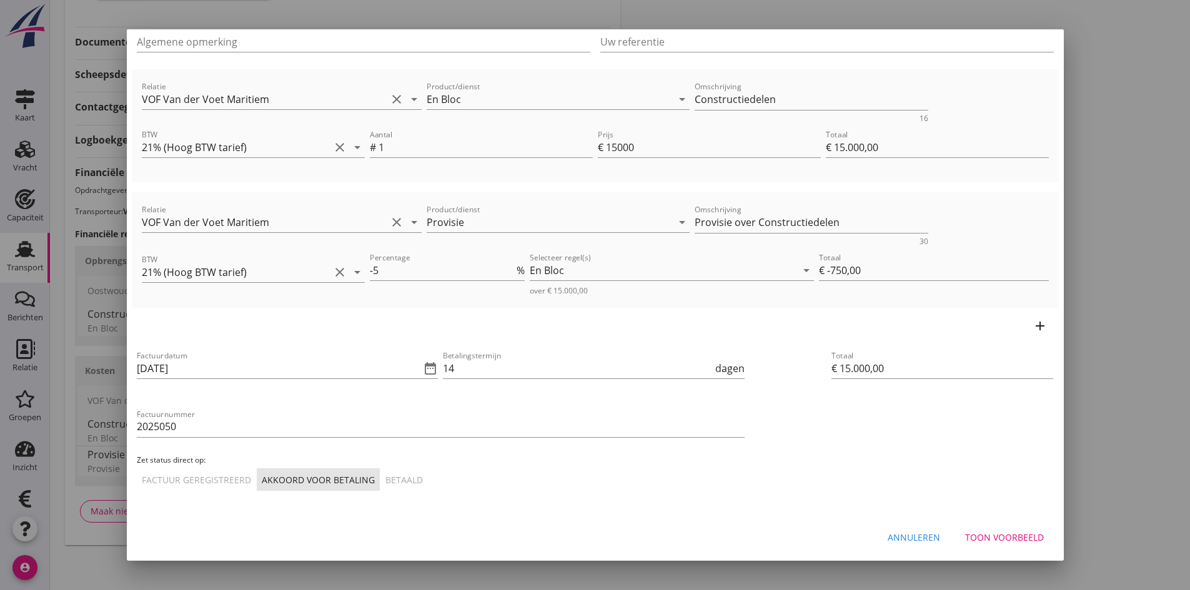
click at [977, 533] on div "Toon voorbeeld" at bounding box center [1004, 537] width 79 height 13
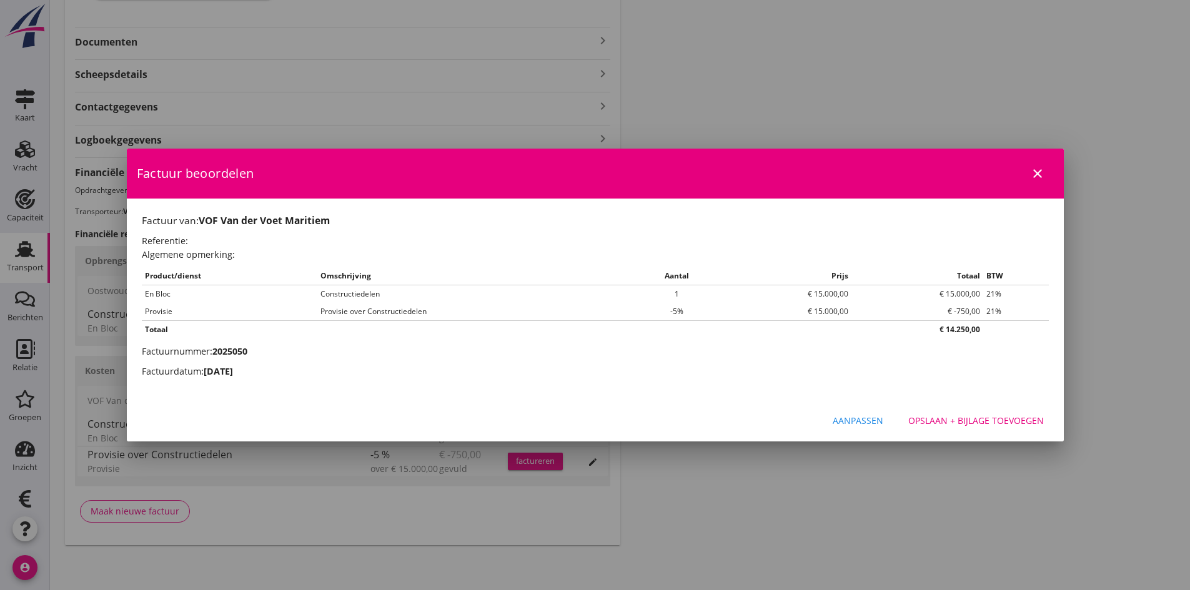
scroll to position [0, 0]
click at [957, 421] on div "Opslaan + bijlage toevoegen" at bounding box center [976, 420] width 136 height 13
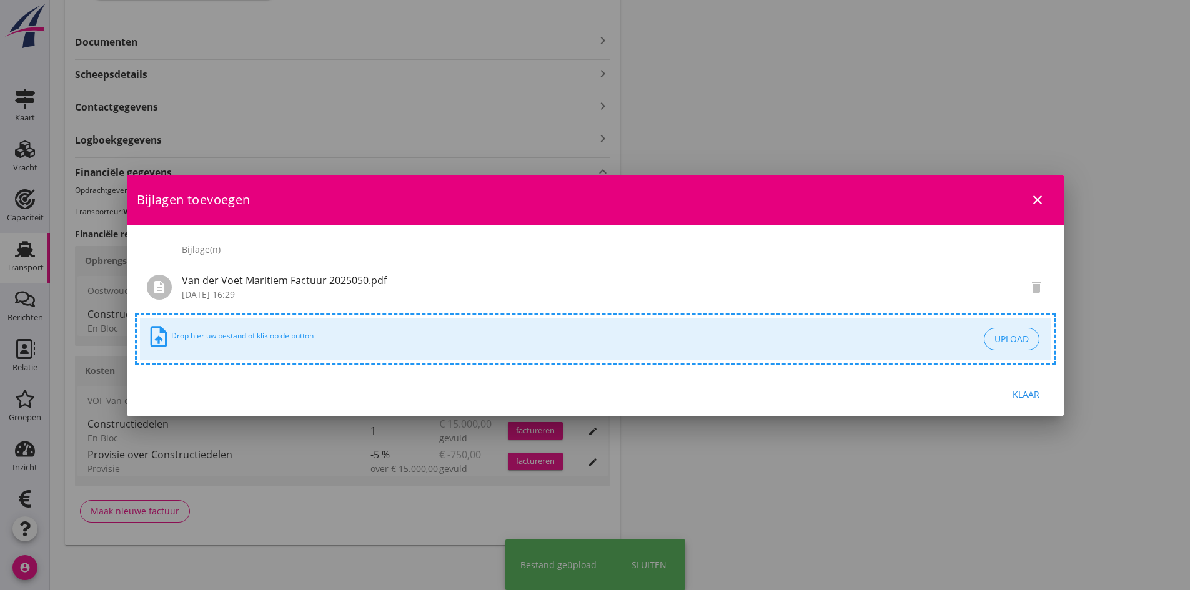
click at [1020, 396] on div "Klaar" at bounding box center [1026, 394] width 35 height 13
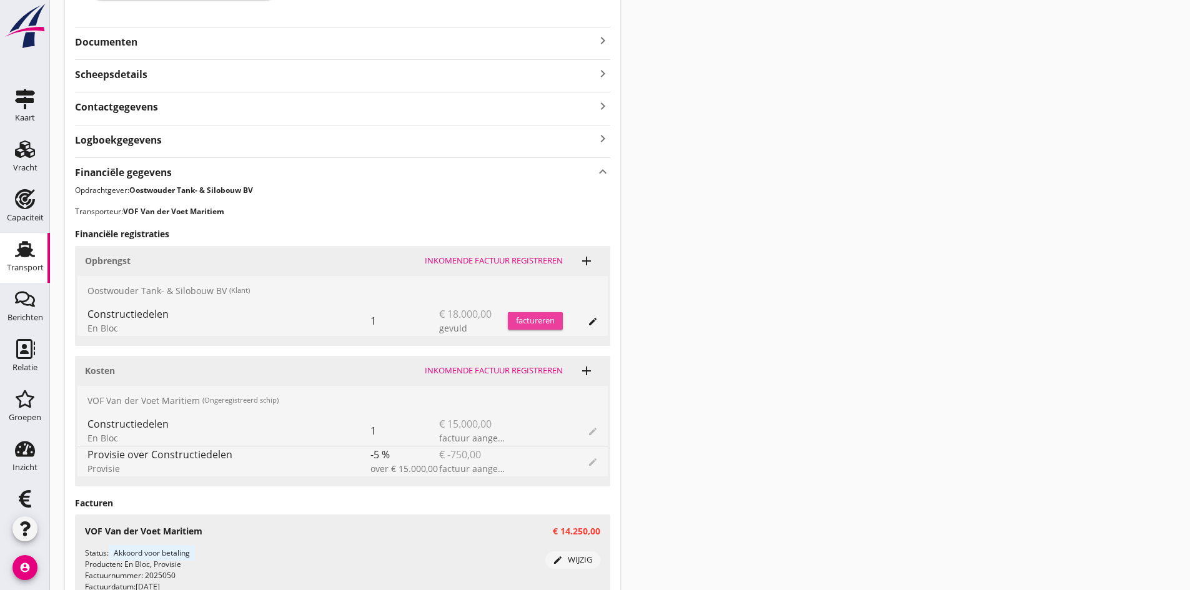
click at [544, 317] on div "factureren" at bounding box center [535, 321] width 55 height 12
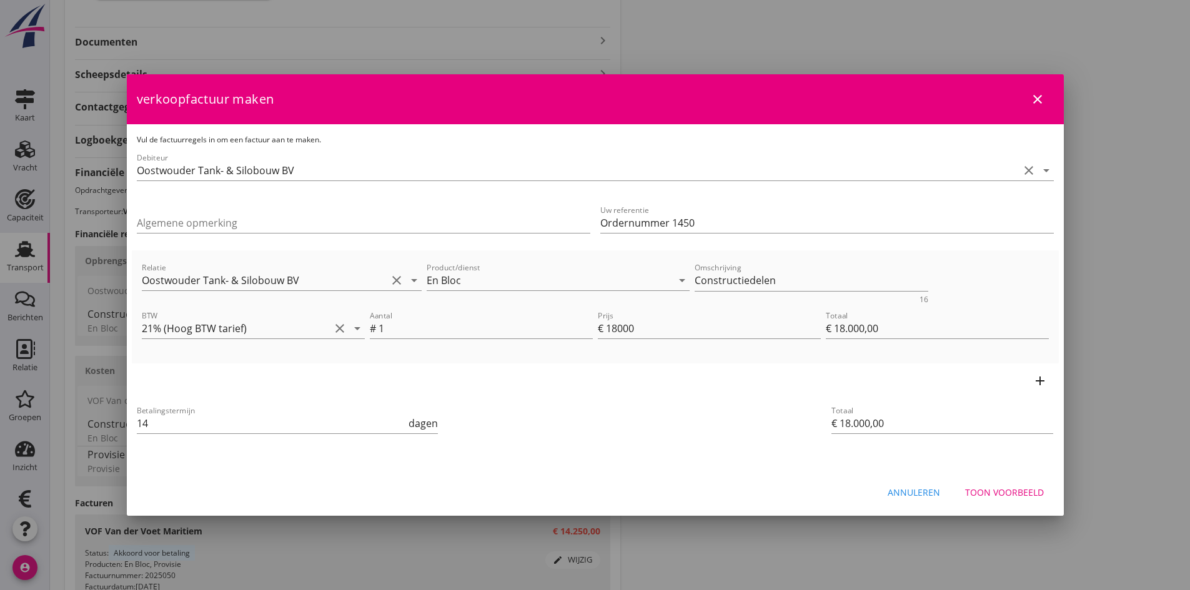
click at [995, 492] on div "Toon voorbeeld" at bounding box center [1004, 492] width 79 height 13
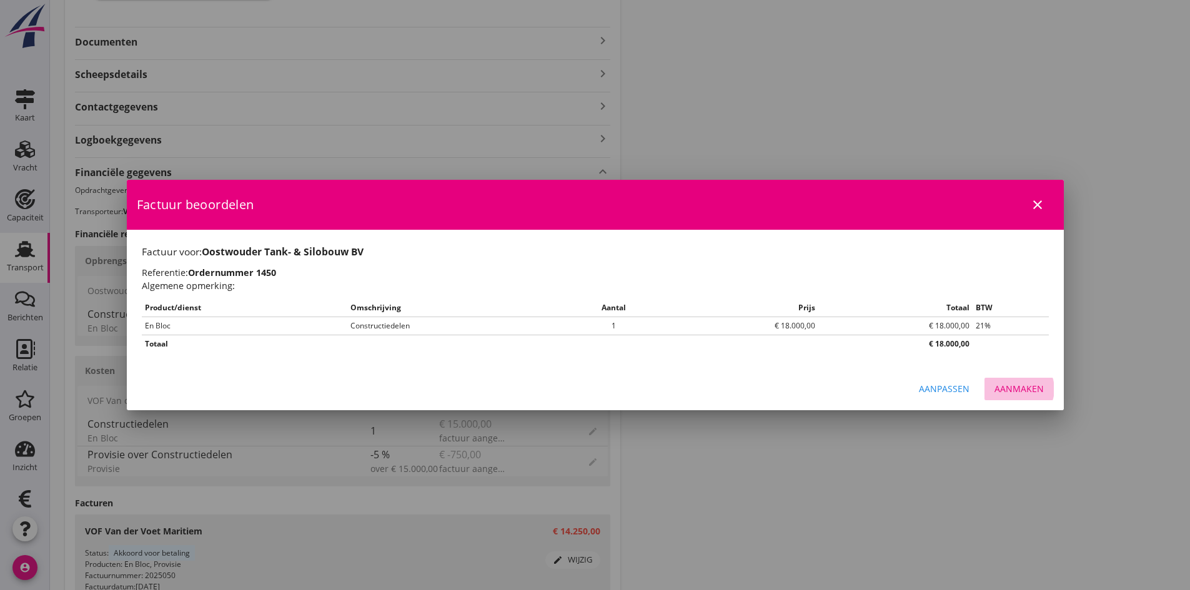
click at [1005, 389] on div "Aanmaken" at bounding box center [1019, 388] width 49 height 13
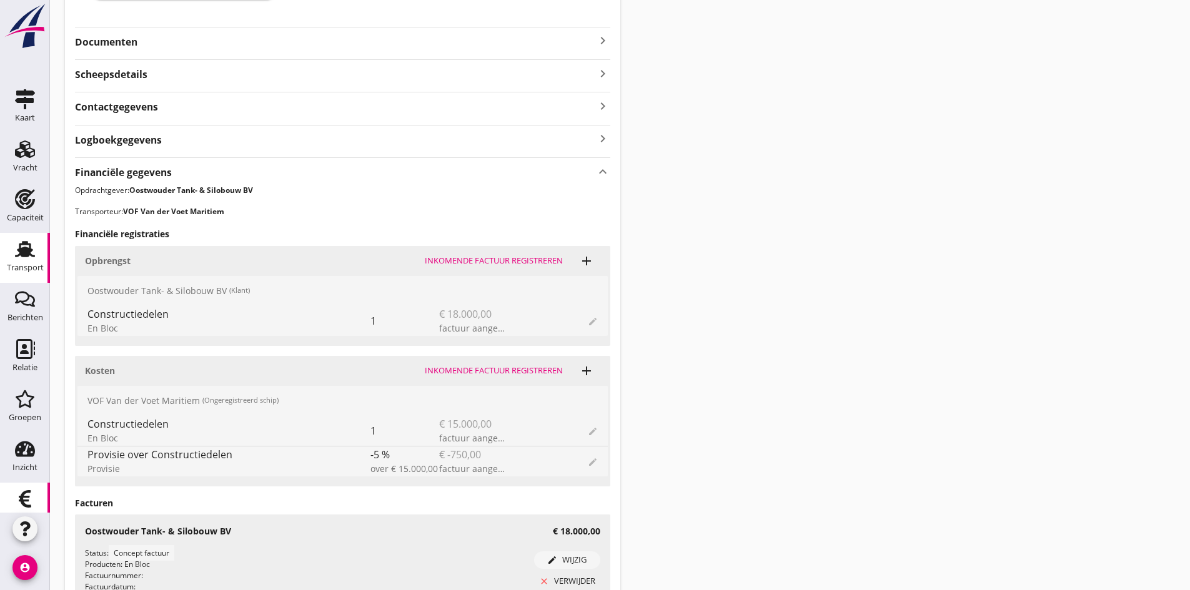
click at [22, 501] on use at bounding box center [25, 498] width 12 height 17
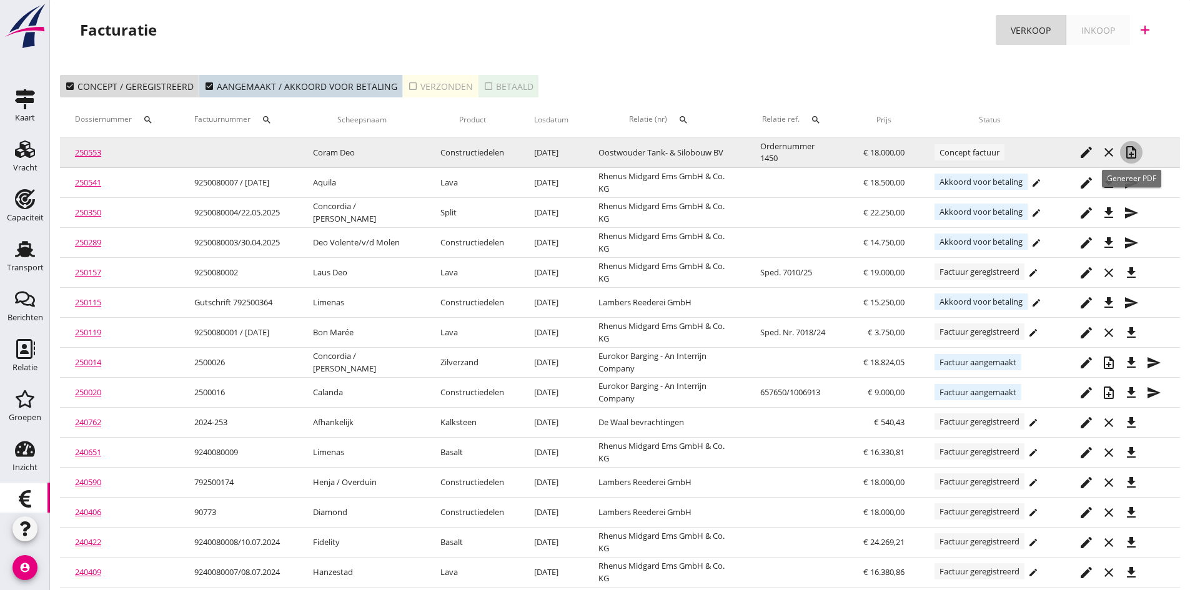
click at [1130, 149] on icon "note_add" at bounding box center [1131, 152] width 15 height 15
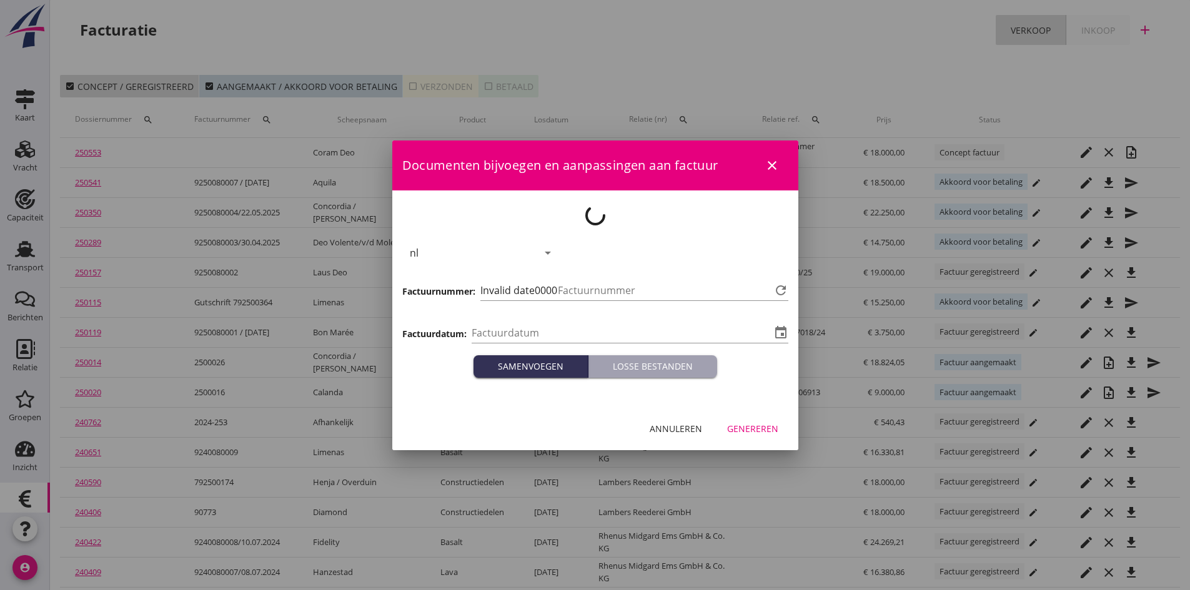
type input "[DATE]"
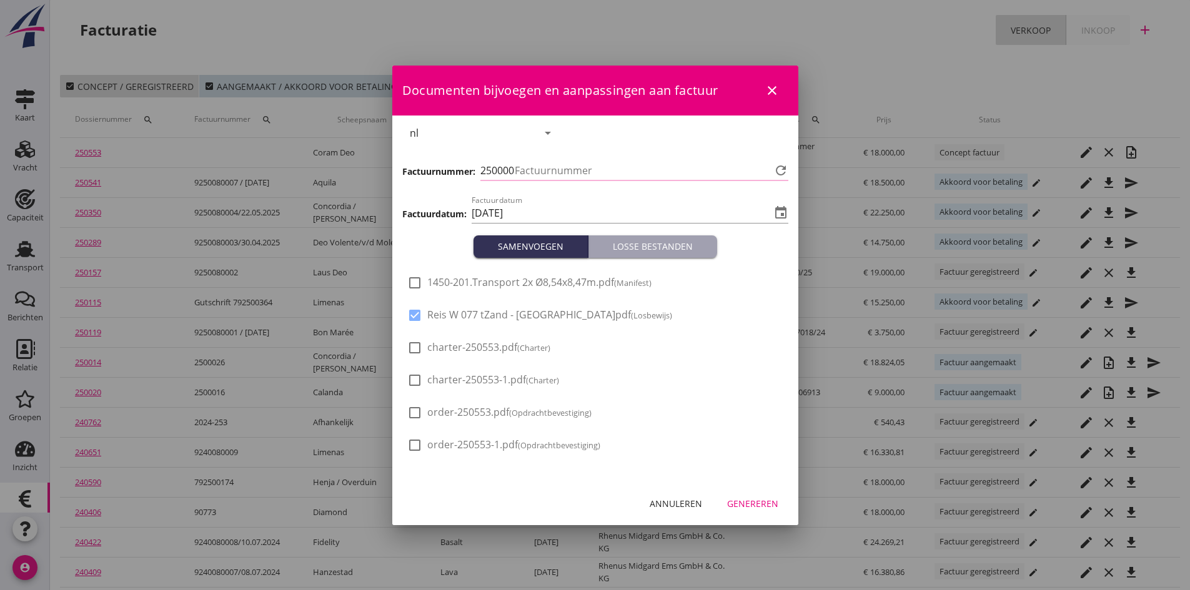
type input "707"
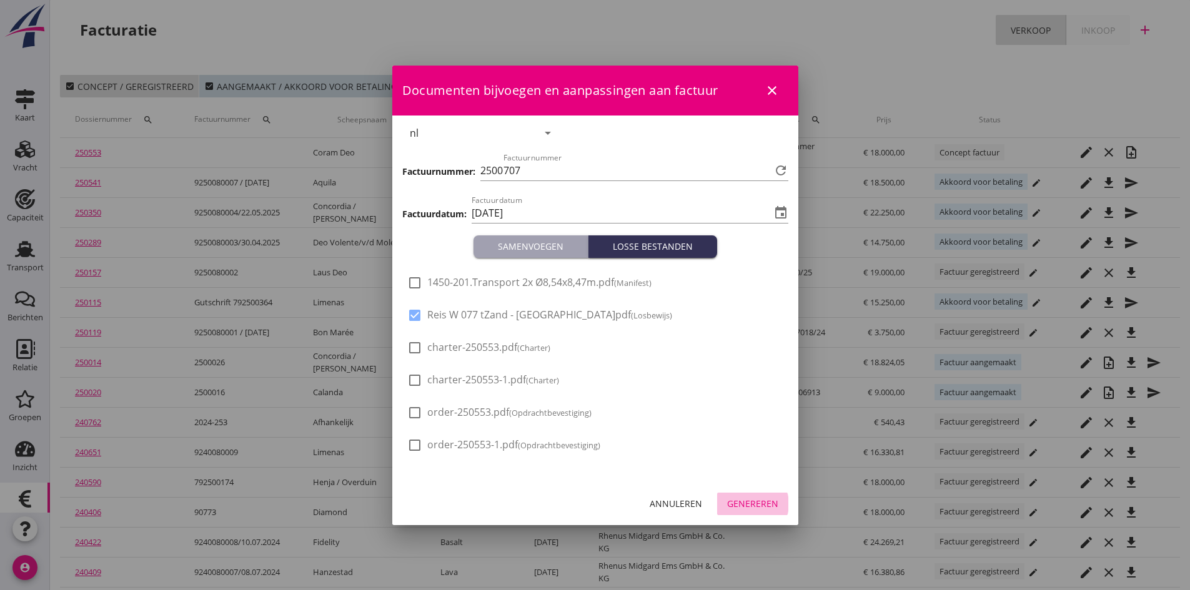
click at [757, 505] on div "Genereren" at bounding box center [752, 503] width 51 height 13
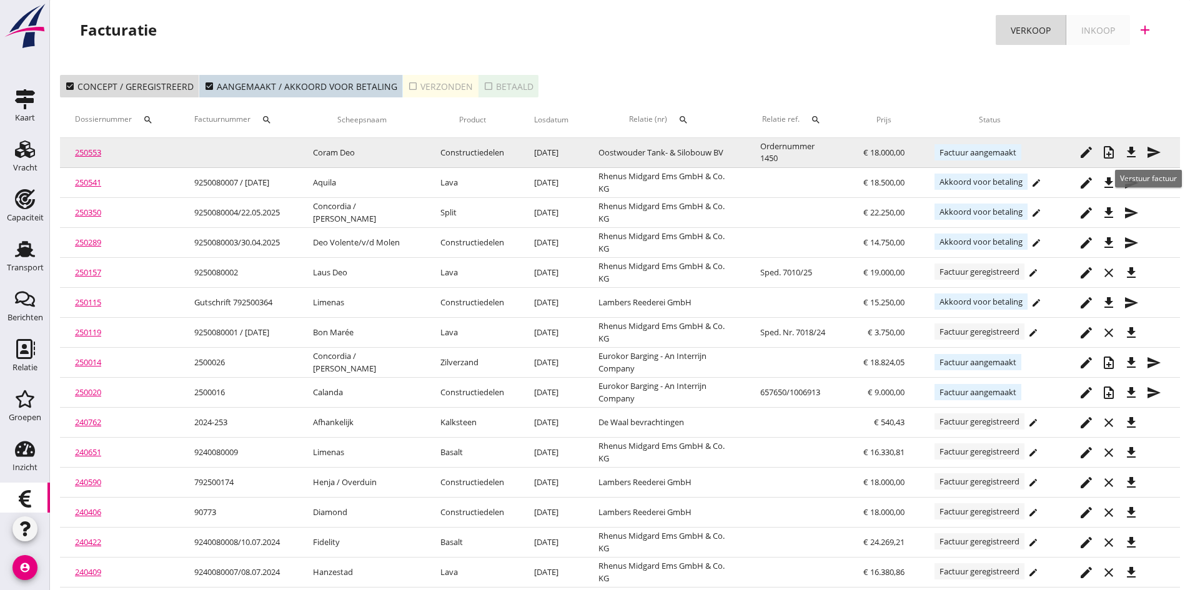
click at [1154, 149] on icon "send" at bounding box center [1153, 152] width 15 height 15
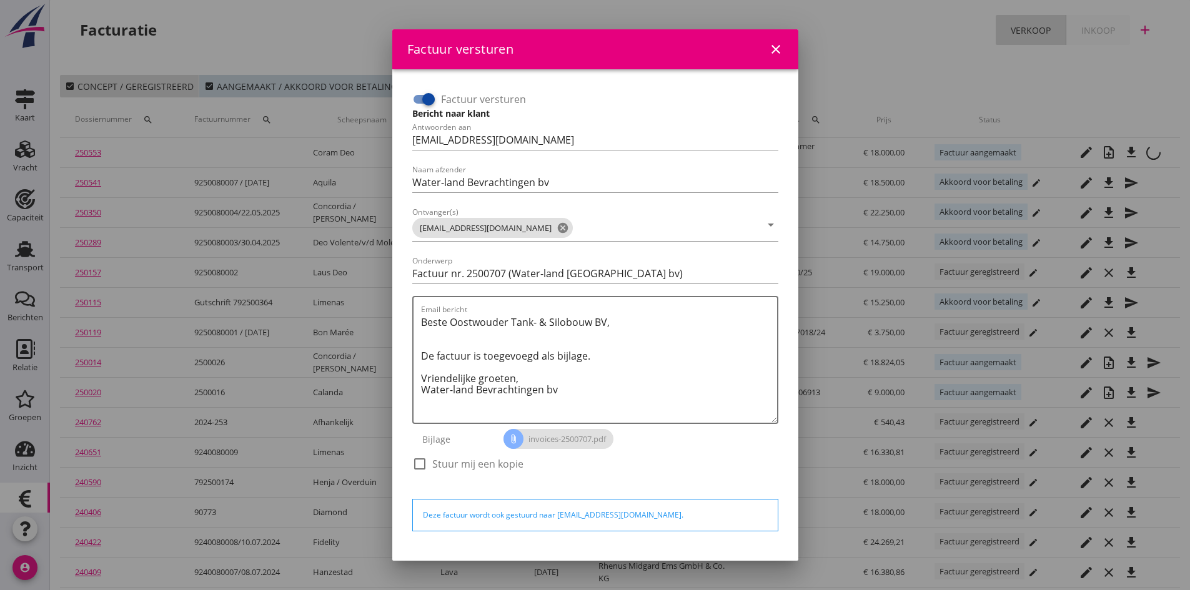
scroll to position [36, 0]
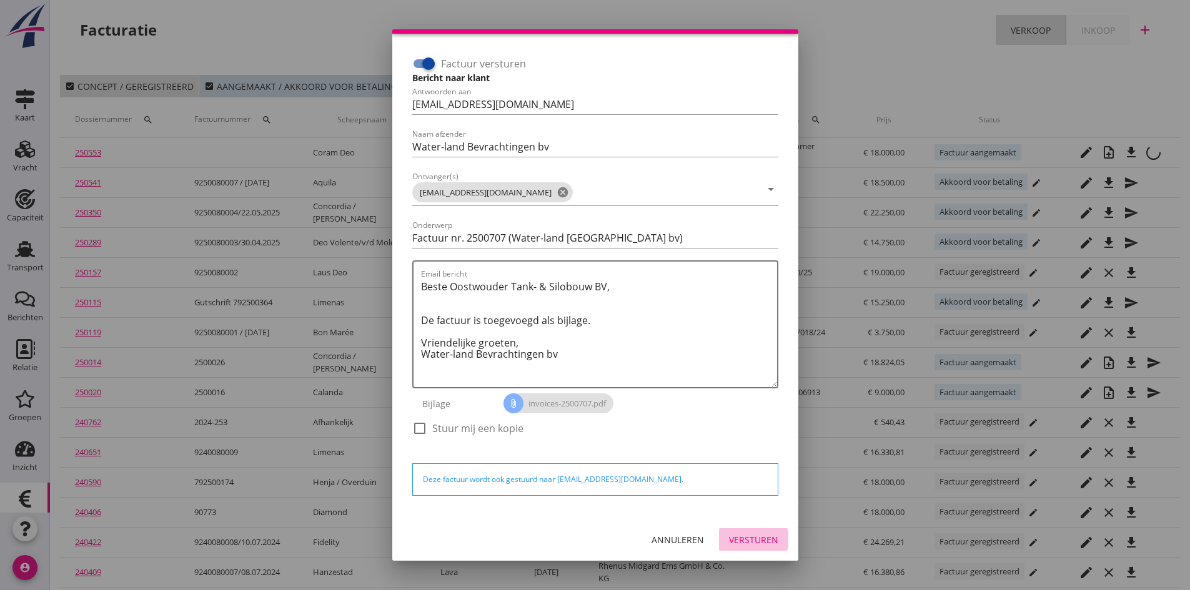
click at [748, 541] on div "Versturen" at bounding box center [753, 540] width 49 height 13
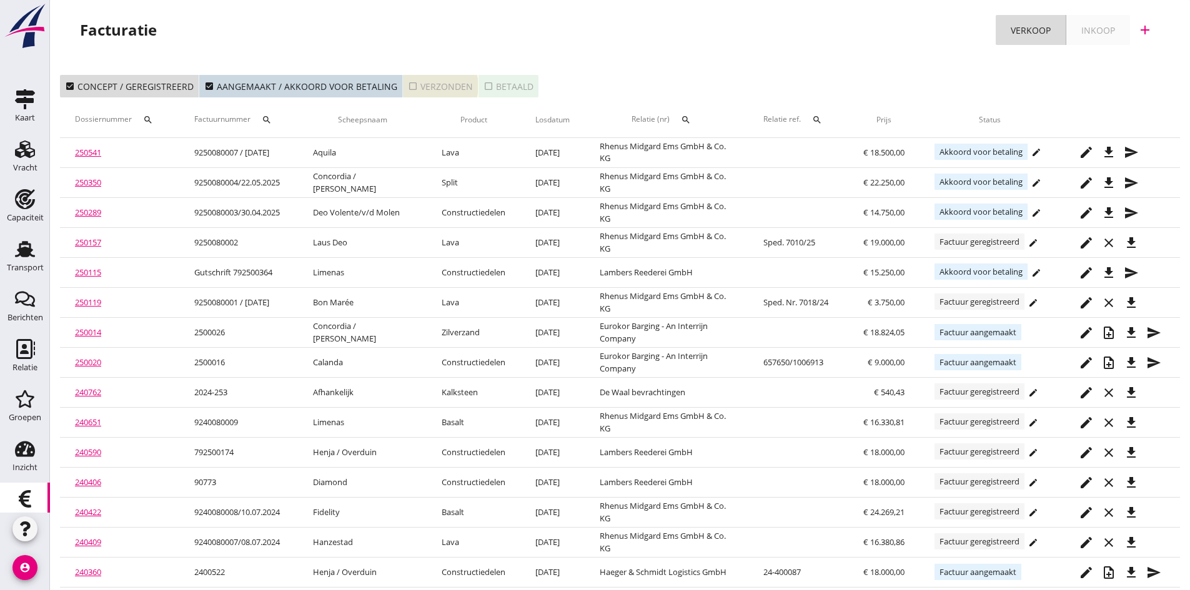
click at [434, 85] on div "check_box_outline_blank Verzonden" at bounding box center [440, 86] width 65 height 13
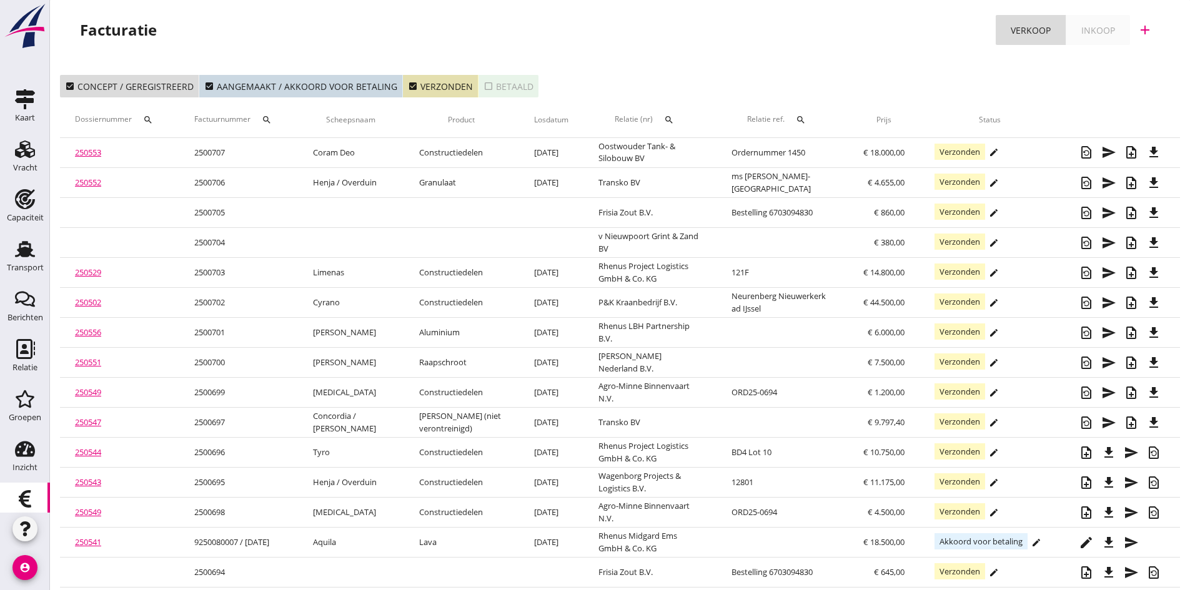
click at [87, 152] on link "250553" at bounding box center [88, 152] width 26 height 11
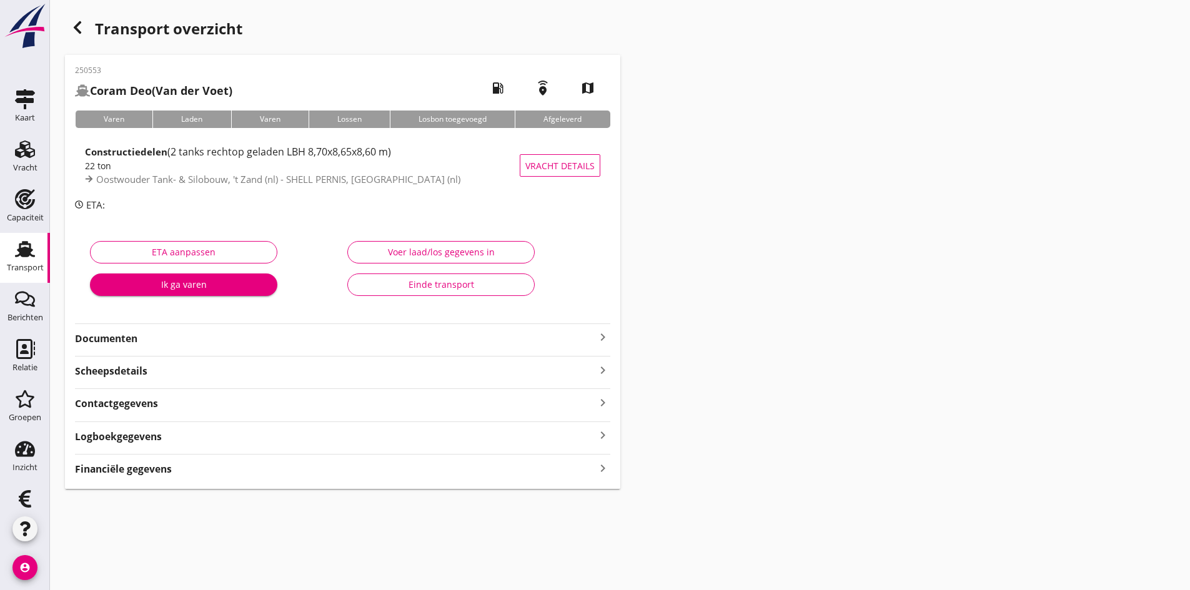
click at [102, 337] on strong "Documenten" at bounding box center [335, 339] width 520 height 14
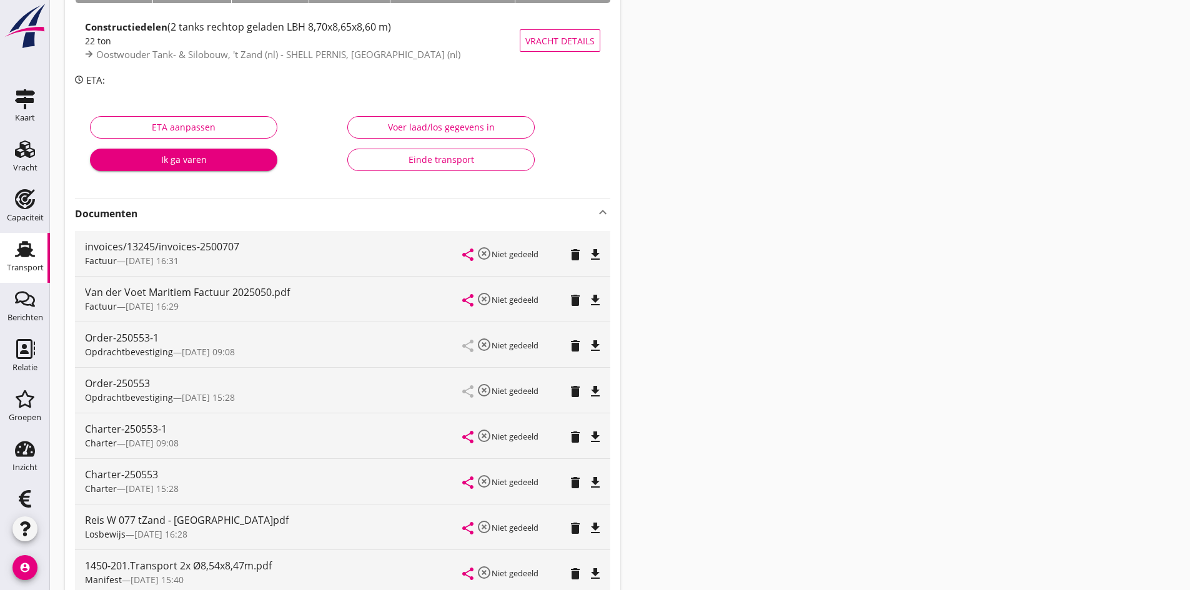
scroll to position [187, 0]
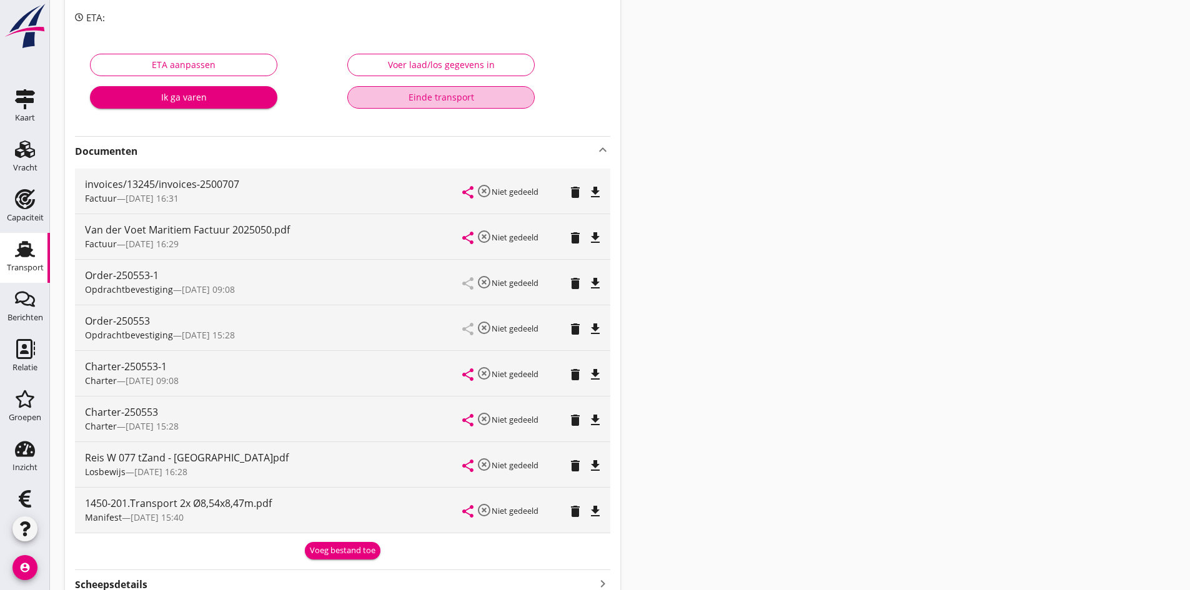
click at [422, 99] on div "Einde transport" at bounding box center [441, 97] width 166 height 13
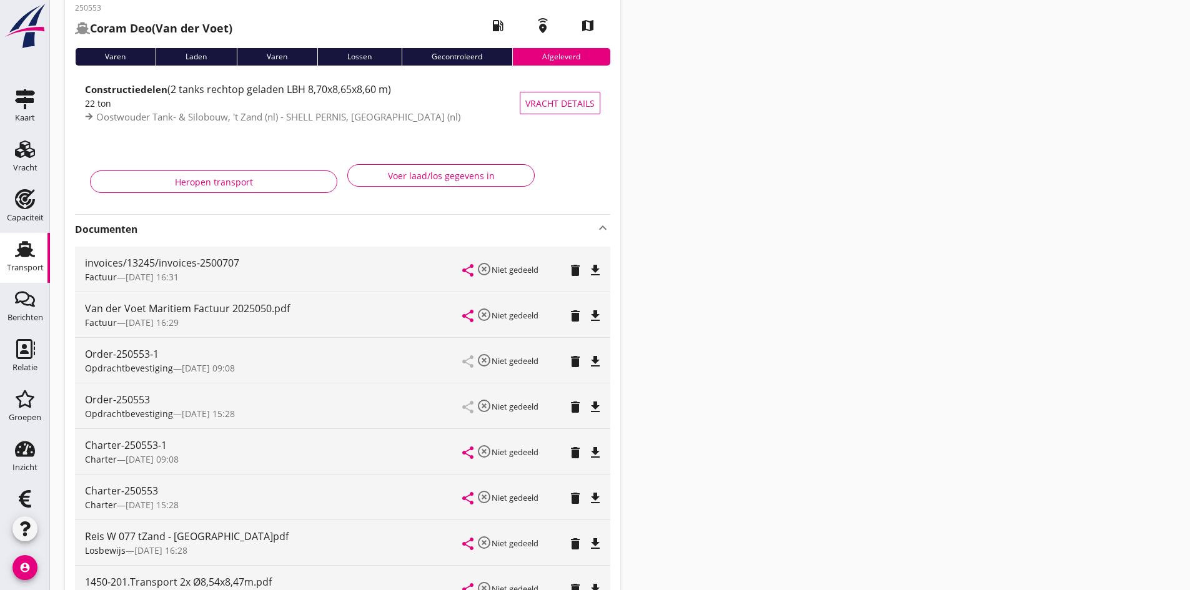
scroll to position [0, 0]
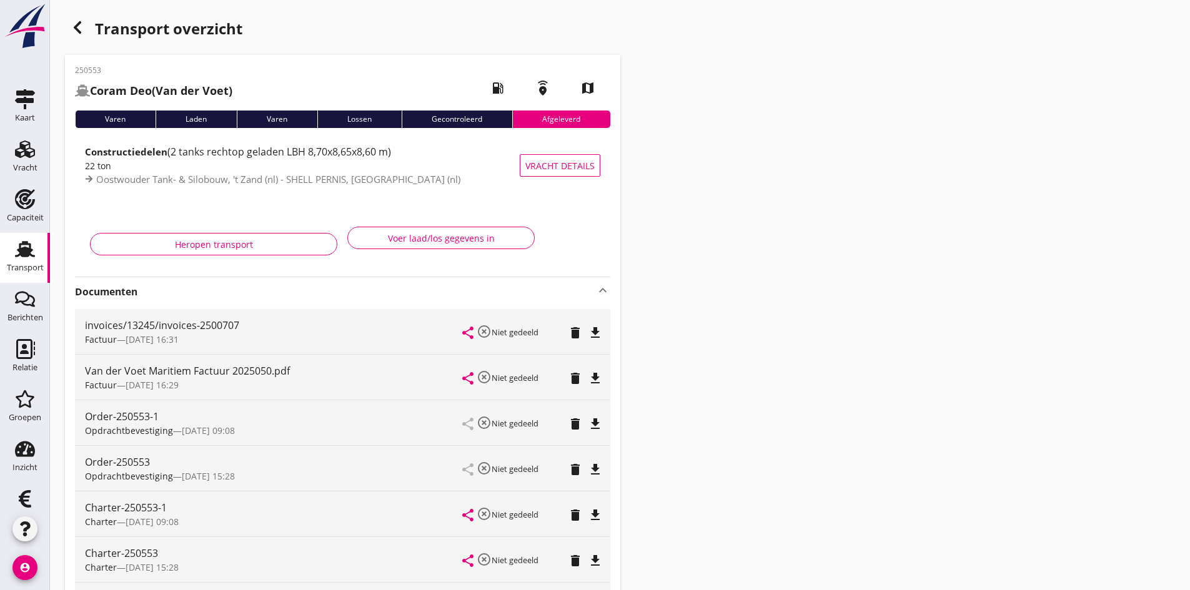
click at [19, 254] on use at bounding box center [25, 249] width 20 height 16
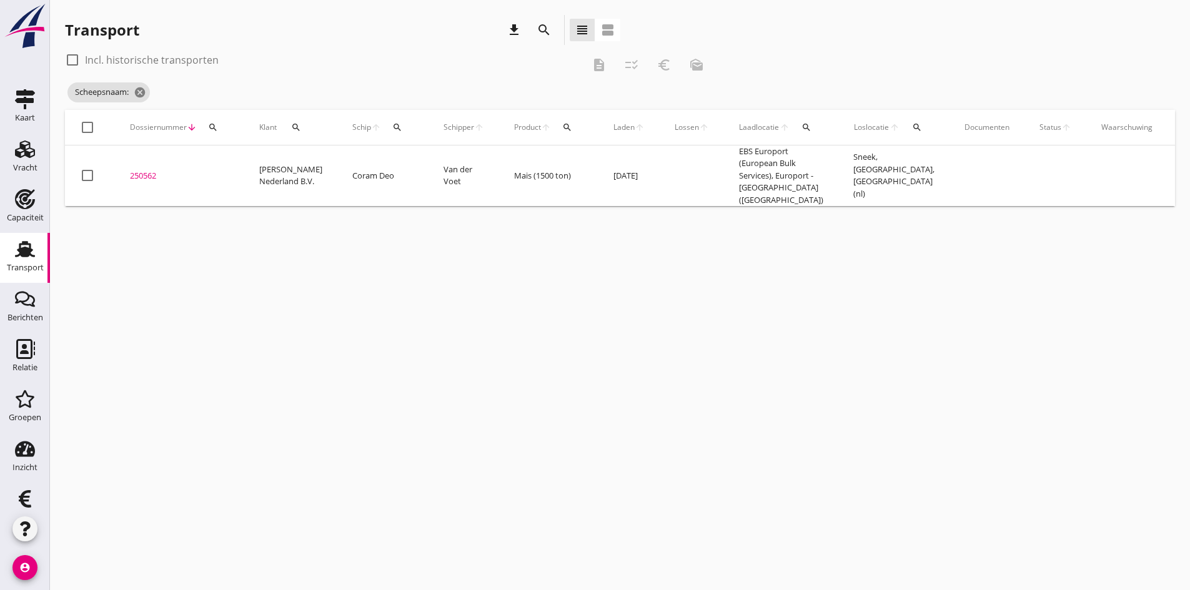
click at [392, 132] on icon "search" at bounding box center [397, 127] width 10 height 10
click at [398, 163] on input "Zoek op (scheeps)naam" at bounding box center [444, 164] width 130 height 20
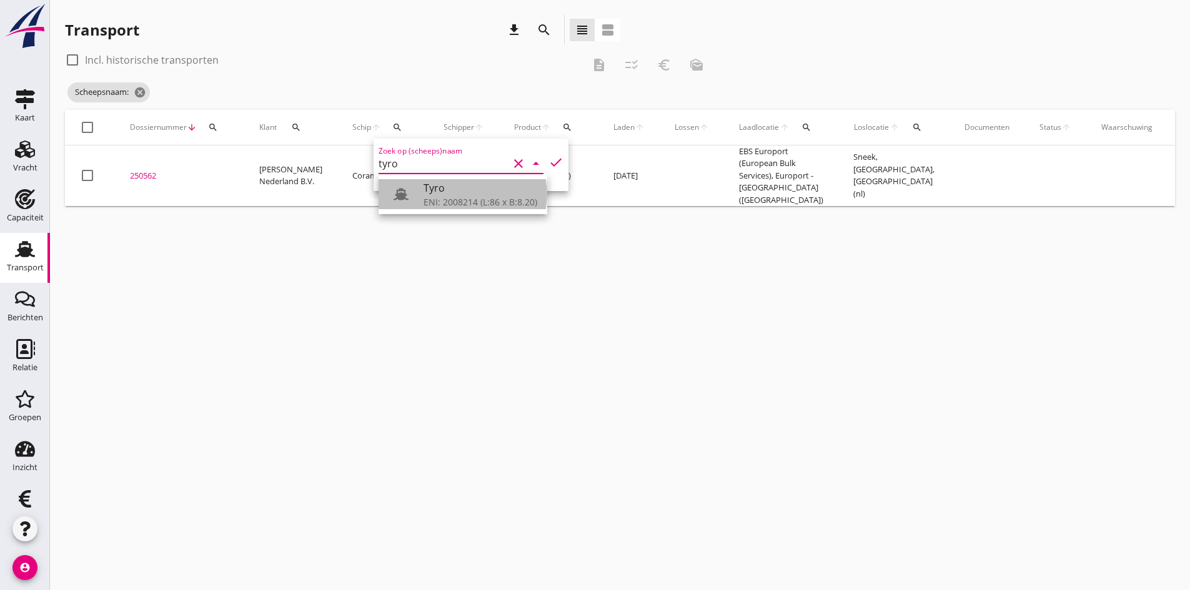
click at [436, 189] on div "Tyro" at bounding box center [481, 188] width 114 height 15
click at [549, 161] on icon "check" at bounding box center [556, 162] width 15 height 15
type input "Tyro"
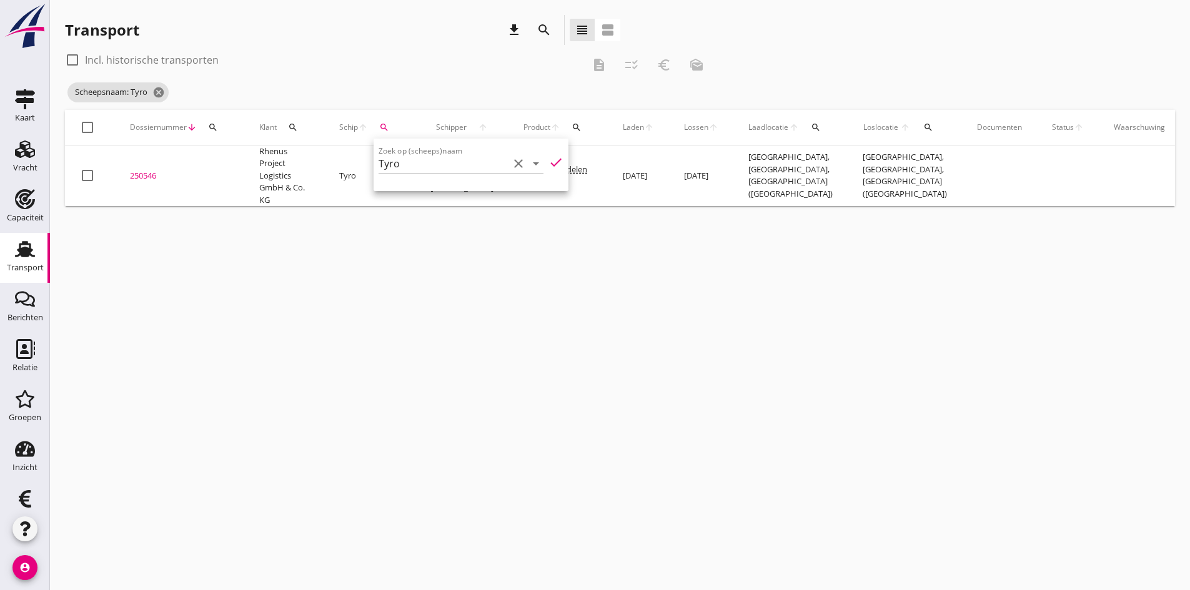
click at [414, 407] on div "cancel You are impersonating another user. Transport download search view_headl…" at bounding box center [620, 295] width 1140 height 590
click at [149, 176] on div "250546" at bounding box center [179, 176] width 99 height 12
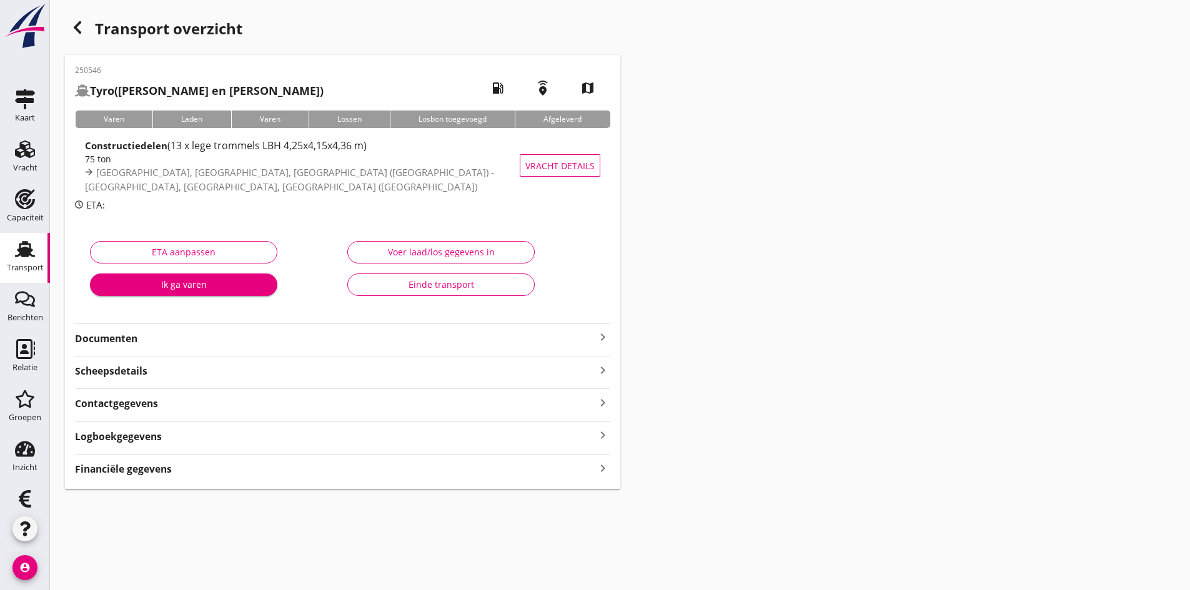
click at [124, 335] on strong "Documenten" at bounding box center [335, 339] width 520 height 14
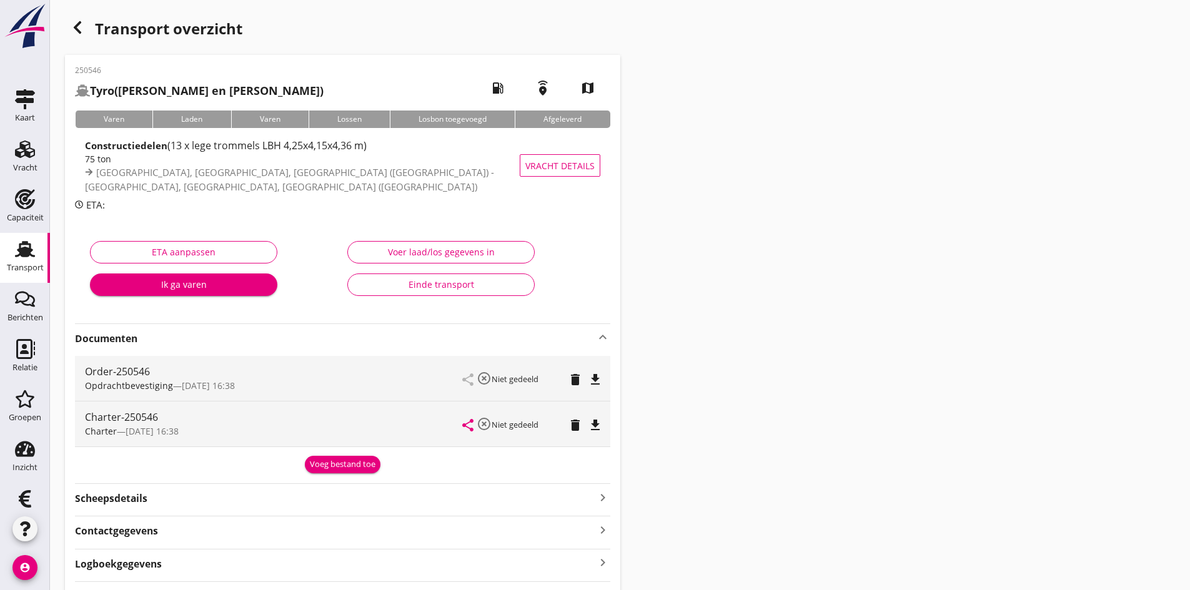
click at [10, 253] on div "Transport" at bounding box center [25, 249] width 30 height 20
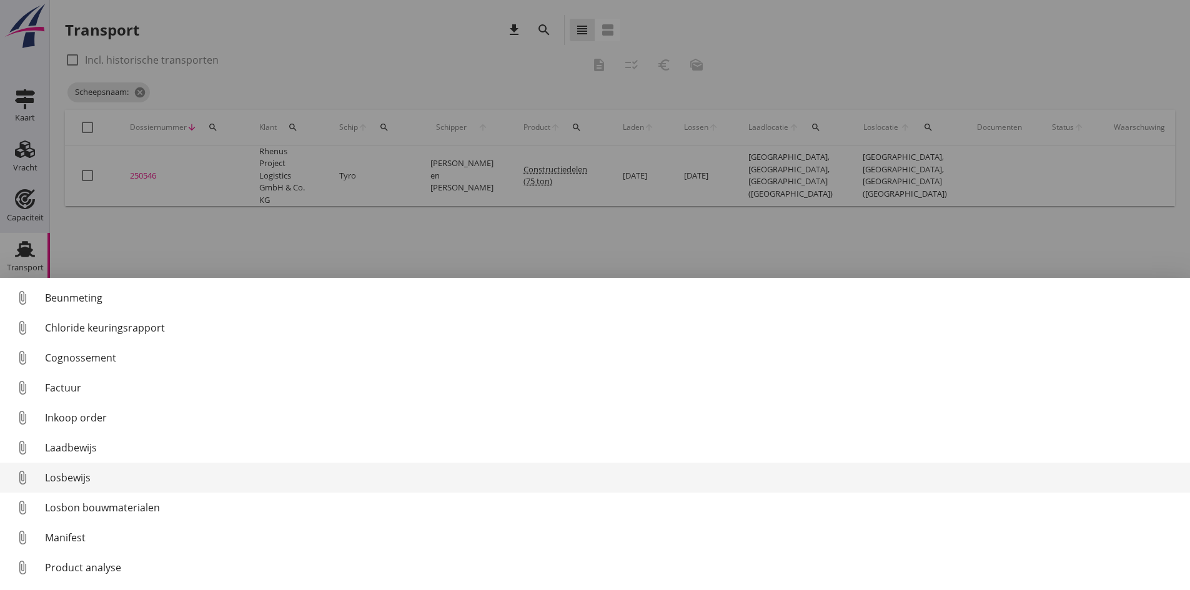
click at [74, 476] on div "Losbewijs" at bounding box center [612, 477] width 1135 height 15
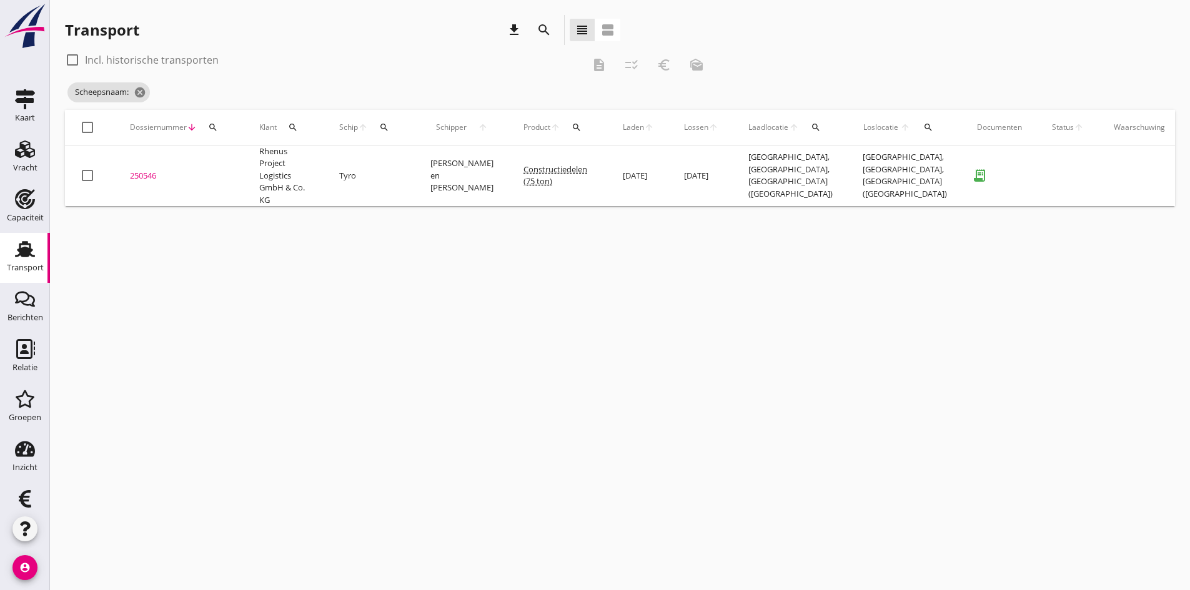
click at [144, 172] on div "250546" at bounding box center [179, 176] width 99 height 12
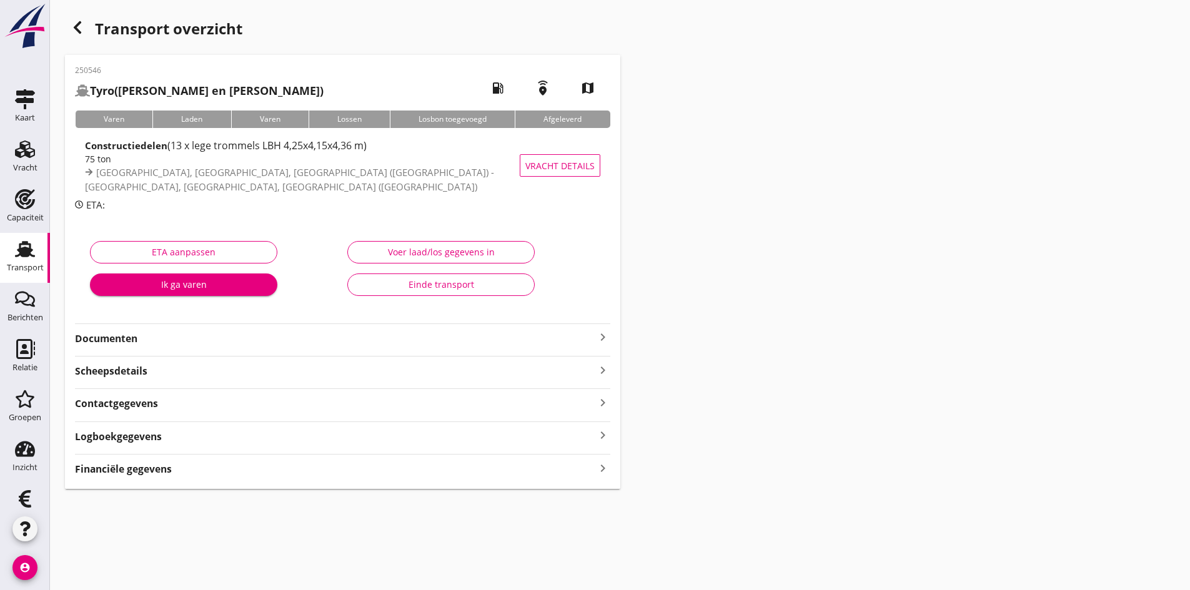
click at [524, 469] on div "Financiële gegevens keyboard_arrow_right" at bounding box center [342, 468] width 535 height 17
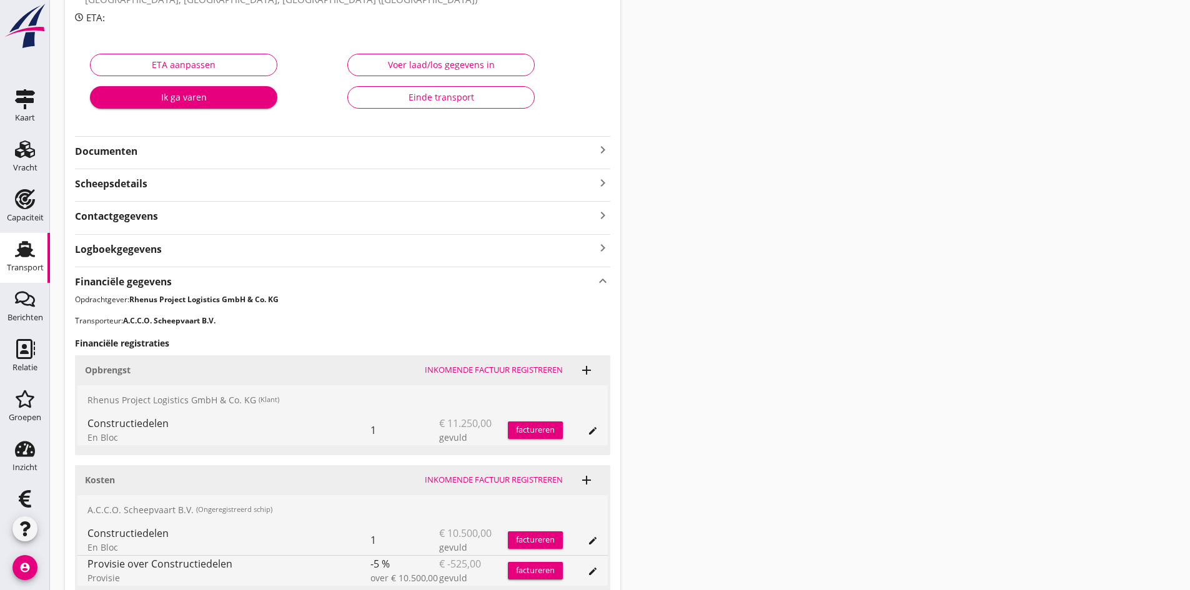
scroll to position [297, 0]
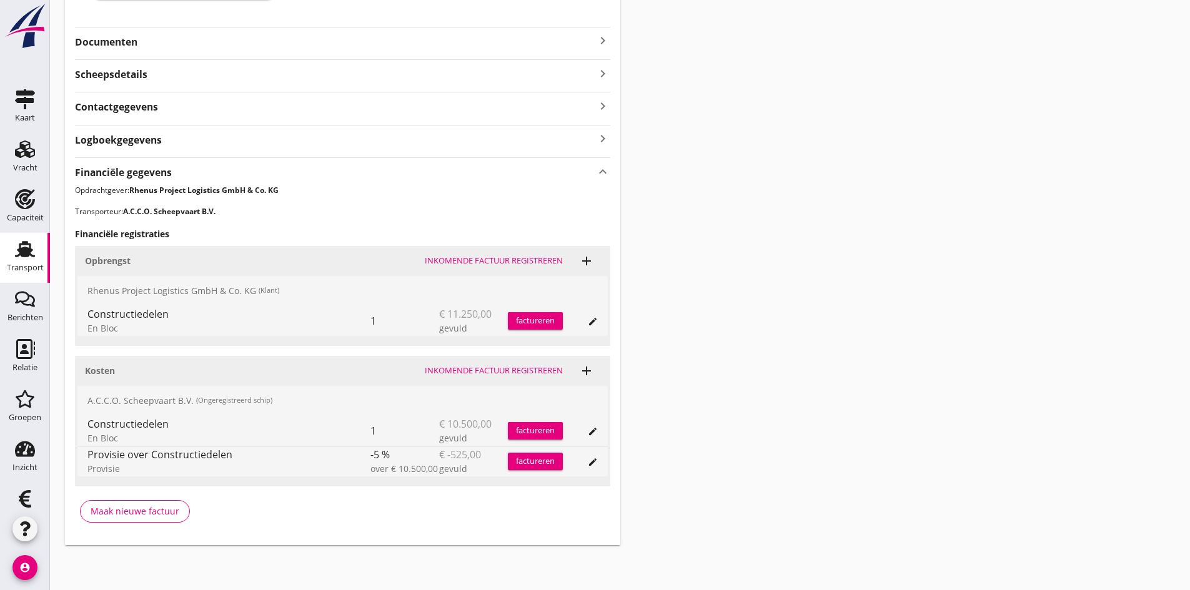
click at [450, 369] on div "Inkomende factuur registreren" at bounding box center [494, 371] width 138 height 12
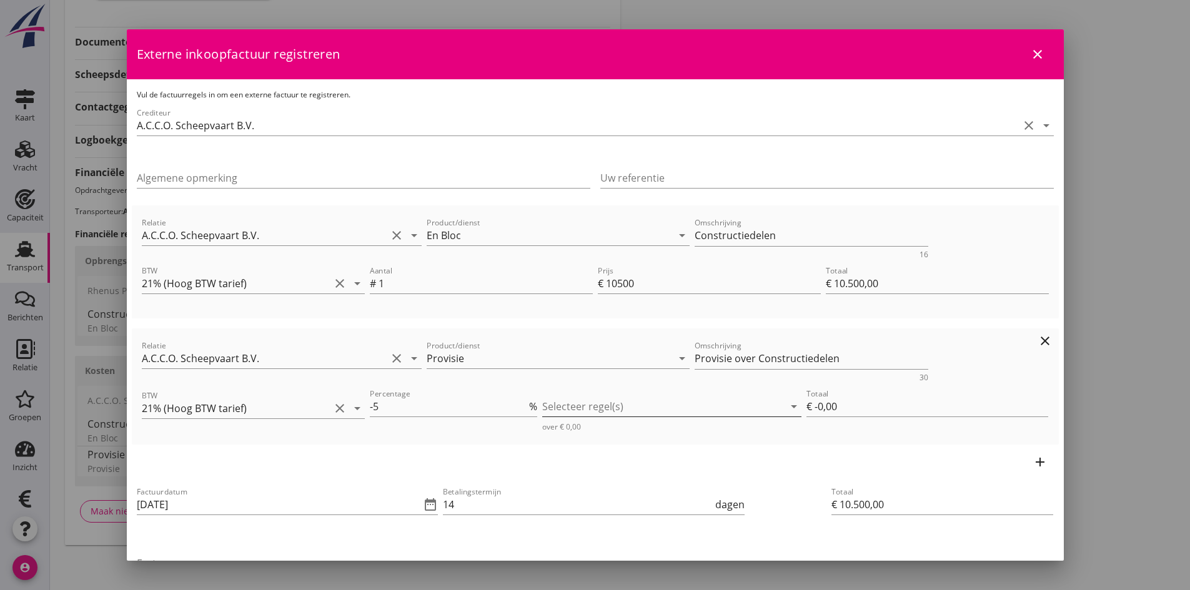
click at [693, 404] on div at bounding box center [663, 407] width 242 height 20
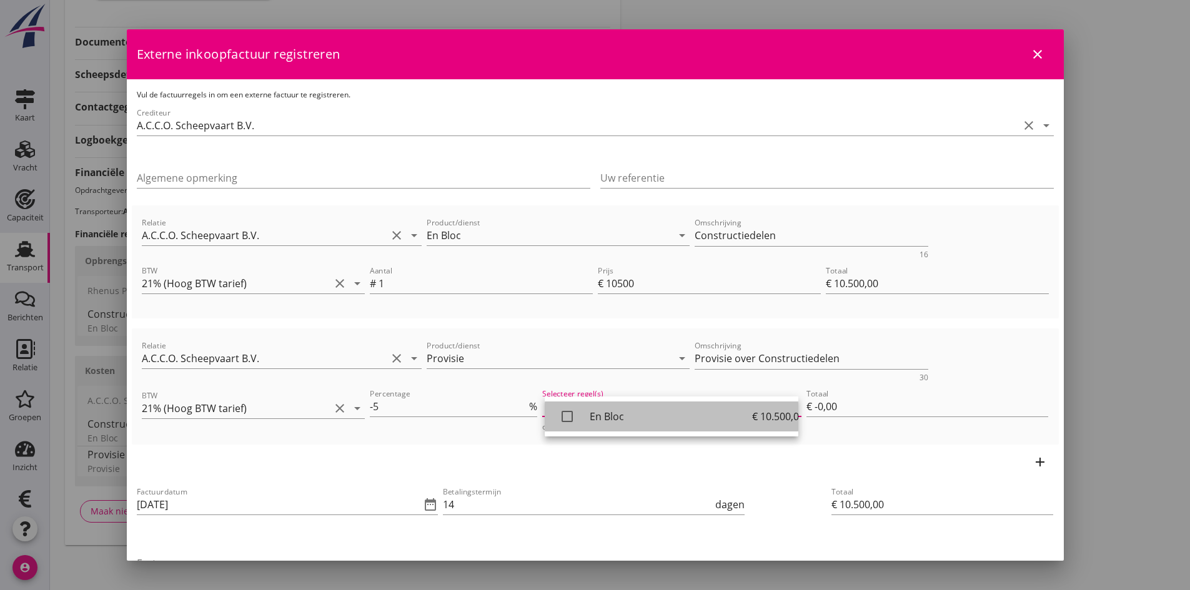
click at [564, 415] on icon "check_box_outline_blank" at bounding box center [567, 416] width 25 height 25
type input "€ -525,00"
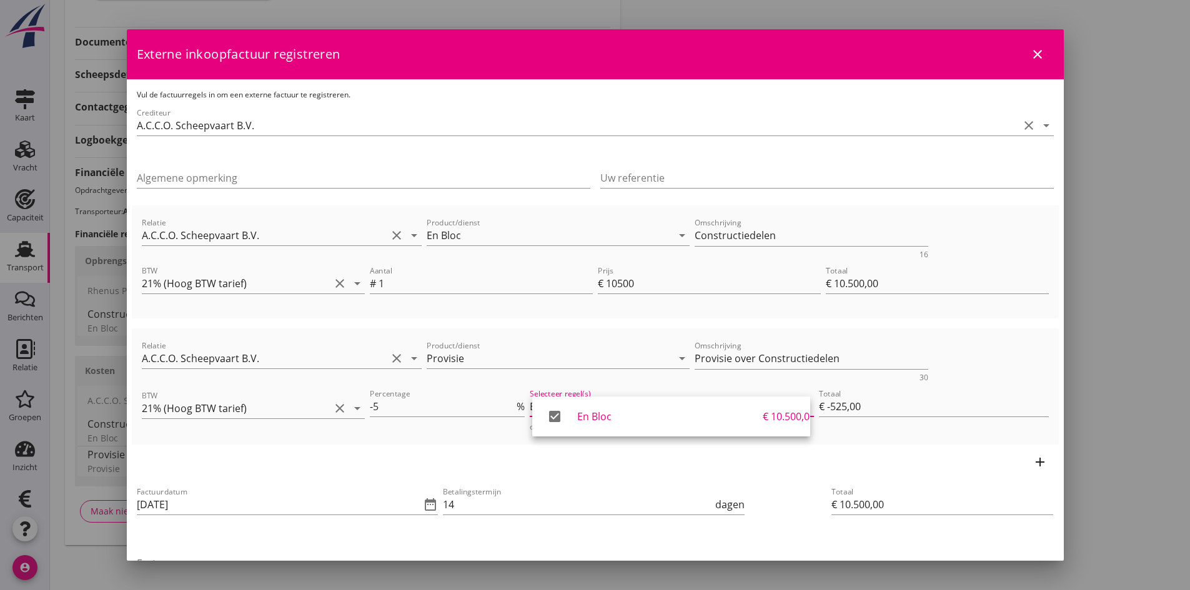
scroll to position [125, 0]
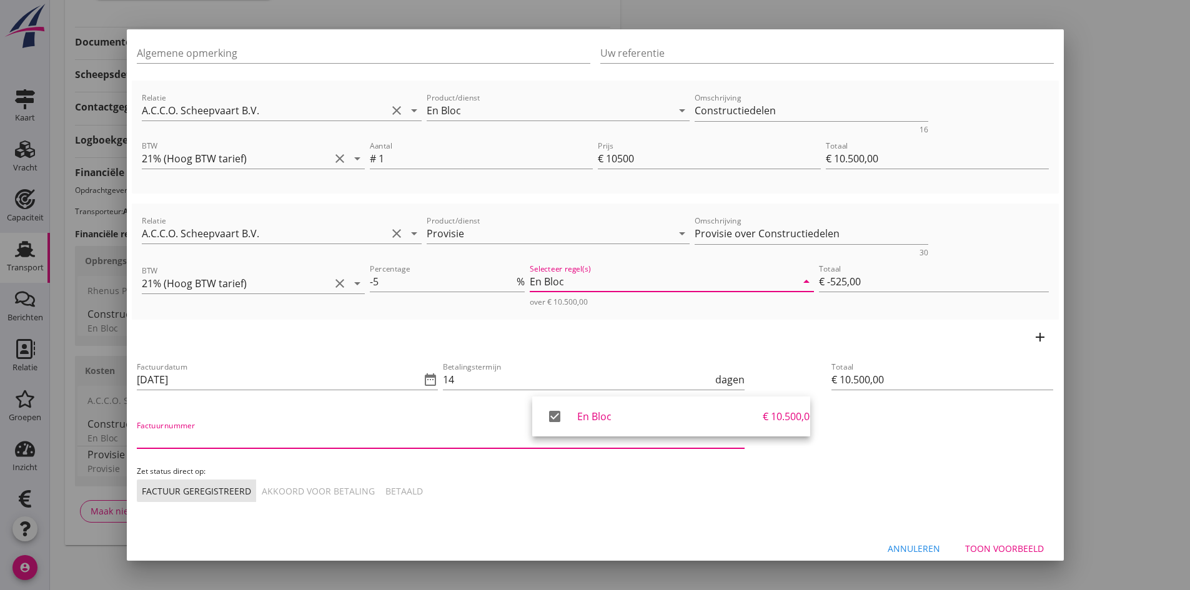
click at [174, 437] on input "Factuurnummer" at bounding box center [441, 439] width 608 height 20
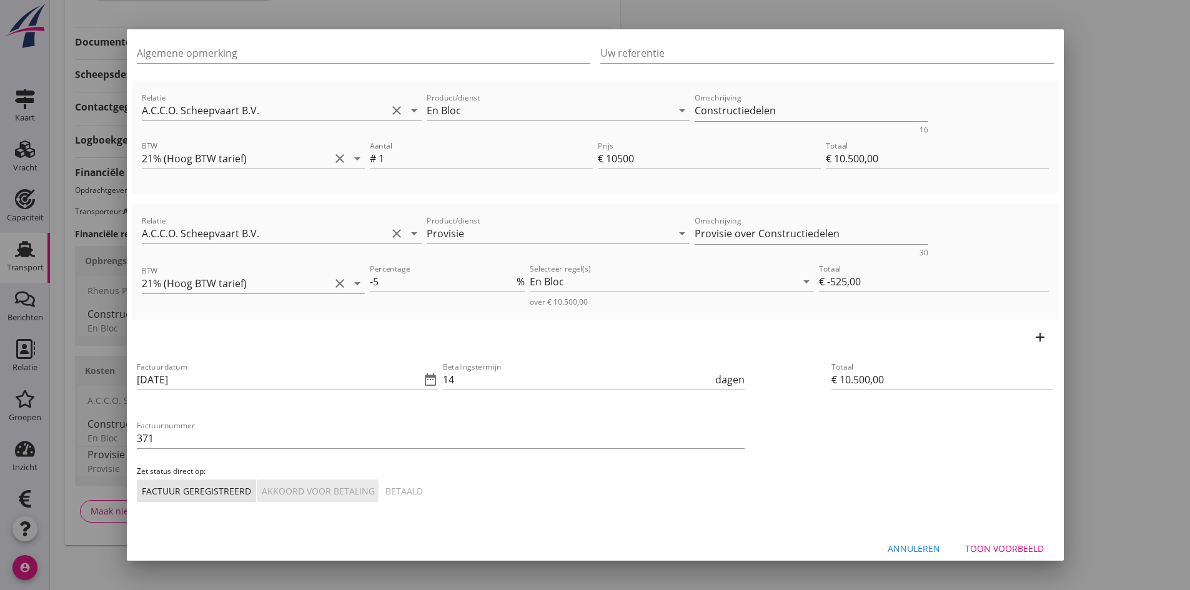
click at [291, 494] on div "Akkoord voor betaling" at bounding box center [318, 491] width 113 height 13
click at [141, 437] on input "371" at bounding box center [441, 439] width 608 height 20
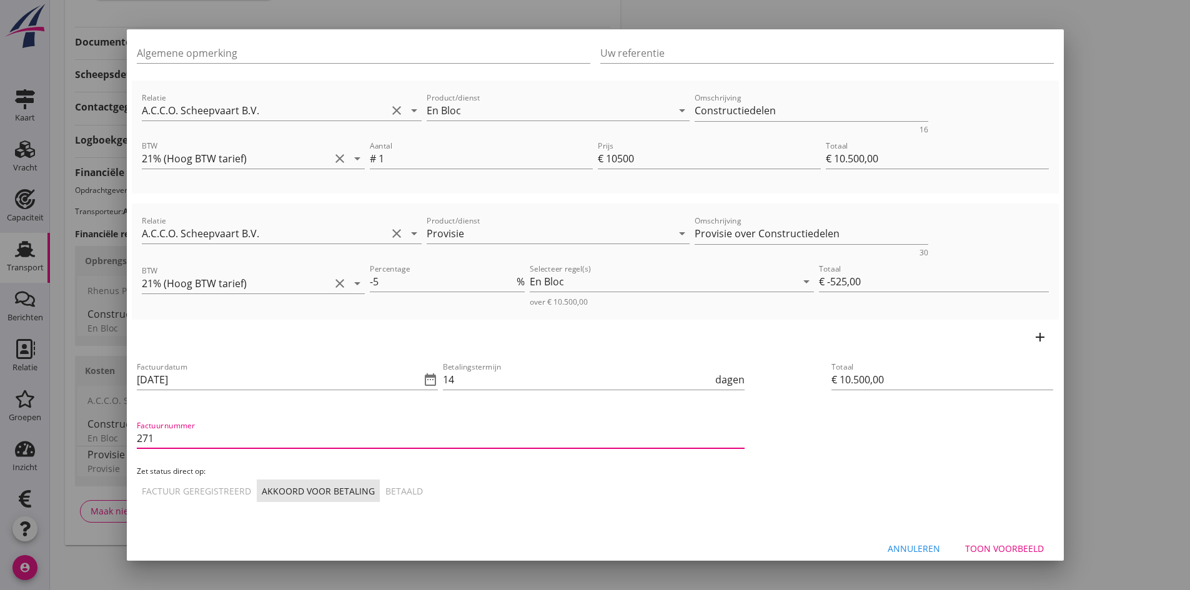
type input "271"
click at [978, 539] on button "Toon voorbeeld" at bounding box center [1004, 548] width 99 height 22
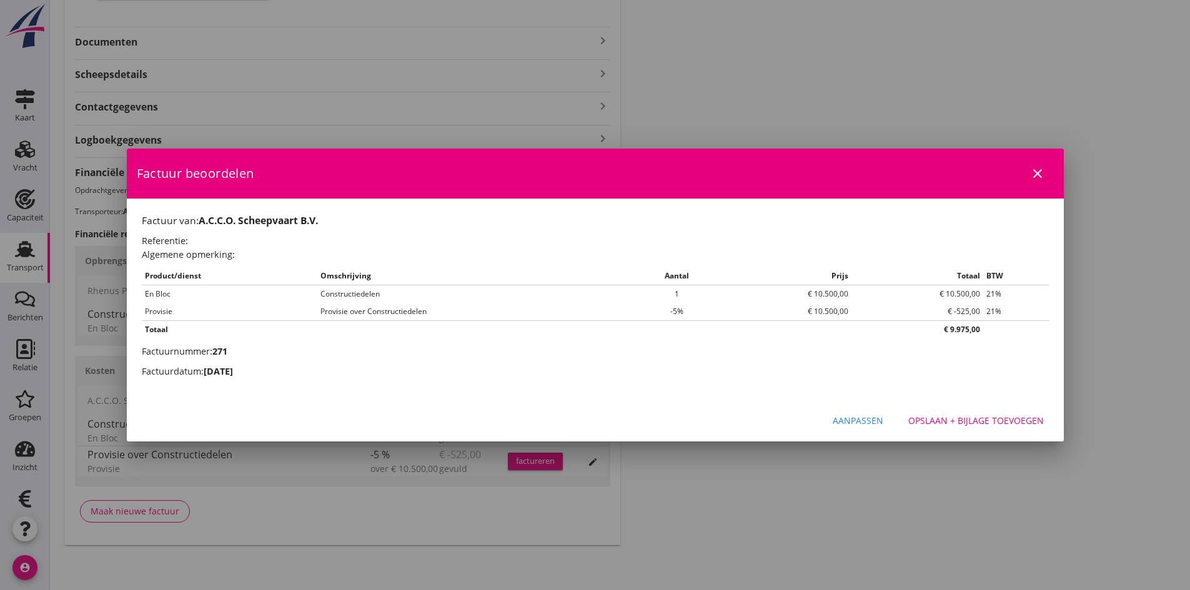
scroll to position [0, 0]
click at [962, 422] on div "Opslaan + bijlage toevoegen" at bounding box center [976, 420] width 136 height 13
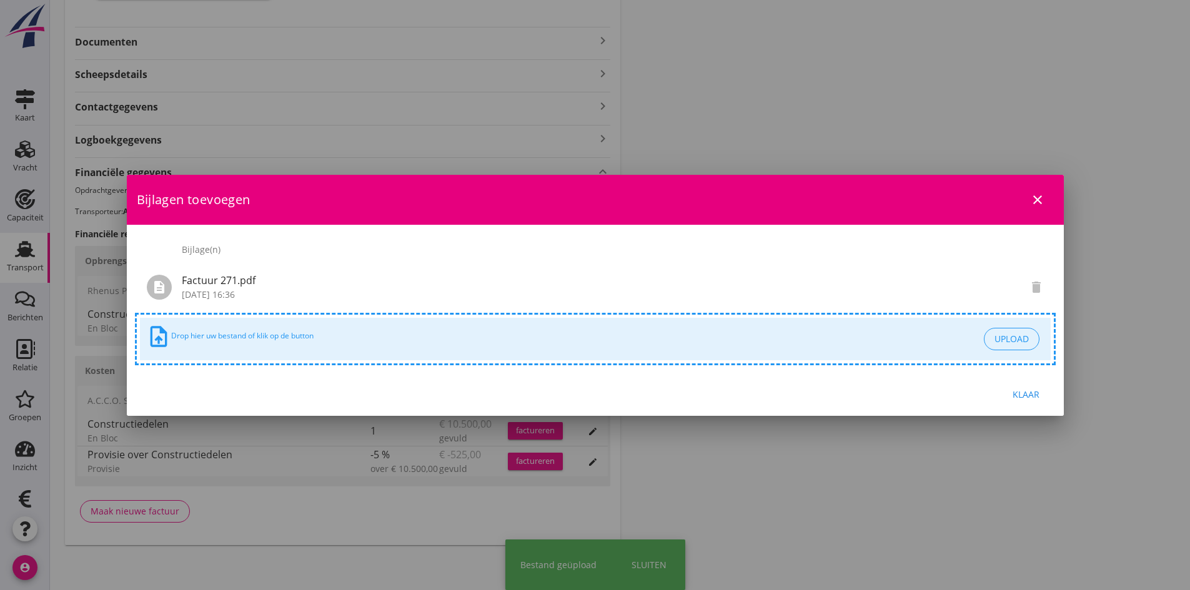
drag, startPoint x: 1025, startPoint y: 393, endPoint x: 979, endPoint y: 394, distance: 46.2
click at [1023, 393] on div "Klaar" at bounding box center [1026, 394] width 35 height 13
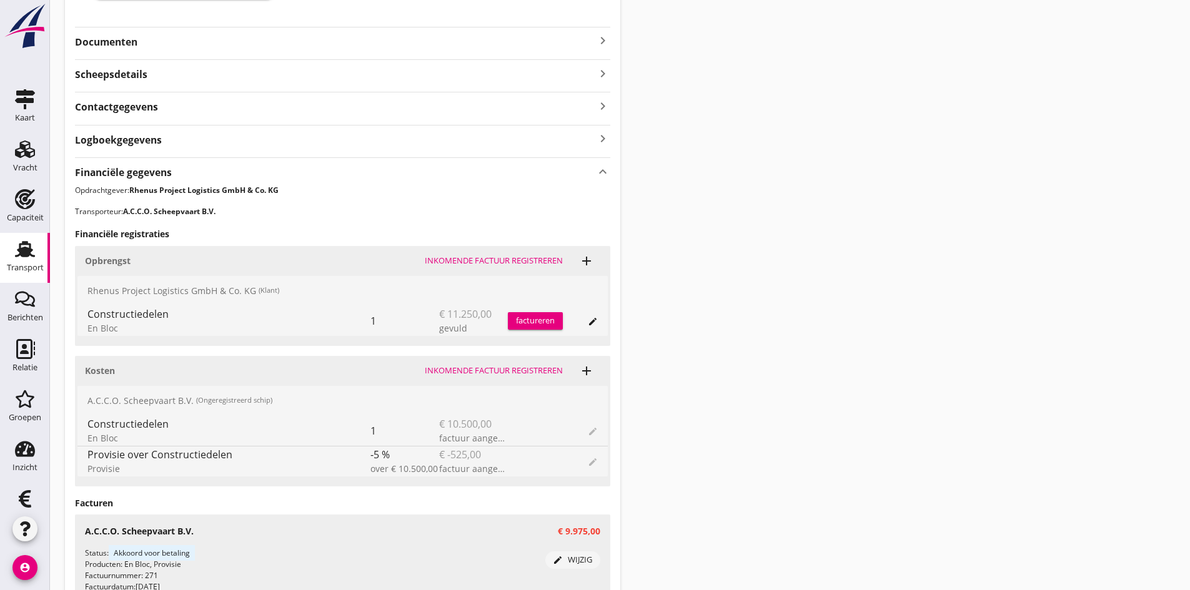
click at [525, 321] on div "factureren" at bounding box center [535, 321] width 55 height 12
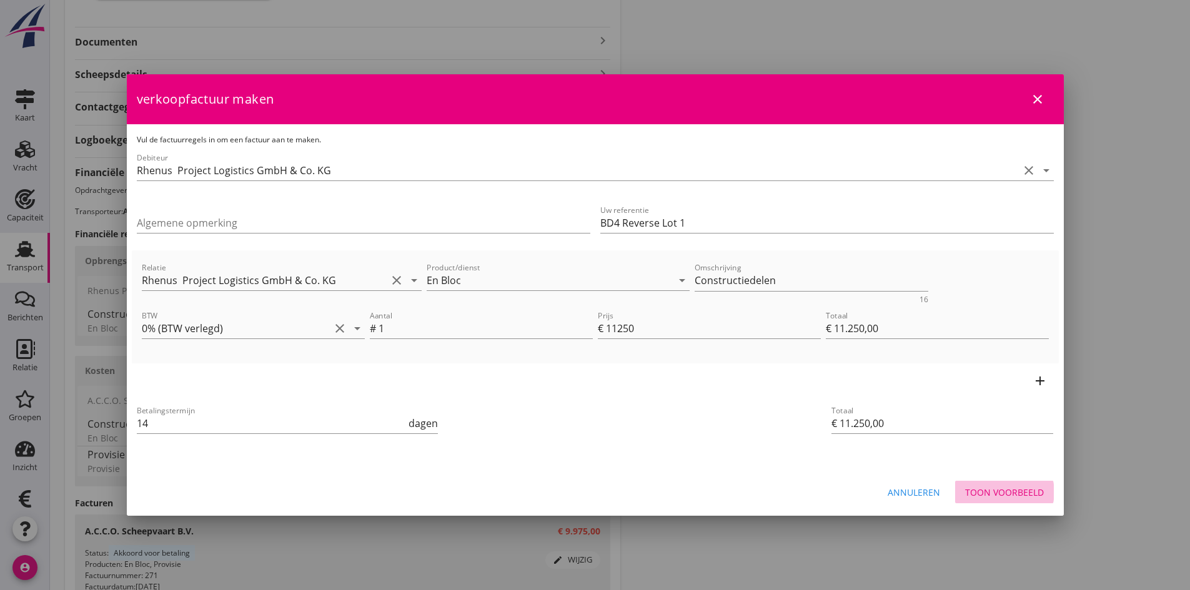
click at [994, 492] on div "Toon voorbeeld" at bounding box center [1004, 492] width 79 height 13
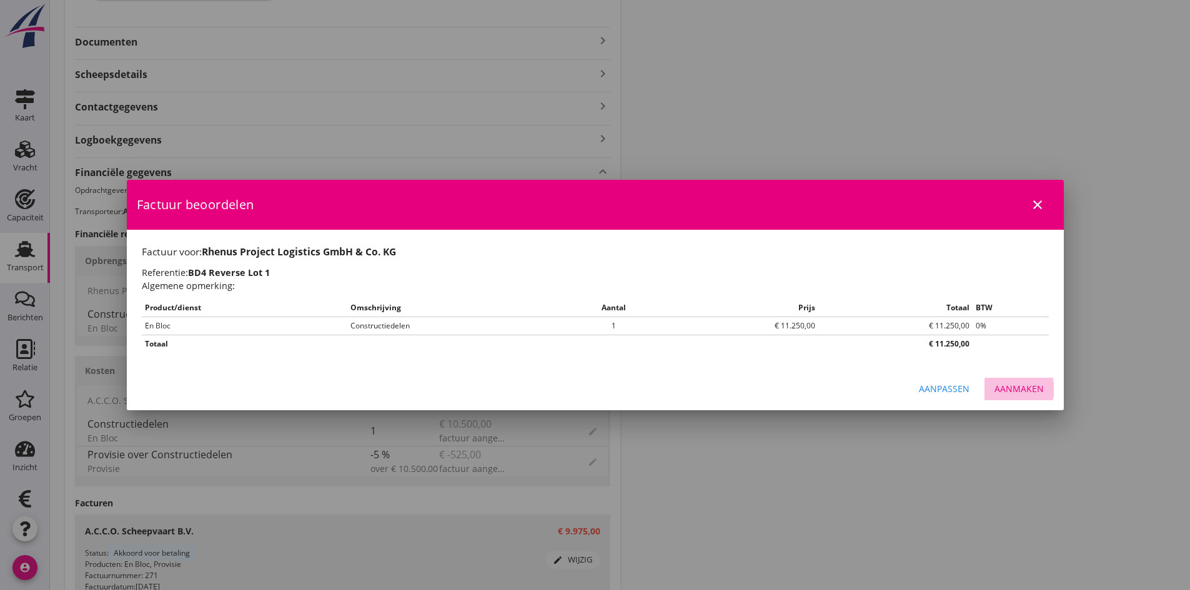
click at [1001, 388] on div "Aanmaken" at bounding box center [1019, 388] width 49 height 13
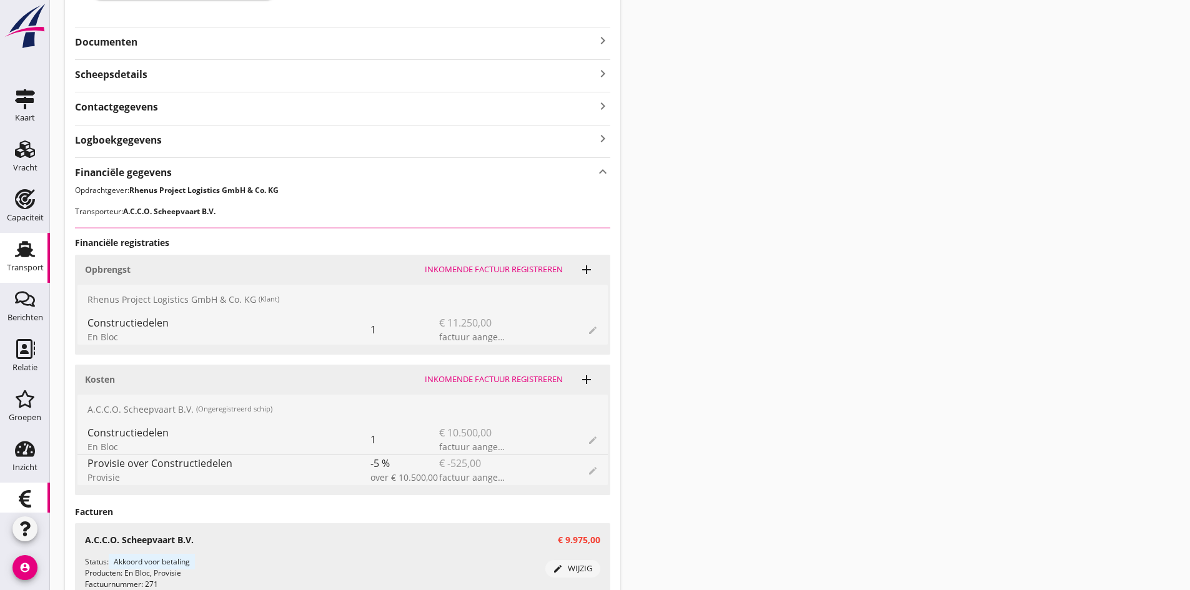
click at [20, 495] on icon "Financieel" at bounding box center [25, 499] width 20 height 20
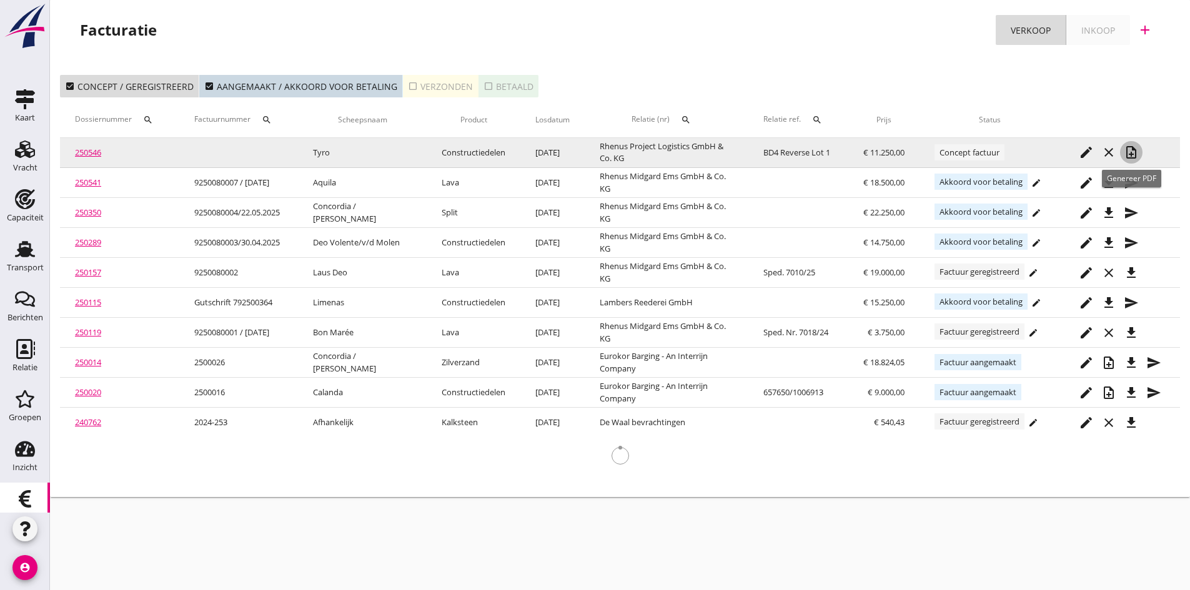
click at [1130, 149] on icon "note_add" at bounding box center [1131, 152] width 15 height 15
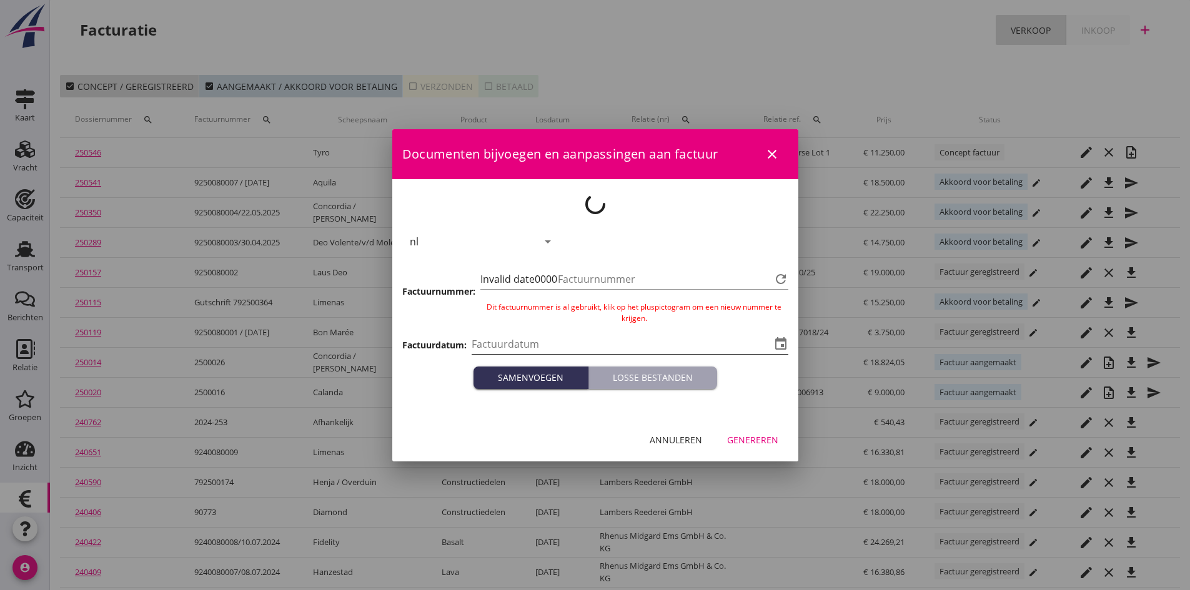
type input "[DATE]"
type input "708"
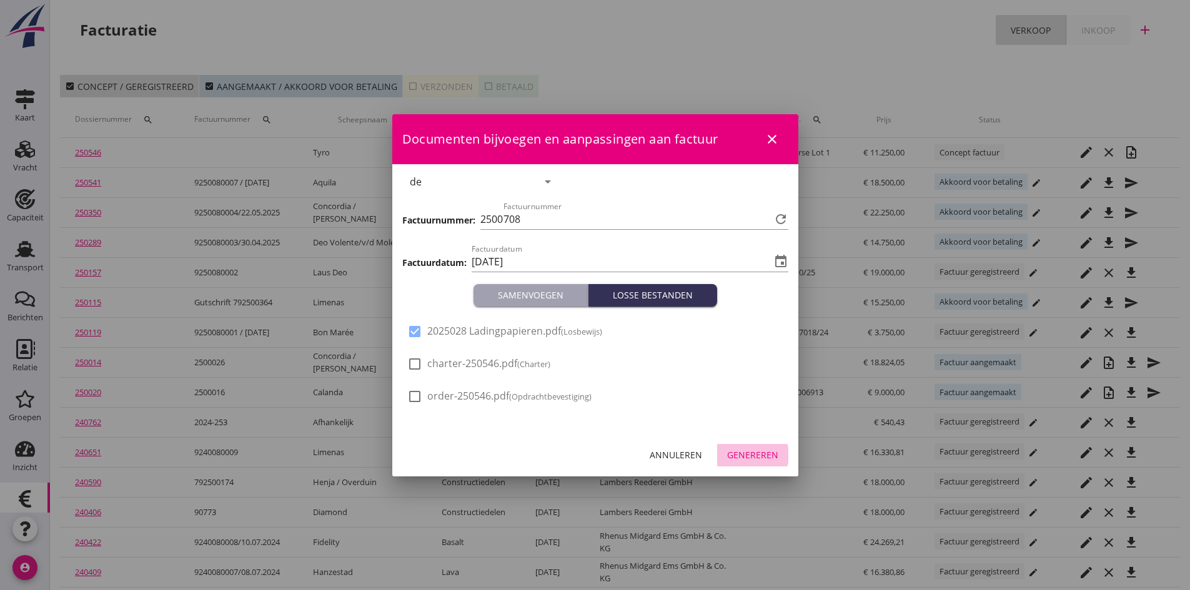
click at [757, 455] on div "Genereren" at bounding box center [752, 455] width 51 height 13
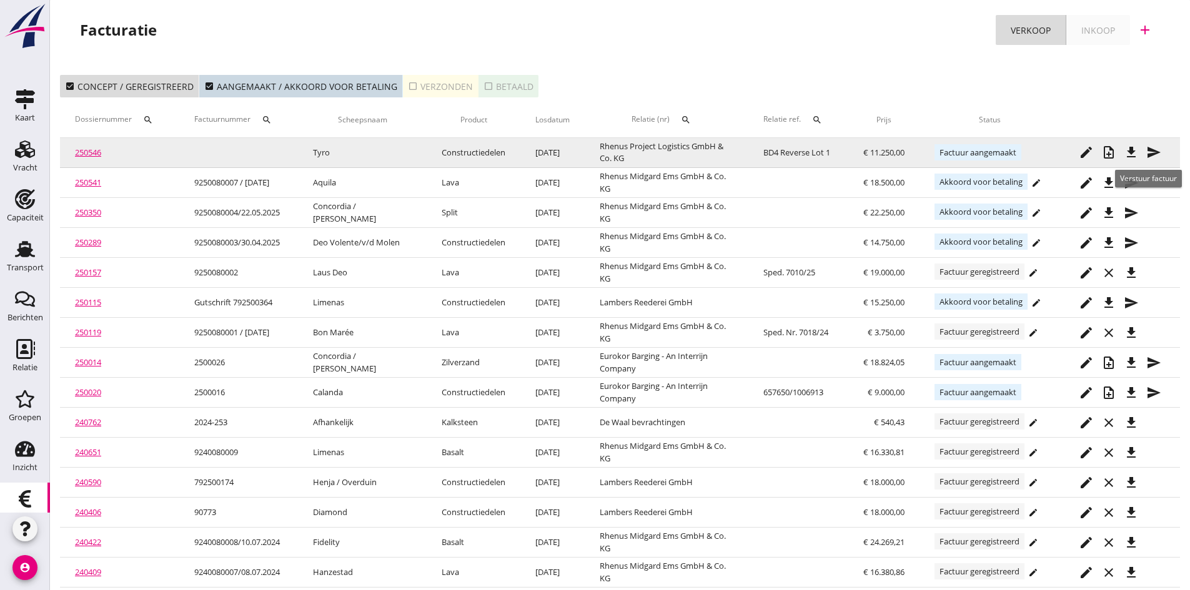
click at [1151, 149] on icon "send" at bounding box center [1153, 152] width 15 height 15
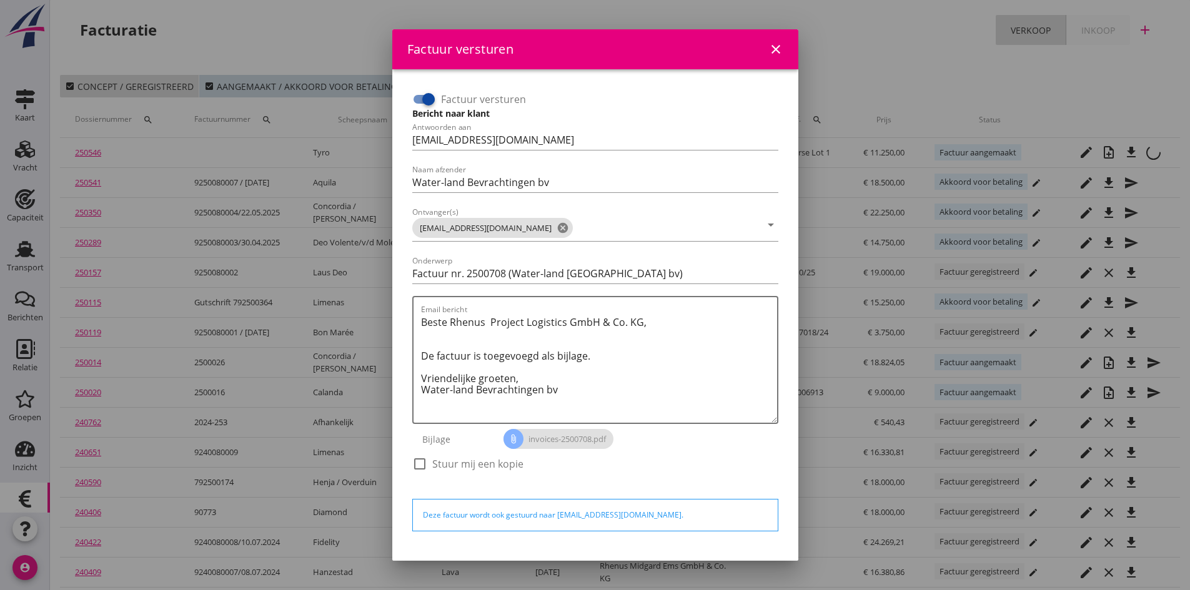
scroll to position [36, 0]
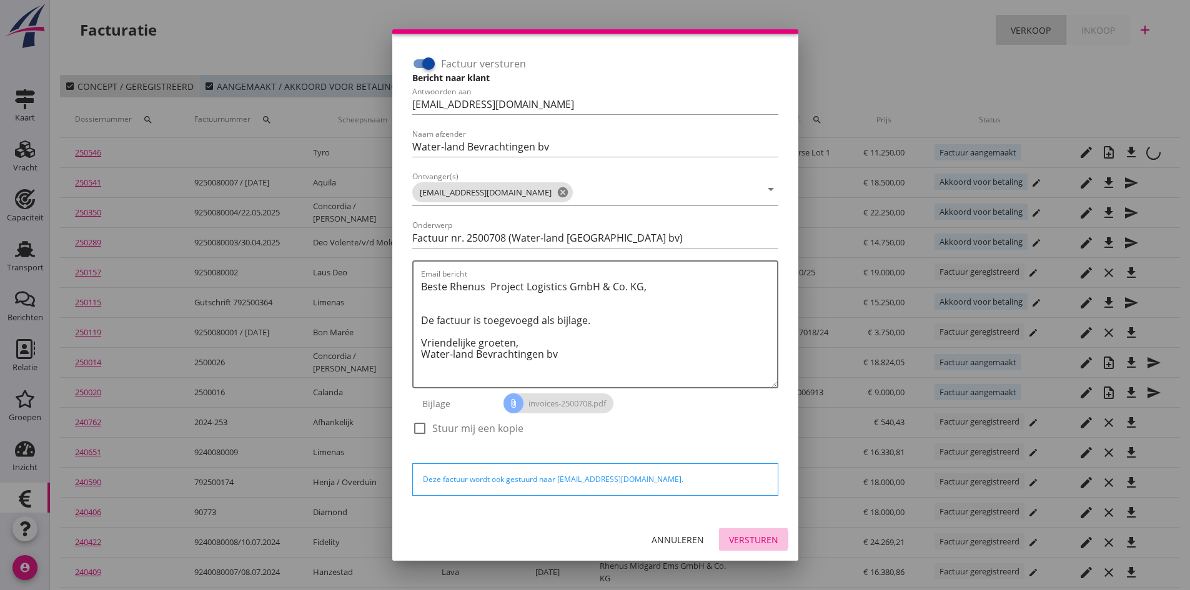
click at [734, 541] on div "Versturen" at bounding box center [753, 540] width 49 height 13
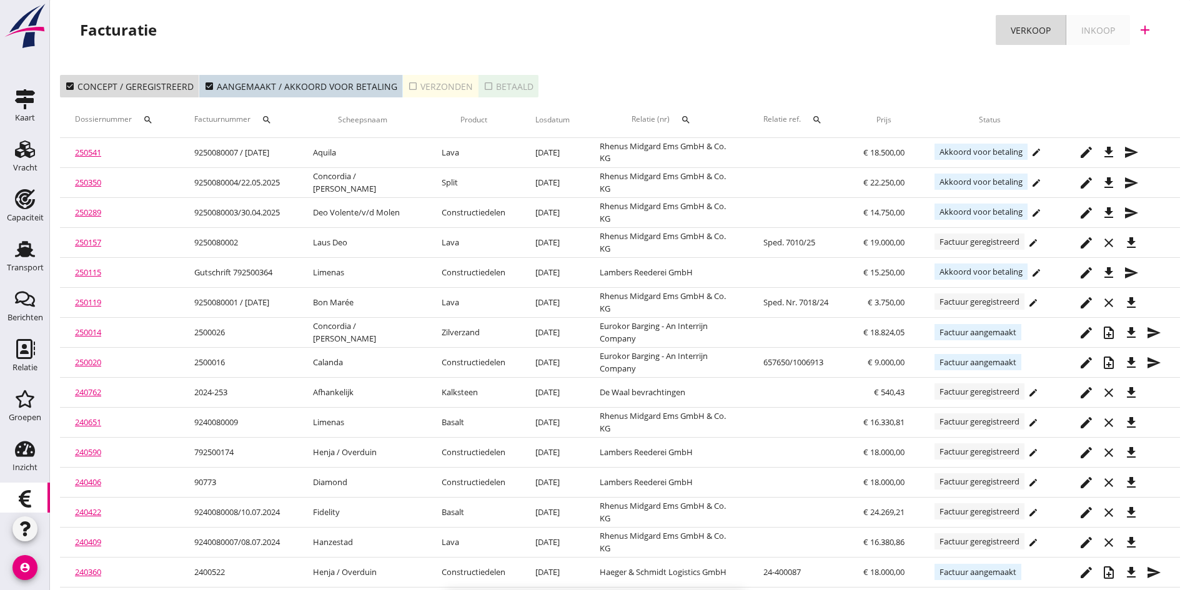
click at [430, 87] on div "check_box_outline_blank Verzonden" at bounding box center [440, 86] width 65 height 13
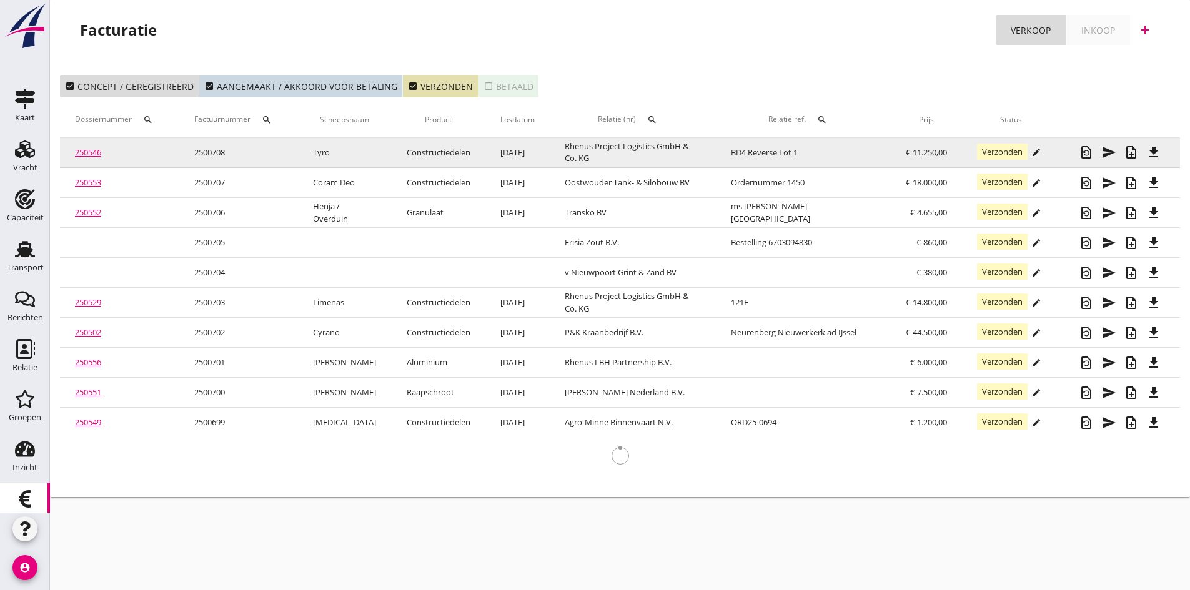
click at [85, 152] on link "250546" at bounding box center [88, 152] width 26 height 11
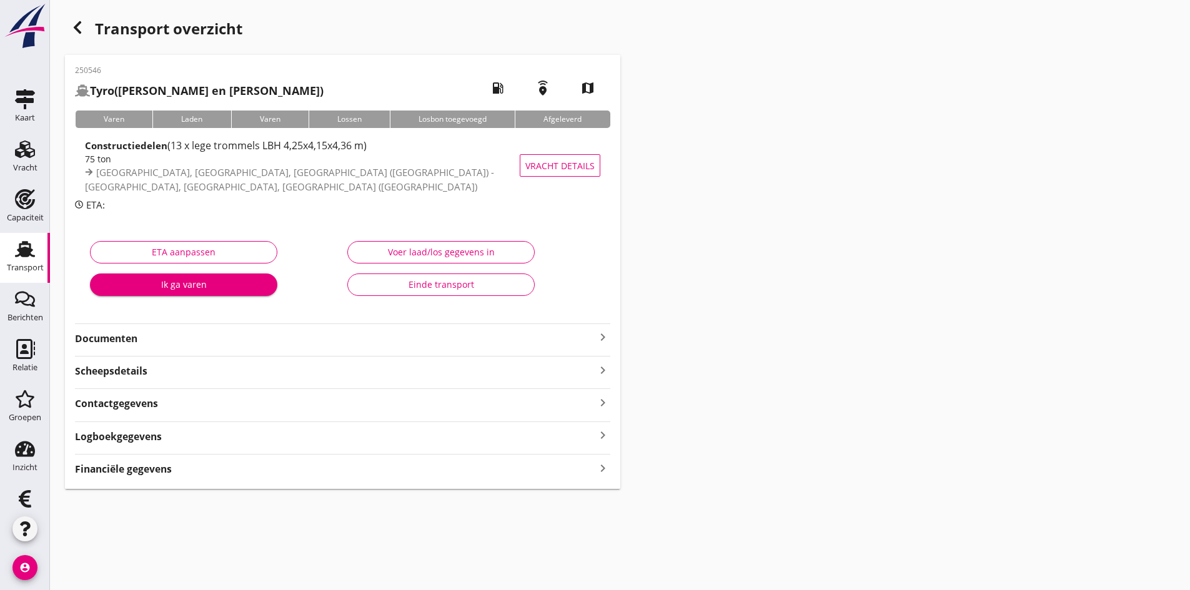
click at [121, 335] on strong "Documenten" at bounding box center [335, 339] width 520 height 14
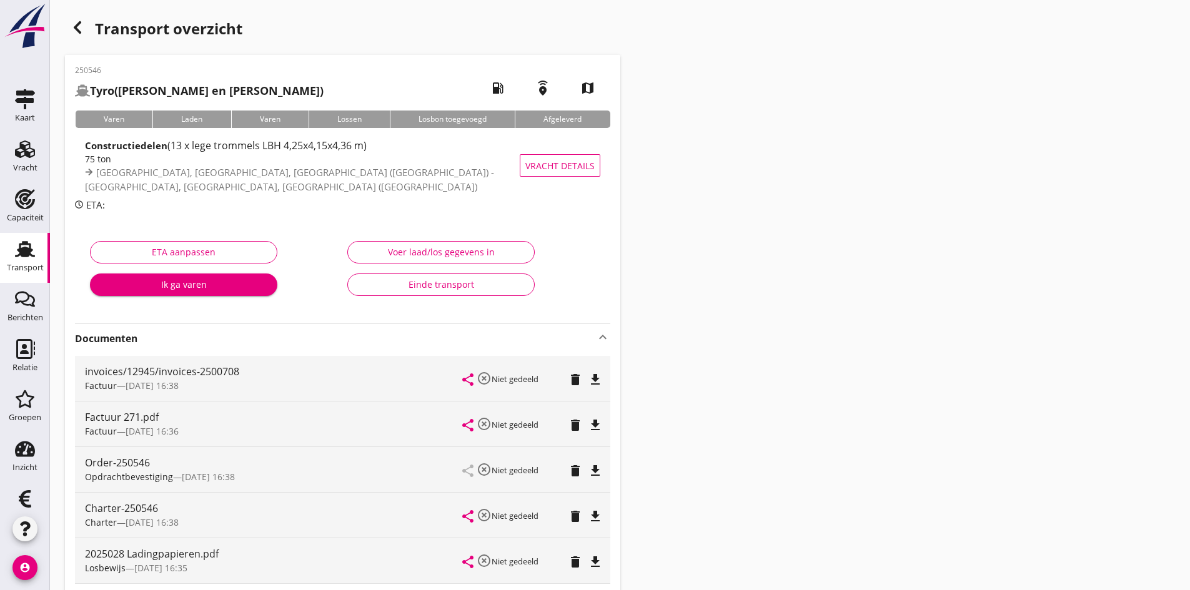
scroll to position [62, 0]
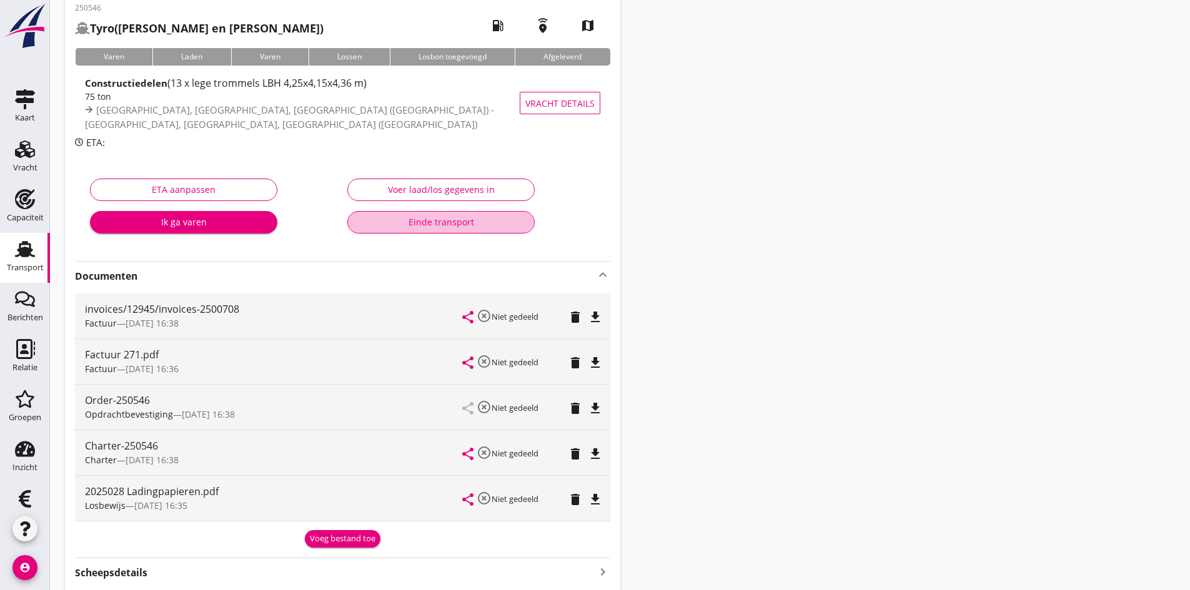
click at [420, 221] on div "Einde transport" at bounding box center [441, 222] width 166 height 13
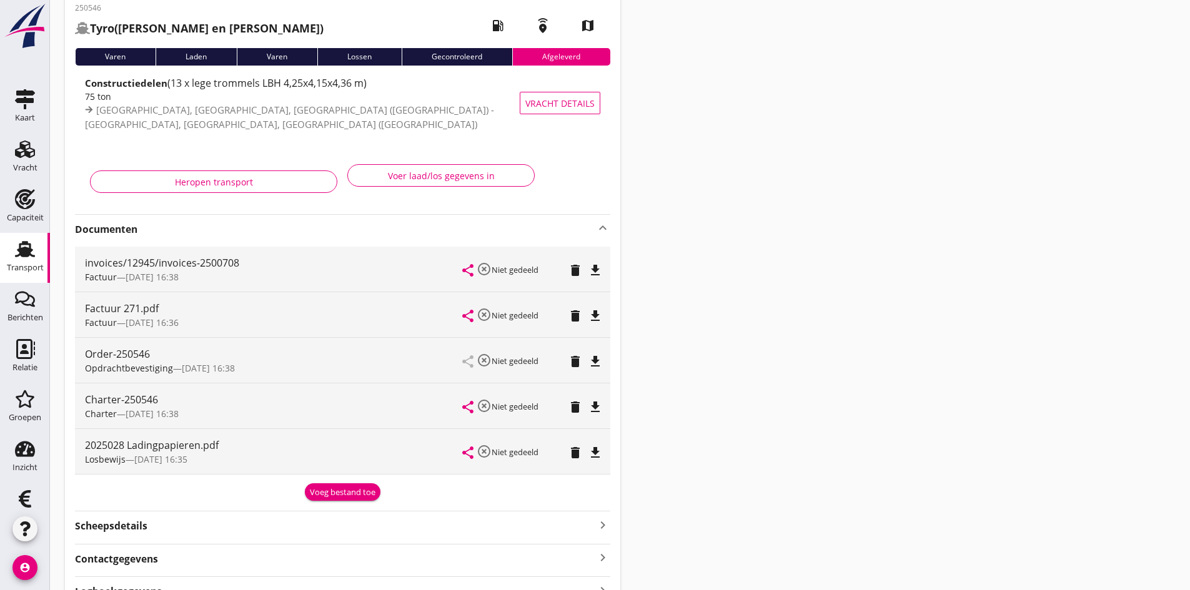
click at [19, 249] on use at bounding box center [25, 249] width 20 height 16
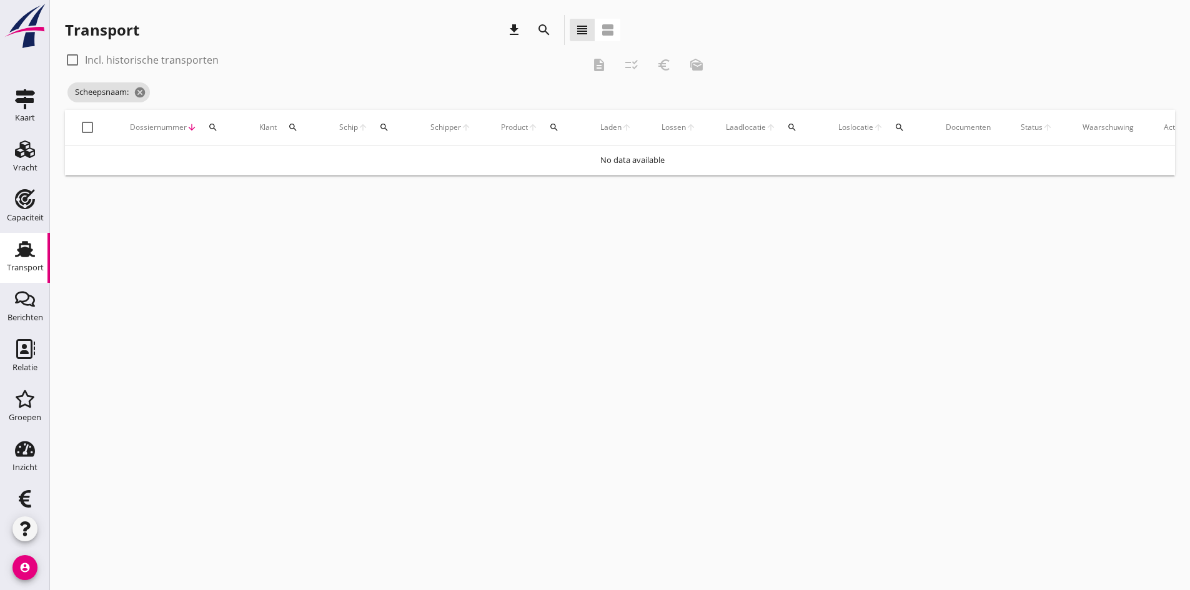
click at [384, 127] on icon "search" at bounding box center [384, 127] width 10 height 10
click at [393, 161] on input "Zoek op (scheeps)naam" at bounding box center [444, 164] width 130 height 20
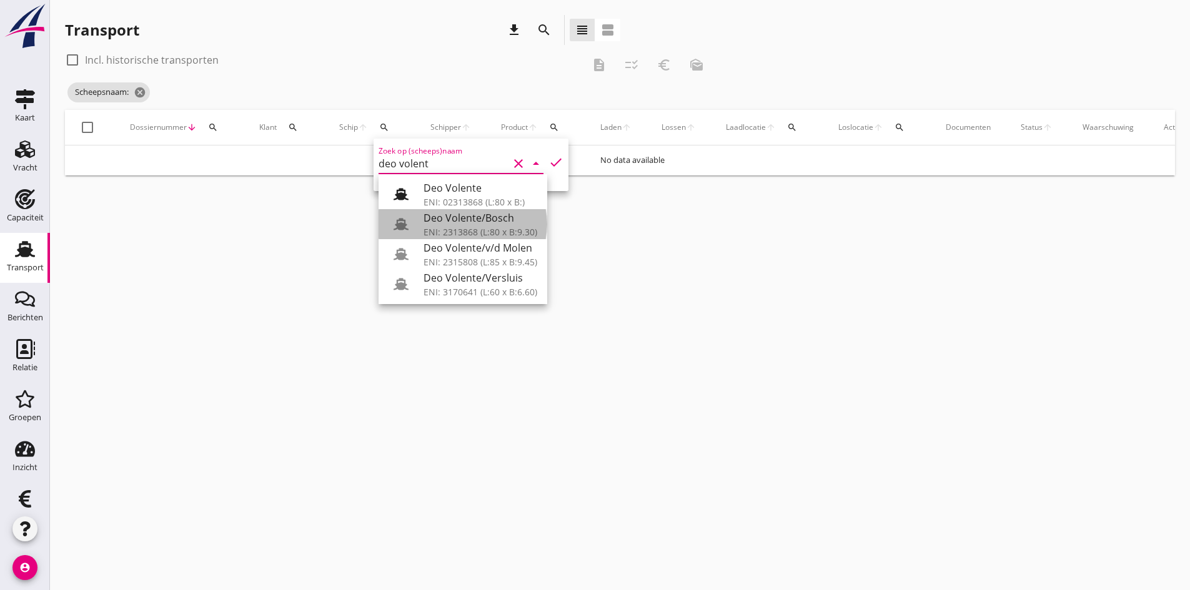
click at [459, 216] on div "Deo Volente/Bosch" at bounding box center [481, 218] width 114 height 15
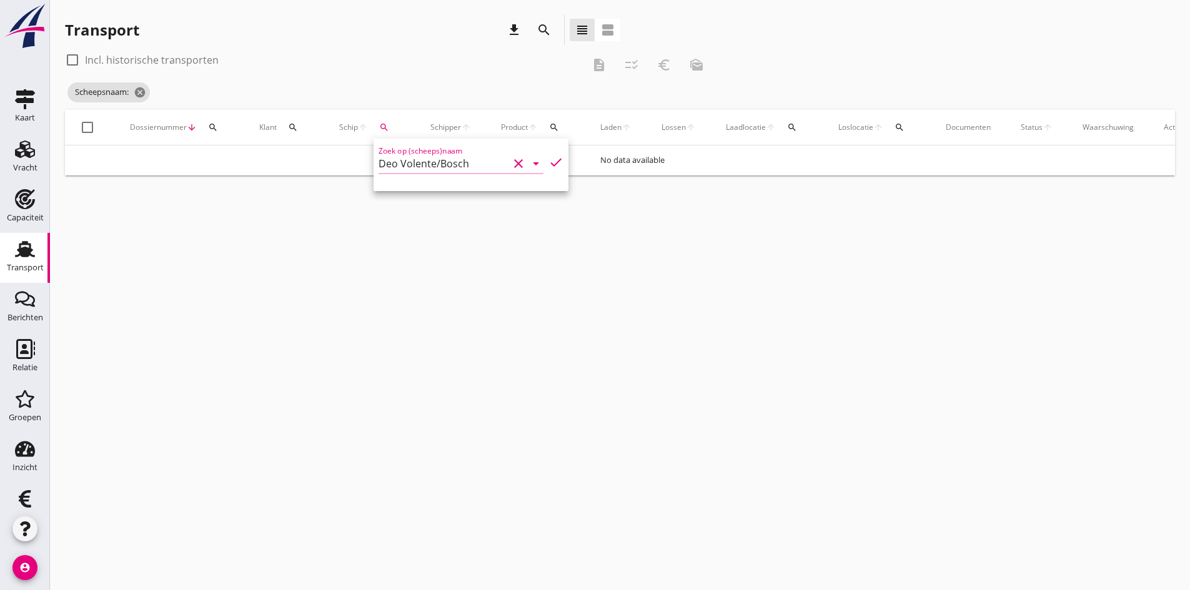
click at [549, 160] on icon "check" at bounding box center [556, 162] width 15 height 15
type input "Deo Volente/Bosch"
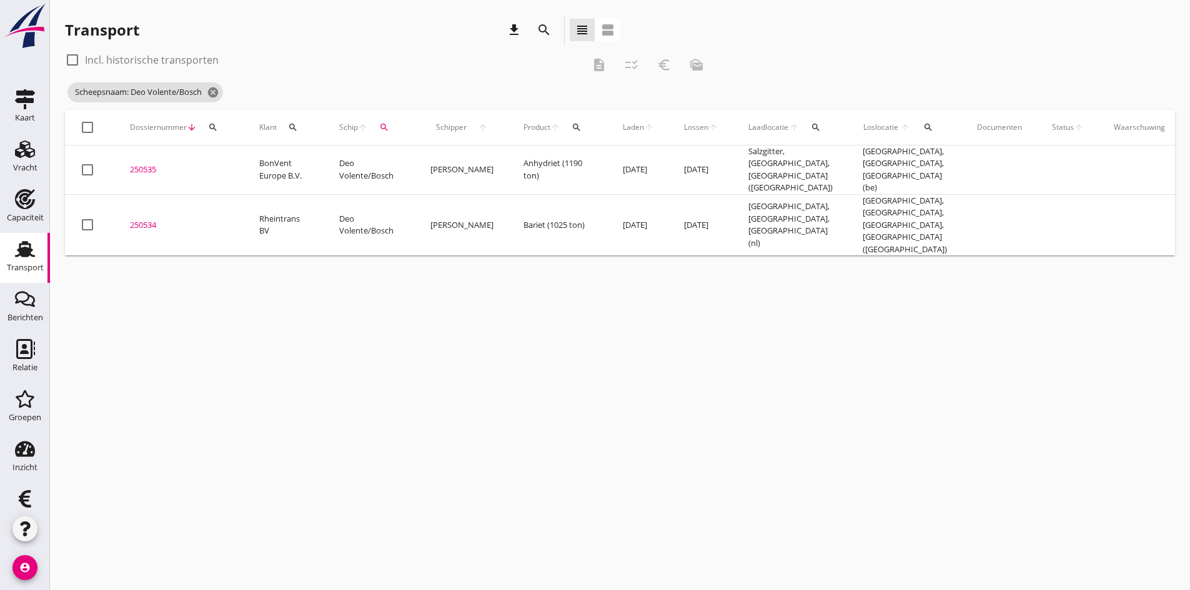
click at [164, 497] on div "cancel You are impersonating another user. Transport download search view_headl…" at bounding box center [620, 295] width 1140 height 590
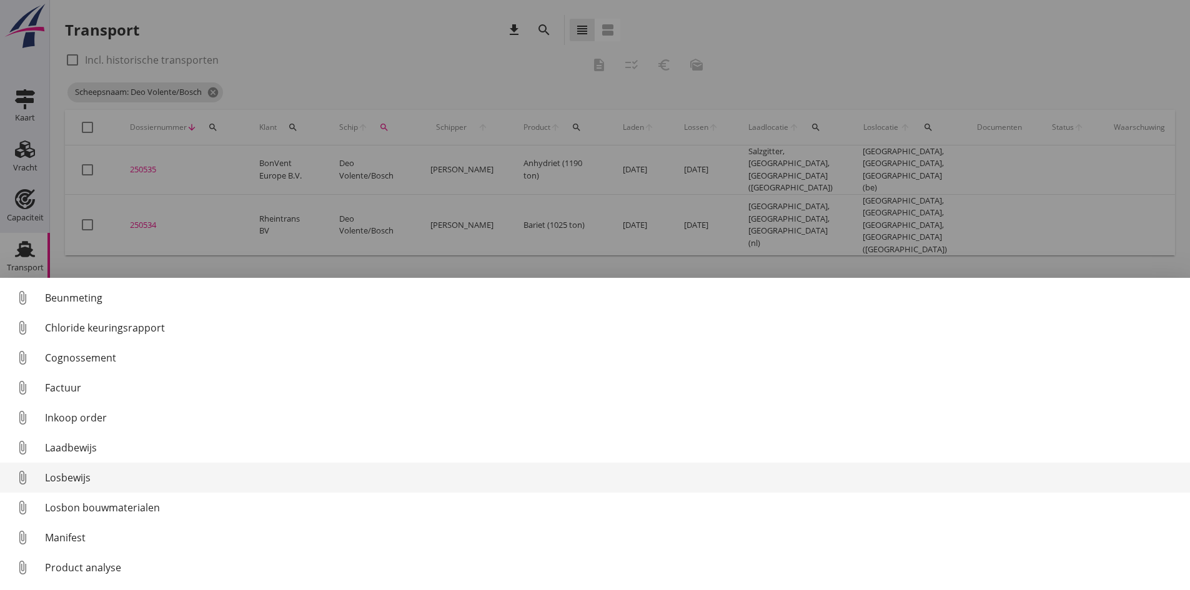
click at [75, 475] on div "Losbewijs" at bounding box center [612, 477] width 1135 height 15
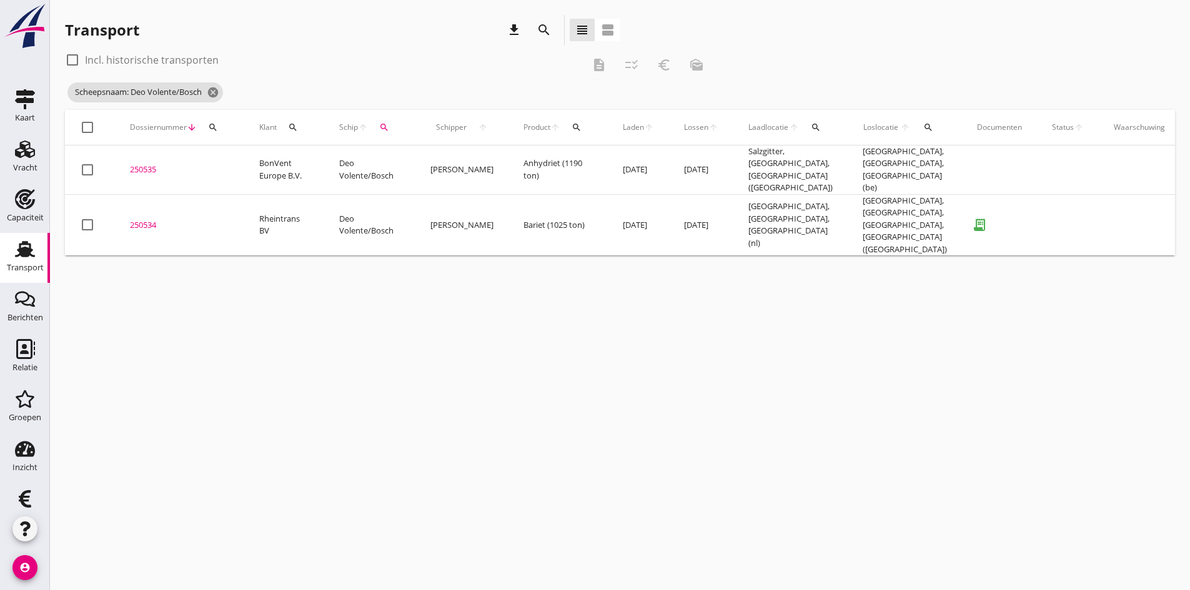
click at [151, 219] on div "250534" at bounding box center [179, 225] width 99 height 12
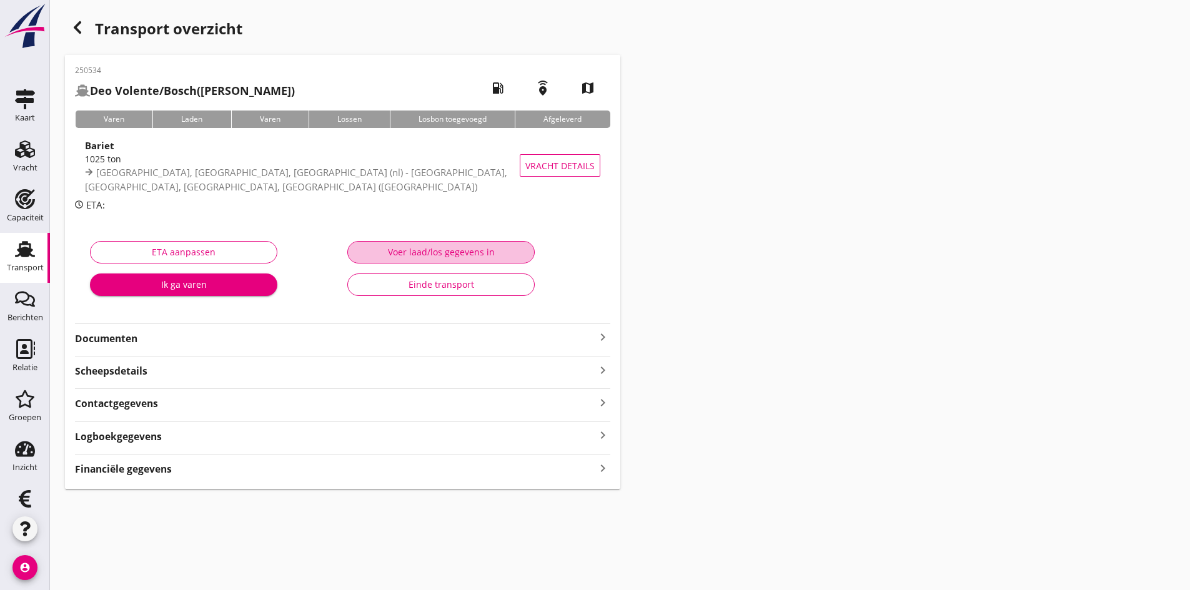
click at [405, 254] on div "Voer laad/los gegevens in" at bounding box center [441, 252] width 166 height 13
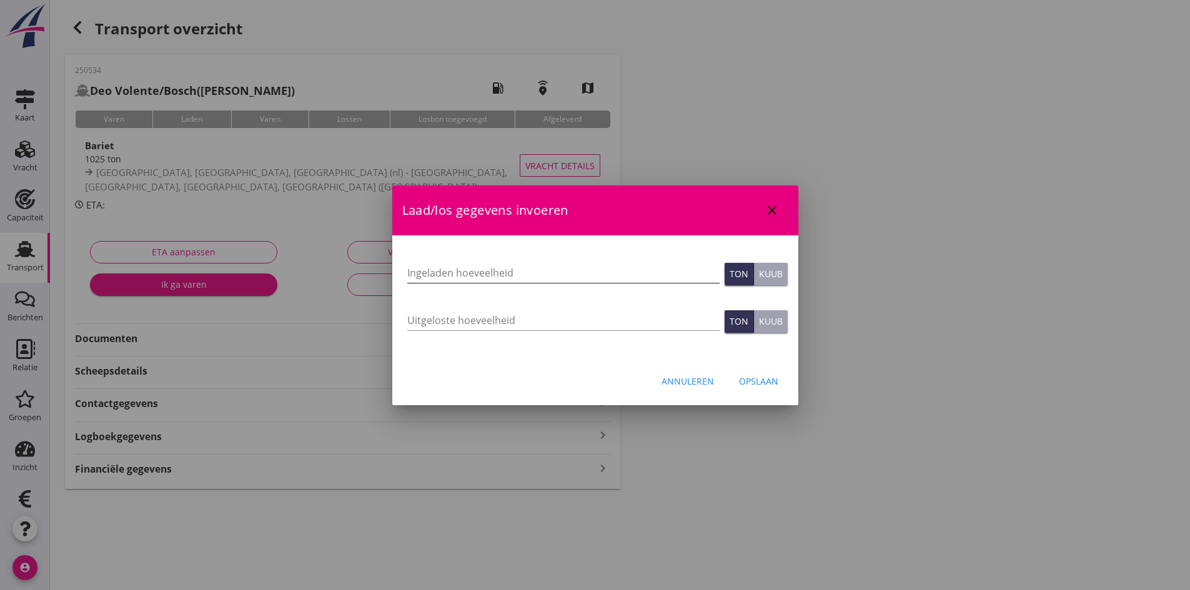
click at [426, 271] on input "Ingeladen hoeveelheid" at bounding box center [563, 273] width 312 height 20
type input "971"
type input "971.803"
click at [416, 318] on input "Uitgeloste hoeveelheid" at bounding box center [563, 321] width 312 height 20
type input "971"
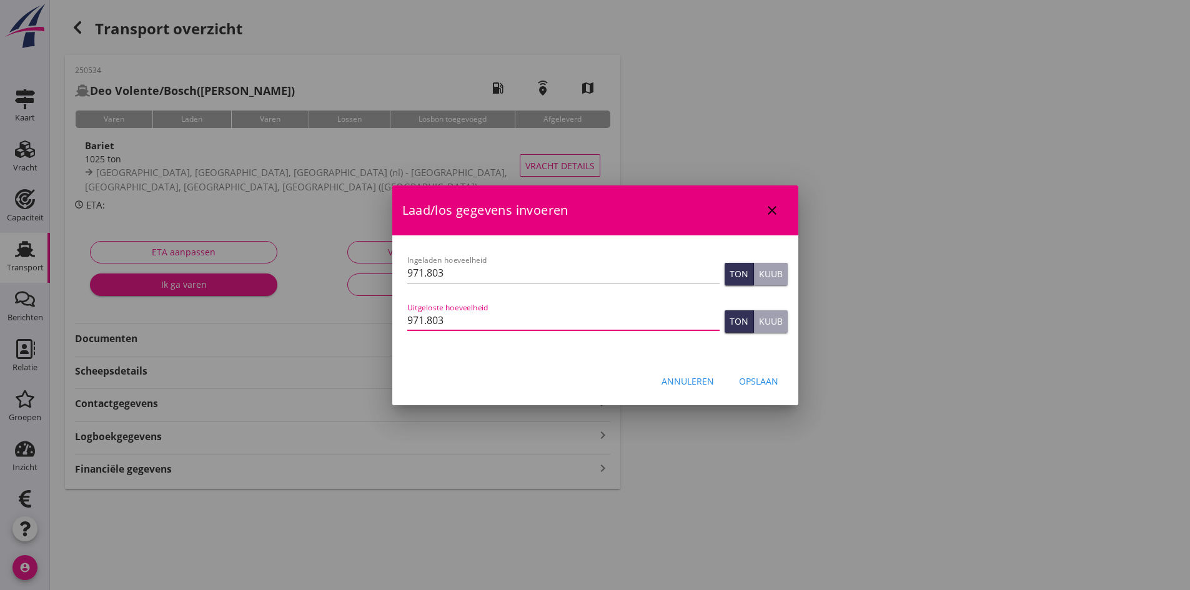
type input "971.803"
click at [769, 380] on div "Opslaan" at bounding box center [758, 381] width 39 height 13
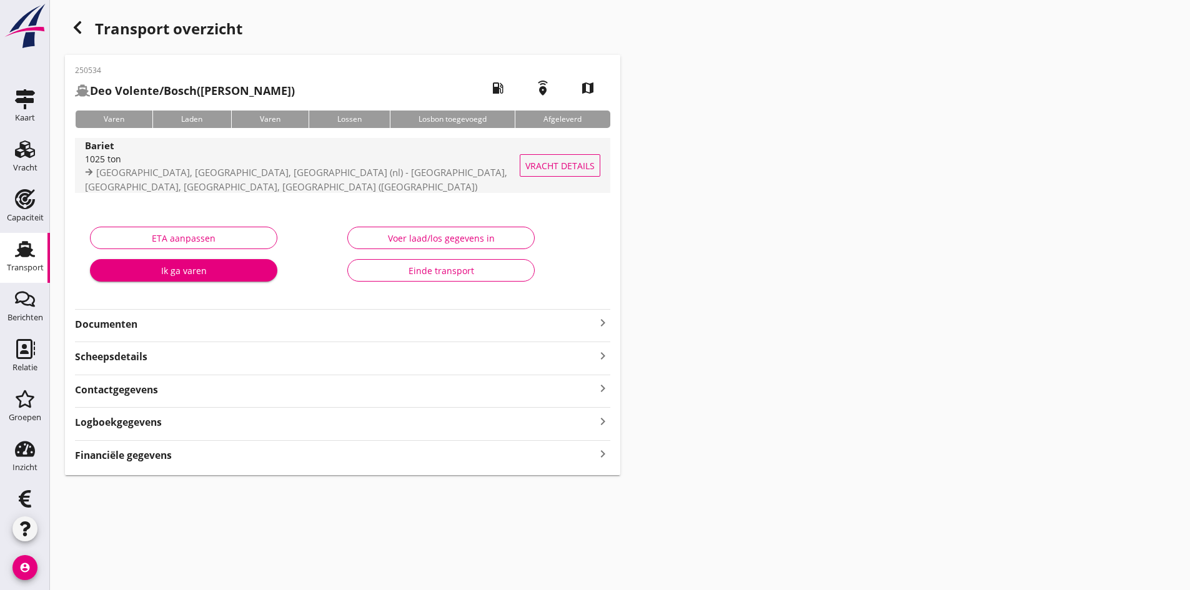
click at [124, 162] on div "1025 ton" at bounding box center [319, 158] width 469 height 13
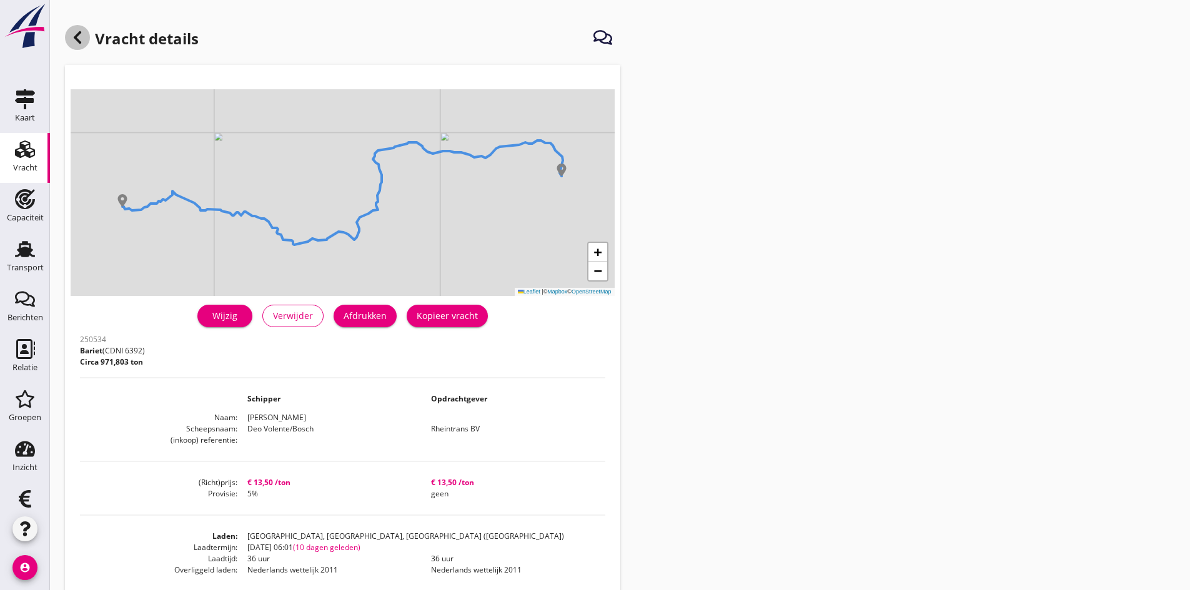
click at [79, 38] on icon at bounding box center [77, 37] width 15 height 15
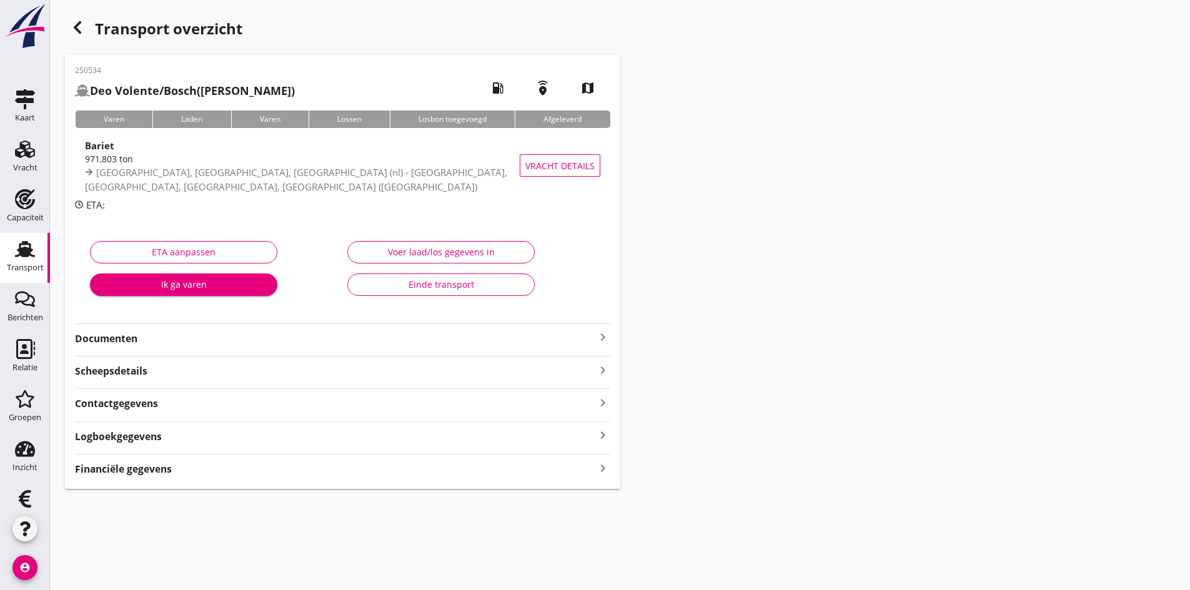
click at [590, 465] on div "Financiële gegevens keyboard_arrow_right" at bounding box center [342, 468] width 535 height 17
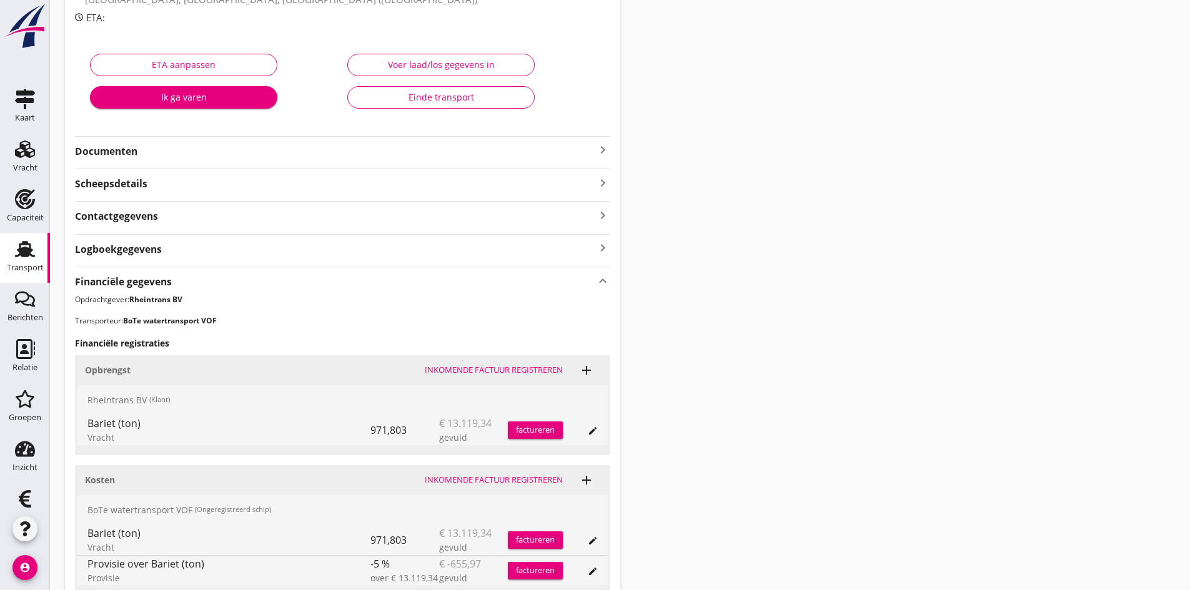
scroll to position [297, 0]
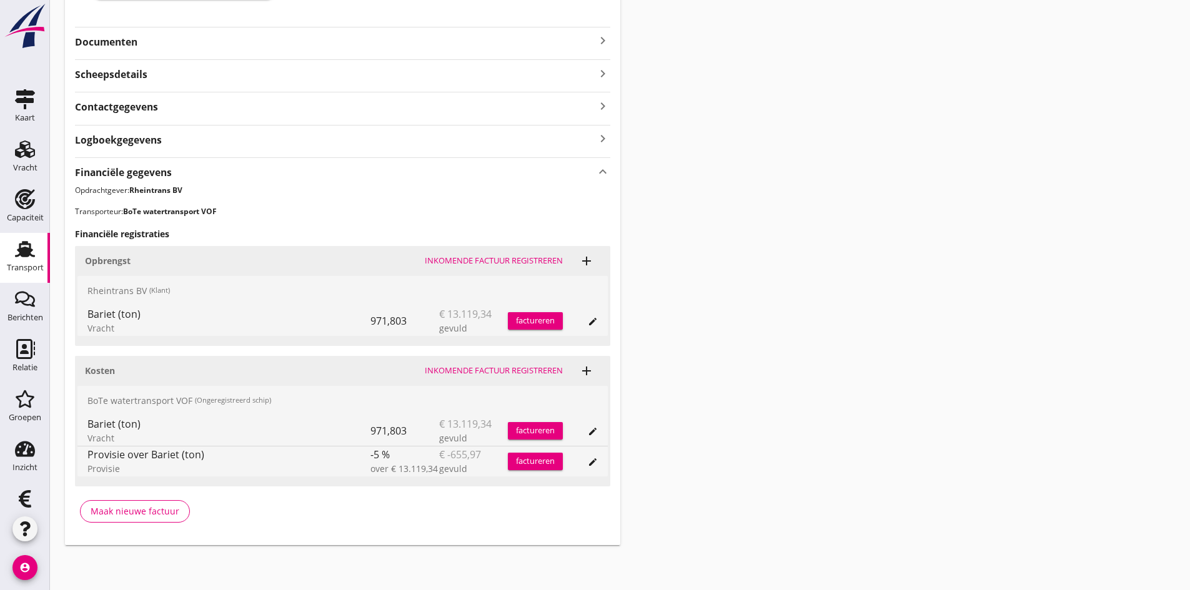
click at [467, 370] on div "Inkomende factuur registreren" at bounding box center [494, 371] width 138 height 12
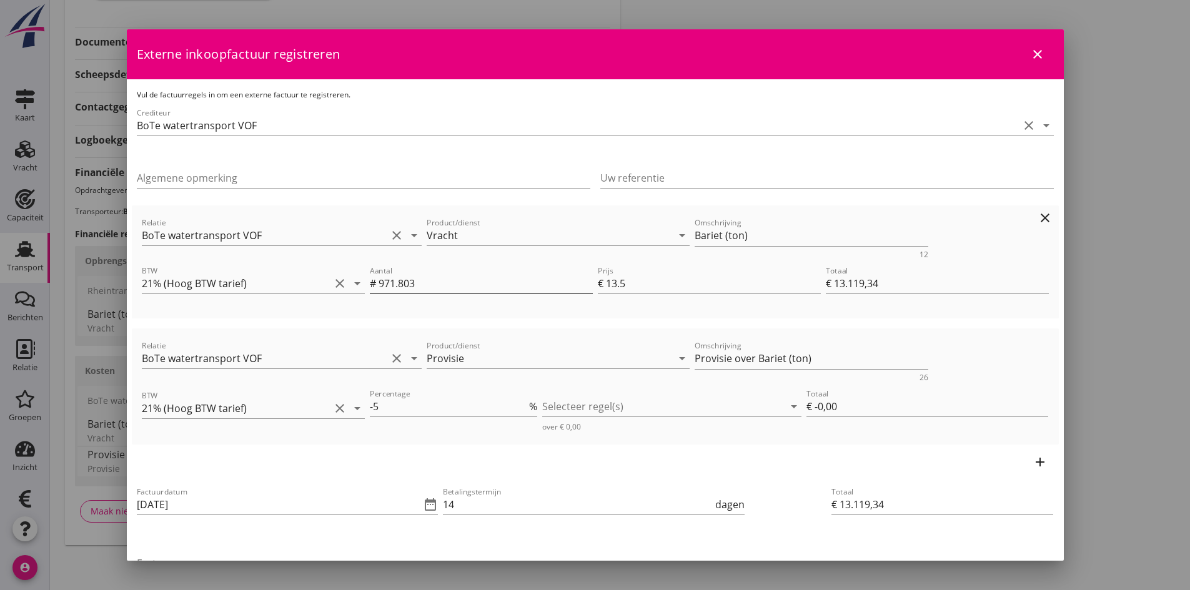
click at [423, 284] on input "971.803" at bounding box center [486, 284] width 214 height 20
type input "971.80"
type input "€ 13.119,30"
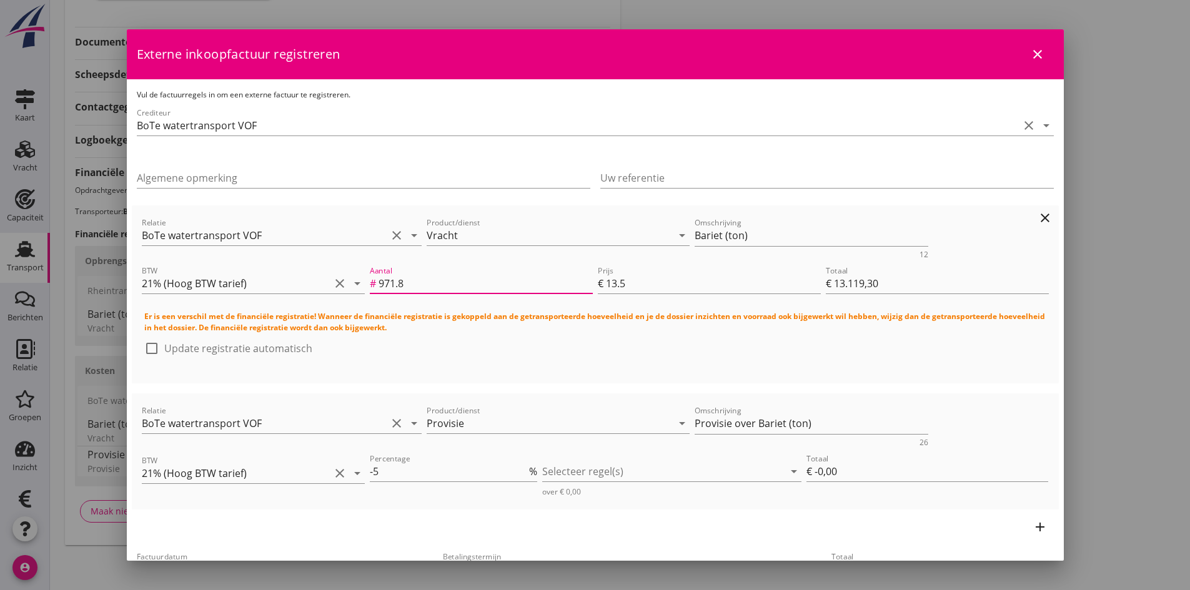
type input "971"
type input "€ 13.108,50"
type input "97"
type input "€ 1.309,50"
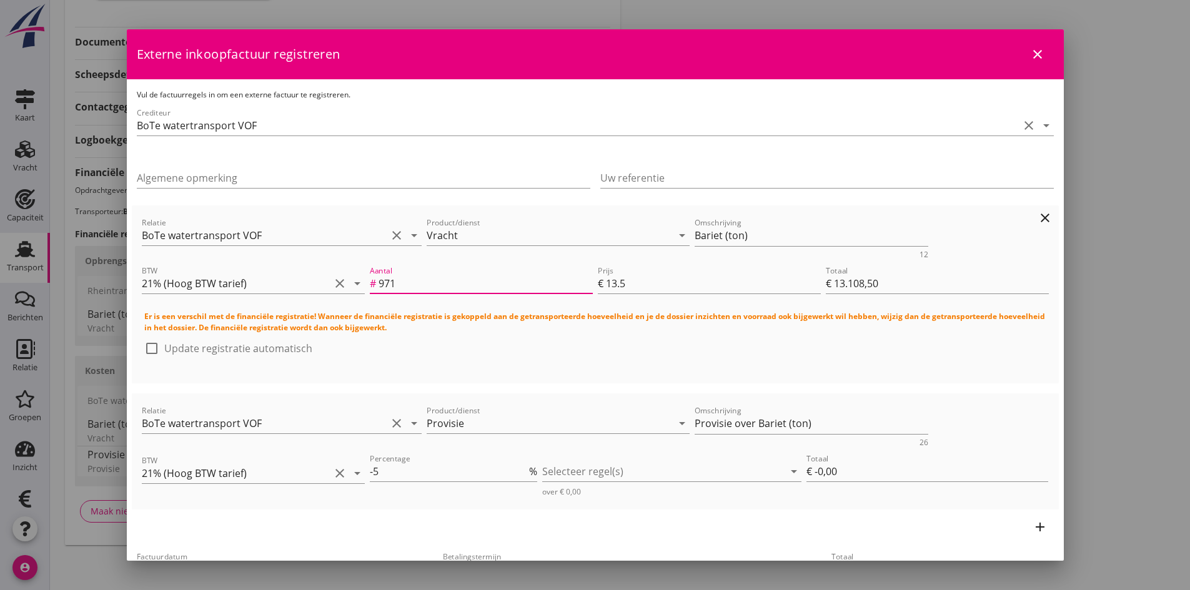
type input "€ 1.309,50"
type input "9"
type input "€ 121,50"
type input "€ 0,00"
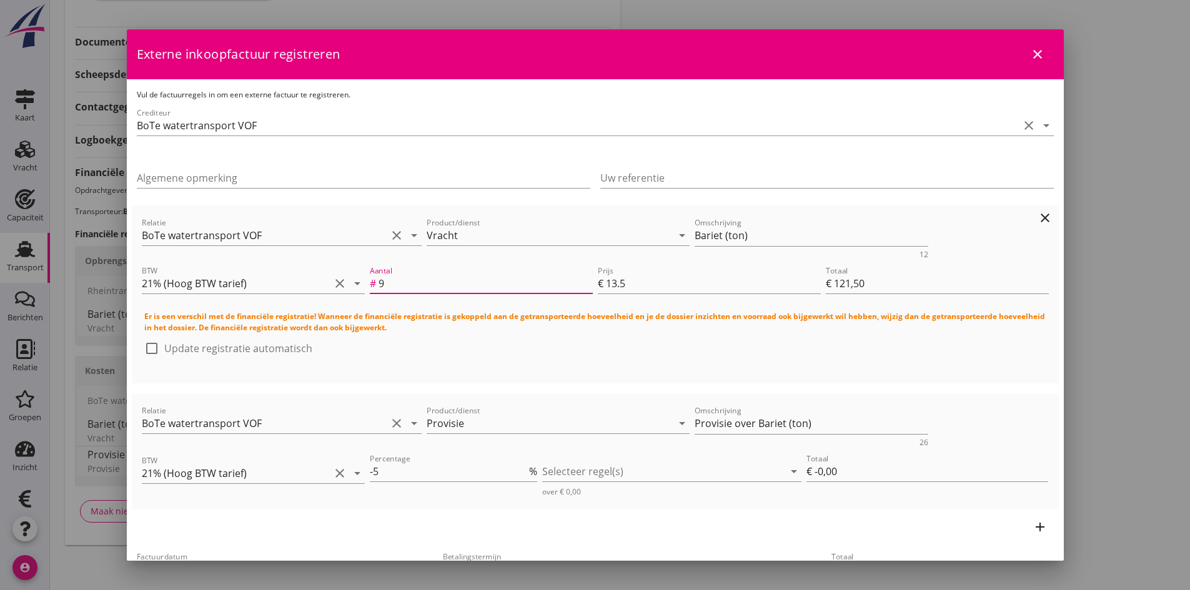
type input "€ 0,00"
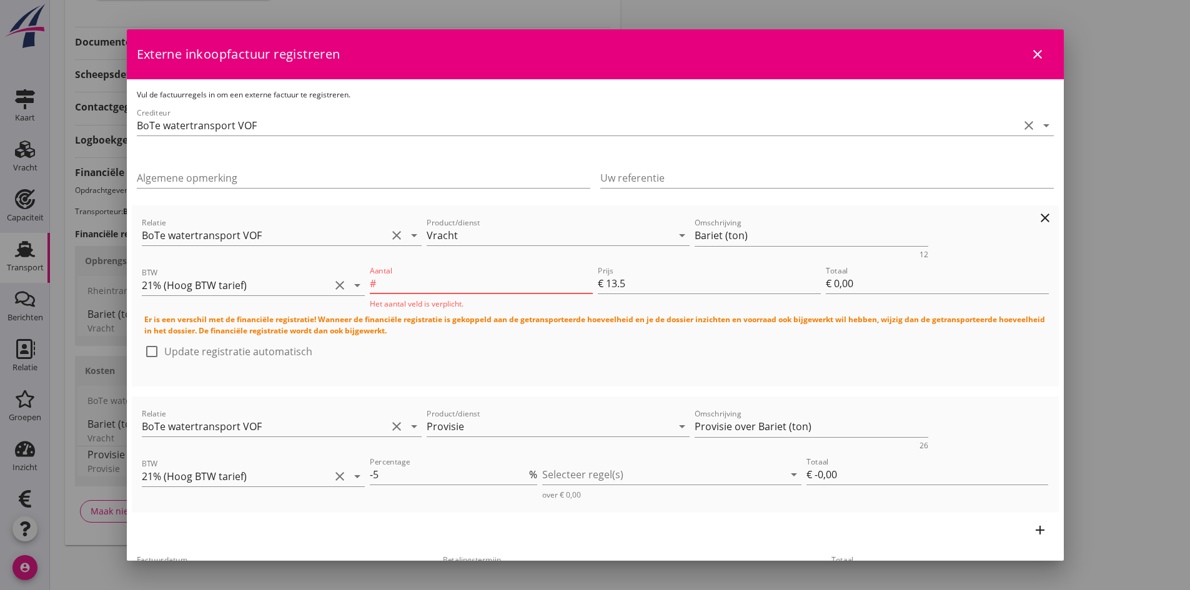
type input "1"
type input "€ 13,50"
type input "10"
type input "€ 135,00"
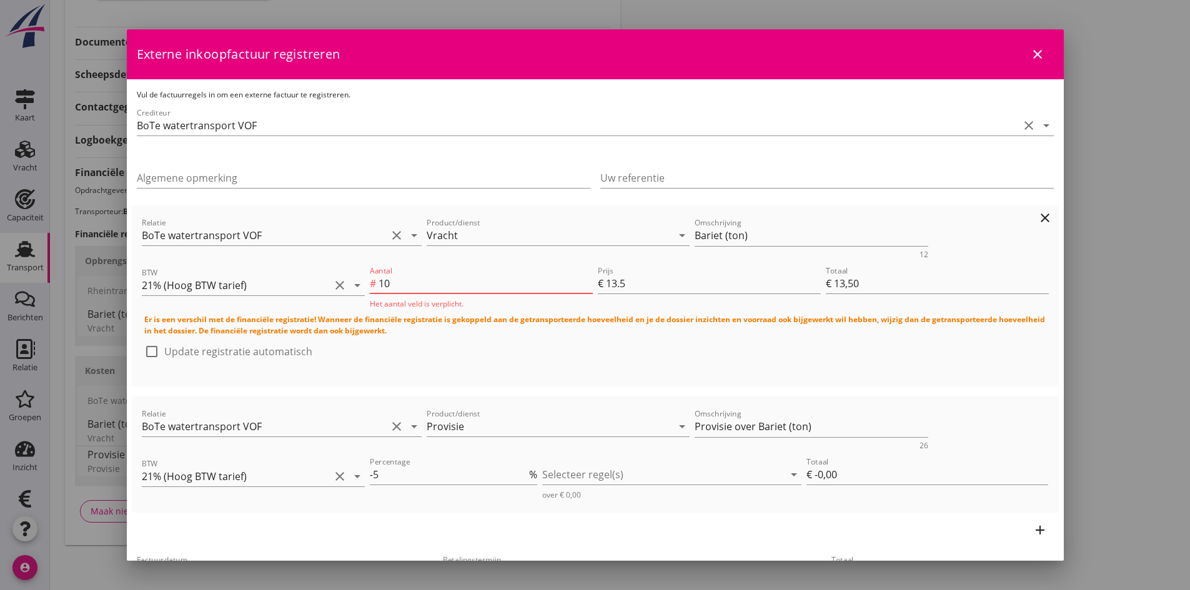
type input "€ 135,00"
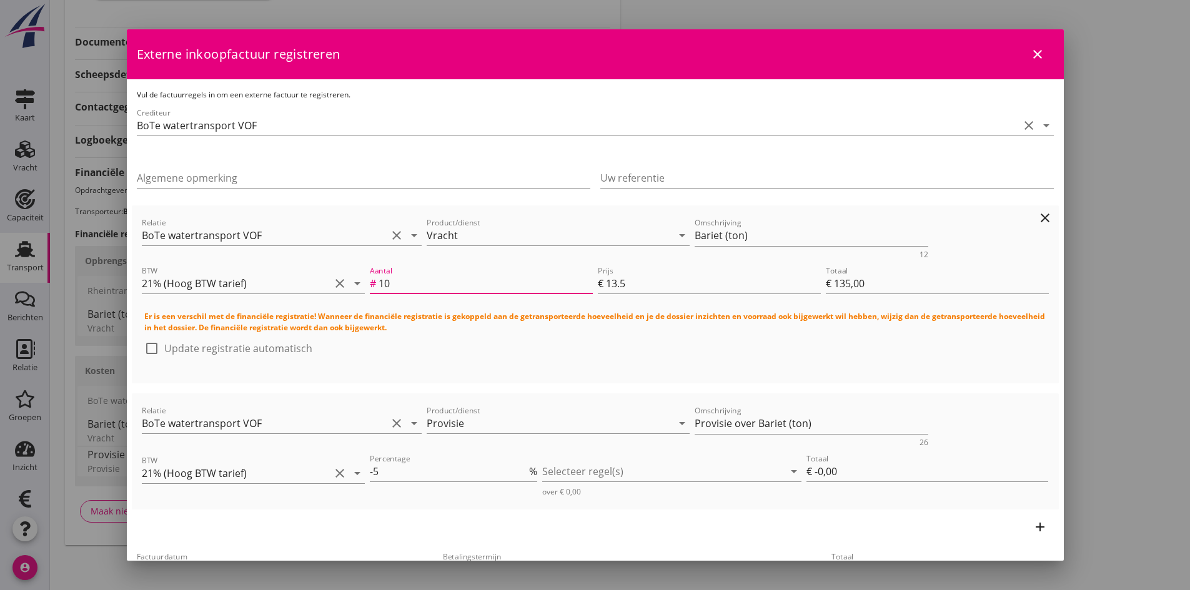
type input "102"
type input "€ 1.377,00"
type input "1025"
type input "€ 13.837,50"
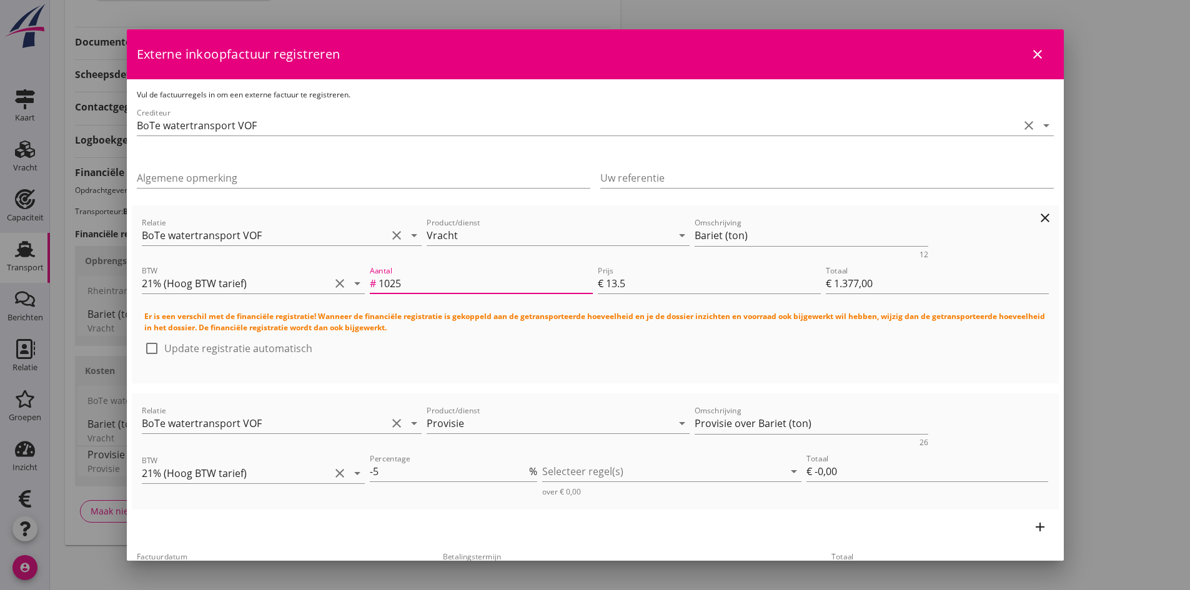
type input "€ 13.837,50"
type input "1025"
click at [147, 347] on div at bounding box center [151, 348] width 21 height 21
checkbox input "true"
click at [637, 473] on div at bounding box center [663, 472] width 242 height 20
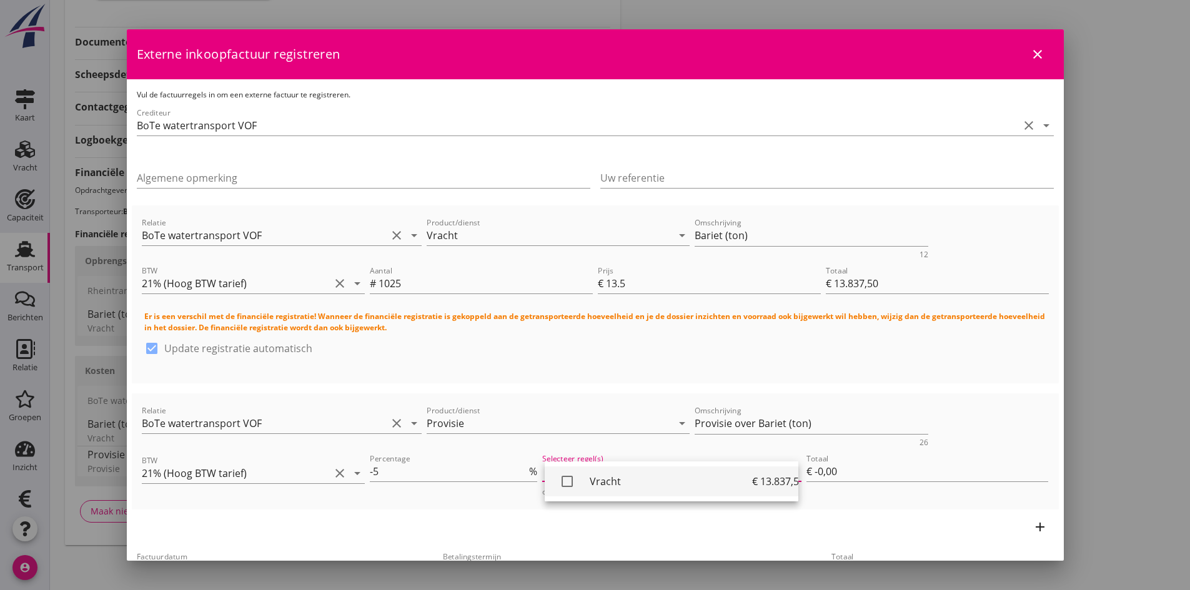
drag, startPoint x: 570, startPoint y: 481, endPoint x: 609, endPoint y: 469, distance: 40.5
click at [571, 480] on icon "check_box_outline_blank" at bounding box center [567, 481] width 25 height 25
type input "€ -691,88"
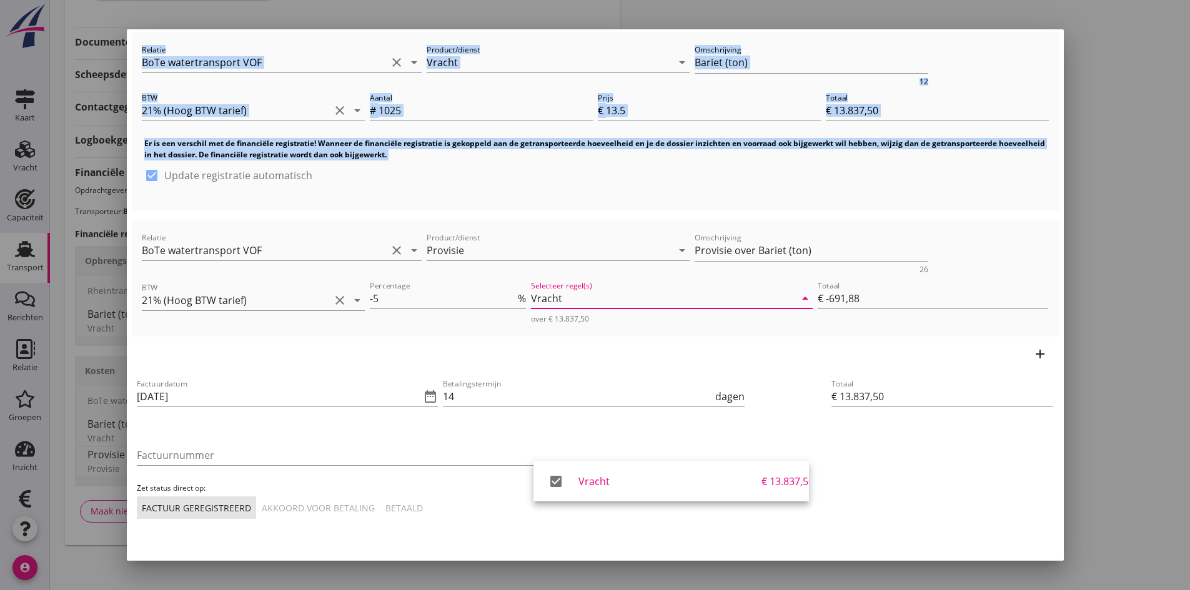
drag, startPoint x: 1063, startPoint y: 345, endPoint x: 1090, endPoint y: 472, distance: 130.3
click at [1090, 472] on div "2025 [DATE] chevron_left [DATE] chevron_right M D W D V Z Z 1 2 3 4 5 6 7 8 9 1…" at bounding box center [595, 146] width 1190 height 887
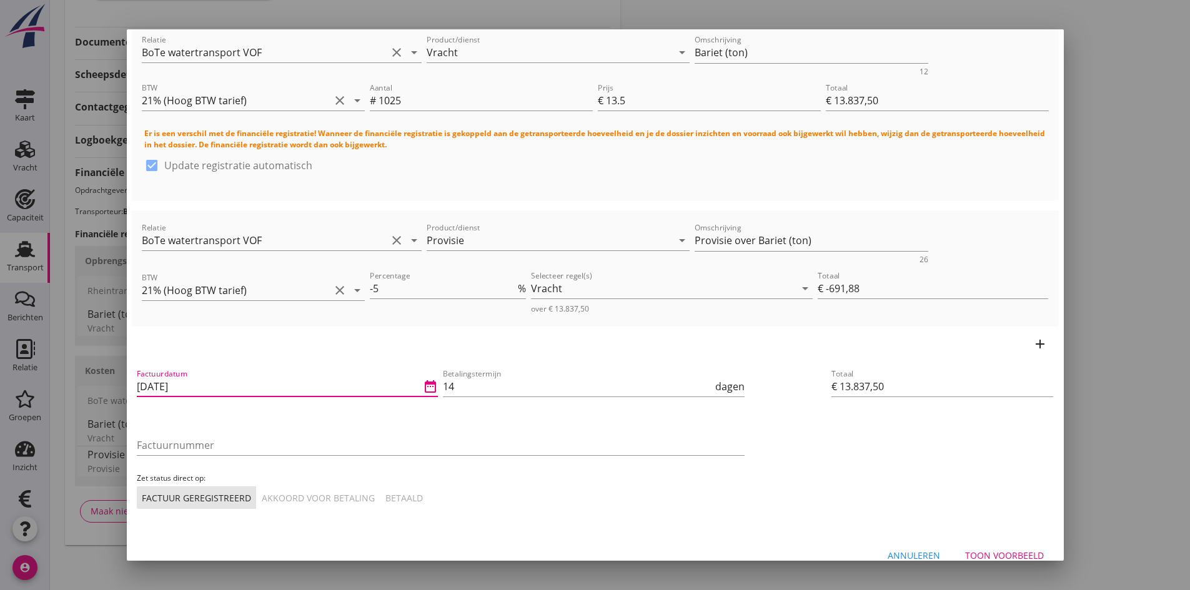
click at [214, 385] on input "[DATE]" at bounding box center [279, 387] width 284 height 20
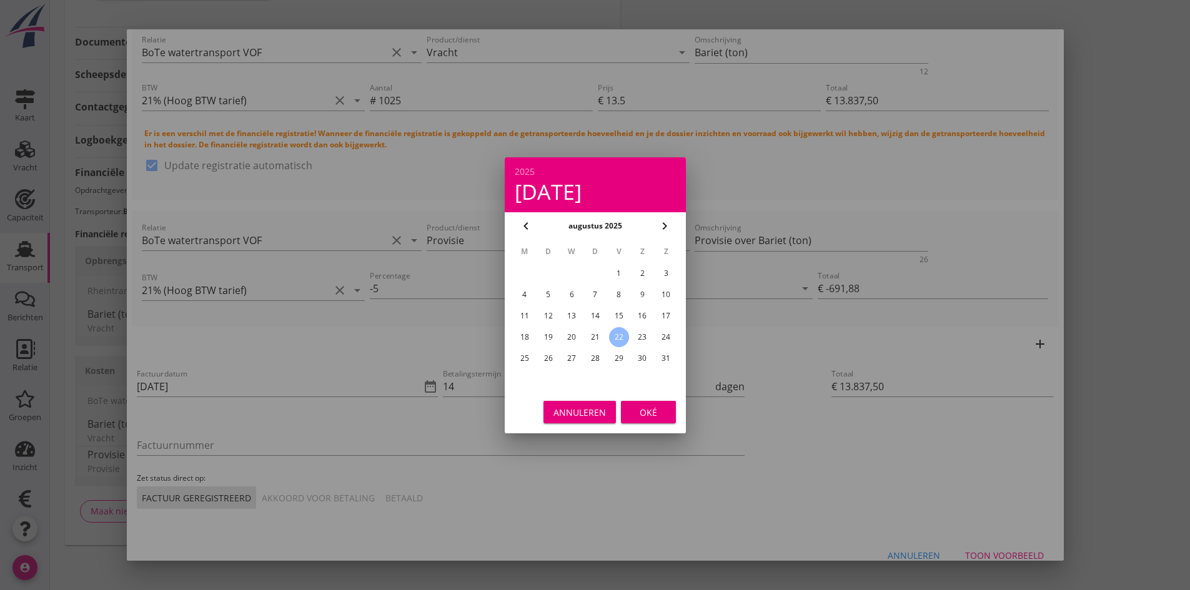
click at [596, 336] on div "21" at bounding box center [595, 337] width 20 height 20
type input "[DATE]"
click at [644, 411] on div "Oké" at bounding box center [648, 411] width 35 height 13
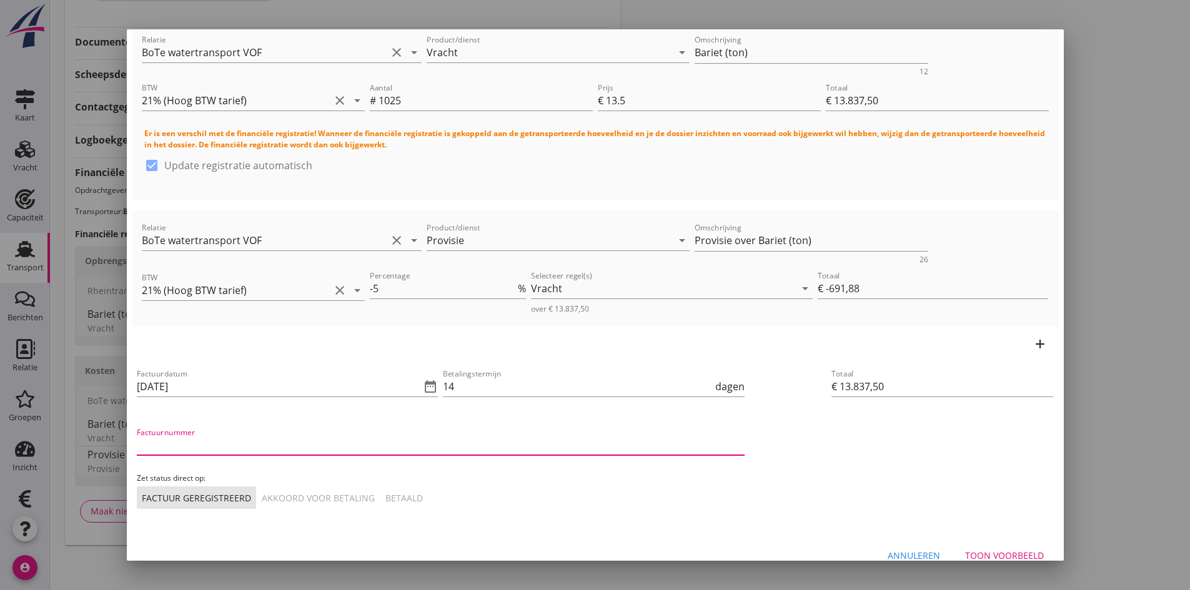
click at [260, 450] on input "Factuurnummer" at bounding box center [441, 445] width 608 height 20
type input "2025-23"
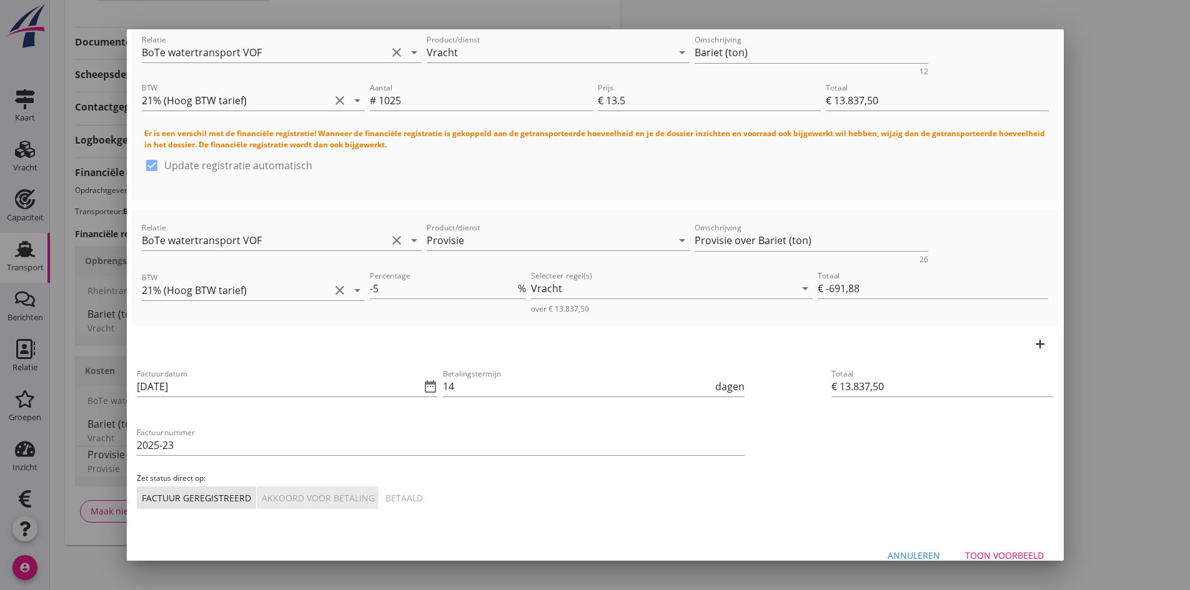
click at [317, 495] on div "Akkoord voor betaling" at bounding box center [318, 498] width 113 height 13
click at [989, 554] on div "Toon voorbeeld" at bounding box center [1004, 555] width 79 height 13
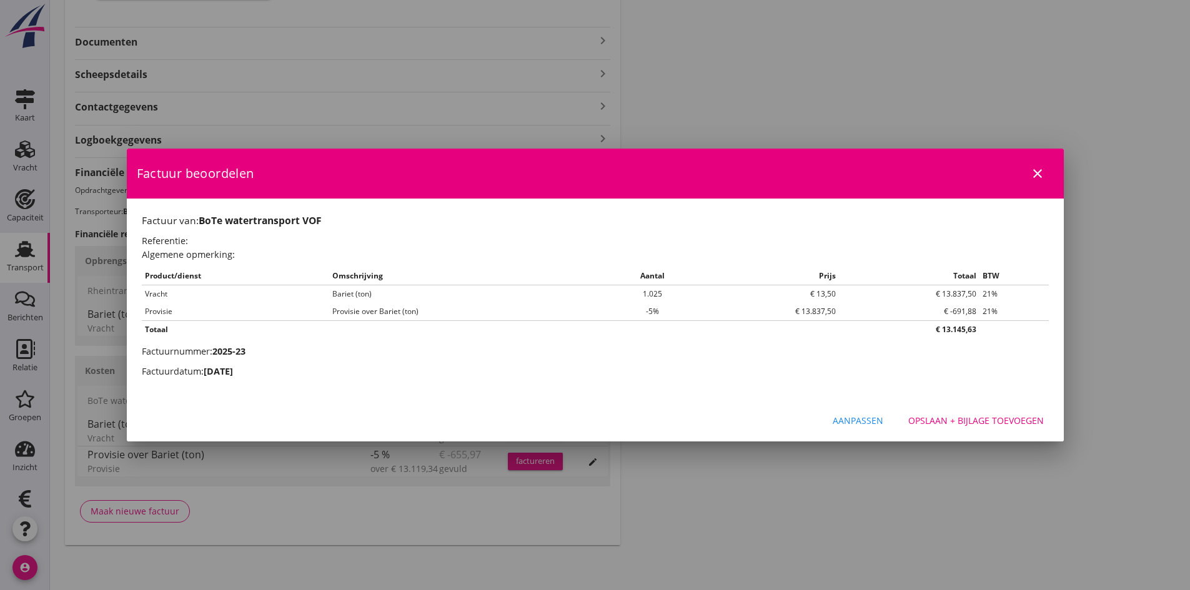
scroll to position [0, 0]
click at [931, 419] on div "Opslaan + bijlage toevoegen" at bounding box center [976, 420] width 136 height 13
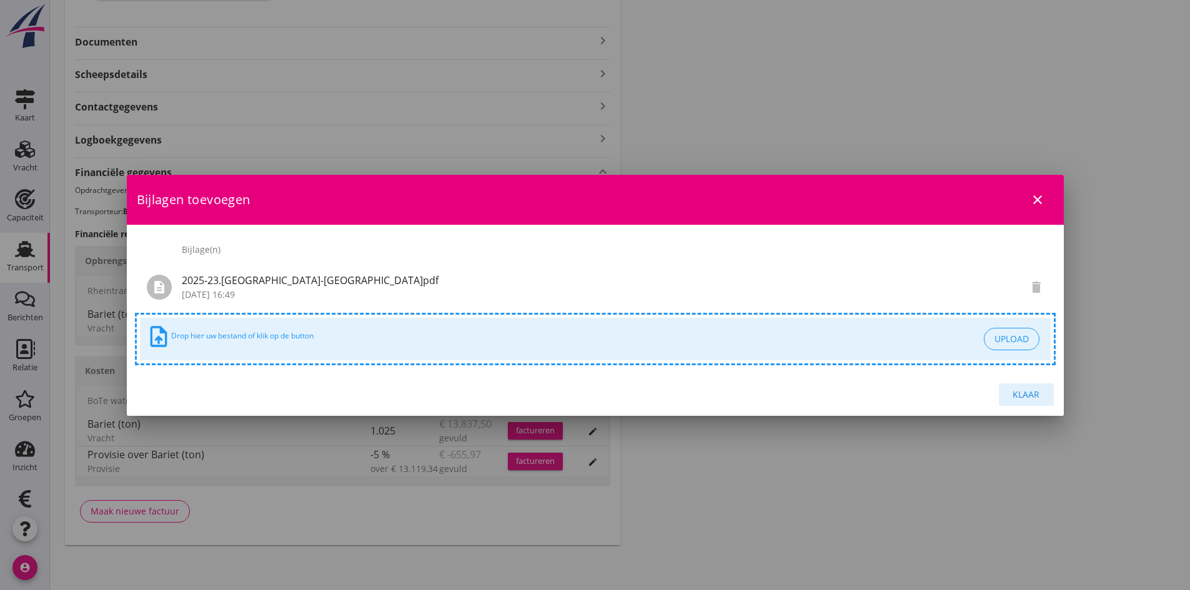
click at [1022, 395] on div "Klaar" at bounding box center [1026, 394] width 35 height 13
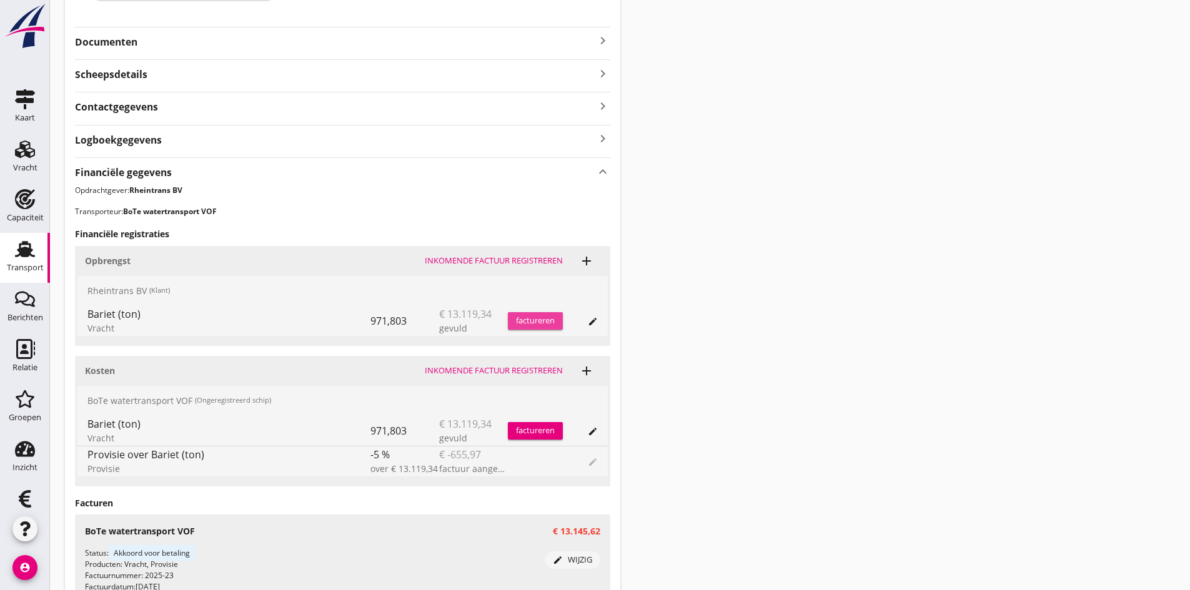
click at [529, 320] on div "factureren" at bounding box center [535, 321] width 55 height 12
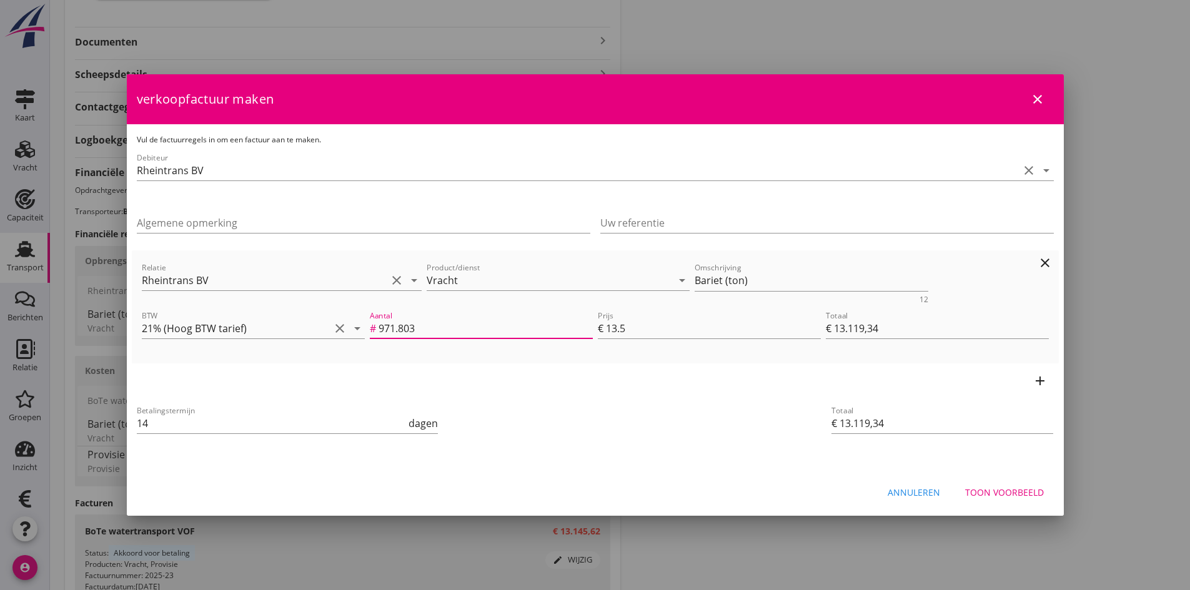
click at [424, 328] on input "971.803" at bounding box center [486, 329] width 214 height 20
type input "971.80"
type input "€ 13.119,30"
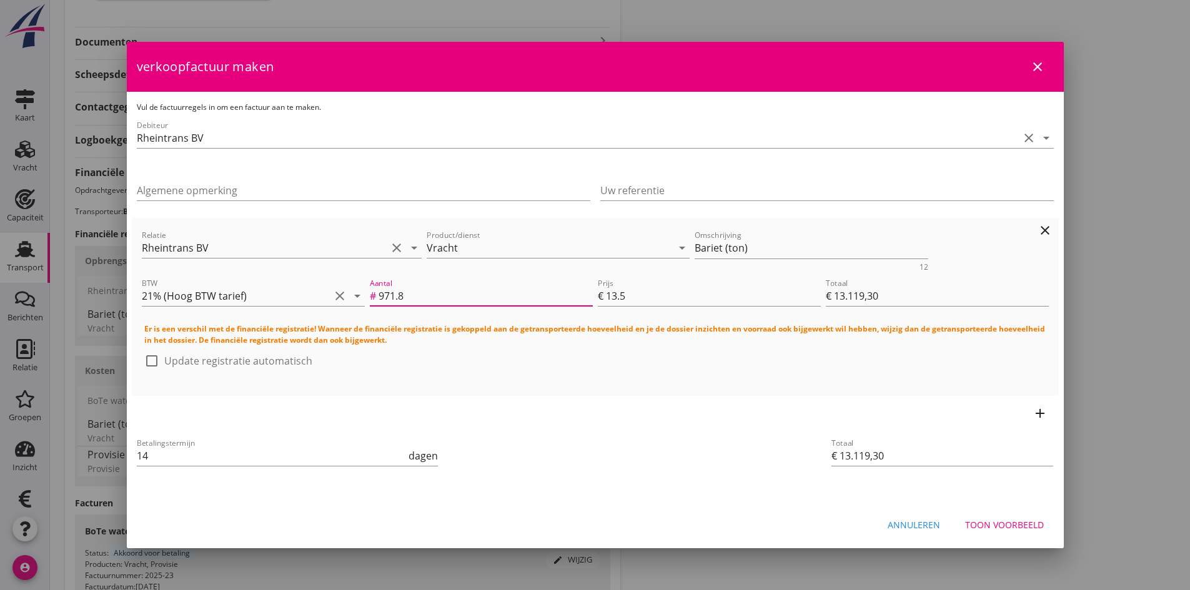
type input "971"
type input "€ 13.108,50"
type input "97"
type input "€ 1.309,50"
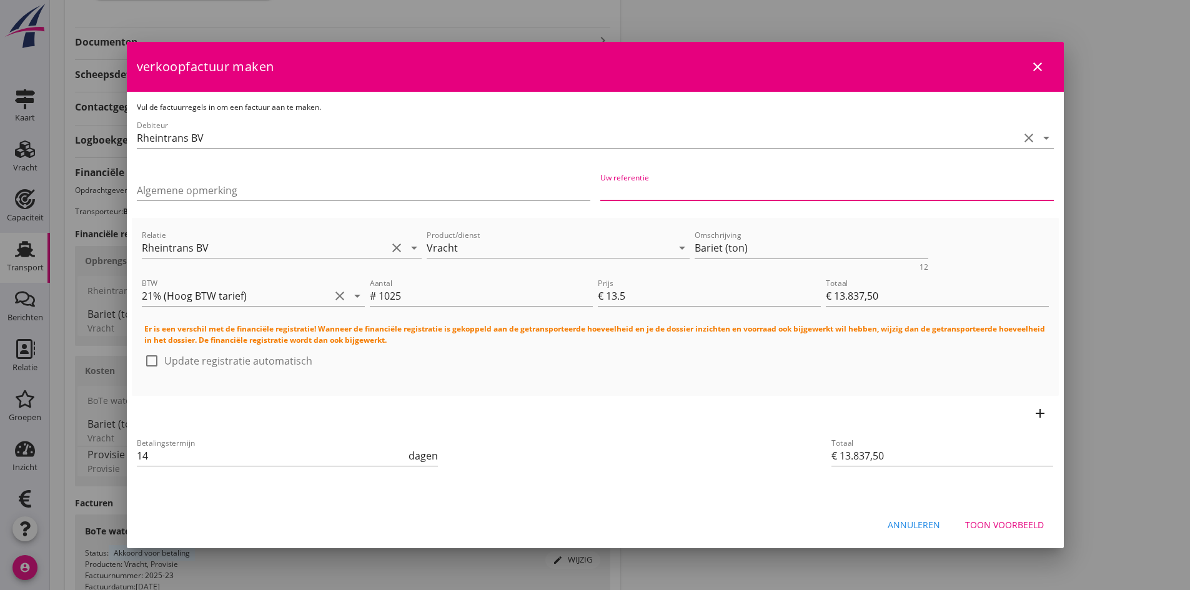
click at [656, 189] on input "Uw referentie" at bounding box center [827, 191] width 454 height 20
click at [720, 194] on input "BC25-0427 en BC25-04" at bounding box center [827, 191] width 454 height 20
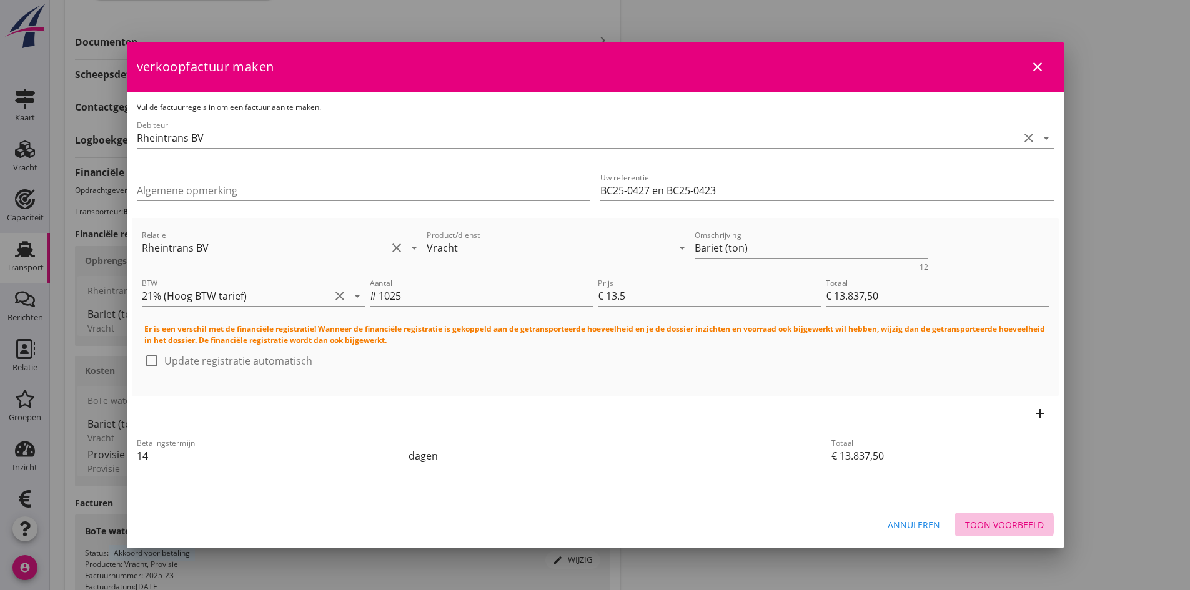
click at [982, 524] on div "Toon voorbeeld" at bounding box center [1004, 525] width 79 height 13
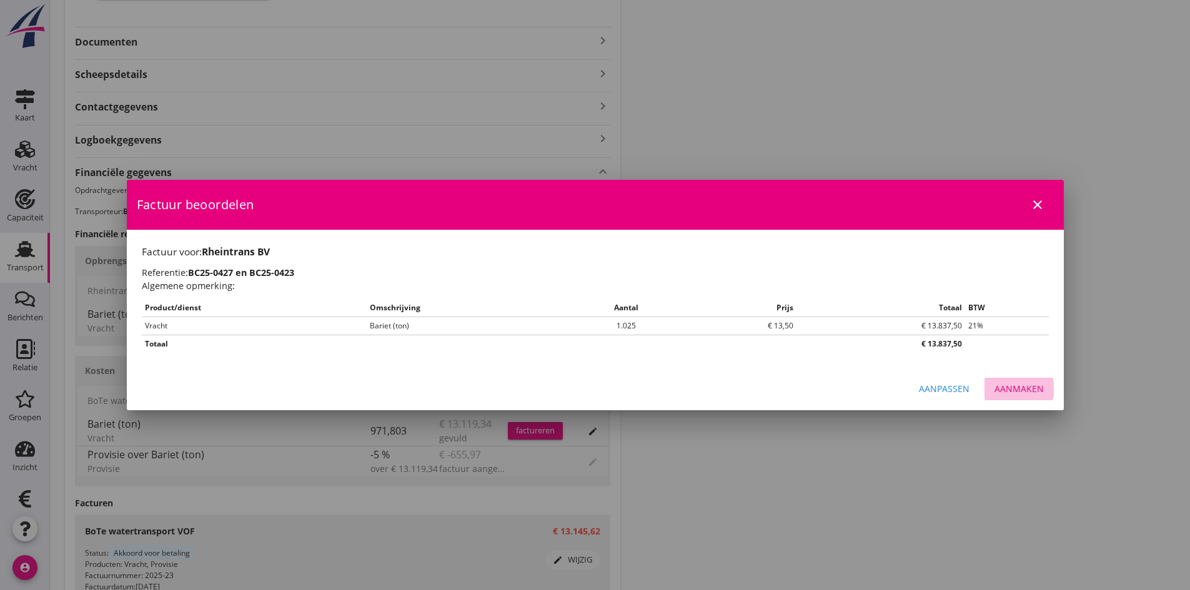
click at [1005, 387] on div "Aanmaken" at bounding box center [1019, 388] width 49 height 13
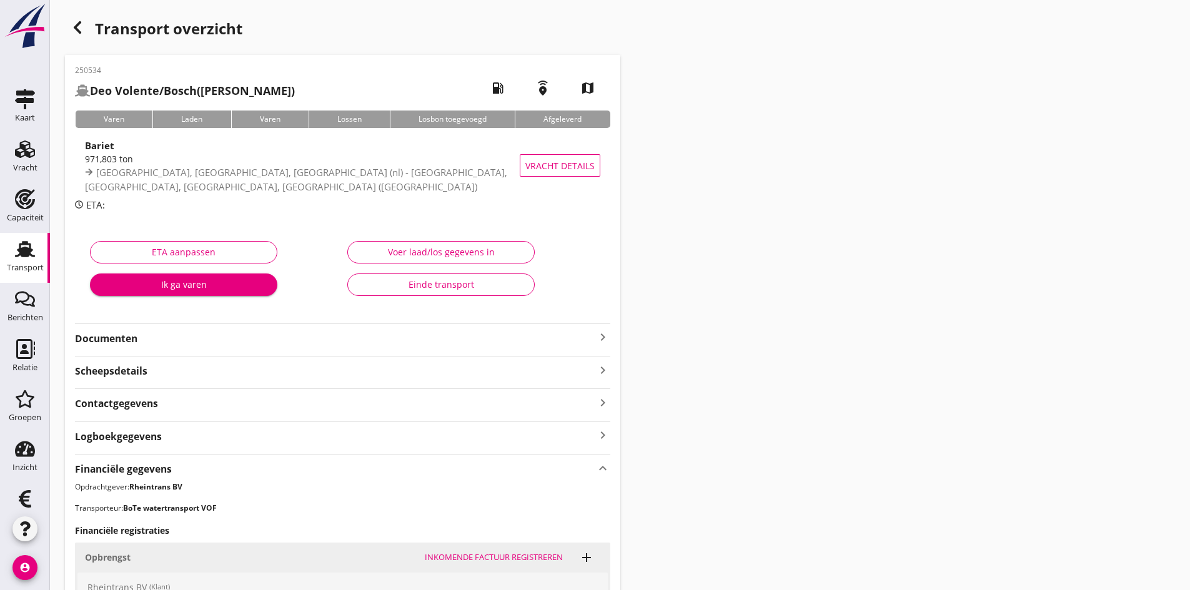
click at [126, 340] on strong "Documenten" at bounding box center [335, 339] width 520 height 14
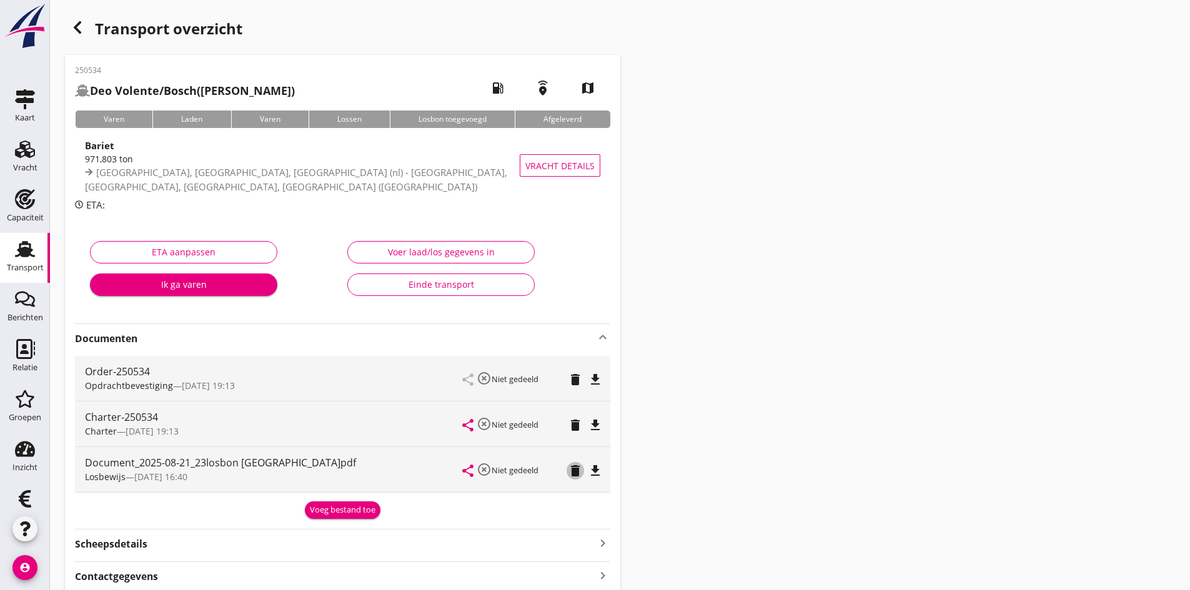
click at [577, 469] on icon "delete" at bounding box center [575, 471] width 15 height 15
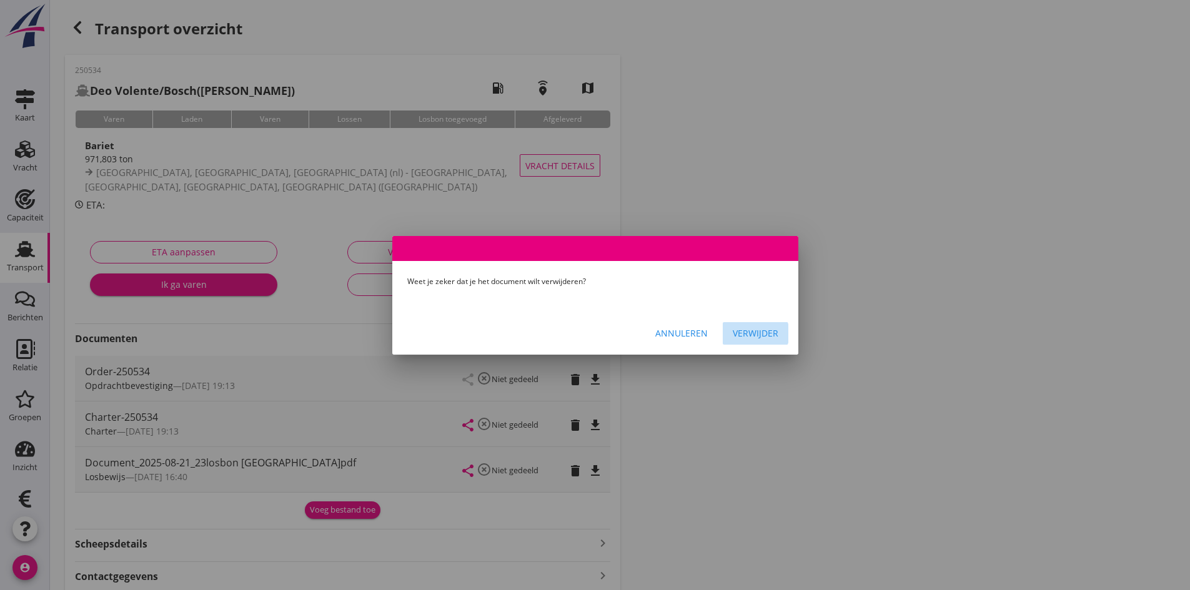
click at [745, 334] on div "Verwijder" at bounding box center [756, 333] width 46 height 13
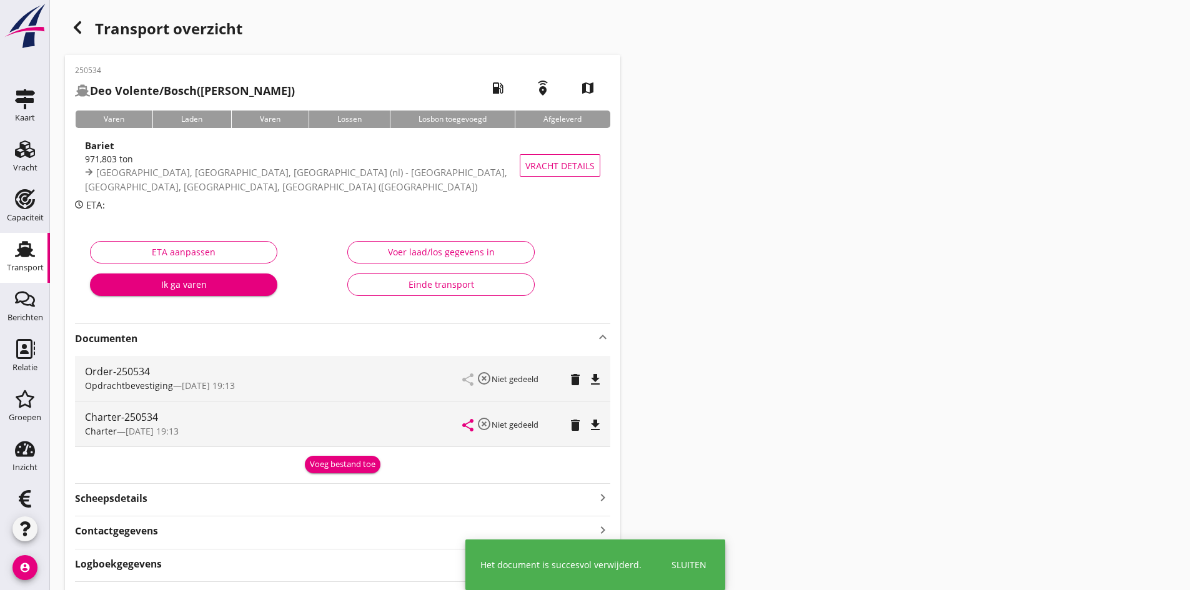
click at [19, 241] on icon "Transport" at bounding box center [25, 249] width 20 height 20
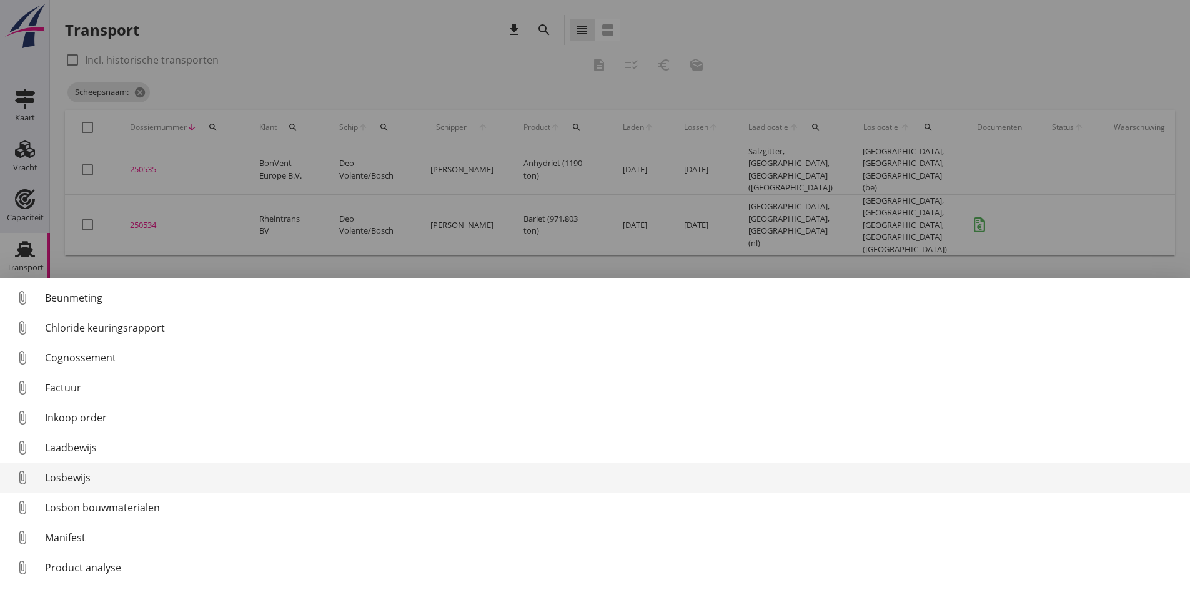
click at [79, 479] on div "Losbewijs" at bounding box center [612, 477] width 1135 height 15
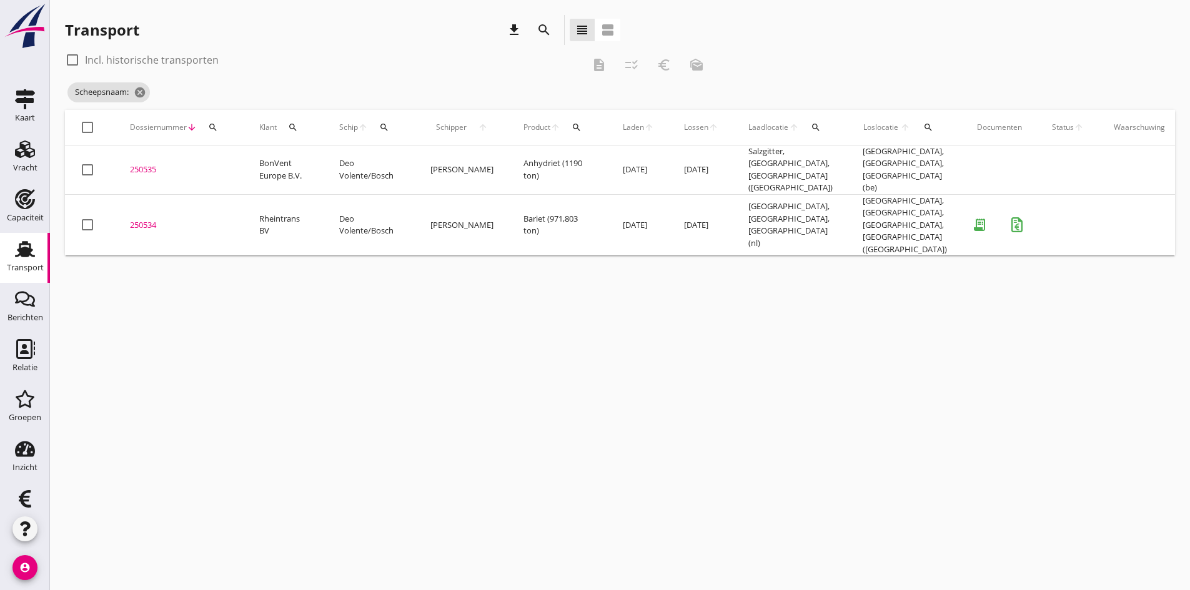
click at [150, 219] on div "250534" at bounding box center [179, 225] width 99 height 12
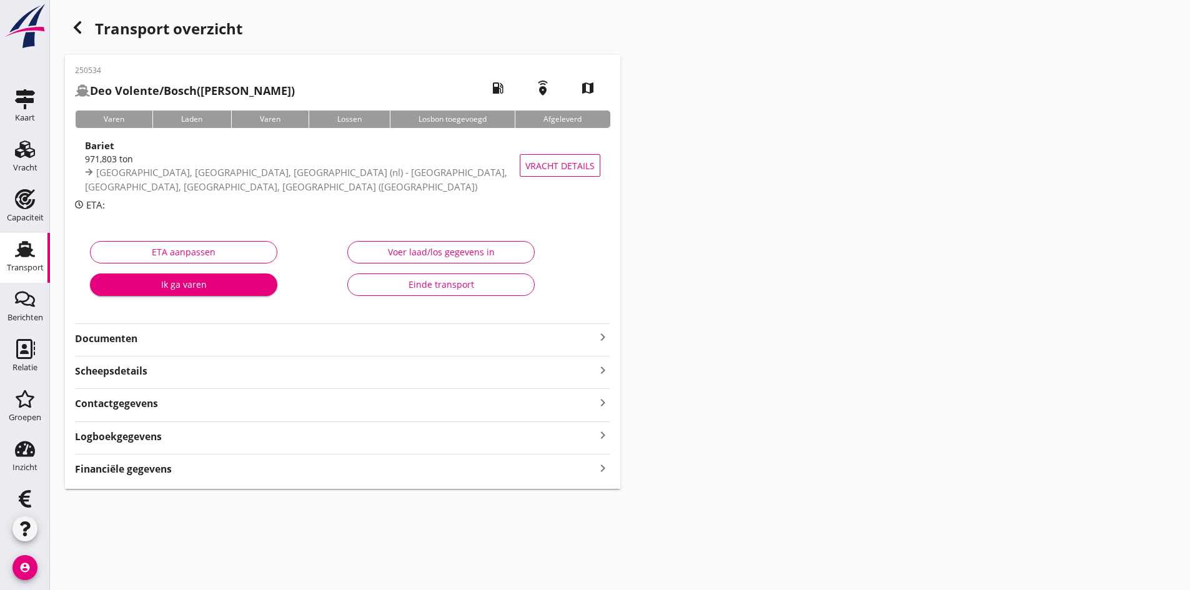
click at [121, 341] on strong "Documenten" at bounding box center [335, 339] width 520 height 14
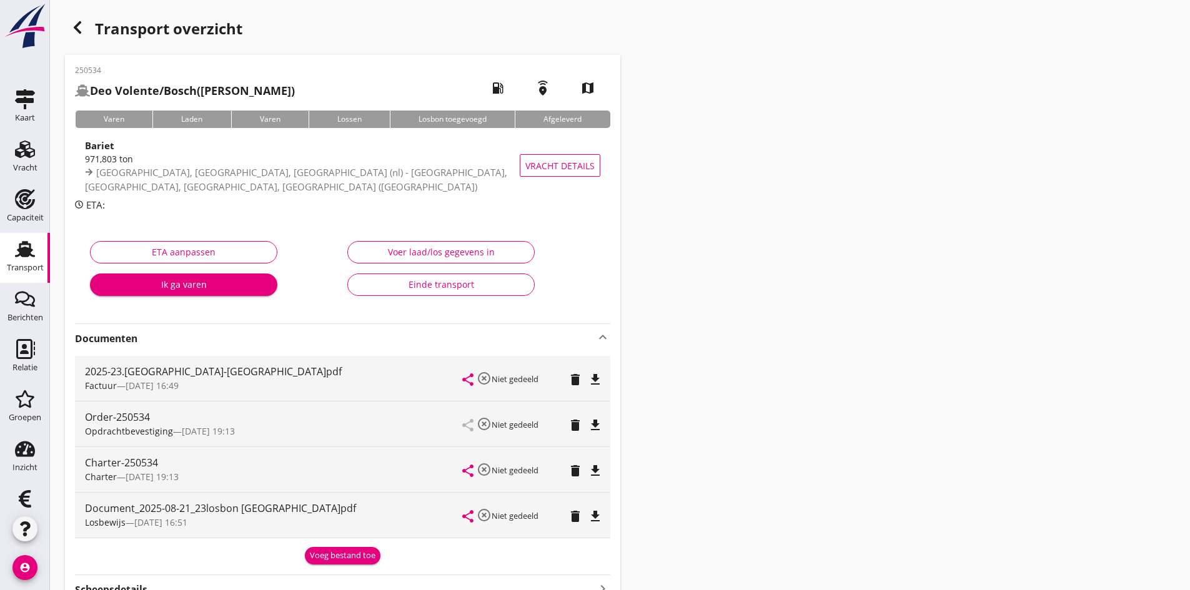
click at [595, 512] on icon "file_download" at bounding box center [595, 516] width 15 height 15
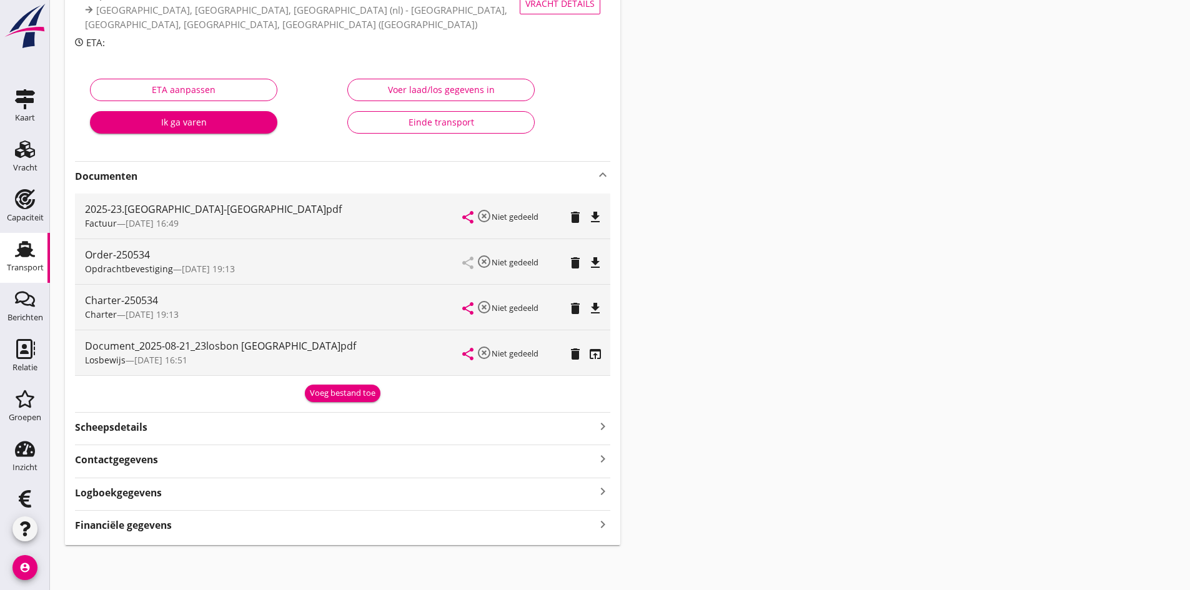
click at [601, 526] on icon "keyboard_arrow_right" at bounding box center [602, 524] width 15 height 17
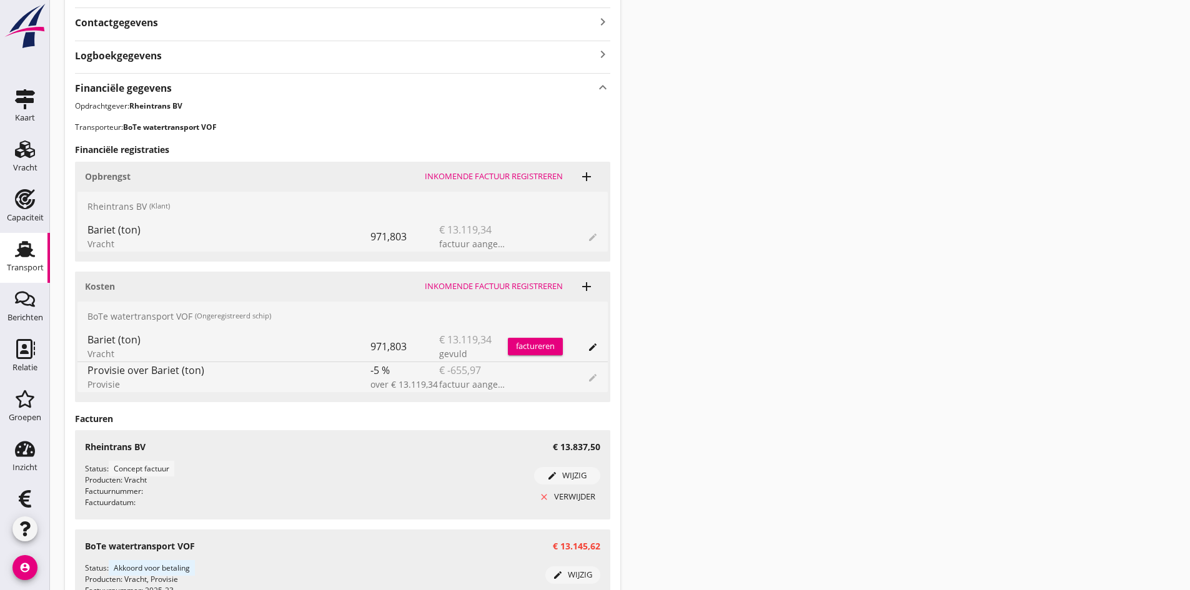
scroll to position [742, 0]
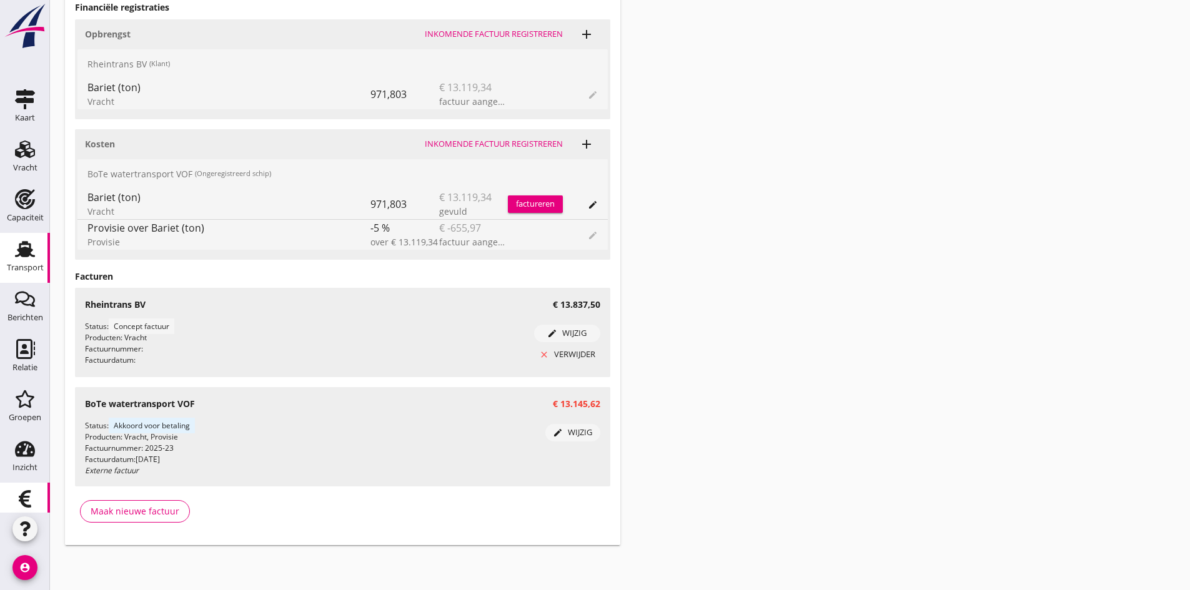
click at [19, 494] on use at bounding box center [25, 498] width 12 height 17
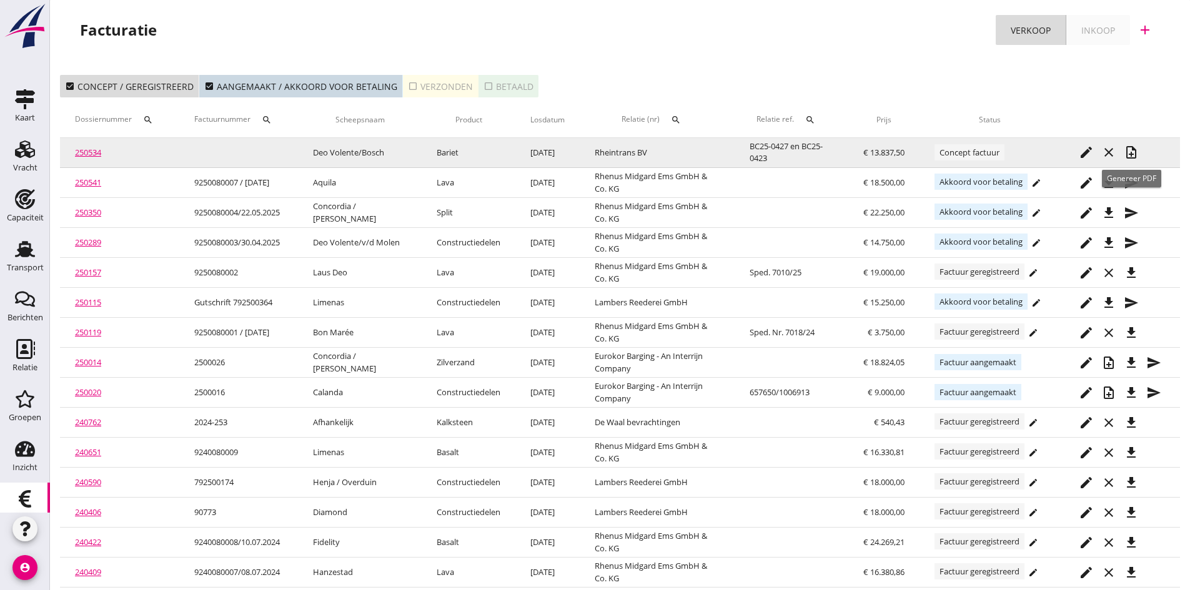
click at [1131, 150] on icon "note_add" at bounding box center [1131, 152] width 15 height 15
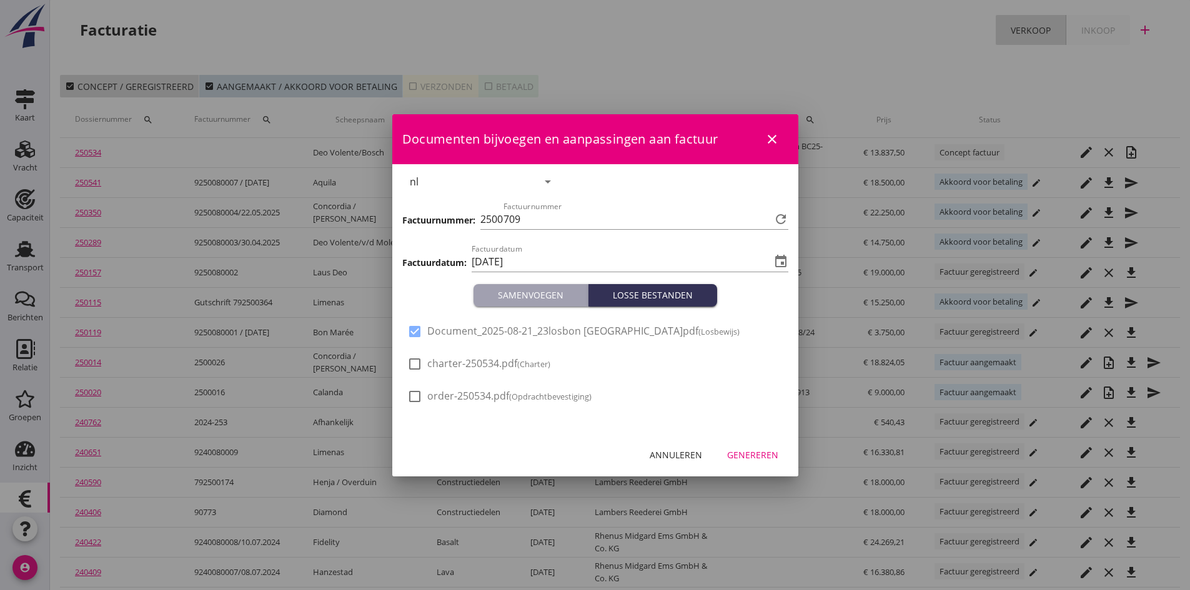
click at [744, 454] on div "Genereren" at bounding box center [752, 455] width 51 height 13
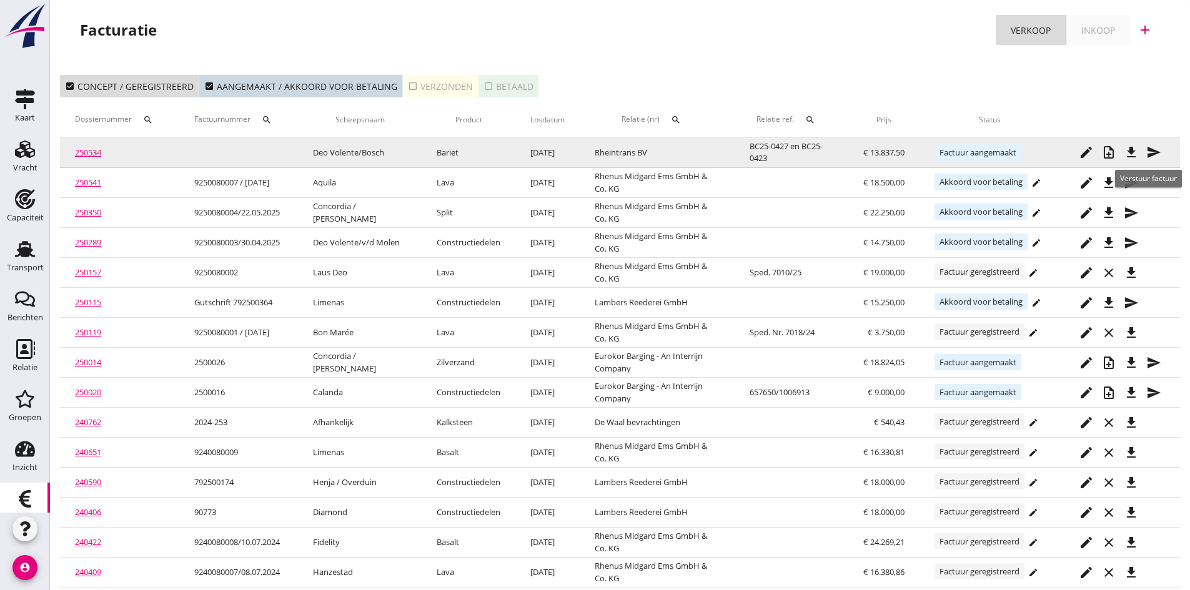
click at [1152, 149] on icon "send" at bounding box center [1153, 152] width 15 height 15
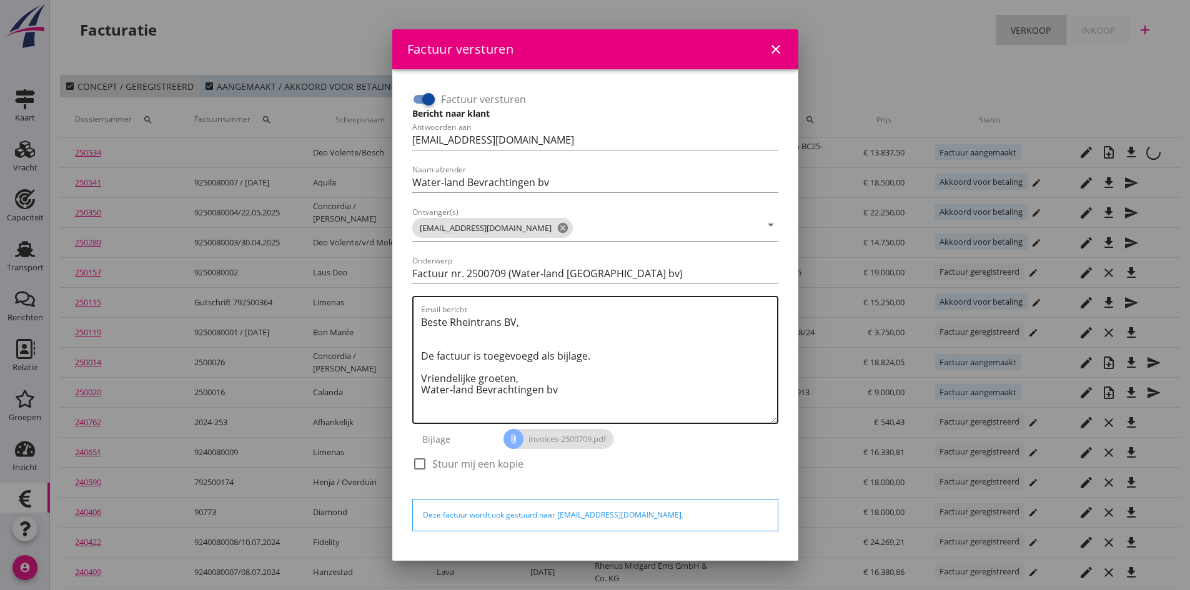
scroll to position [36, 0]
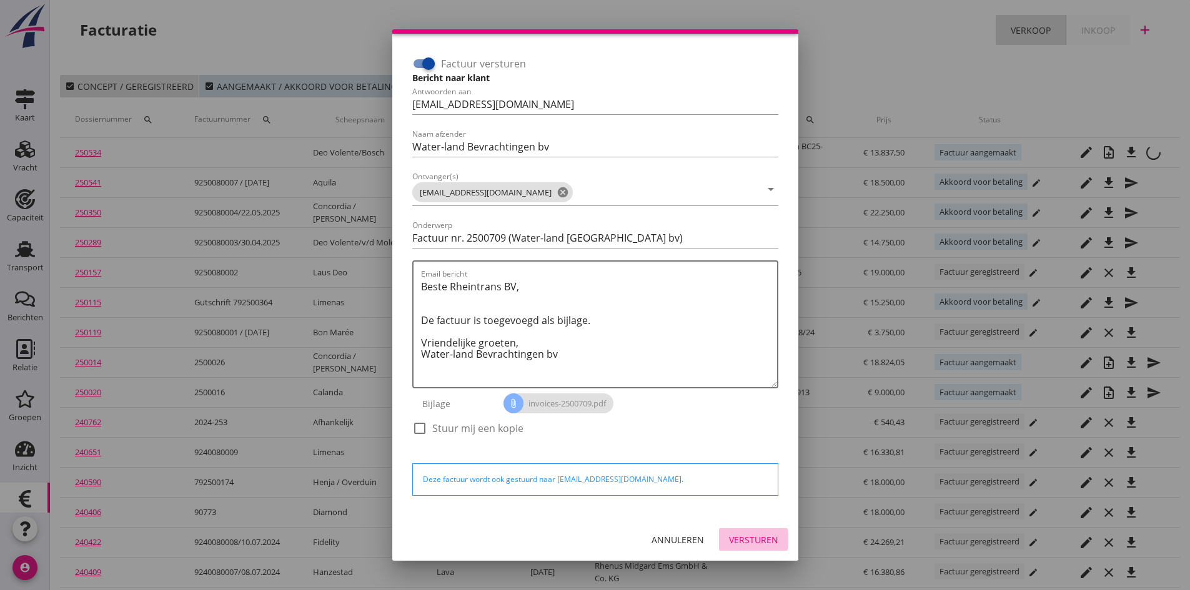
click at [737, 539] on div "Versturen" at bounding box center [753, 540] width 49 height 13
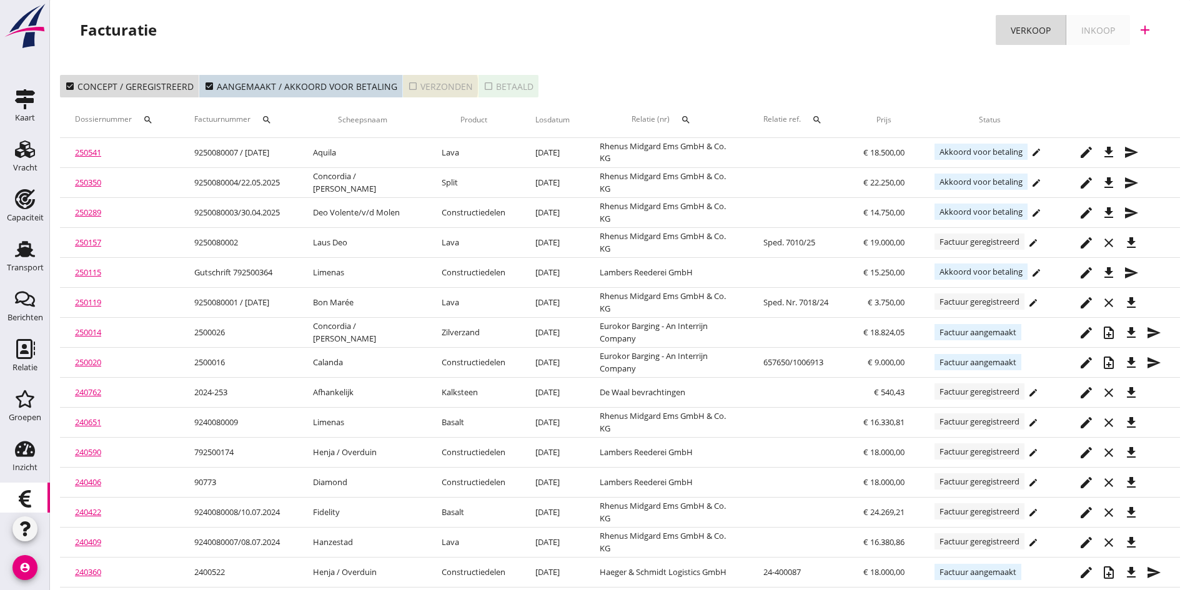
click at [420, 89] on div "check_box_outline_blank Verzonden" at bounding box center [440, 86] width 65 height 13
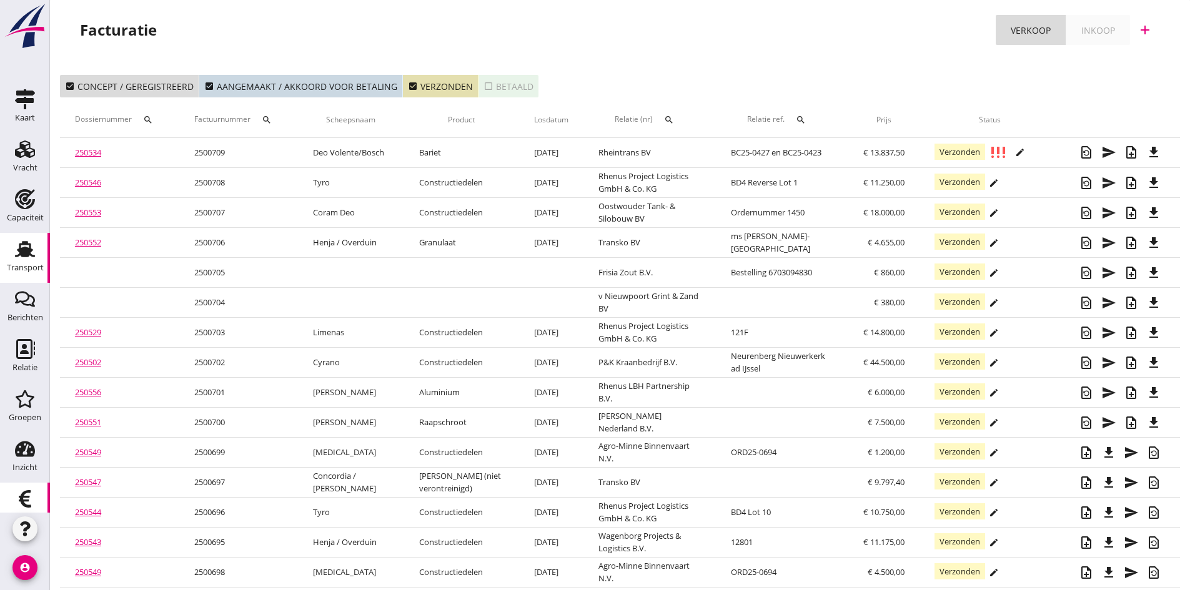
click at [21, 244] on use at bounding box center [25, 249] width 20 height 16
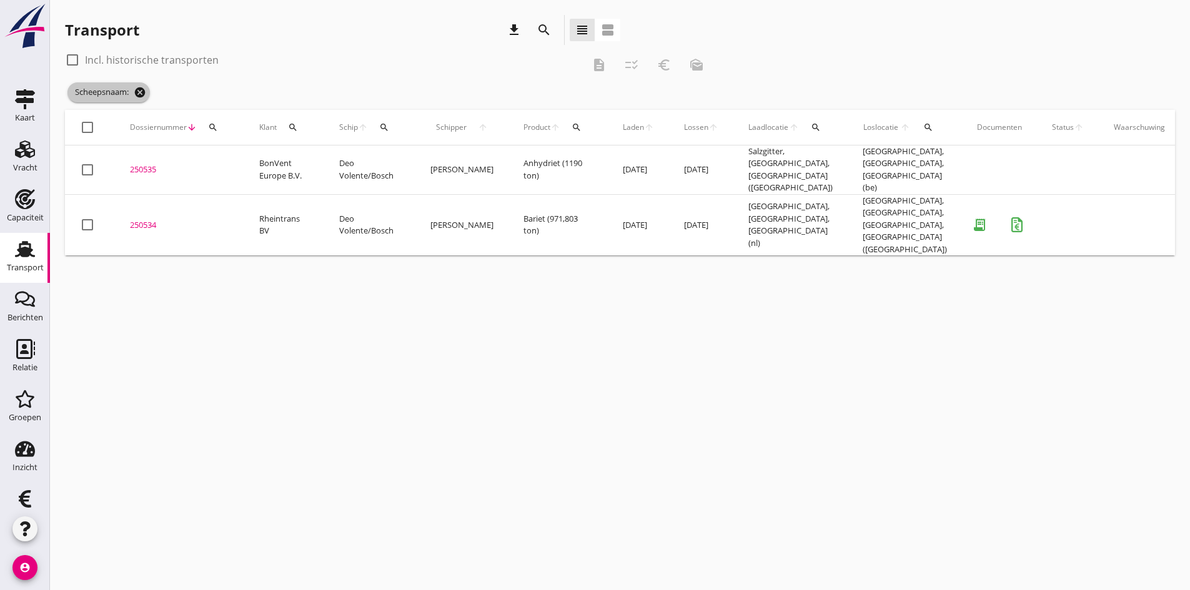
click at [140, 92] on icon "cancel" at bounding box center [140, 92] width 12 height 12
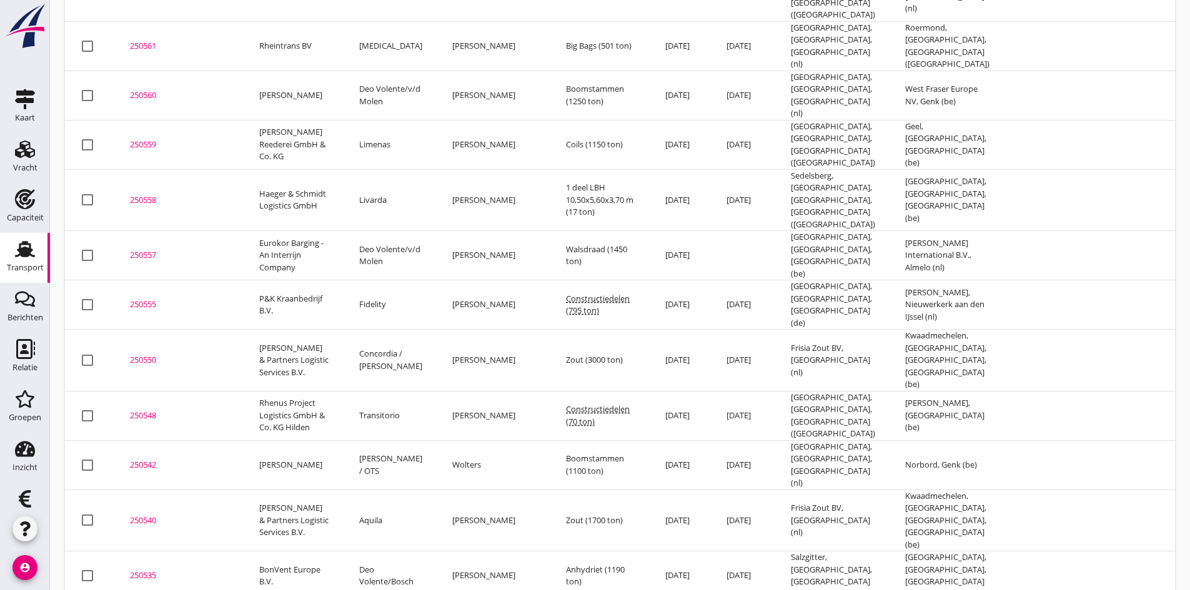
scroll to position [536, 0]
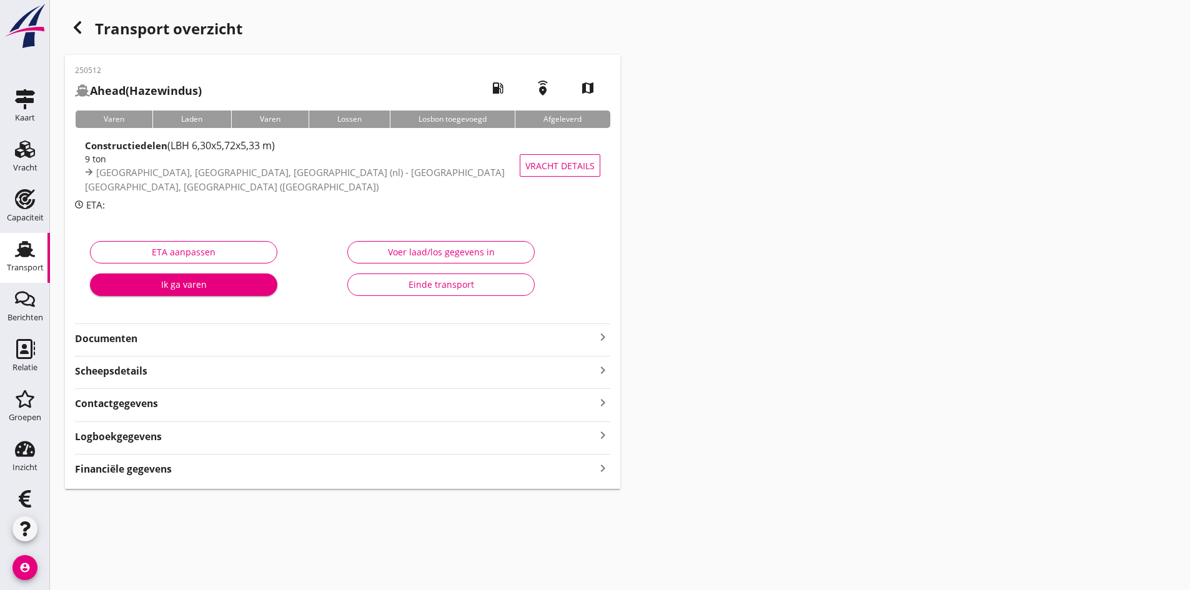
click at [15, 249] on icon "Transport" at bounding box center [25, 249] width 20 height 20
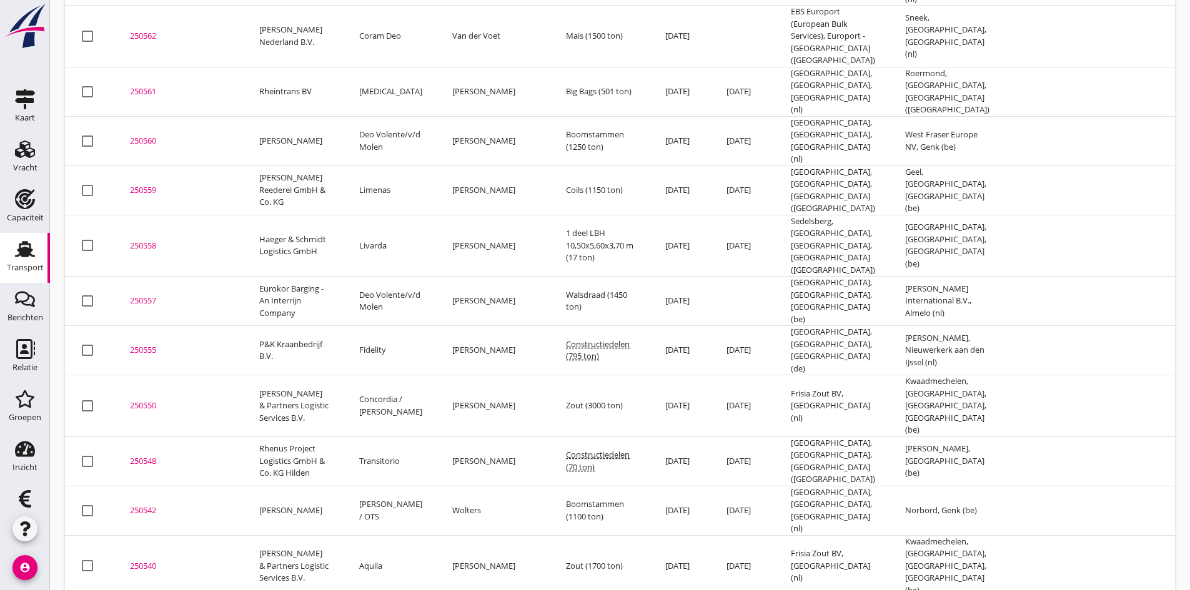
scroll to position [546, 0]
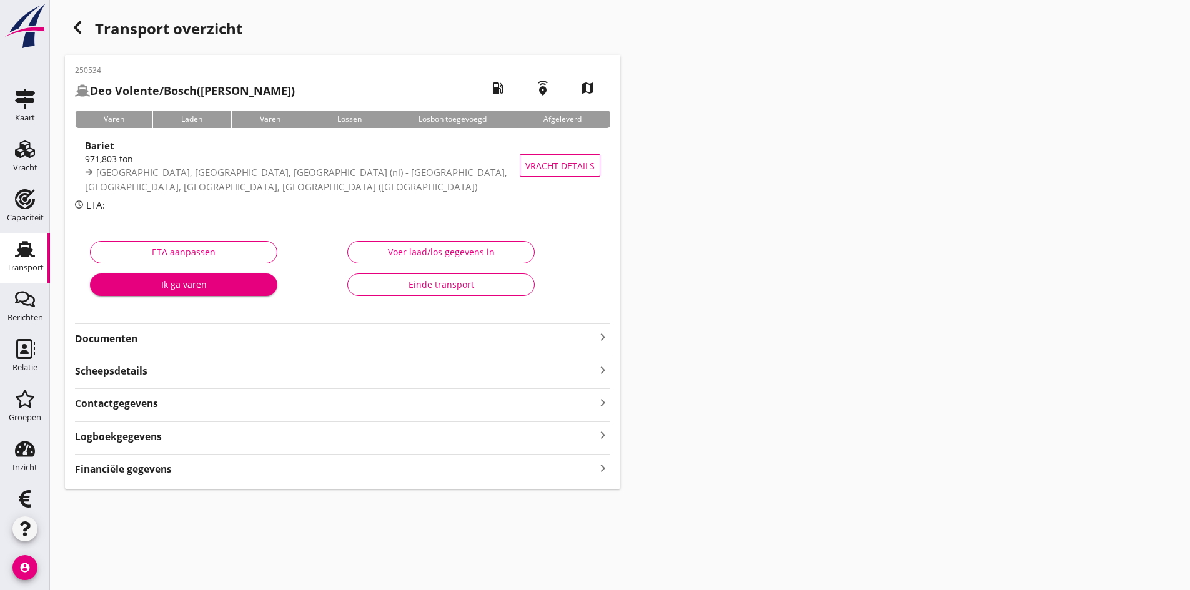
click at [557, 337] on strong "Documenten" at bounding box center [335, 339] width 520 height 14
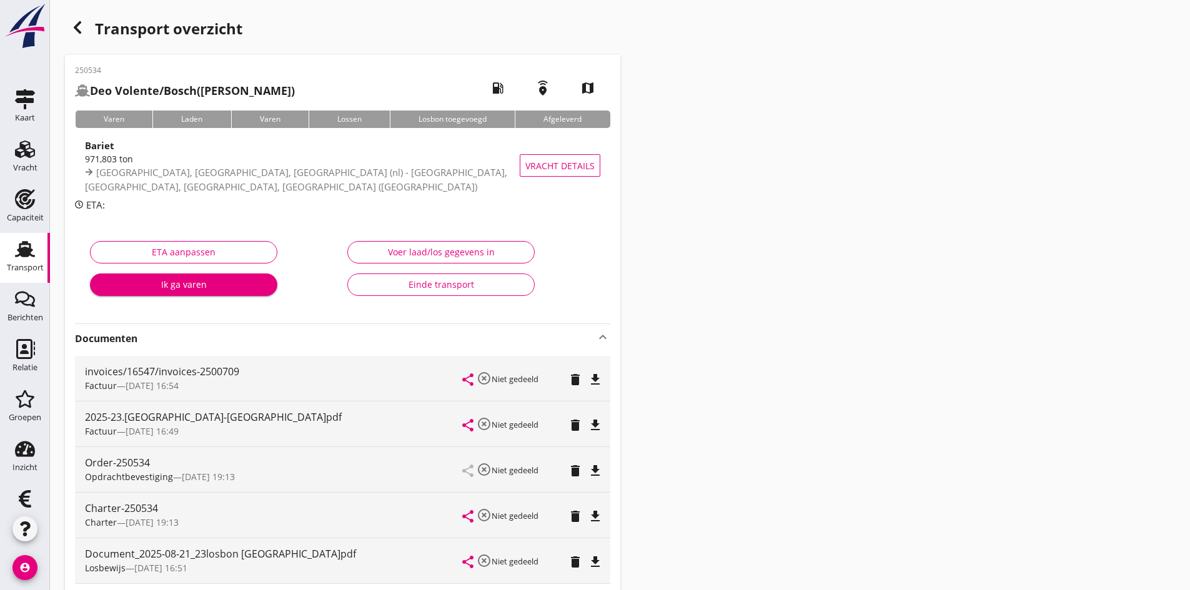
scroll to position [62, 0]
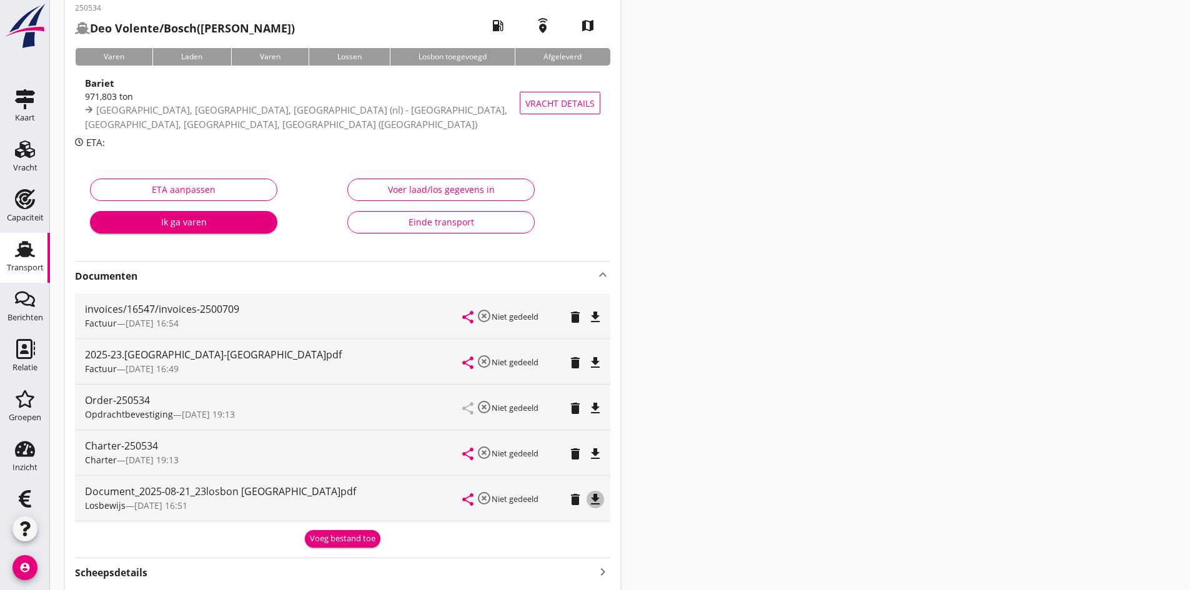
click at [596, 497] on icon "file_download" at bounding box center [595, 499] width 15 height 15
click at [24, 499] on icon "Financieel" at bounding box center [25, 499] width 20 height 20
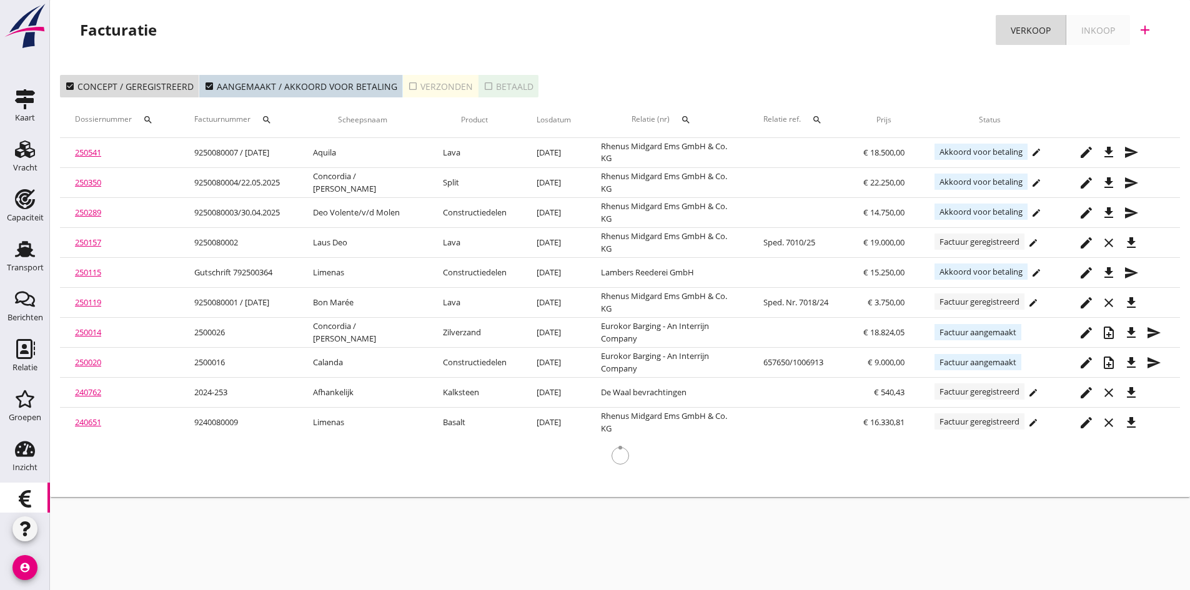
click at [425, 88] on div "check_box_outline_blank Verzonden" at bounding box center [440, 86] width 65 height 13
